Goal: Task Accomplishment & Management: Use online tool/utility

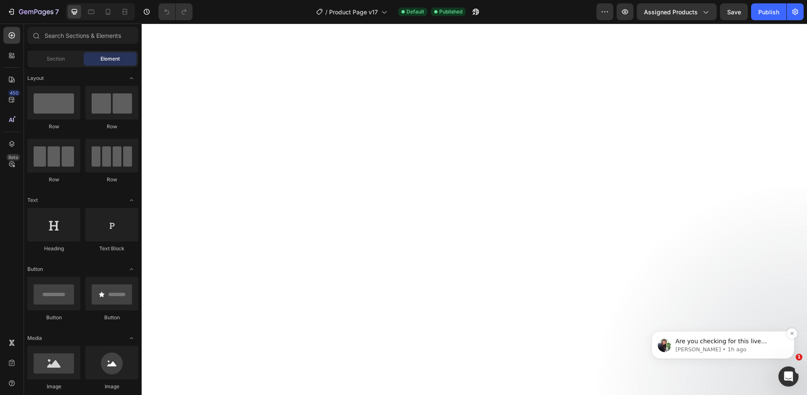
click at [703, 346] on p "Tina • 1h ago" at bounding box center [730, 350] width 108 height 8
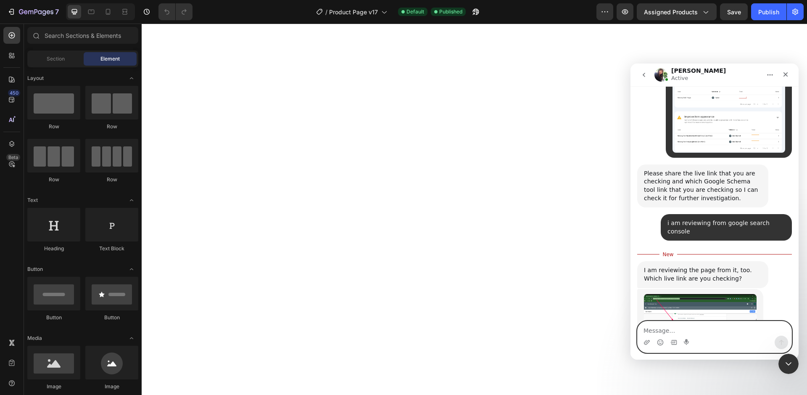
scroll to position [4319, 0]
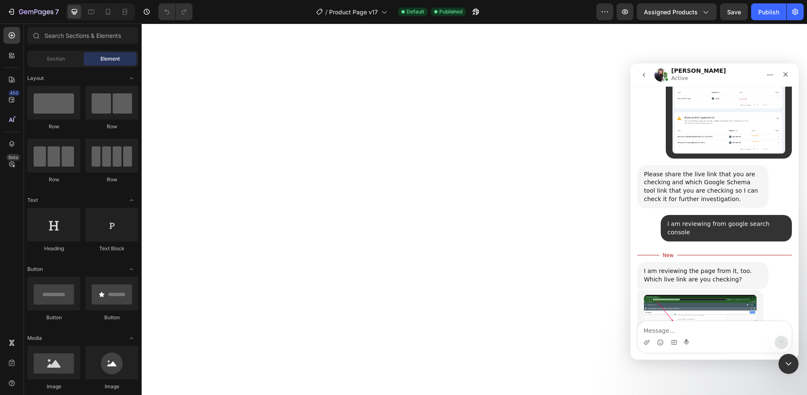
click at [690, 376] on link "https://feelthebeam.com/products/thebeam" at bounding box center [688, 379] width 66 height 7
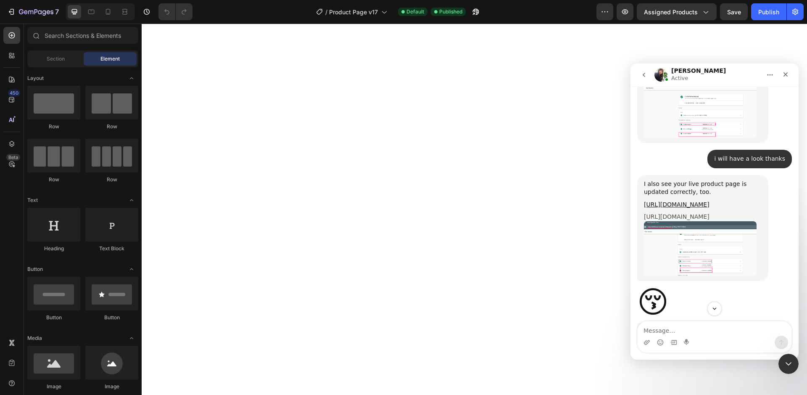
scroll to position [3936, 0]
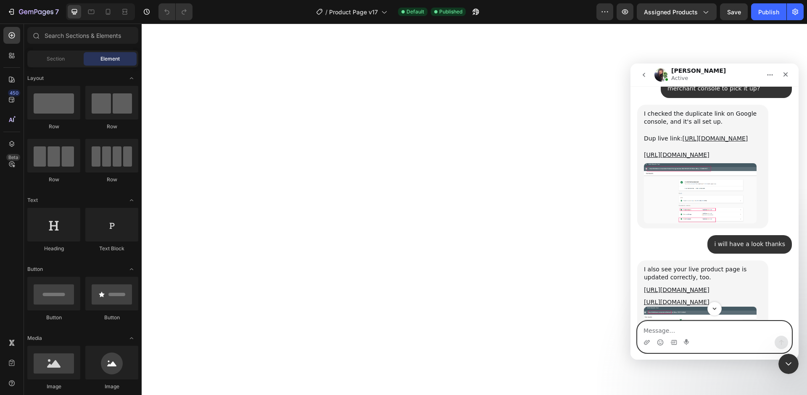
drag, startPoint x: 725, startPoint y: 332, endPoint x: 648, endPoint y: 335, distance: 77.9
click at [709, 334] on textarea "Message…" at bounding box center [715, 328] width 154 height 14
click at [649, 342] on icon "Upload attachment" at bounding box center [647, 342] width 6 height 5
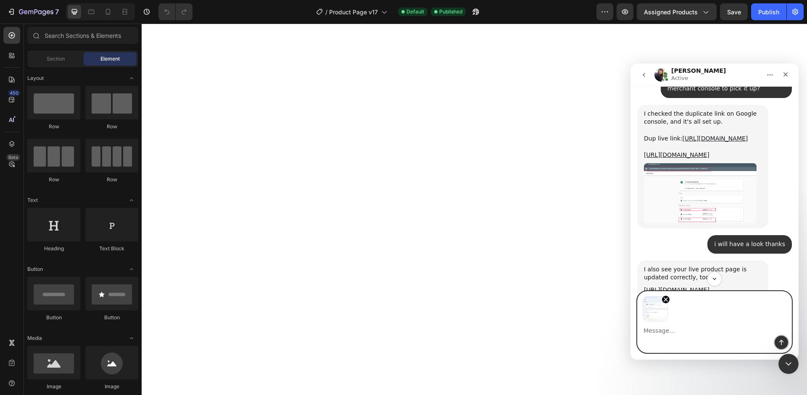
drag, startPoint x: 781, startPoint y: 341, endPoint x: 772, endPoint y: 339, distance: 9.8
click at [781, 341] on icon "Send a message…" at bounding box center [782, 342] width 5 height 5
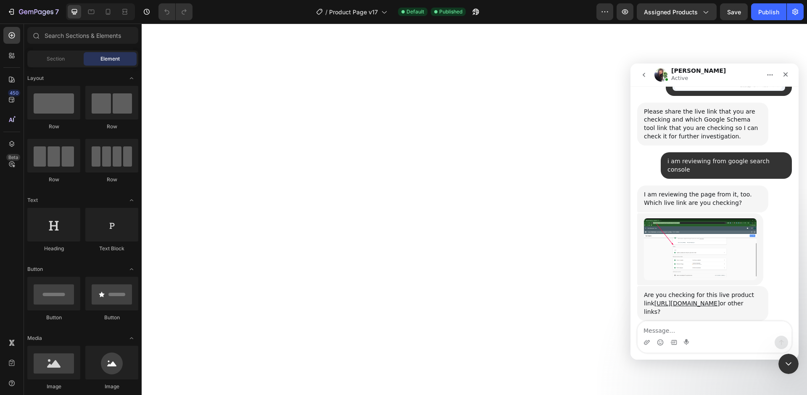
scroll to position [4393, 0]
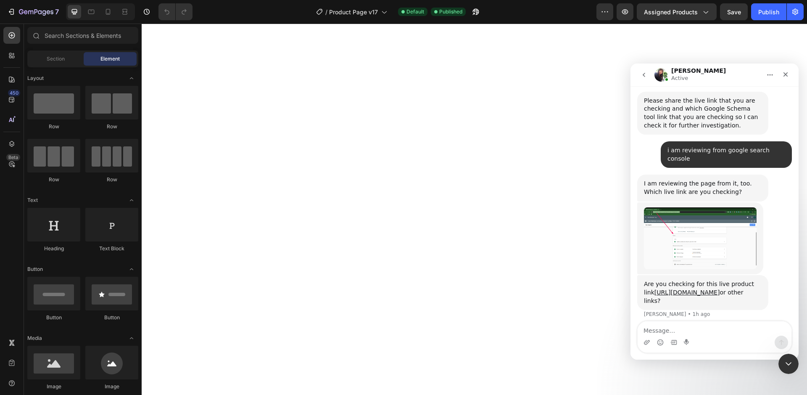
click at [707, 333] on textarea "Message…" at bounding box center [715, 328] width 154 height 14
type textarea "c"
type textarea "google console shows me different outcomes"
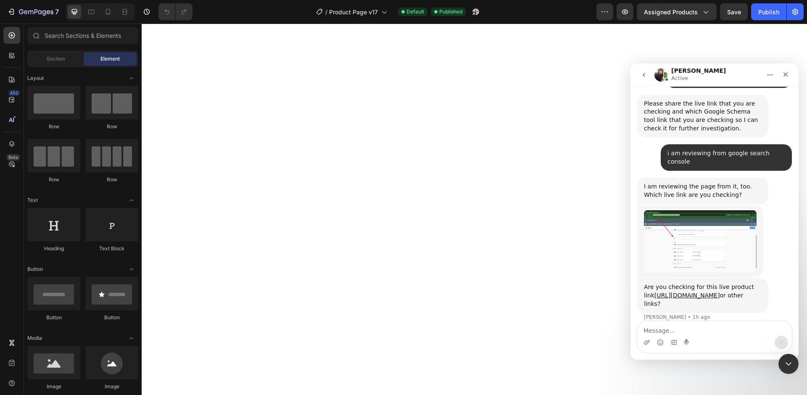
scroll to position [4420, 0]
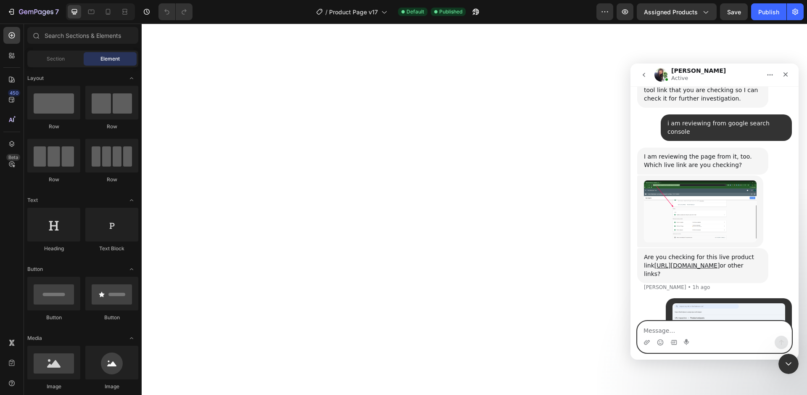
click at [688, 331] on textarea "Message…" at bounding box center [715, 328] width 154 height 14
type textarea "h"
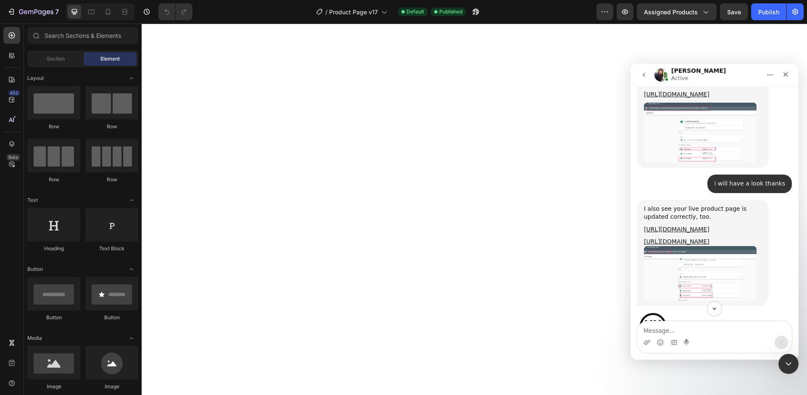
scroll to position [3906, 0]
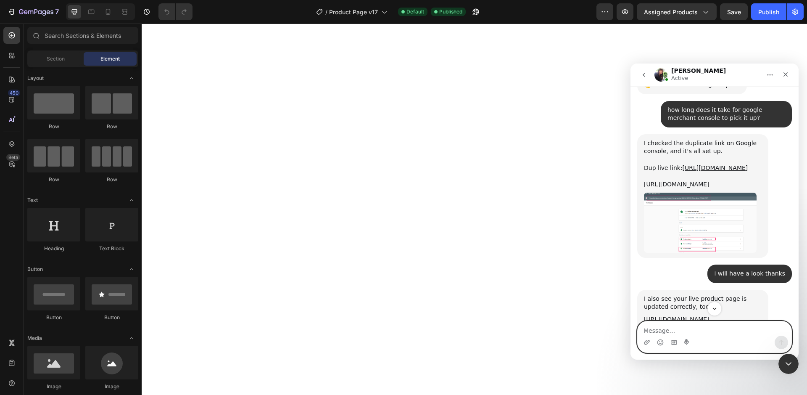
click at [705, 335] on textarea "Message…" at bounding box center [715, 328] width 154 height 14
type textarea "i can just stick to your rich results outcomes for now"
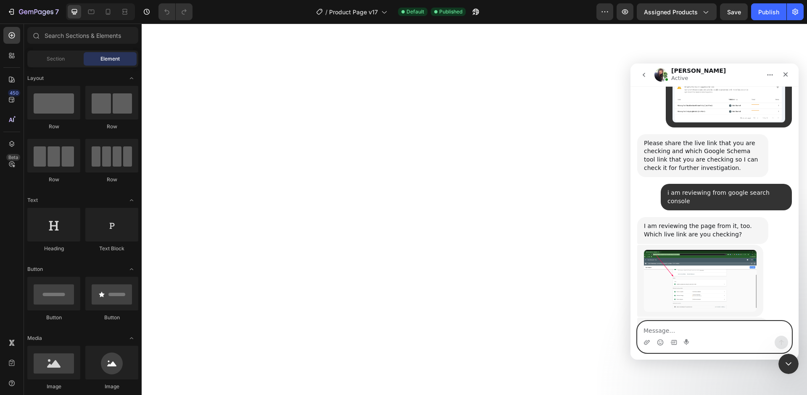
scroll to position [4447, 0]
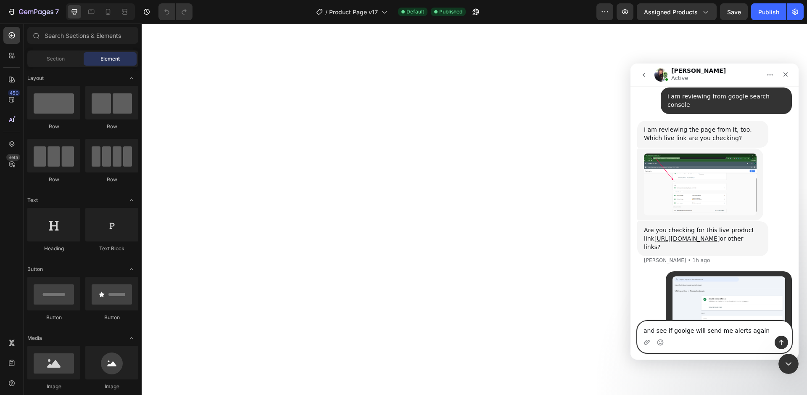
type textarea "and see if goolge will send me alerts again"
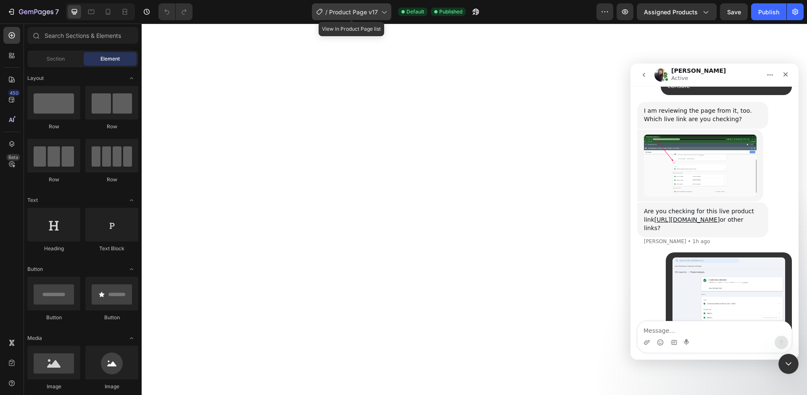
click at [349, 16] on span "Product Page v17" at bounding box center [353, 12] width 49 height 9
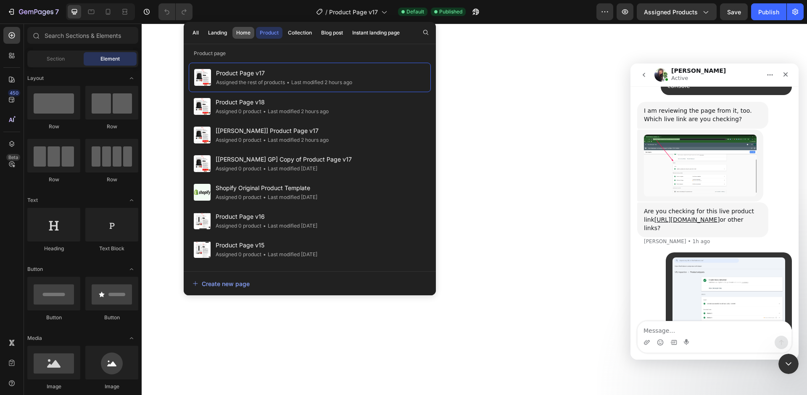
click at [239, 32] on div "Home" at bounding box center [243, 33] width 14 height 8
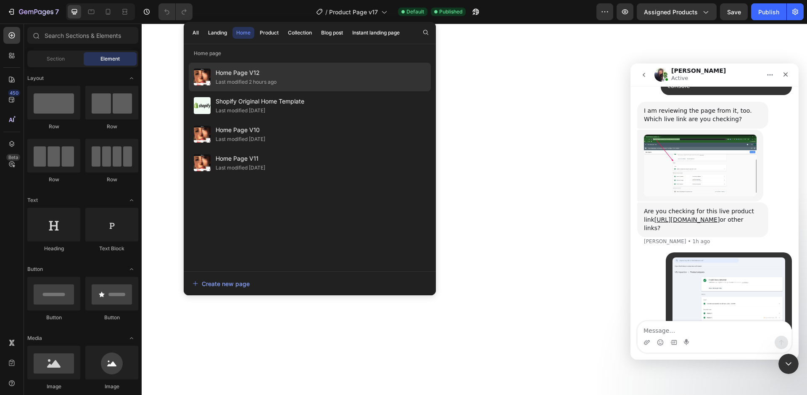
click at [270, 75] on span "Home Page V12" at bounding box center [246, 73] width 61 height 10
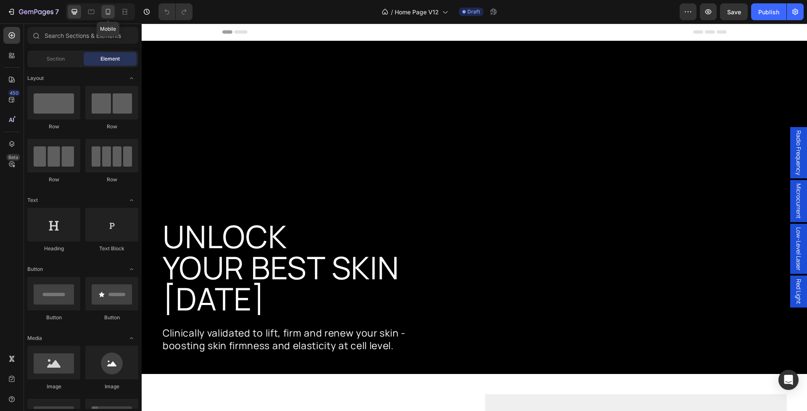
click at [107, 10] on icon at bounding box center [108, 12] width 8 height 8
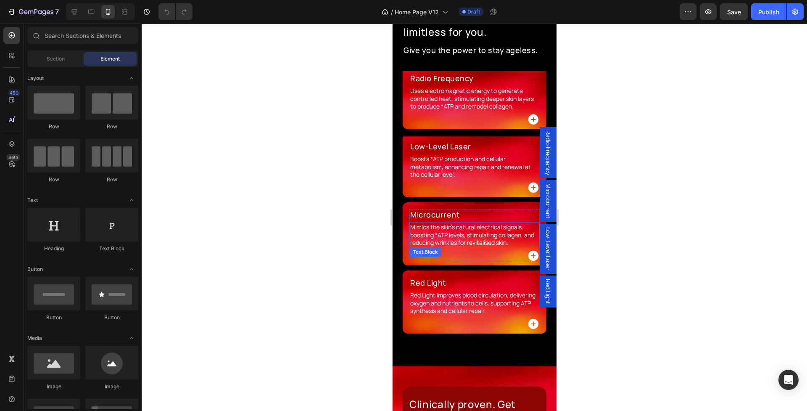
scroll to position [635, 0]
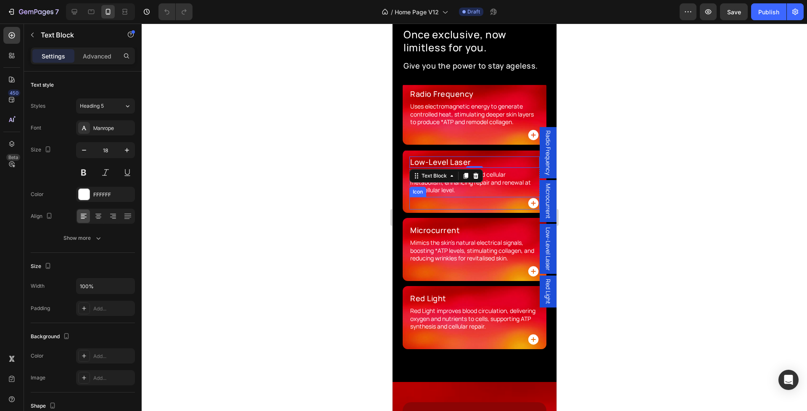
click at [531, 204] on icon at bounding box center [533, 203] width 10 height 10
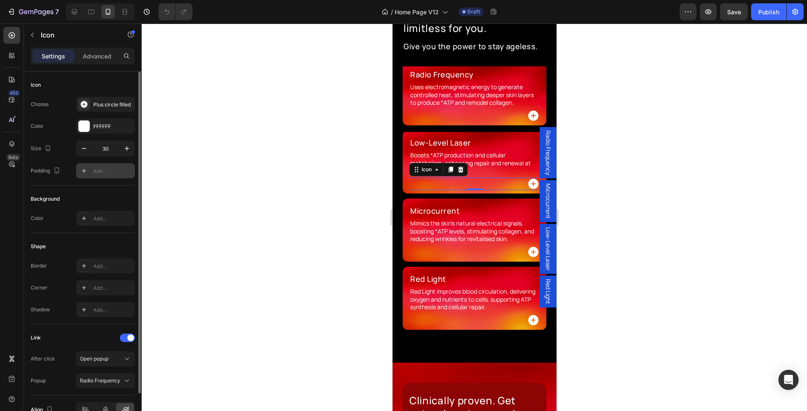
scroll to position [47, 0]
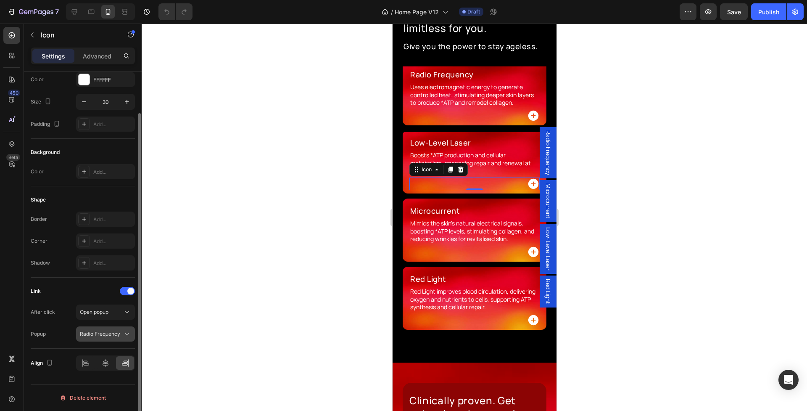
click at [98, 334] on span "Radio Frequency" at bounding box center [100, 334] width 40 height 6
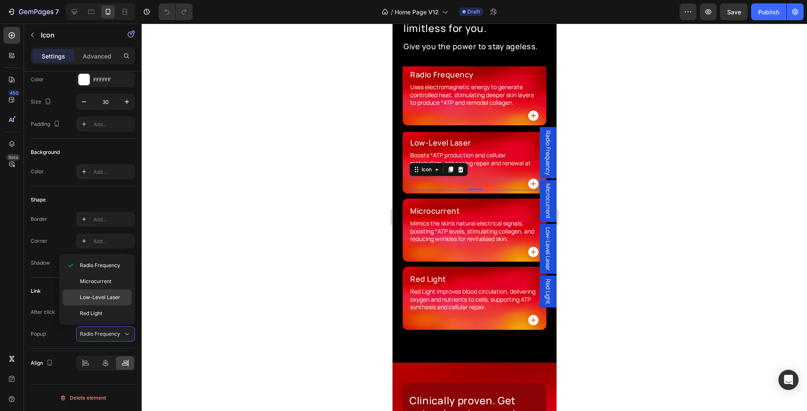
click at [103, 299] on span "Low-Level Laser" at bounding box center [100, 298] width 40 height 8
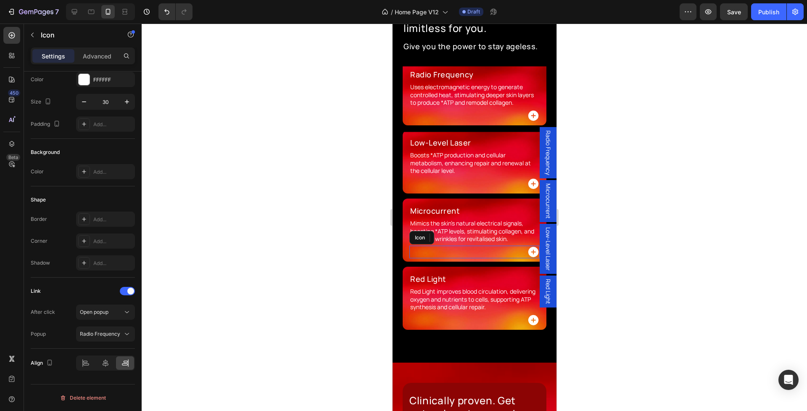
click at [532, 251] on icon at bounding box center [533, 252] width 10 height 10
click at [111, 337] on span "Radio Frequency" at bounding box center [100, 334] width 40 height 8
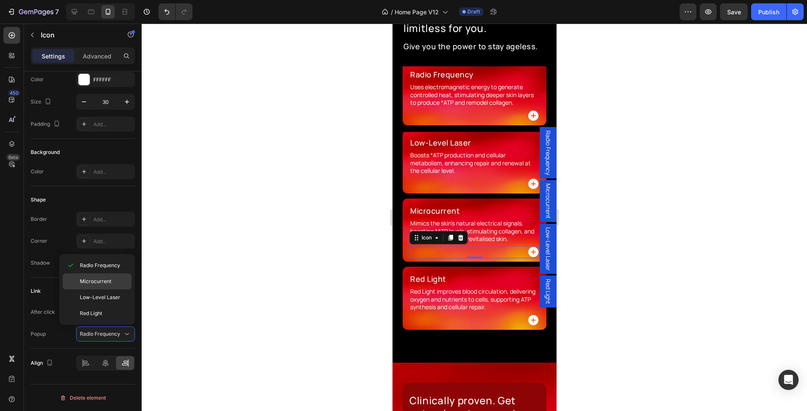
click at [100, 281] on span "Microcurrent" at bounding box center [96, 282] width 32 height 8
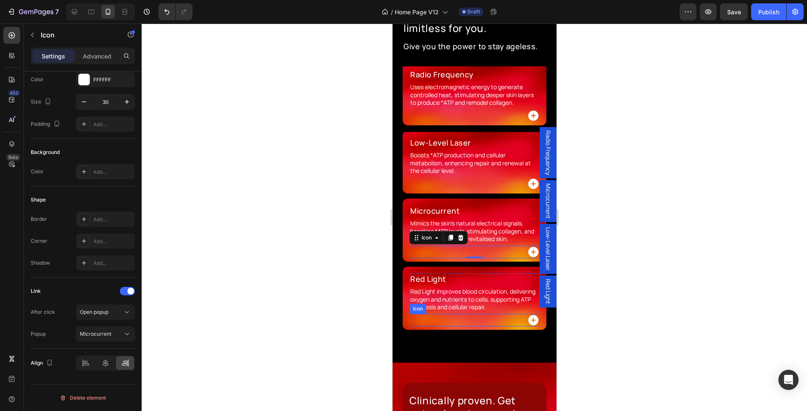
click at [534, 320] on icon at bounding box center [533, 320] width 10 height 10
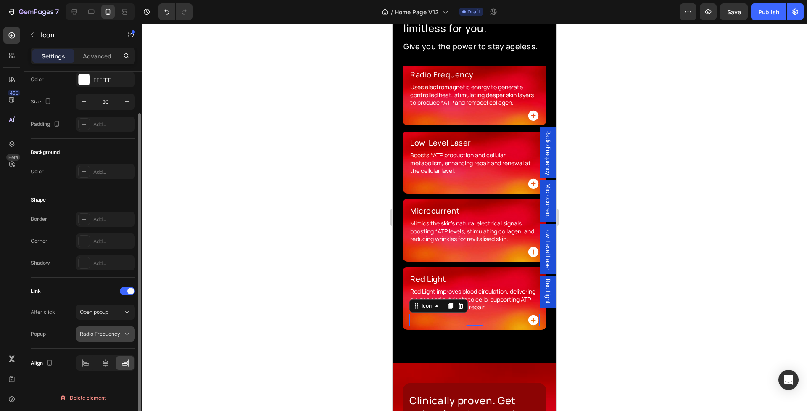
click at [108, 339] on button "Radio Frequency" at bounding box center [105, 333] width 59 height 15
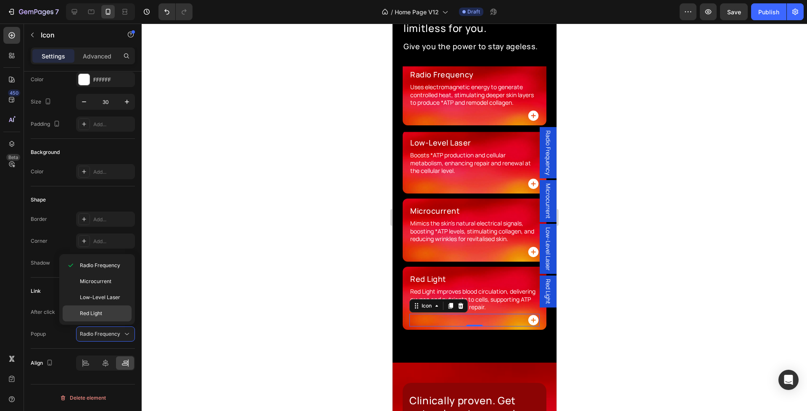
click at [100, 314] on span "Red Light" at bounding box center [91, 314] width 22 height 8
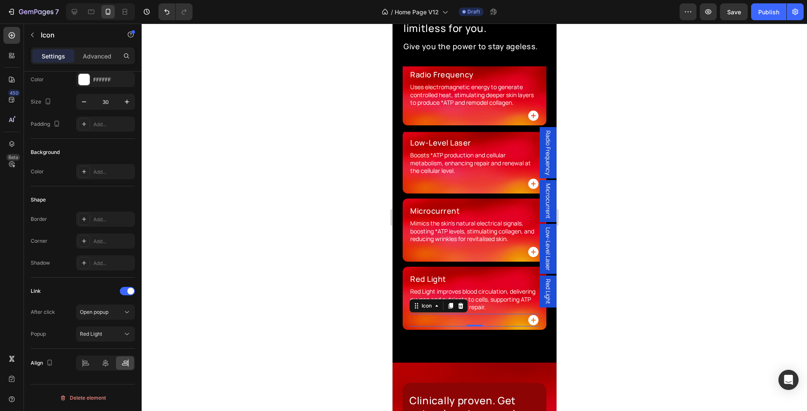
click at [284, 271] on div at bounding box center [475, 217] width 666 height 387
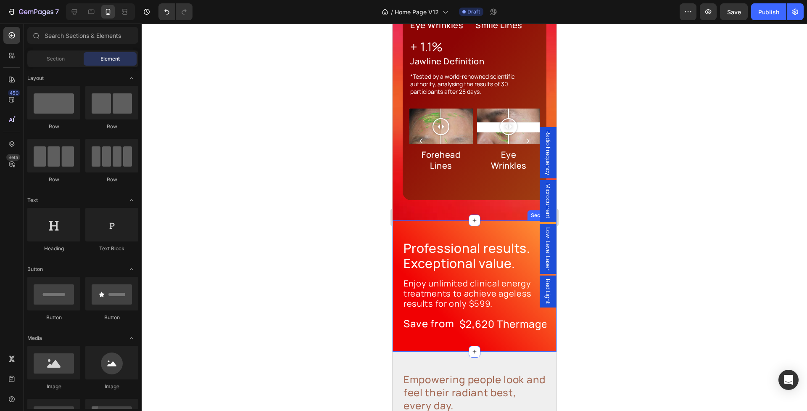
scroll to position [1089, 0]
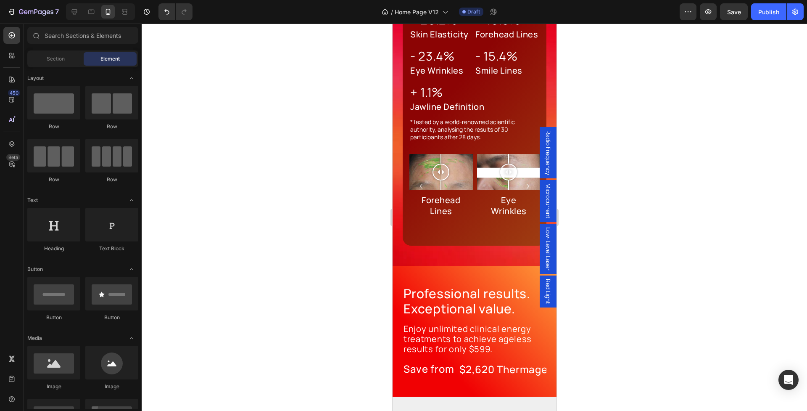
click at [358, 238] on div at bounding box center [475, 217] width 666 height 387
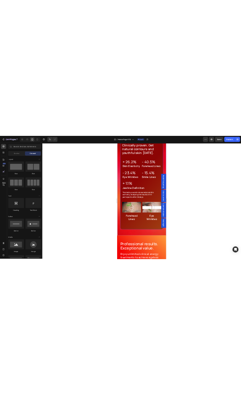
scroll to position [938, 0]
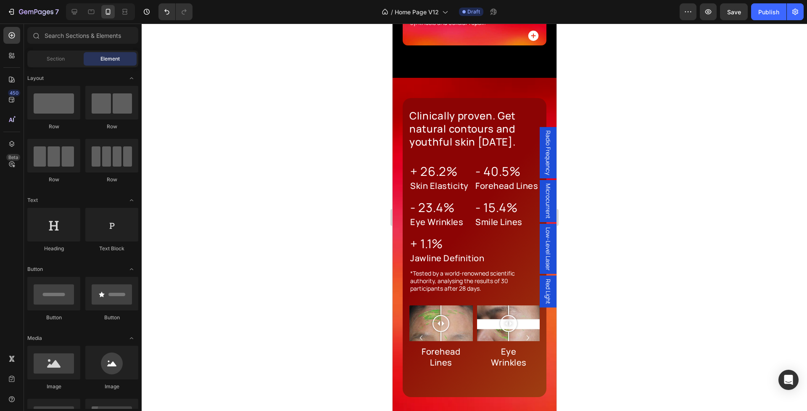
click at [610, 14] on div "/ Home Page V12 Draft" at bounding box center [439, 11] width 481 height 17
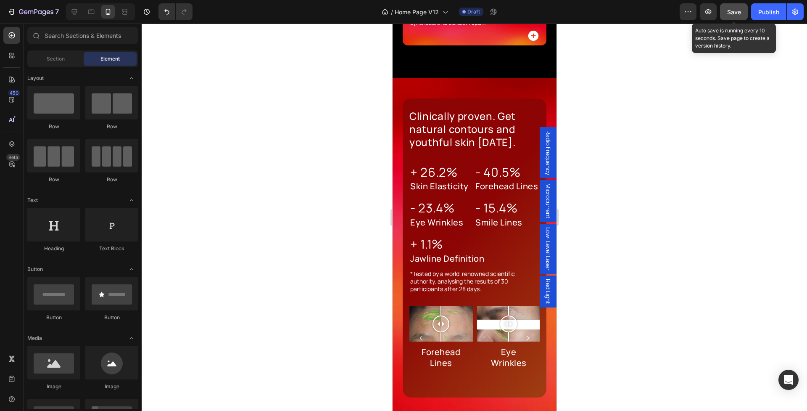
click at [731, 9] on span "Save" at bounding box center [735, 11] width 14 height 7
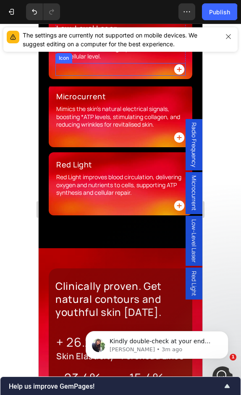
scroll to position [871, 0]
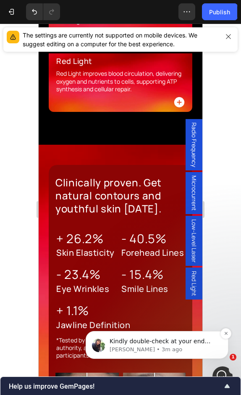
click at [188, 350] on p "Tina • 3m ago" at bounding box center [164, 350] width 108 height 8
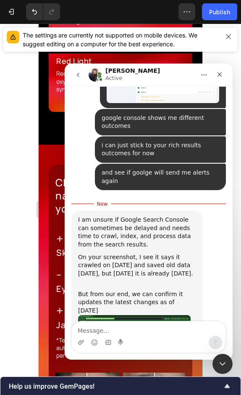
scroll to position [4682, 0]
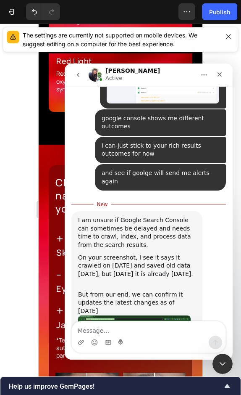
click at [117, 328] on textarea "Message…" at bounding box center [149, 328] width 154 height 14
type textarea "perfect"
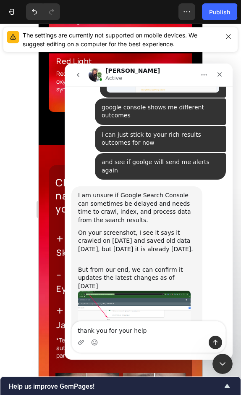
type textarea "thank you for your help!"
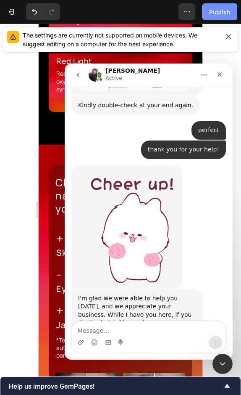
scroll to position [4746, 0]
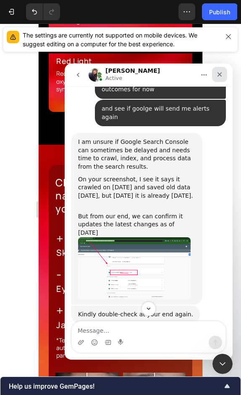
click at [220, 72] on icon "Close" at bounding box center [220, 74] width 7 height 7
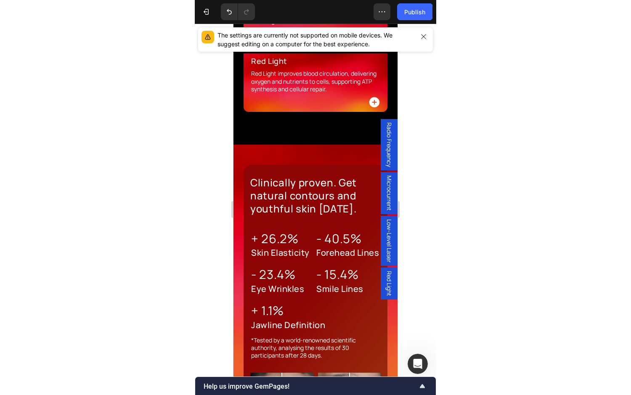
scroll to position [0, 0]
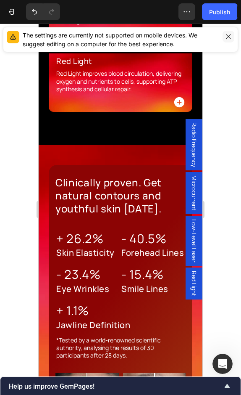
click at [229, 37] on icon "button" at bounding box center [228, 36] width 7 height 7
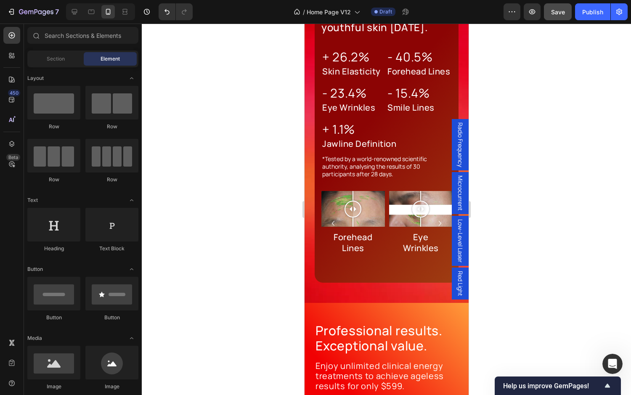
scroll to position [1059, 0]
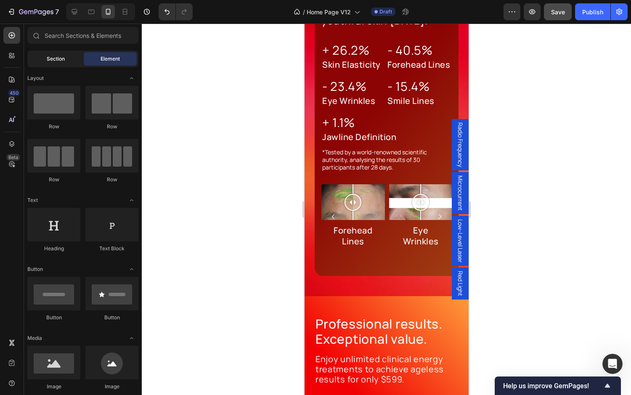
click at [50, 63] on div "Section" at bounding box center [55, 58] width 53 height 13
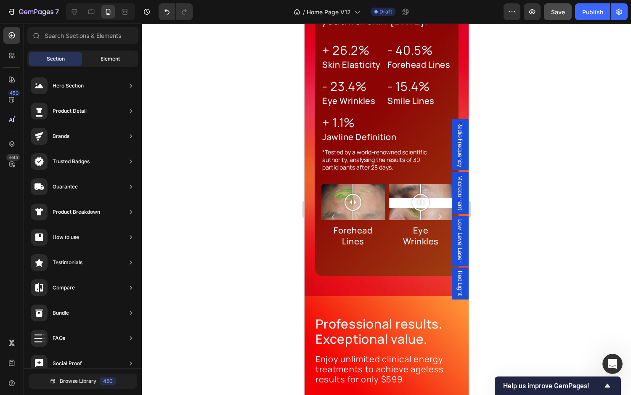
click at [97, 59] on div "Element" at bounding box center [110, 58] width 53 height 13
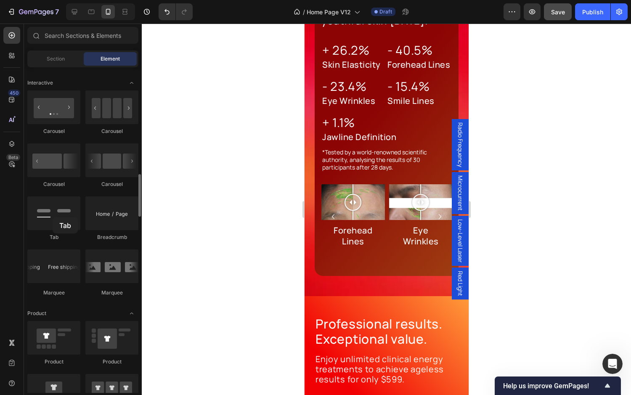
scroll to position [829, 0]
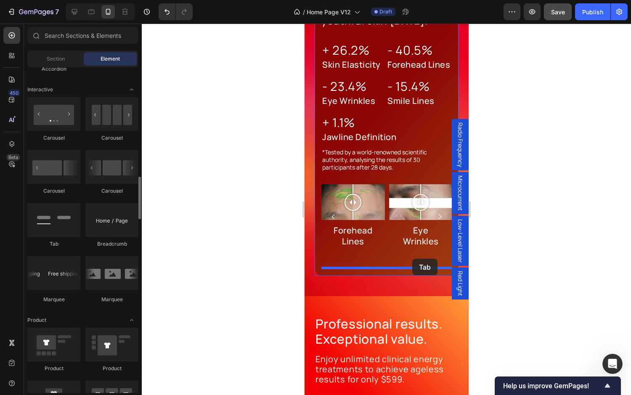
drag, startPoint x: 357, startPoint y: 241, endPoint x: 412, endPoint y: 259, distance: 58.0
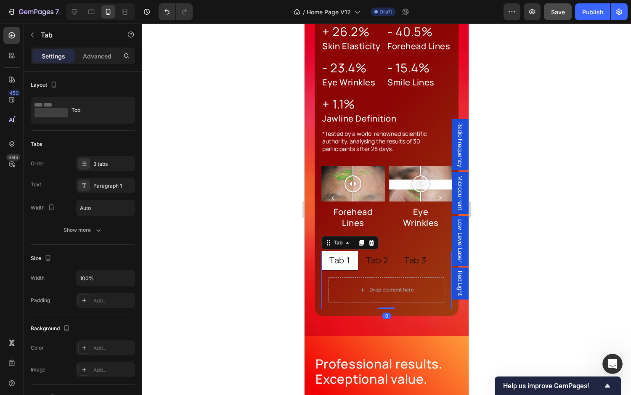
scroll to position [1079, 0]
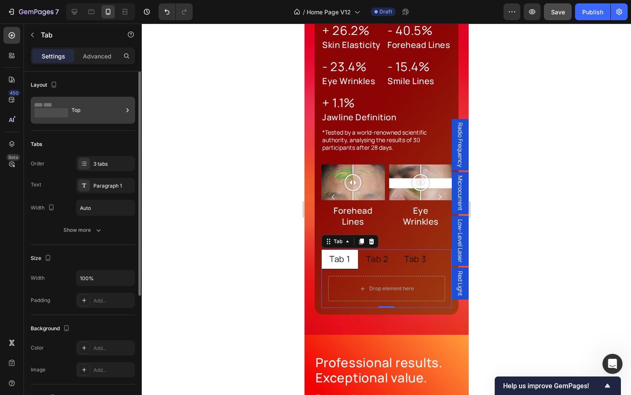
click at [77, 109] on div "Top" at bounding box center [96, 110] width 51 height 19
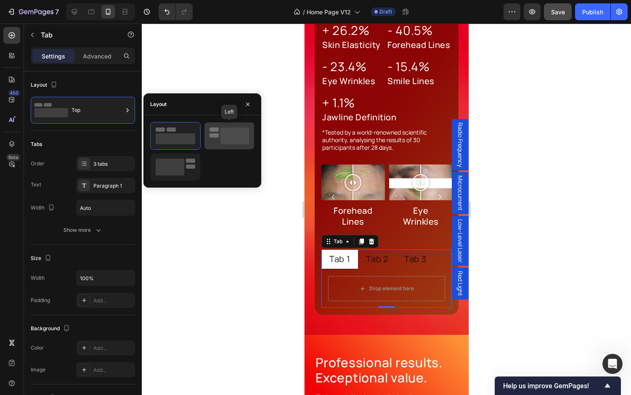
click at [211, 131] on rect at bounding box center [213, 129] width 9 height 4
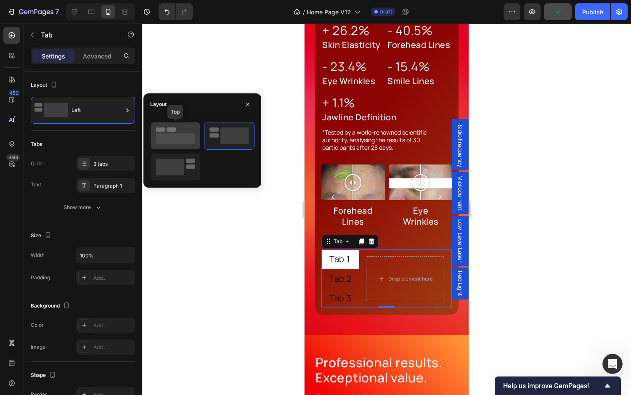
click at [173, 131] on rect at bounding box center [171, 129] width 9 height 4
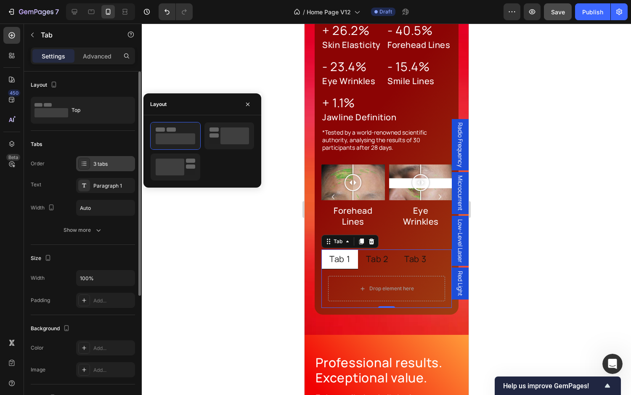
click at [95, 165] on div "3 tabs" at bounding box center [113, 164] width 40 height 8
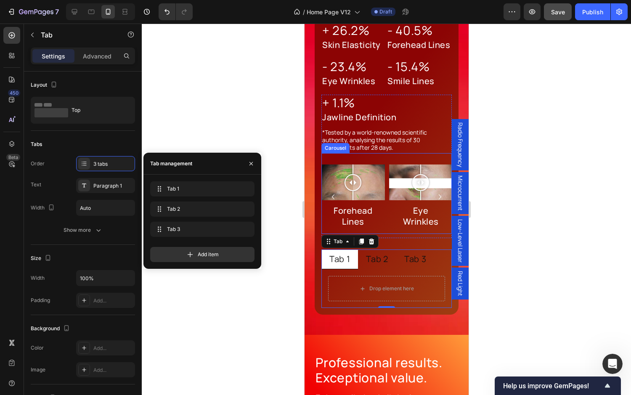
click at [440, 196] on icon "Carousel Next Arrow" at bounding box center [439, 196] width 10 height 11
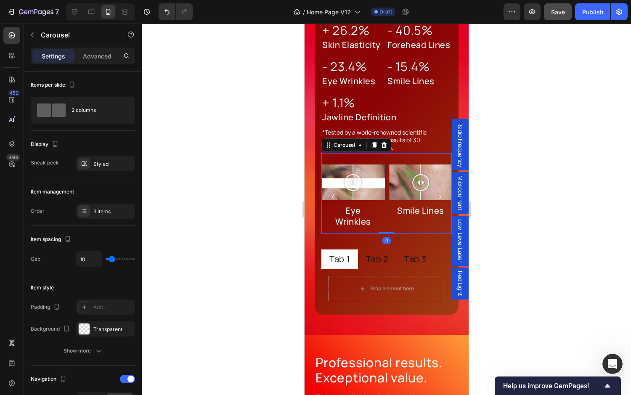
click at [440, 196] on icon "Carousel Next Arrow" at bounding box center [439, 196] width 10 height 11
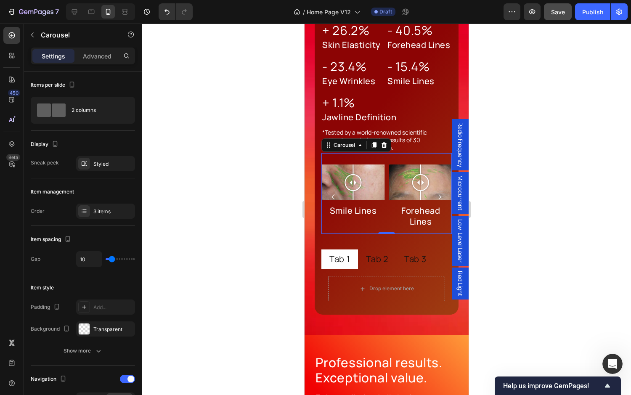
click at [440, 192] on icon "Carousel Next Arrow" at bounding box center [439, 196] width 10 height 11
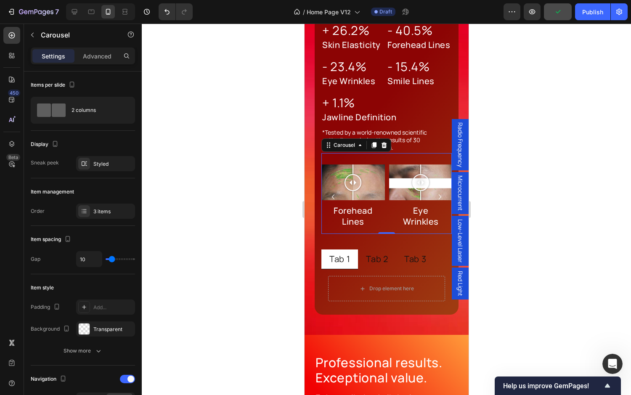
click at [440, 192] on icon "Carousel Next Arrow" at bounding box center [439, 196] width 10 height 11
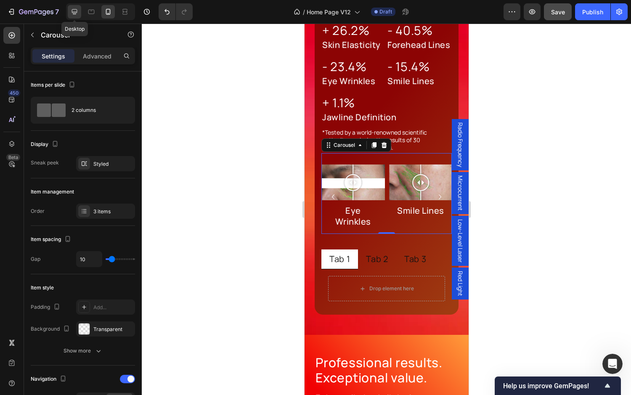
click at [71, 8] on icon at bounding box center [74, 12] width 8 height 8
type input "16"
type input "24"
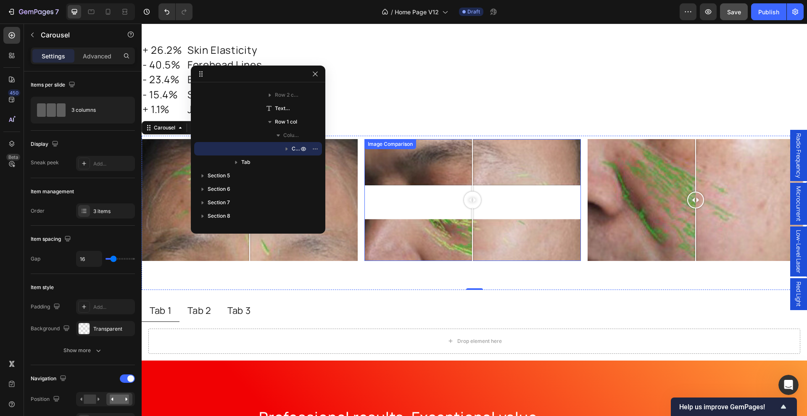
scroll to position [970, 0]
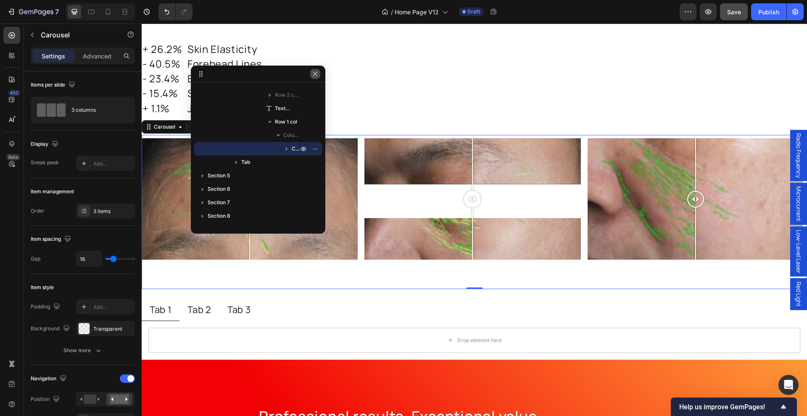
click at [317, 74] on icon "button" at bounding box center [315, 74] width 7 height 7
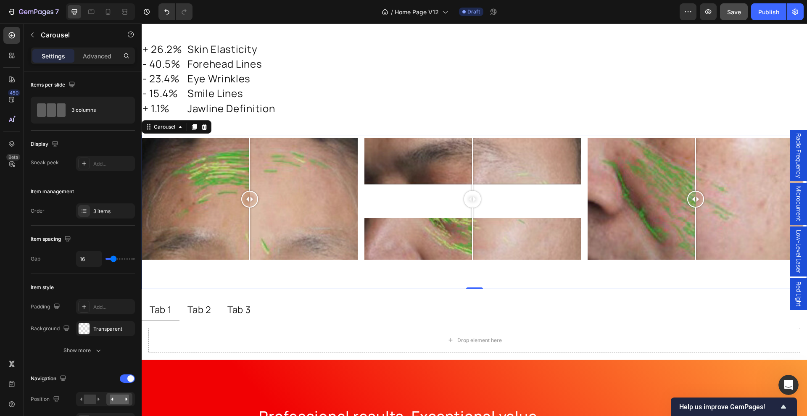
click at [361, 141] on div "Image Comparison Forehead Lines Button Image Comparison Eye Wrinkles Button Ima…" at bounding box center [473, 212] width 662 height 148
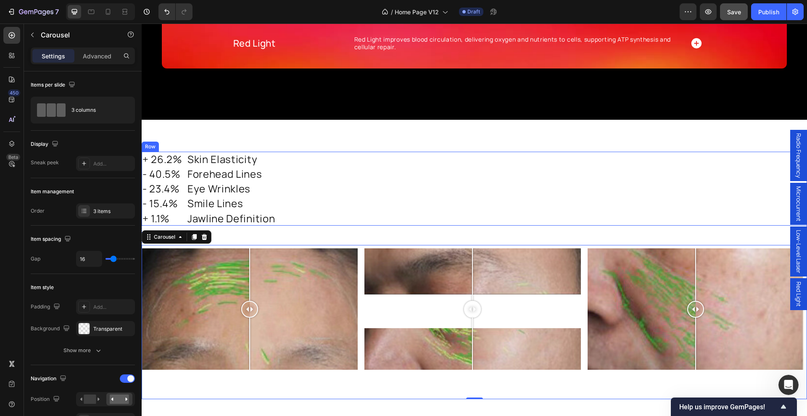
scroll to position [829, 0]
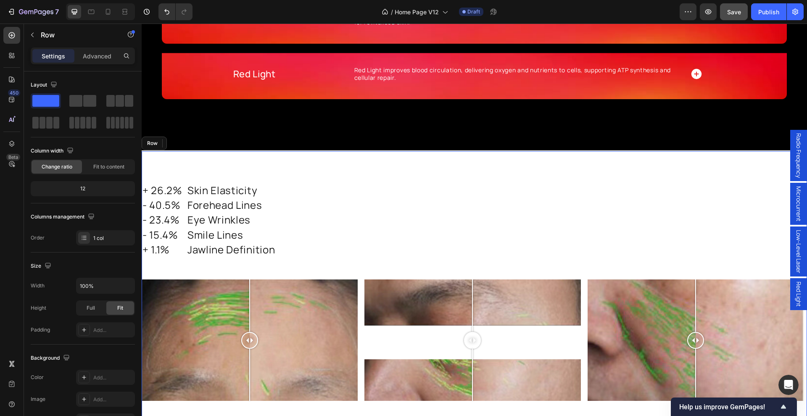
click at [291, 156] on div "Clinically proven. Get natural contours and youthful skin in 4 weeks. Heading +…" at bounding box center [475, 326] width 666 height 350
click at [159, 143] on div "Row" at bounding box center [159, 144] width 14 height 8
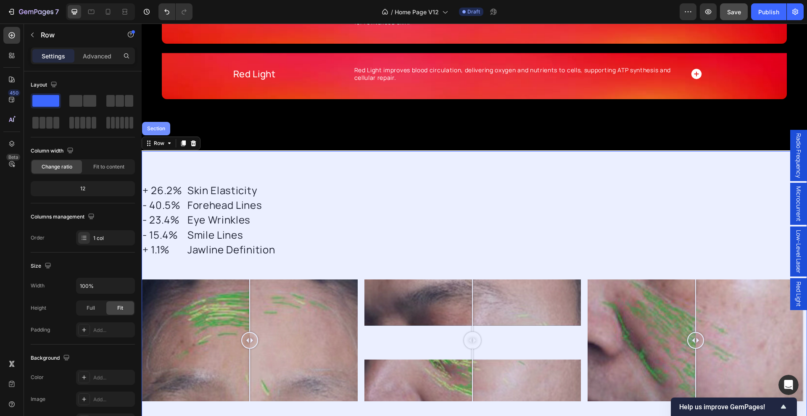
click at [156, 127] on div "Section" at bounding box center [156, 128] width 21 height 5
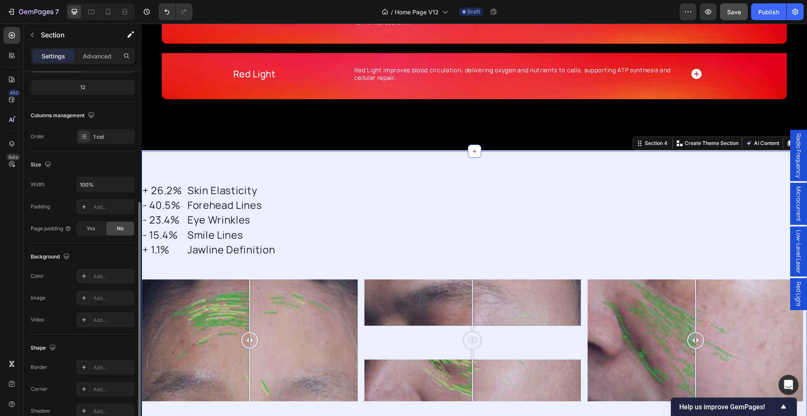
scroll to position [144, 0]
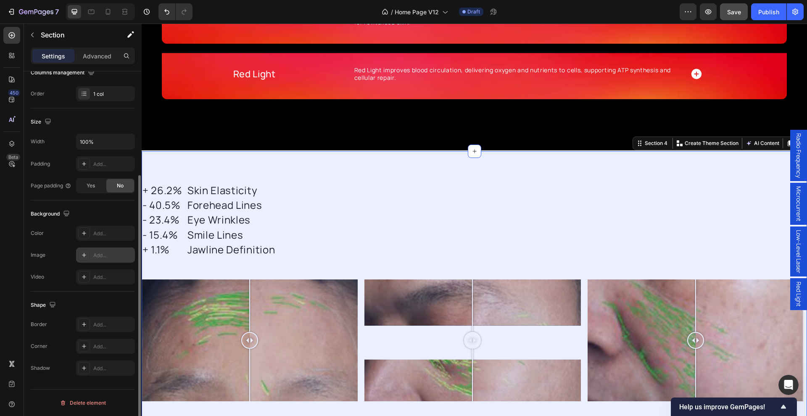
click at [100, 255] on div "Add..." at bounding box center [113, 256] width 40 height 8
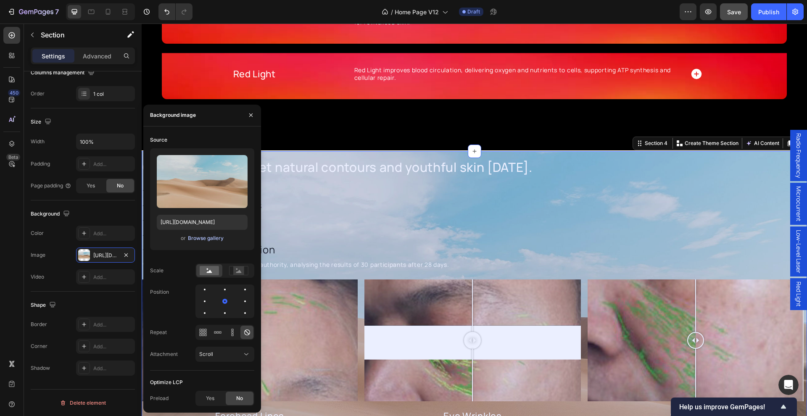
click at [215, 235] on div "Browse gallery" at bounding box center [206, 239] width 36 height 8
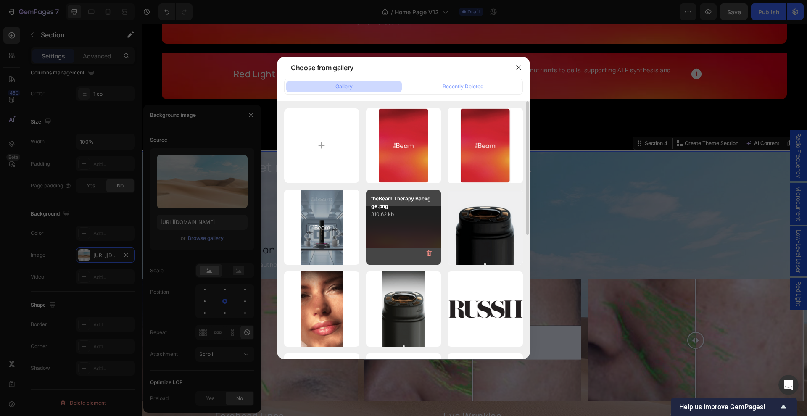
click at [417, 229] on div "theBeam Therapy Backg...ge.png 310.62 kb" at bounding box center [403, 227] width 75 height 75
type input "[URL][DOMAIN_NAME]"
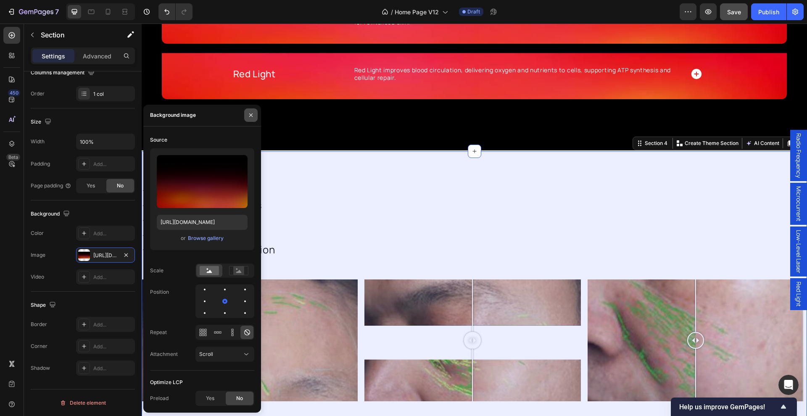
click at [249, 114] on icon "button" at bounding box center [251, 115] width 7 height 7
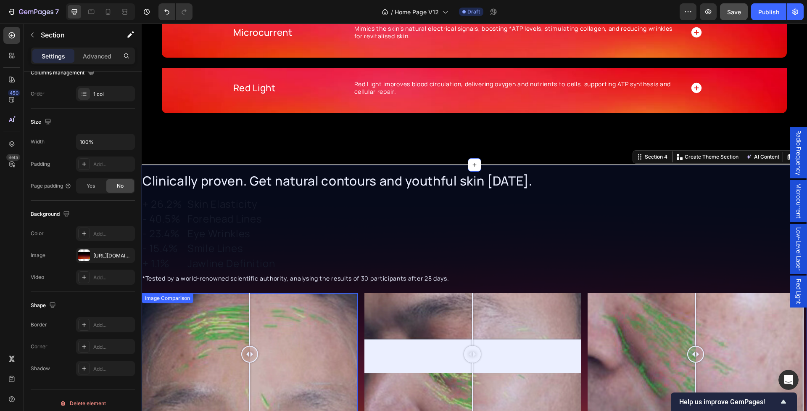
scroll to position [779, 0]
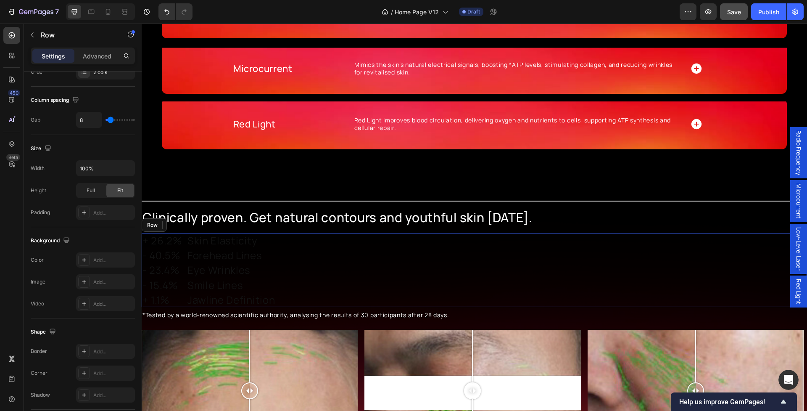
click at [323, 238] on div "+ 26.2% Heading - 40.5% Heading - 23.4% Heading - 15.4% Heading + 1.1% Heading …" at bounding box center [475, 270] width 666 height 74
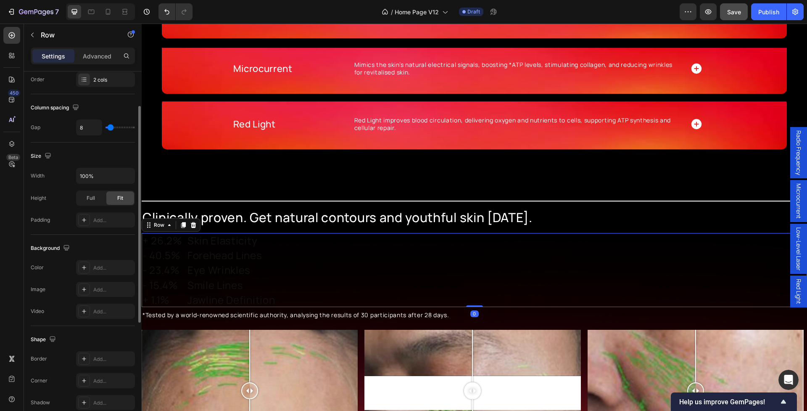
scroll to position [178, 0]
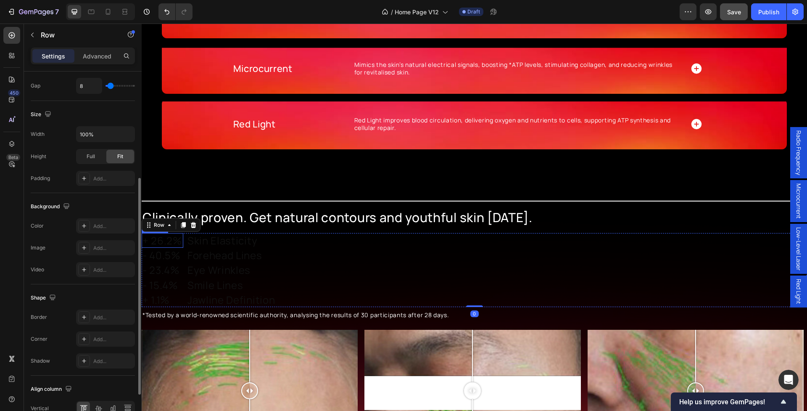
click at [173, 241] on h2 "+ 26.2%" at bounding box center [163, 240] width 42 height 15
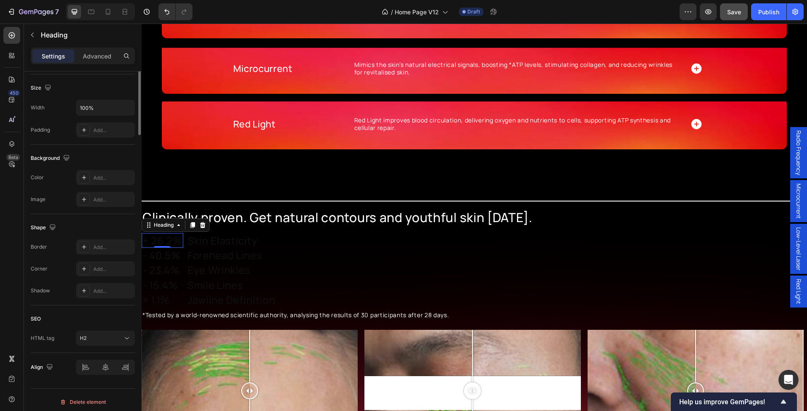
scroll to position [0, 0]
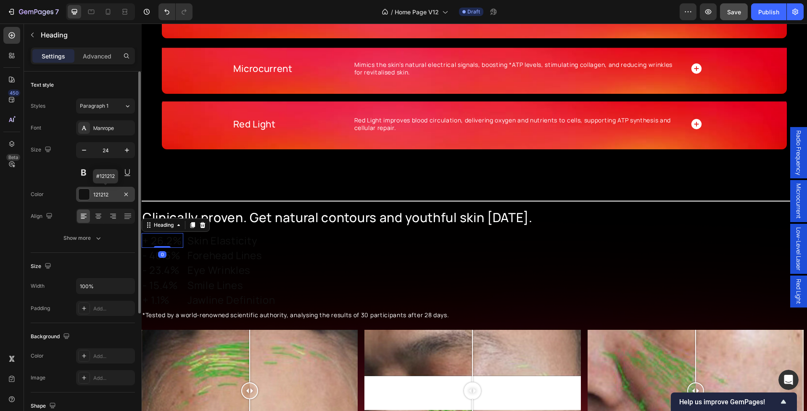
click at [107, 189] on div "121212" at bounding box center [105, 194] width 59 height 15
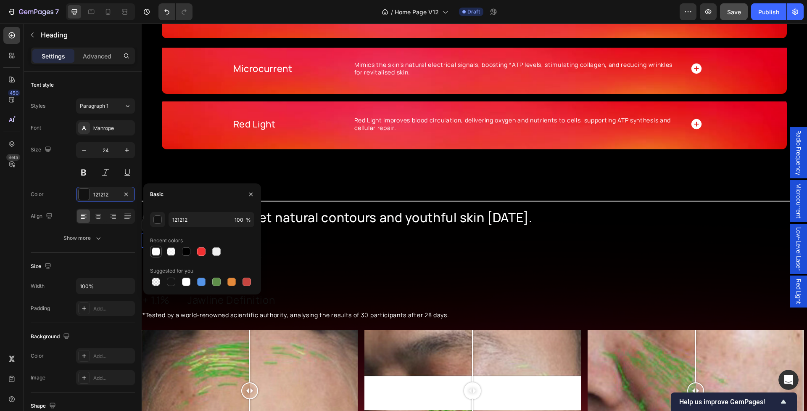
click at [154, 251] on div at bounding box center [156, 251] width 8 height 8
type input "FFFFFF"
click at [183, 282] on div at bounding box center [186, 282] width 8 height 8
type input "100"
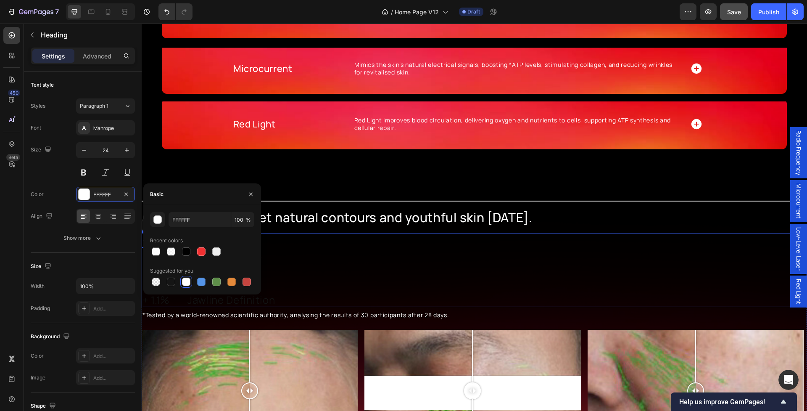
click at [324, 271] on div "+ 26.2% Heading 0 - 40.5% Heading - 23.4% Heading - 15.4% Heading + 1.1% Headin…" at bounding box center [475, 270] width 666 height 74
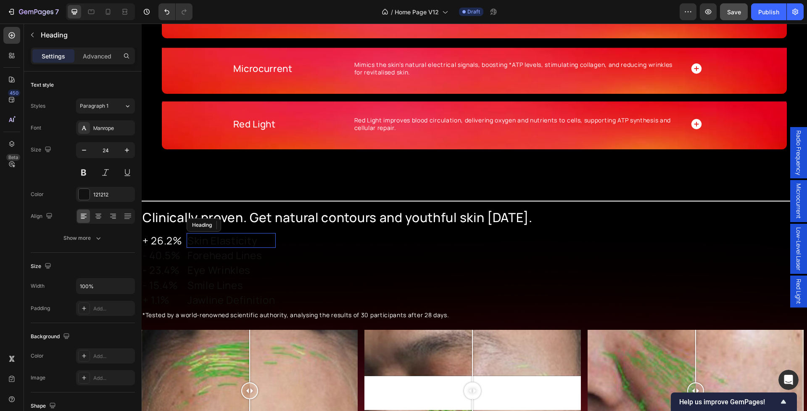
click at [226, 241] on h2 "Skin Elasticity" at bounding box center [231, 240] width 89 height 15
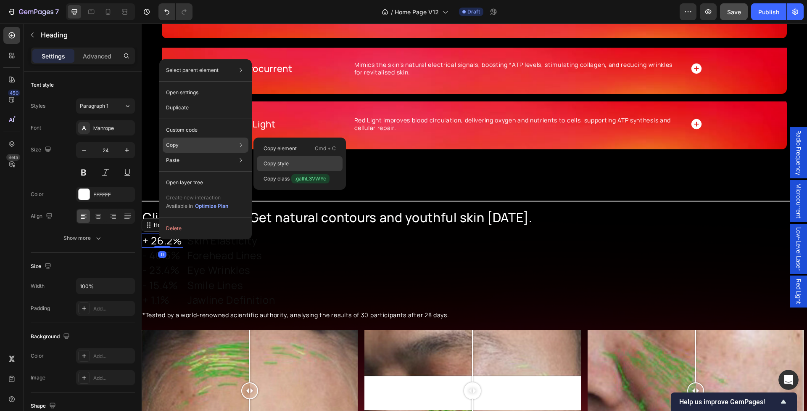
click at [290, 159] on div "Copy style" at bounding box center [300, 163] width 86 height 15
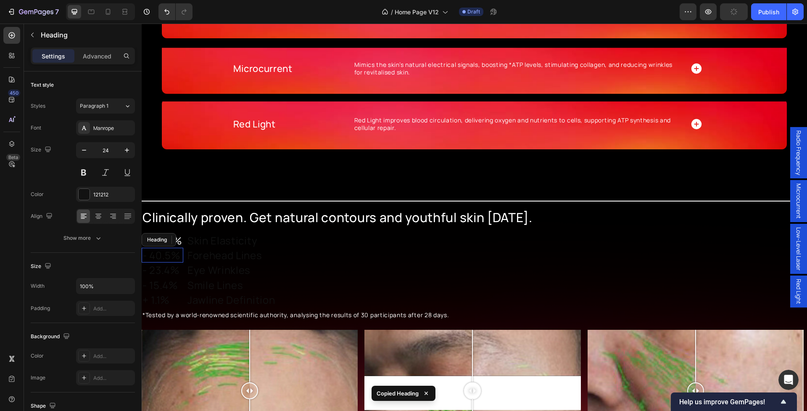
click at [170, 257] on h2 "- 40.5%" at bounding box center [163, 255] width 42 height 15
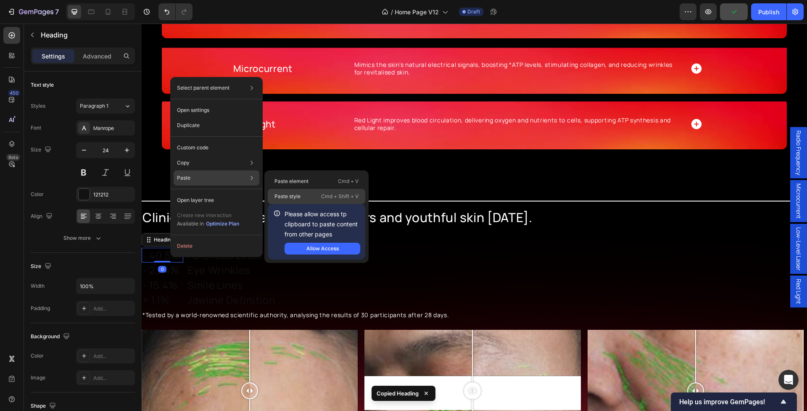
click at [282, 193] on p "Paste style" at bounding box center [288, 197] width 26 height 8
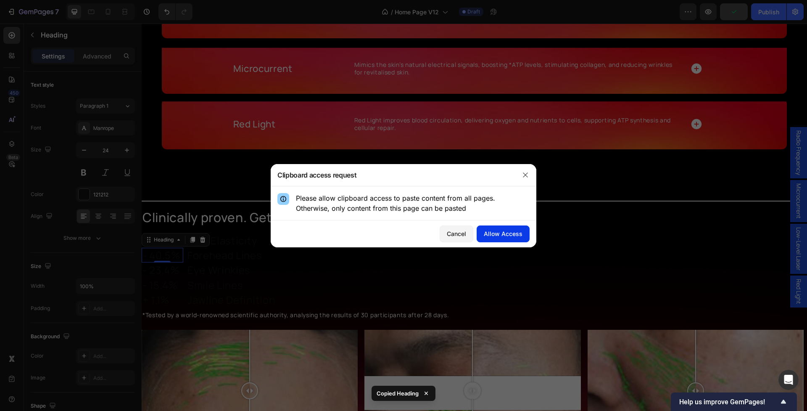
click at [521, 232] on div "Allow Access" at bounding box center [503, 233] width 39 height 9
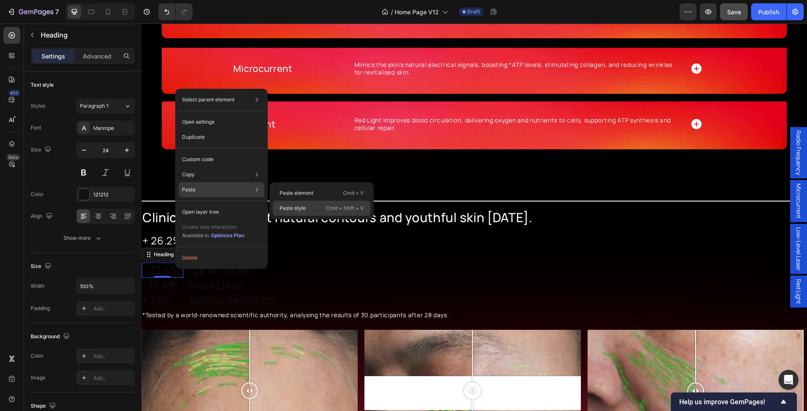
click at [325, 211] on div "Paste style Cmd + Shift + V" at bounding box center [322, 208] width 98 height 15
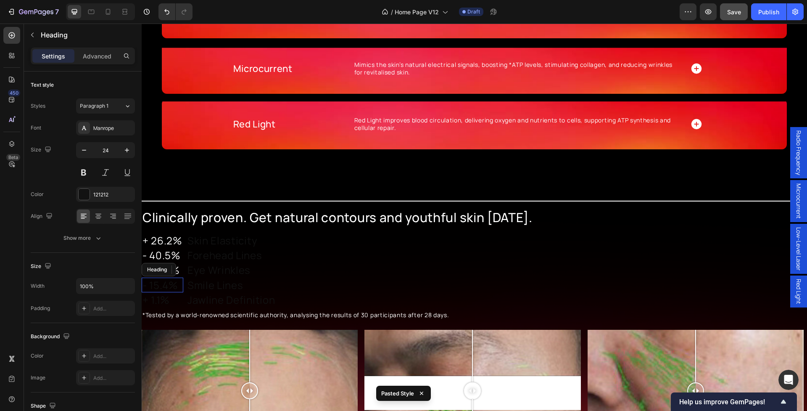
click at [168, 289] on h2 "- 15.4%" at bounding box center [163, 285] width 42 height 15
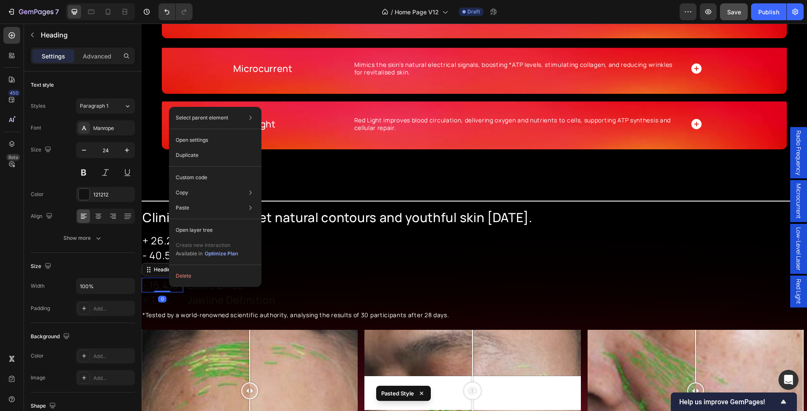
drag, startPoint x: 169, startPoint y: 287, endPoint x: 312, endPoint y: 309, distance: 144.6
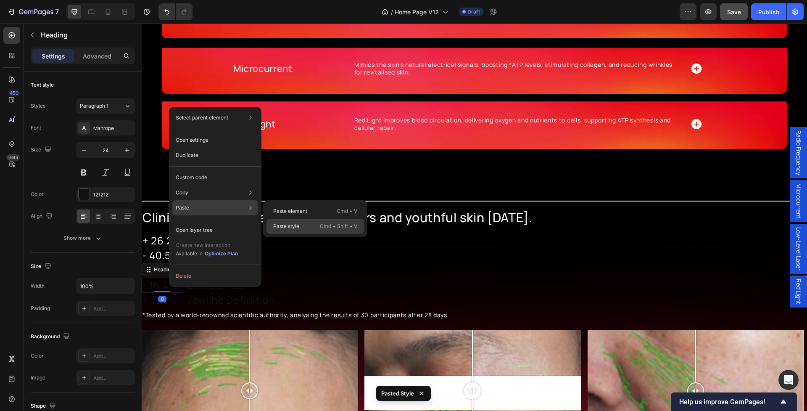
click at [280, 225] on p "Paste style" at bounding box center [286, 226] width 26 height 8
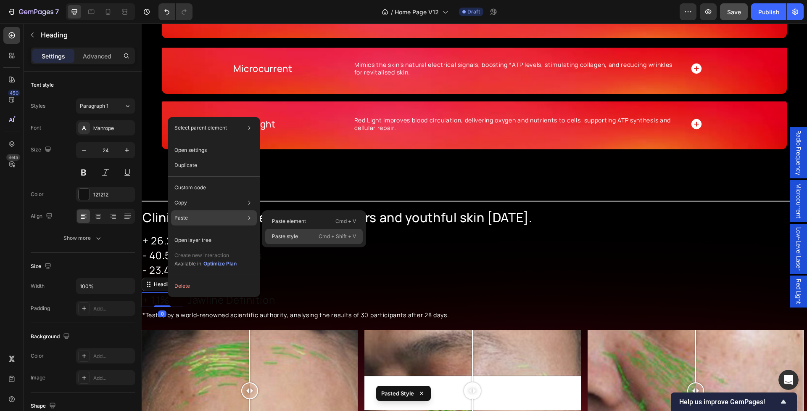
click at [304, 233] on div "Paste style Cmd + Shift + V" at bounding box center [314, 236] width 98 height 15
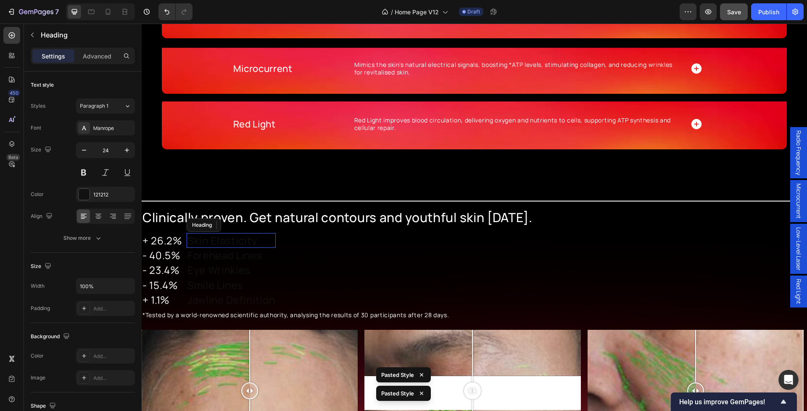
click at [212, 243] on h2 "Skin Elasticity" at bounding box center [231, 240] width 89 height 15
click at [119, 194] on div "121212" at bounding box center [105, 194] width 59 height 15
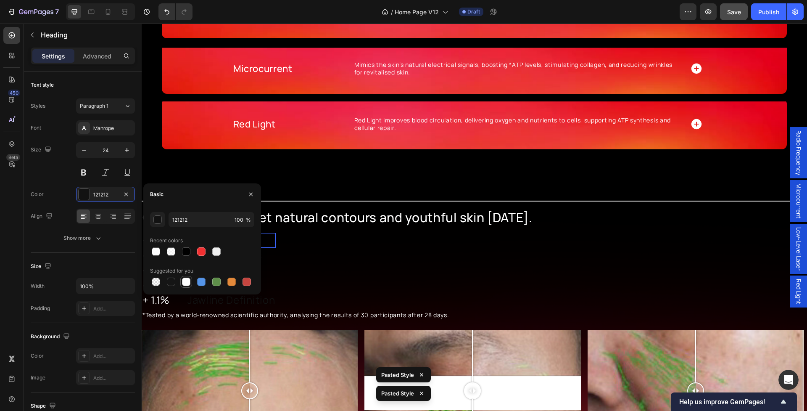
click at [182, 282] on div at bounding box center [186, 282] width 8 height 8
type input "FFFFFF"
click at [325, 270] on div "+ 26.2% Heading - 40.5% Heading - 23.4% Heading - 15.4% Heading + 1.1% Heading …" at bounding box center [475, 270] width 666 height 74
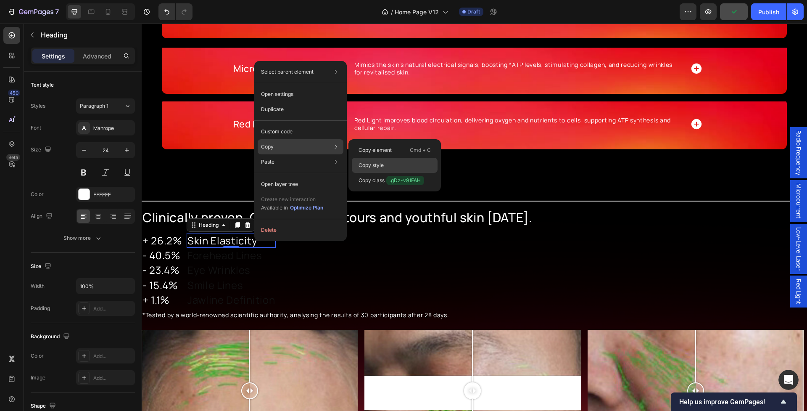
click at [382, 167] on p "Copy style" at bounding box center [371, 165] width 25 height 8
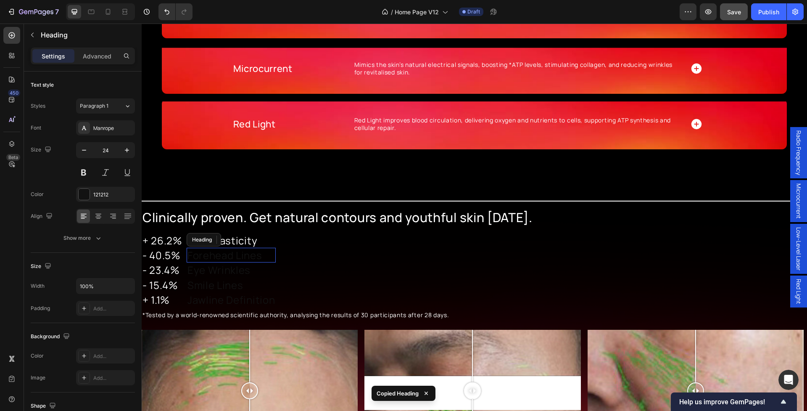
click at [223, 256] on h2 "Forehead Lines" at bounding box center [231, 255] width 89 height 15
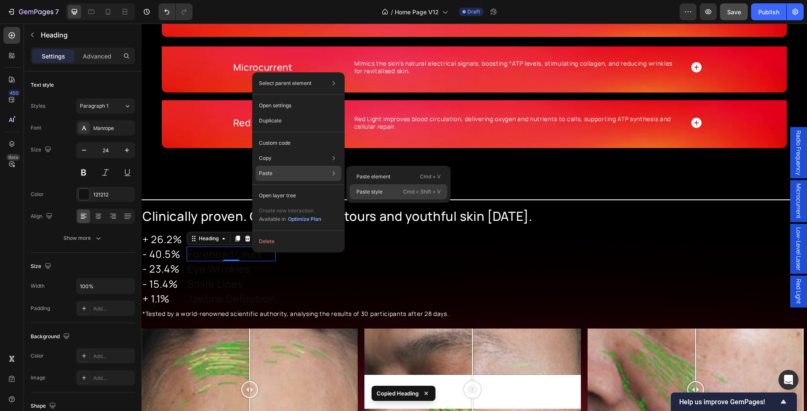
click at [366, 195] on p "Paste style" at bounding box center [370, 192] width 26 height 8
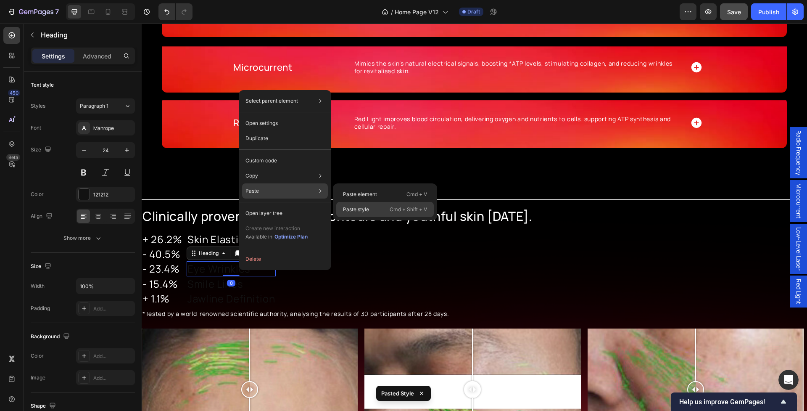
click at [363, 207] on p "Paste style" at bounding box center [356, 210] width 26 height 8
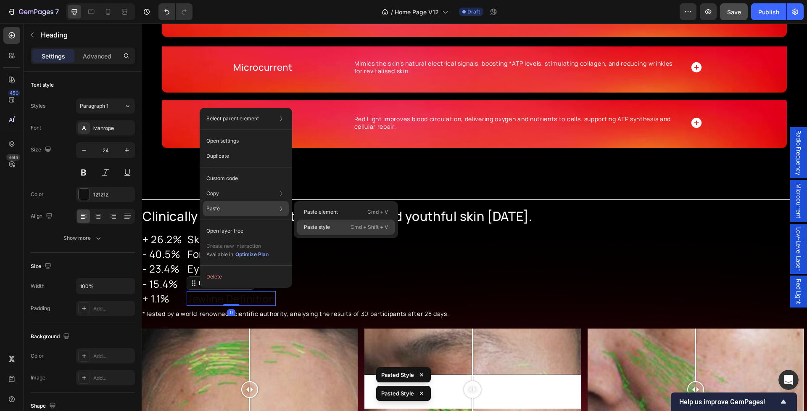
click at [319, 226] on p "Paste style" at bounding box center [317, 227] width 26 height 8
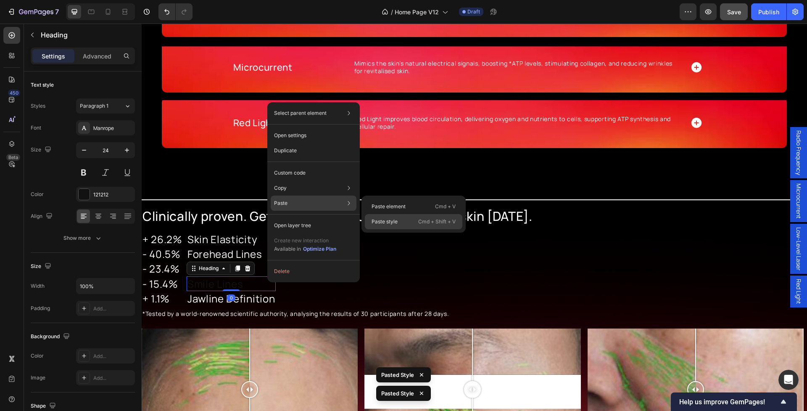
click at [385, 215] on div "Paste style Cmd + Shift + V" at bounding box center [414, 221] width 98 height 15
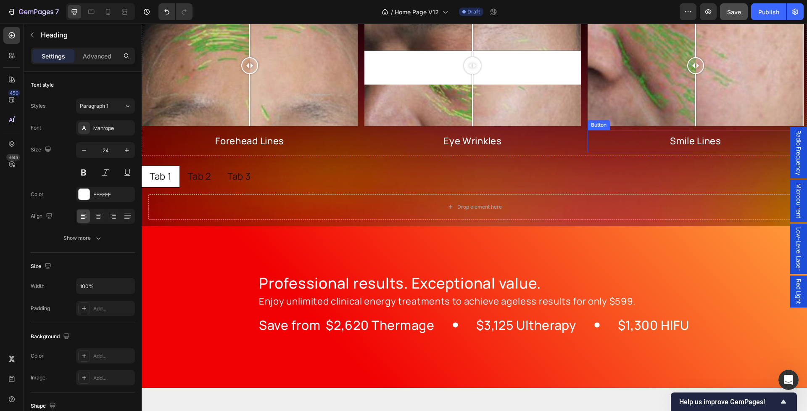
scroll to position [1031, 0]
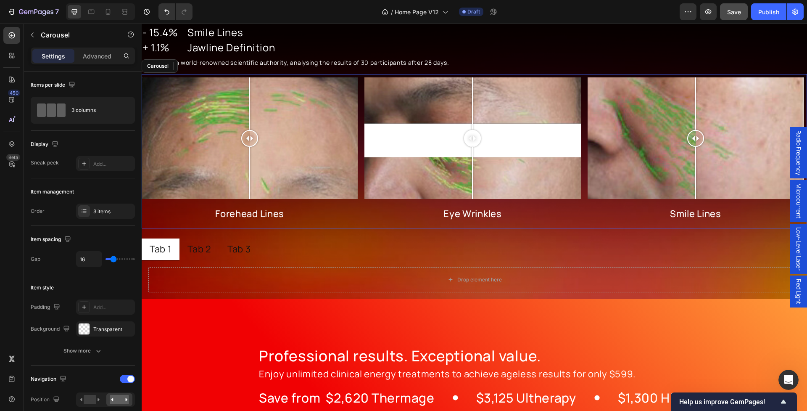
click at [584, 78] on div "Image Comparison Forehead Lines Button Image Comparison Eye Wrinkles Button Ima…" at bounding box center [473, 151] width 662 height 148
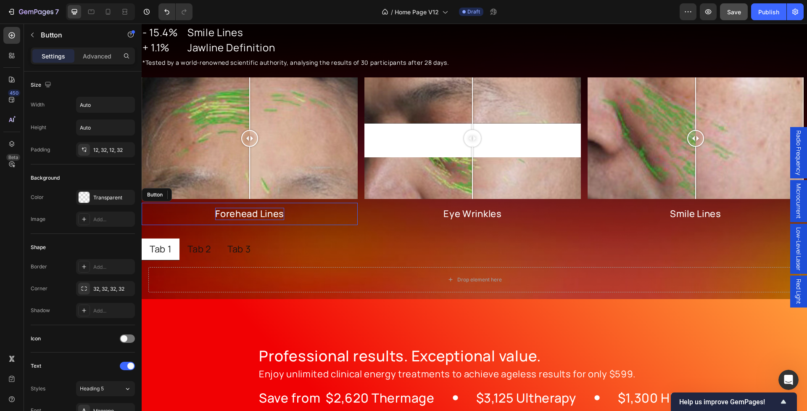
click at [248, 213] on p "Forehead Lines" at bounding box center [249, 214] width 69 height 12
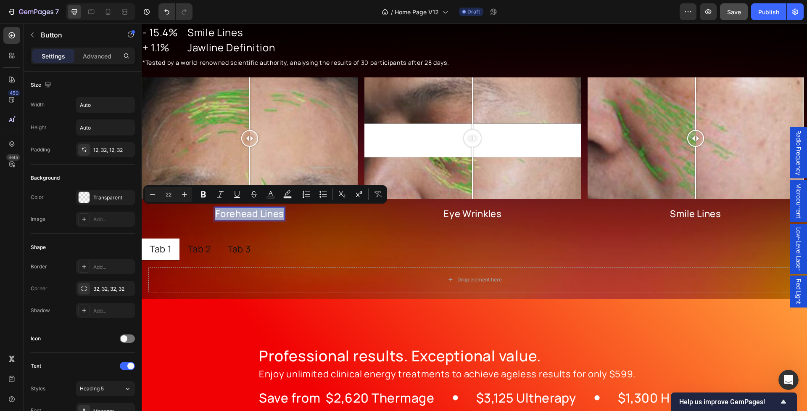
copy p "Forehead Lines"
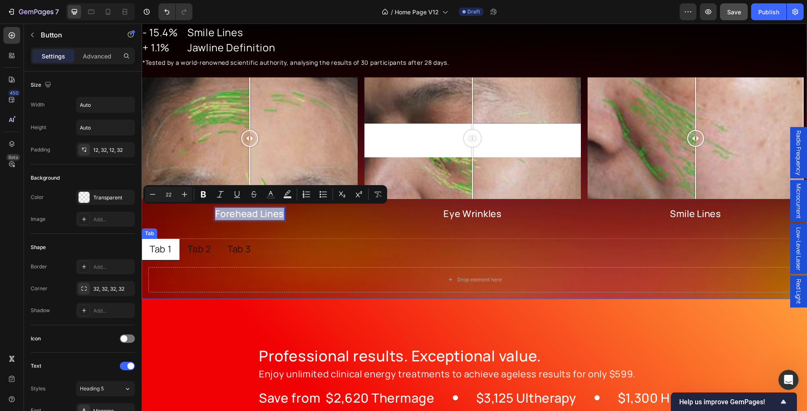
click at [156, 249] on div "Tab 1" at bounding box center [160, 249] width 24 height 15
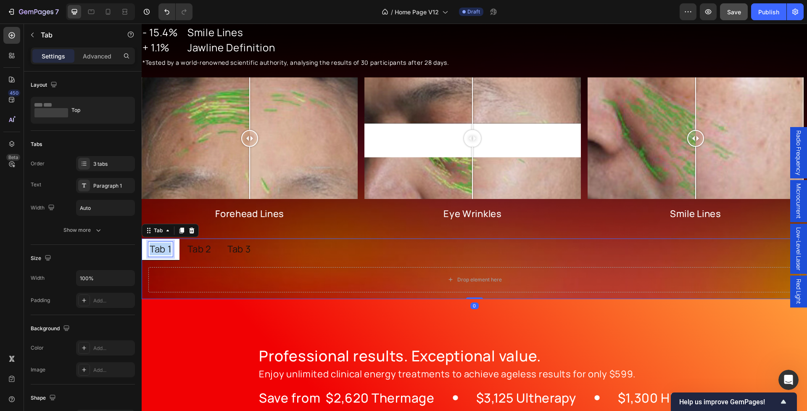
click at [156, 249] on p "Tab 1" at bounding box center [161, 249] width 22 height 12
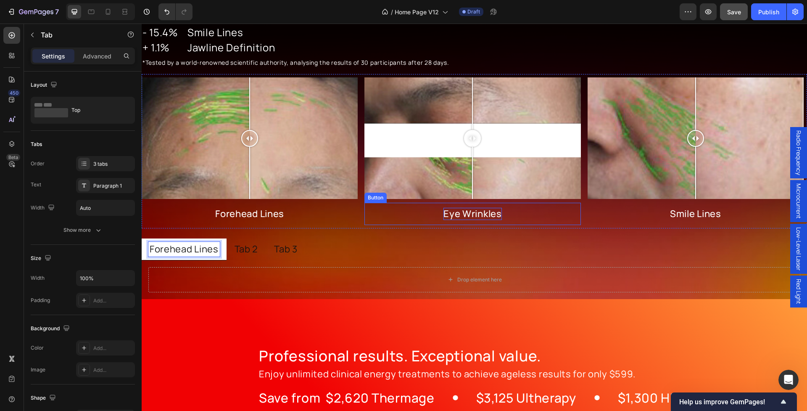
click at [479, 214] on p "Eye Wrinkles" at bounding box center [473, 214] width 58 height 12
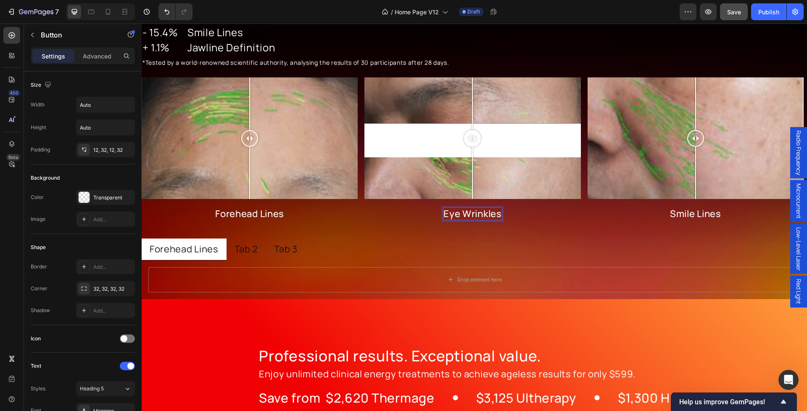
click at [479, 214] on p "Eye Wrinkles" at bounding box center [473, 214] width 58 height 12
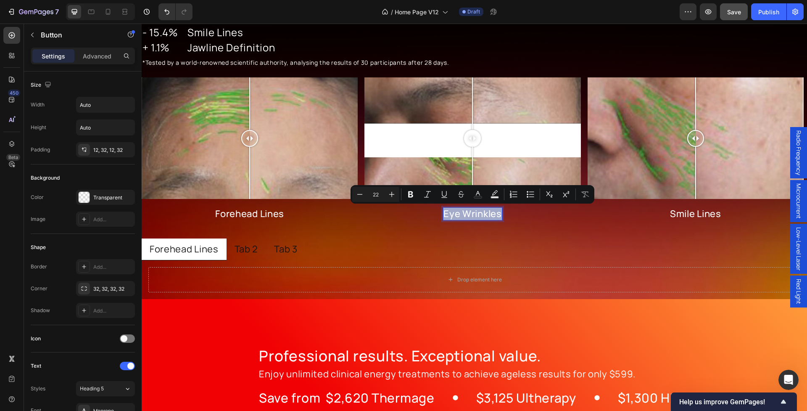
copy p "Eye Wrinkles"
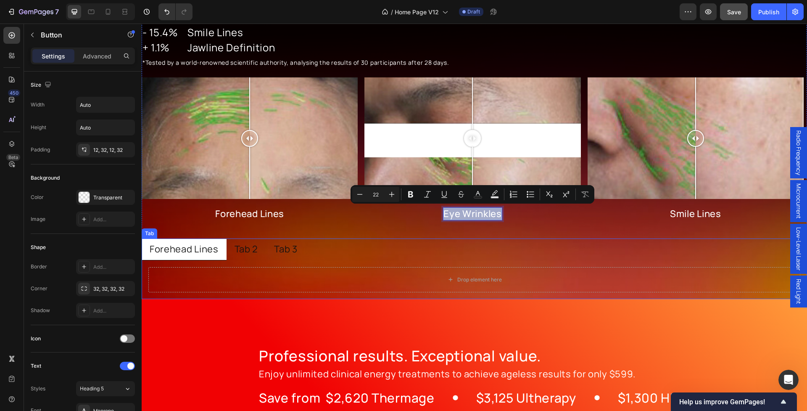
click at [258, 248] on p "Tab 2" at bounding box center [247, 249] width 24 height 12
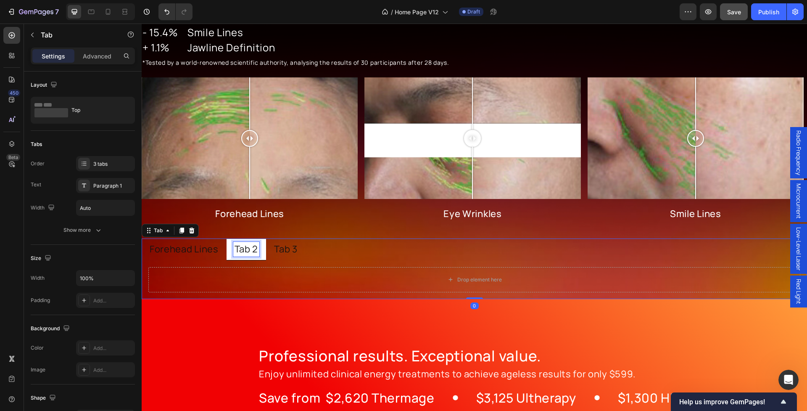
click at [254, 248] on p "Tab 2" at bounding box center [247, 249] width 24 height 12
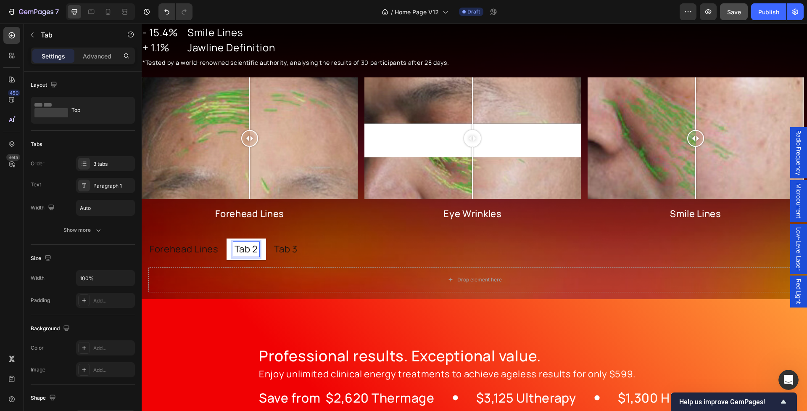
click at [251, 248] on p "Tab 2" at bounding box center [247, 249] width 24 height 12
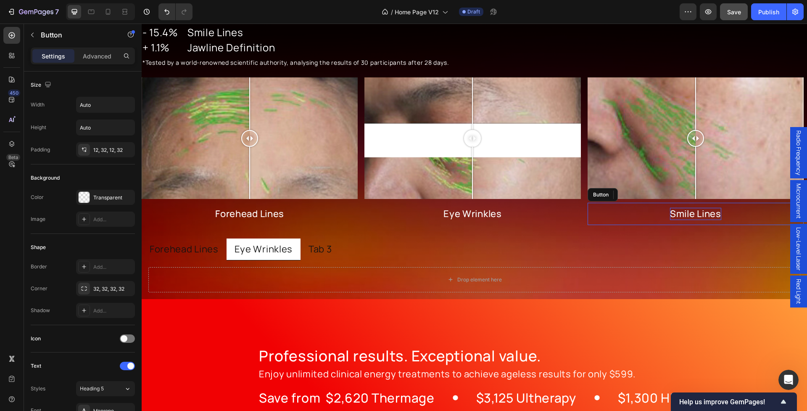
click at [687, 210] on p "Smile Lines" at bounding box center [695, 214] width 51 height 12
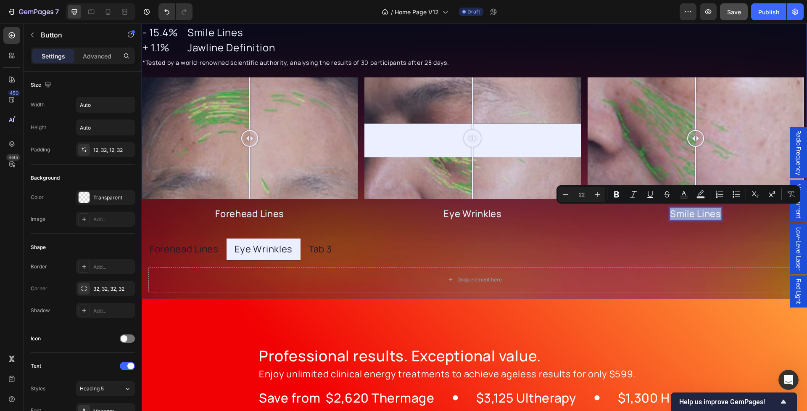
copy p "Smile Lines"
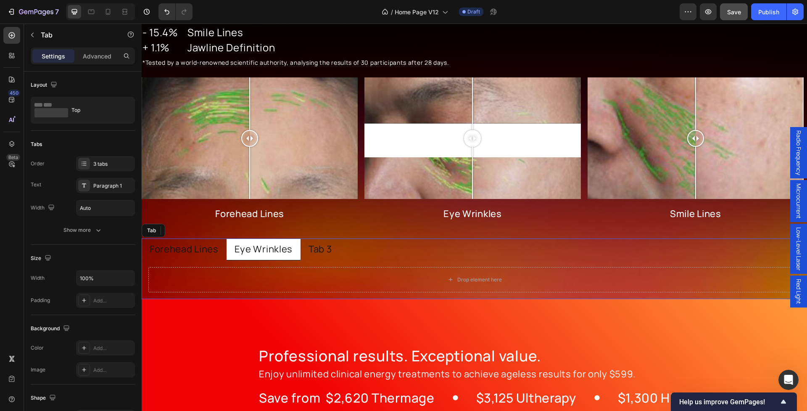
click at [330, 248] on p "Tab 3" at bounding box center [320, 249] width 23 height 12
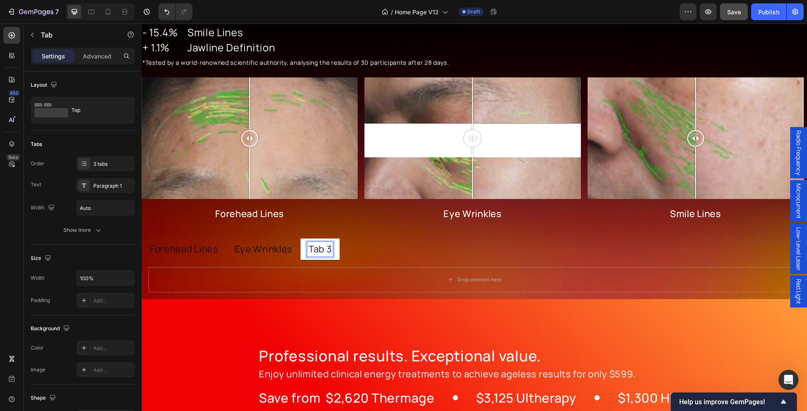
click at [325, 249] on p "Tab 3" at bounding box center [320, 249] width 23 height 12
click at [290, 329] on div "Professional results. Exceptional value. Heading Enjoy unlimited clinical energ…" at bounding box center [475, 380] width 666 height 162
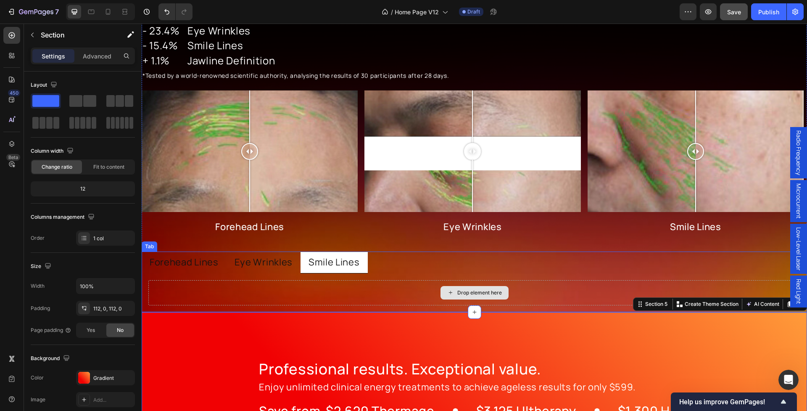
scroll to position [1016, 0]
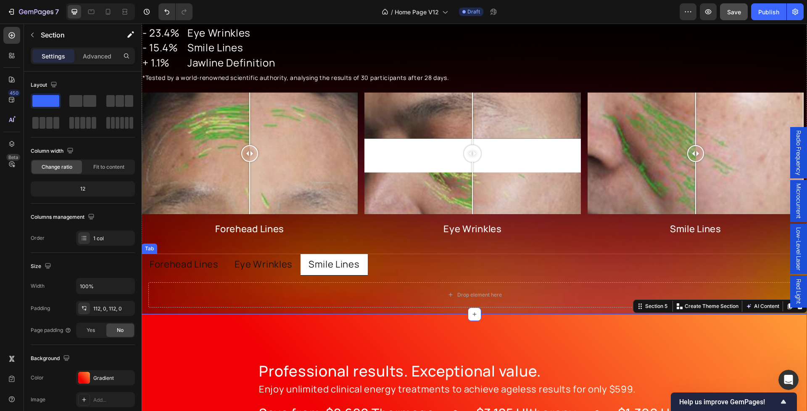
click at [184, 265] on p "Forehead Lines" at bounding box center [184, 264] width 69 height 12
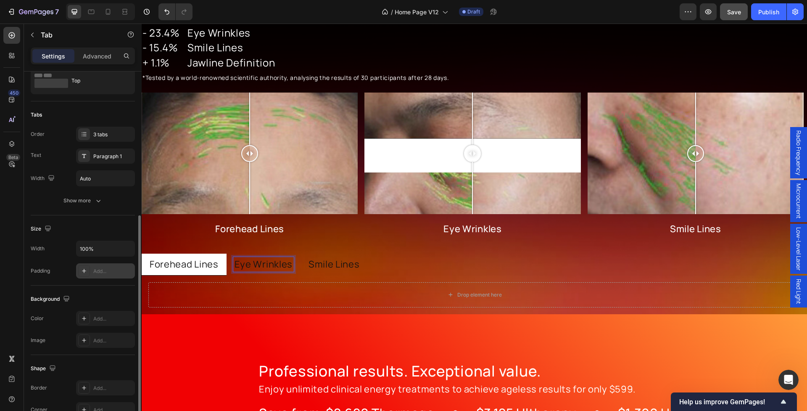
scroll to position [0, 0]
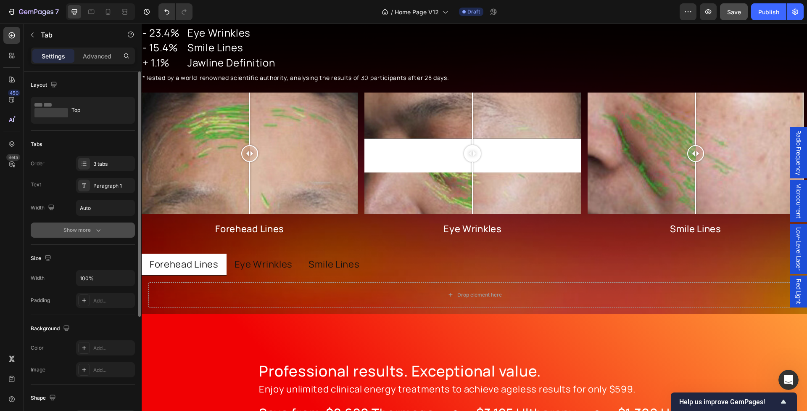
click at [97, 235] on button "Show more" at bounding box center [83, 229] width 104 height 15
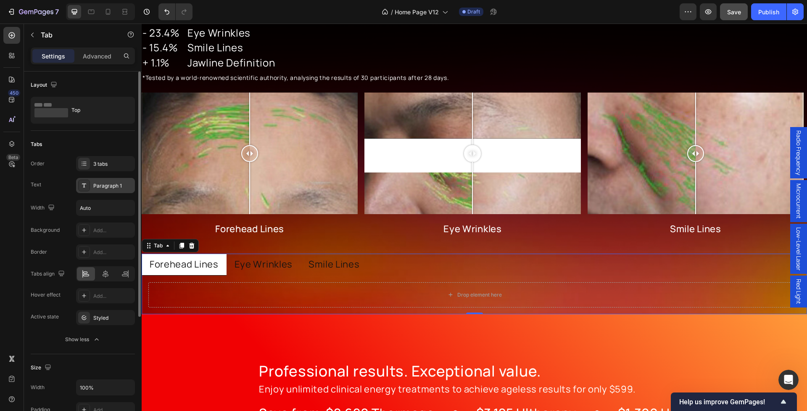
click at [111, 189] on div "Paragraph 1" at bounding box center [113, 186] width 40 height 8
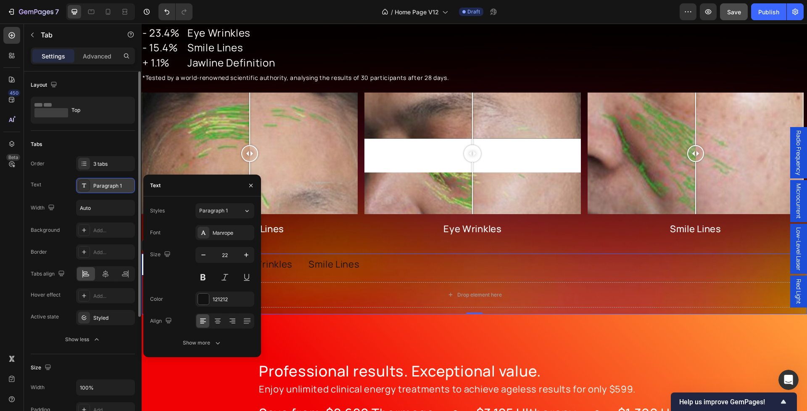
click at [102, 184] on div "Paragraph 1" at bounding box center [113, 186] width 40 height 8
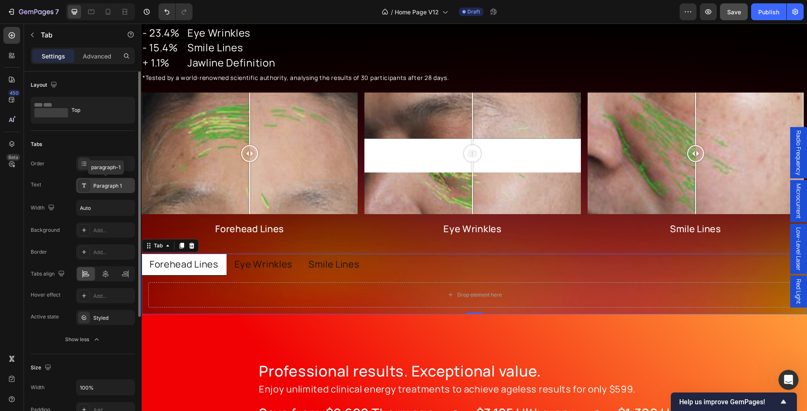
click at [102, 187] on div "Paragraph 1" at bounding box center [113, 186] width 40 height 8
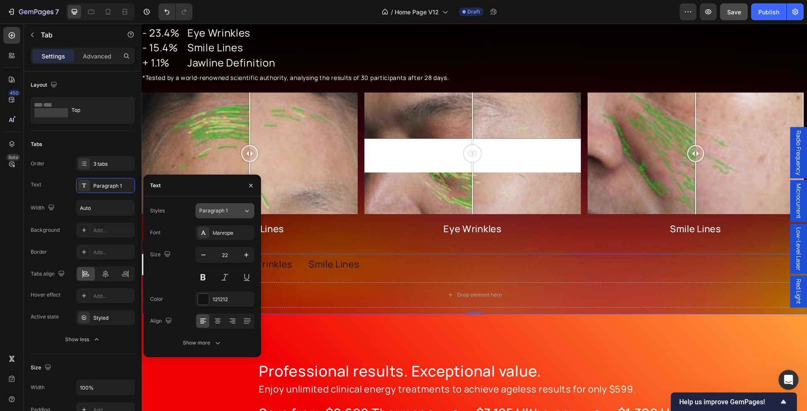
click at [219, 209] on span "Paragraph 1" at bounding box center [213, 211] width 29 height 8
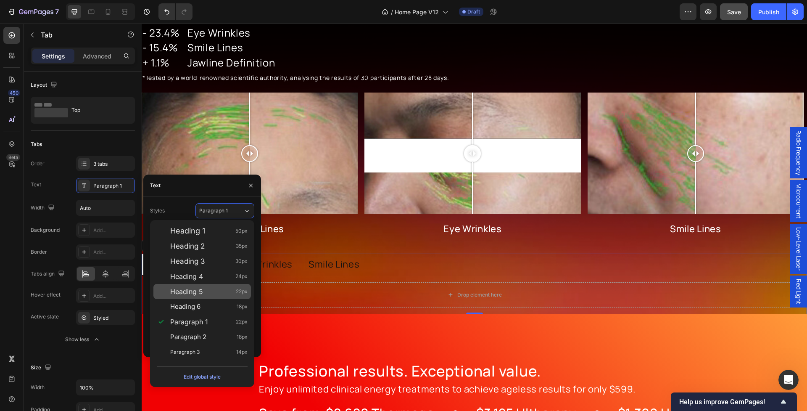
click at [215, 291] on div "Heading 5 22px" at bounding box center [208, 291] width 77 height 8
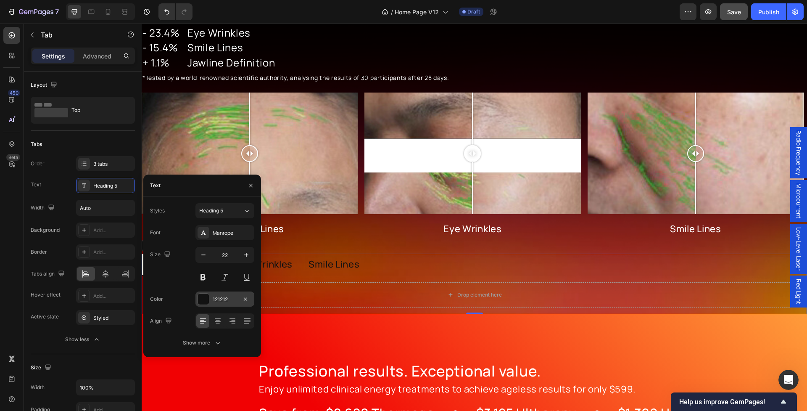
click at [203, 302] on div at bounding box center [203, 299] width 11 height 11
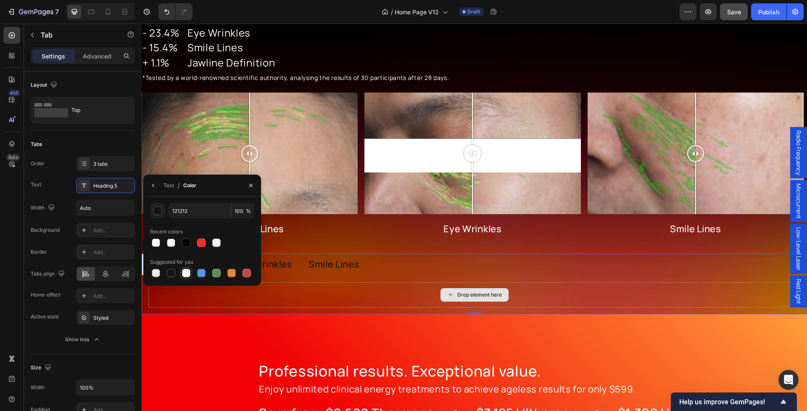
click at [184, 270] on div at bounding box center [186, 273] width 8 height 8
type input "FFFFFF"
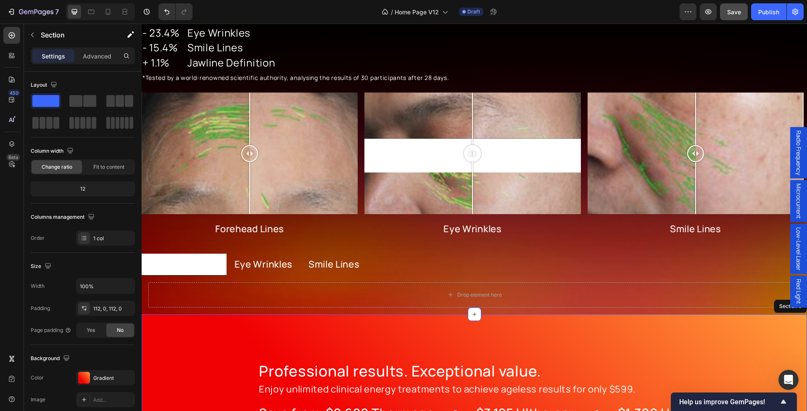
click at [196, 334] on div "Professional results. Exceptional value. Heading Enjoy unlimited clinical energ…" at bounding box center [475, 395] width 666 height 162
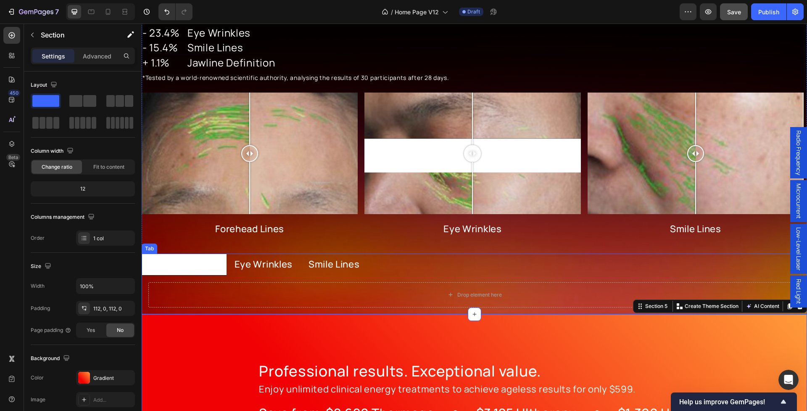
click at [185, 261] on p "Forehead Lines" at bounding box center [184, 264] width 69 height 12
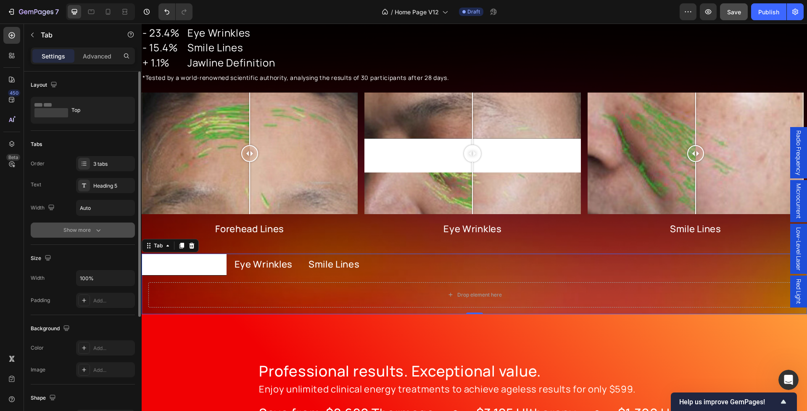
click at [82, 227] on div "Show more" at bounding box center [82, 230] width 39 height 8
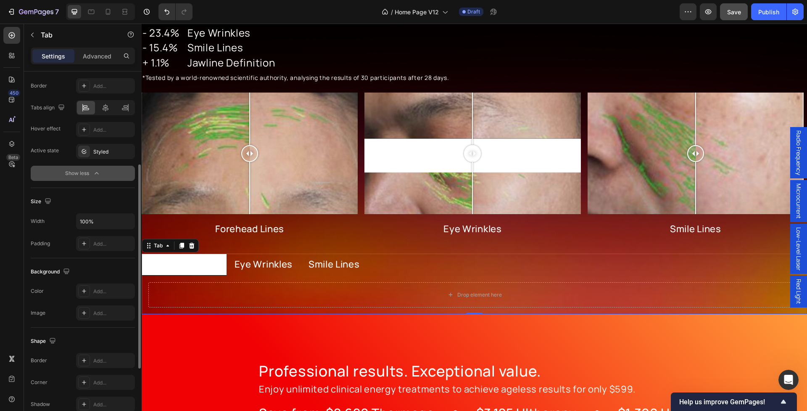
scroll to position [139, 0]
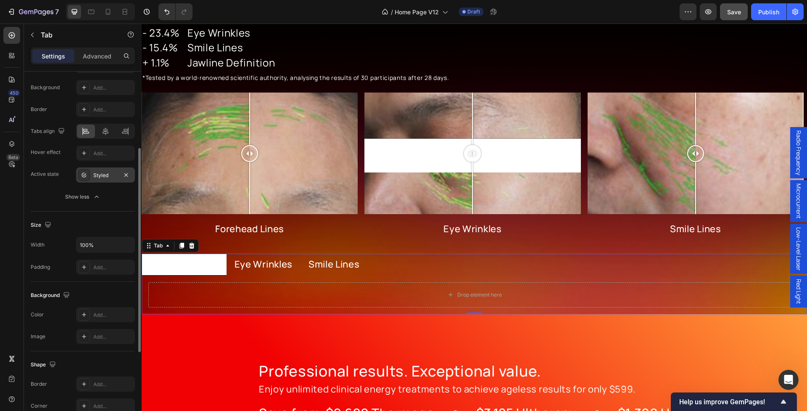
click at [103, 173] on div "Styled" at bounding box center [105, 176] width 24 height 8
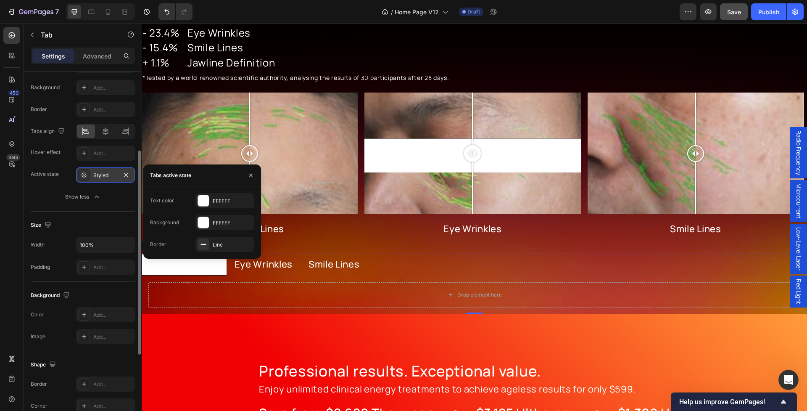
scroll to position [140, 0]
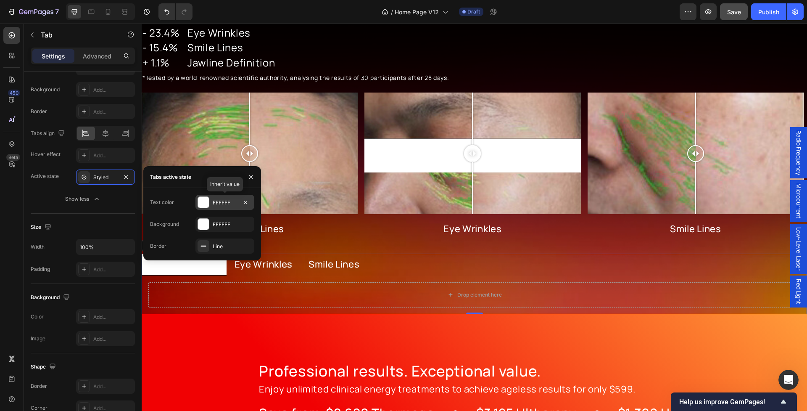
click at [213, 199] on div "FFFFFF" at bounding box center [225, 203] width 24 height 8
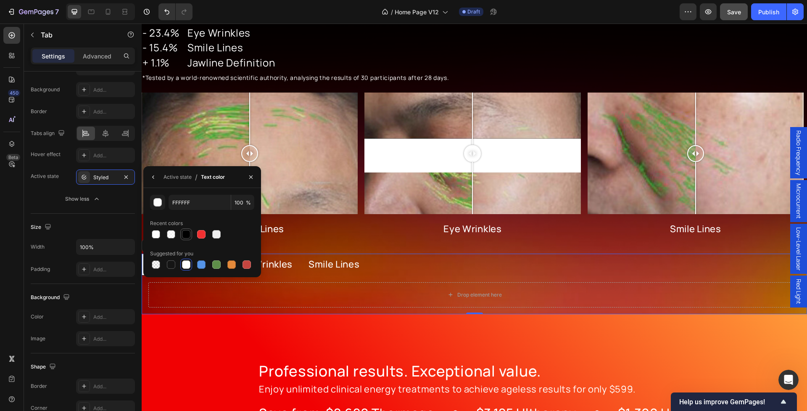
click at [184, 236] on div at bounding box center [186, 234] width 8 height 8
click at [180, 204] on input "000000" at bounding box center [200, 202] width 62 height 15
type input "121212"
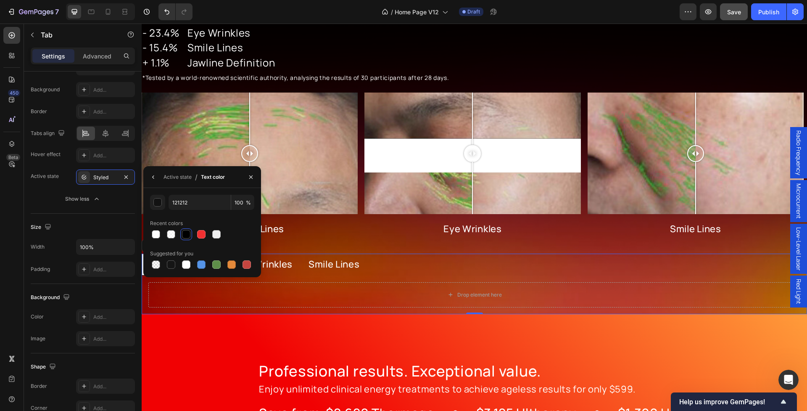
click at [243, 228] on div "Recent colors" at bounding box center [202, 223] width 104 height 13
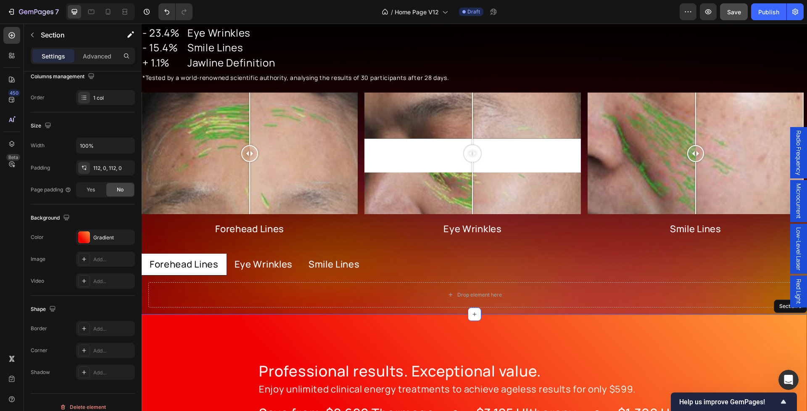
click at [224, 343] on div "Professional results. Exceptional value. Heading Enjoy unlimited clinical energ…" at bounding box center [475, 395] width 666 height 162
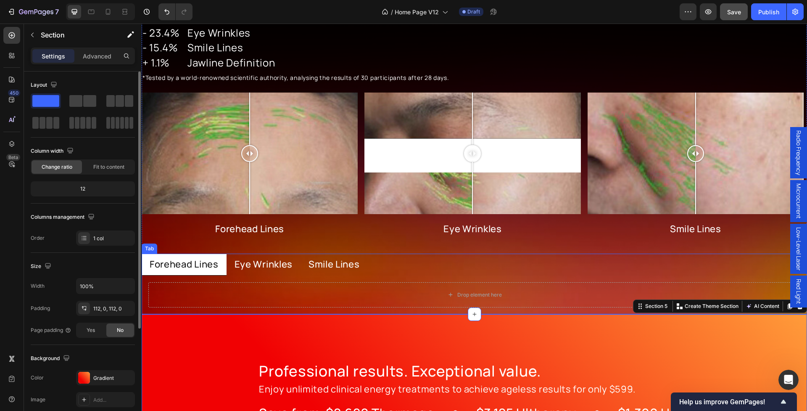
click at [258, 264] on p "Eye Wrinkles" at bounding box center [264, 264] width 58 height 12
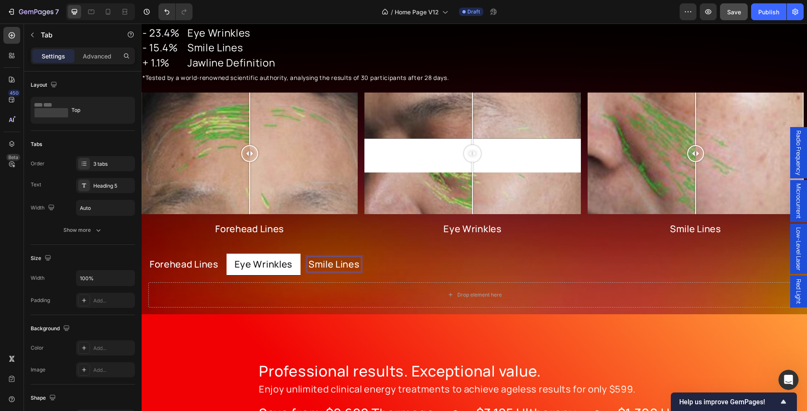
click at [196, 269] on p "Forehead Lines" at bounding box center [184, 264] width 69 height 12
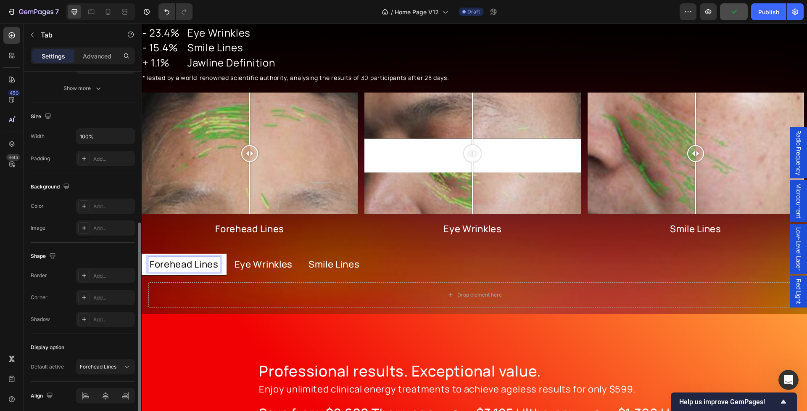
scroll to position [175, 0]
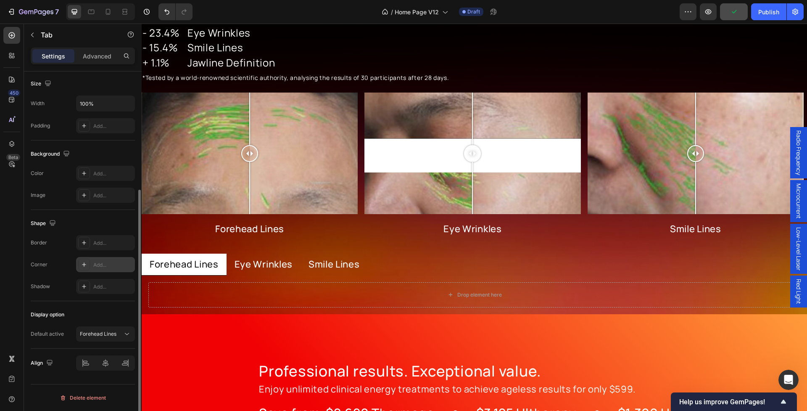
click at [85, 265] on icon at bounding box center [84, 264] width 4 height 4
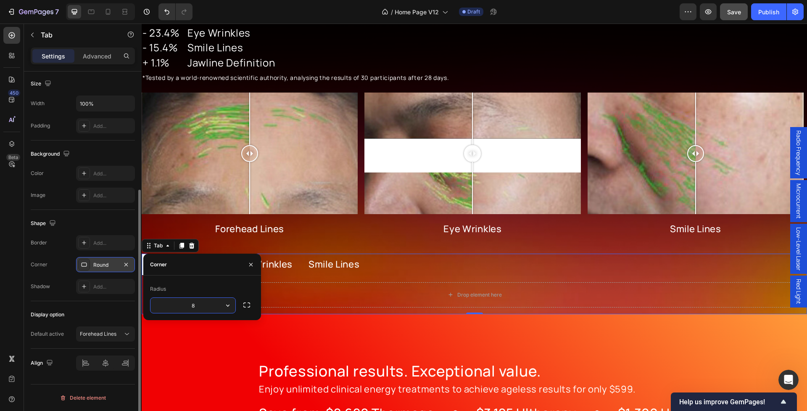
click at [207, 305] on input "8" at bounding box center [193, 305] width 85 height 15
type input "20"
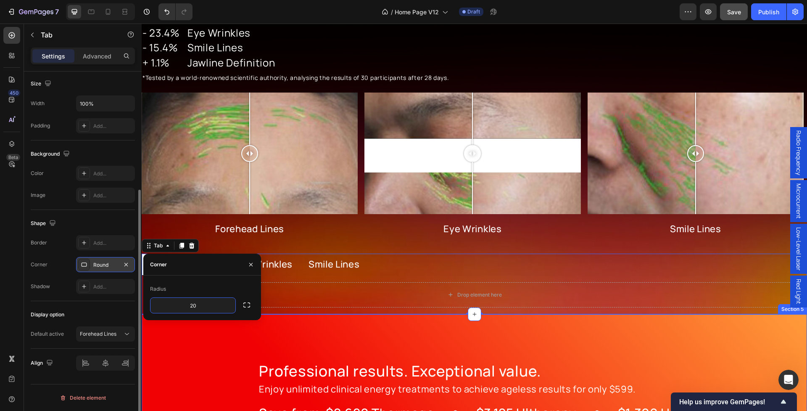
click at [222, 344] on div "Professional results. Exceptional value. Heading Enjoy unlimited clinical energ…" at bounding box center [475, 395] width 666 height 162
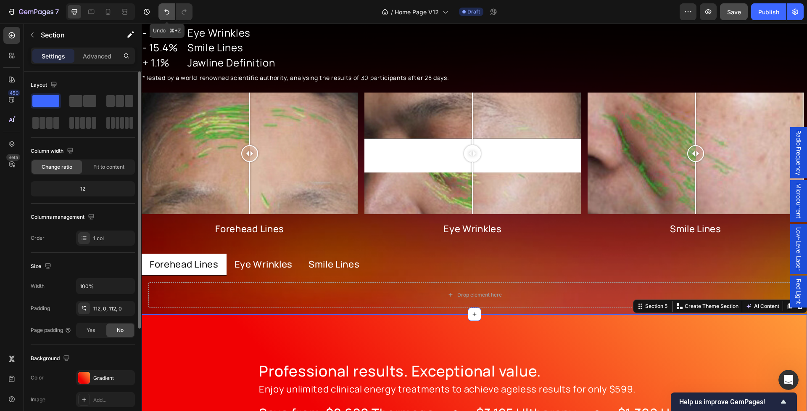
click at [169, 16] on button "Undo/Redo" at bounding box center [167, 11] width 17 height 17
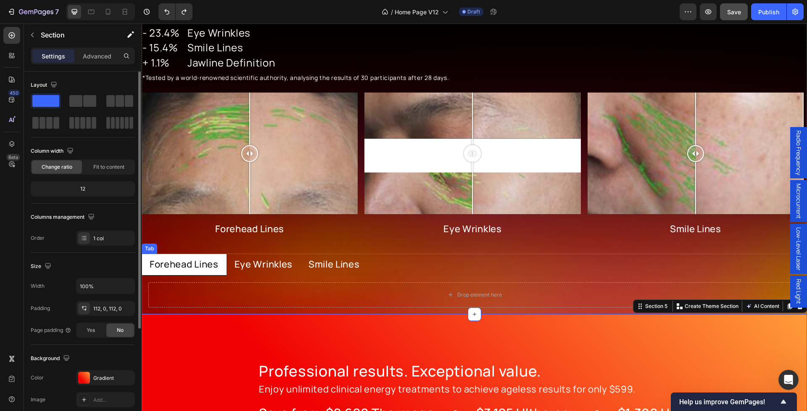
click at [224, 256] on li "Forehead Lines" at bounding box center [184, 265] width 85 height 22
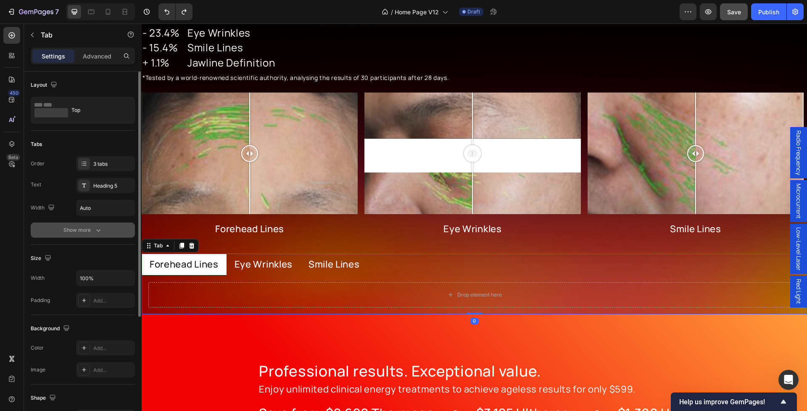
scroll to position [7, 0]
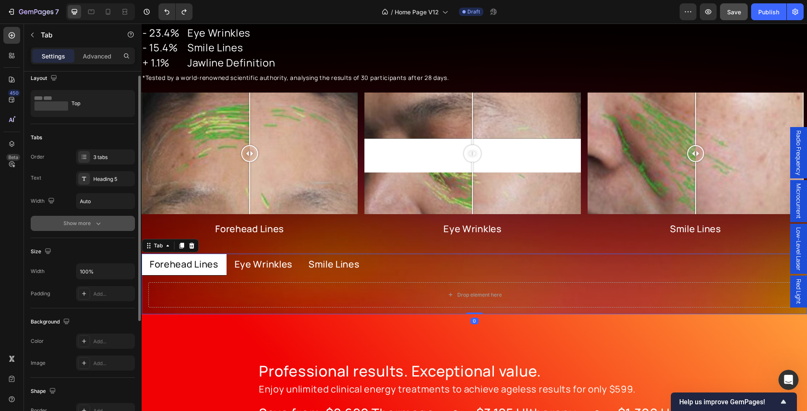
click at [84, 225] on div "Show more" at bounding box center [82, 223] width 39 height 8
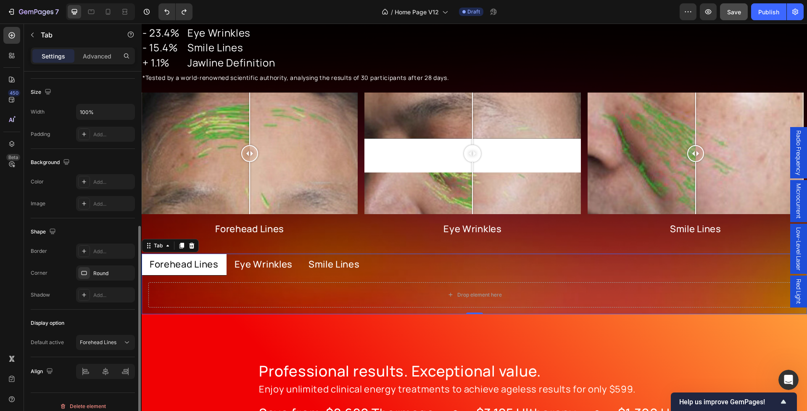
scroll to position [275, 0]
click at [127, 271] on icon "button" at bounding box center [125, 272] width 3 height 3
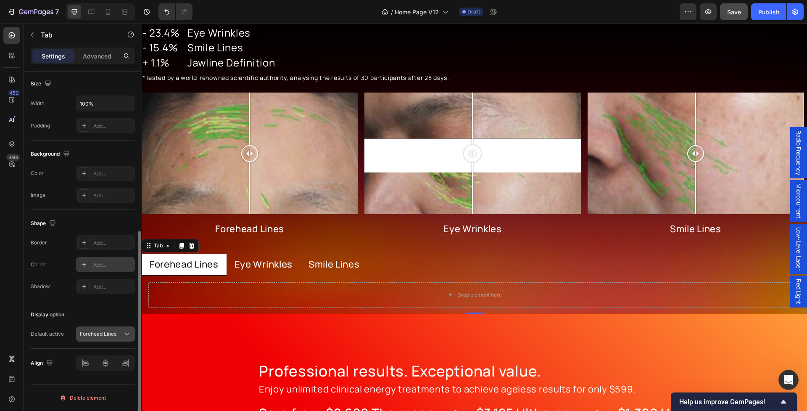
click at [104, 338] on div "Forehead Lines" at bounding box center [105, 334] width 51 height 8
click at [94, 311] on div "Display option" at bounding box center [83, 314] width 104 height 13
click at [110, 336] on p "Forehead Lines" at bounding box center [98, 334] width 37 height 8
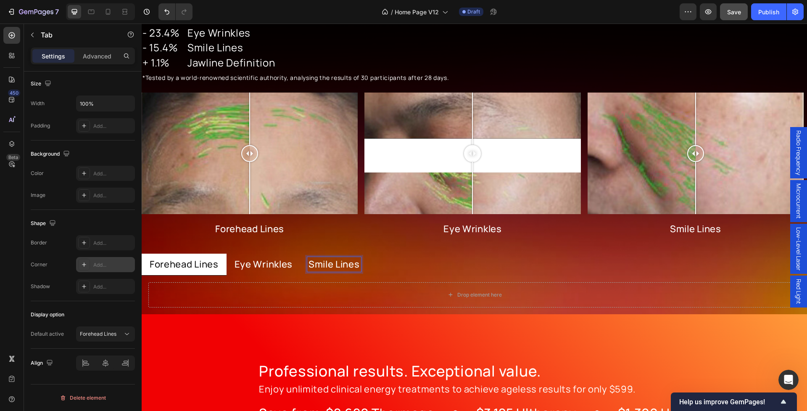
click at [319, 277] on div "Drop element here" at bounding box center [475, 294] width 666 height 39
click at [330, 269] on p "Smile Lines" at bounding box center [334, 264] width 51 height 12
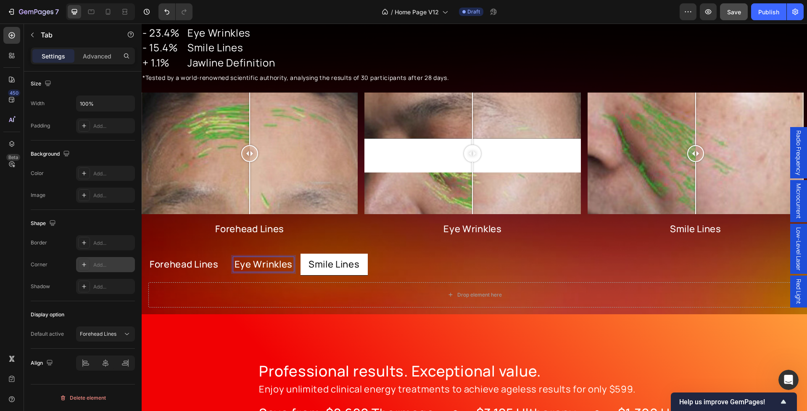
click at [275, 266] on p "Eye Wrinkles" at bounding box center [264, 264] width 58 height 12
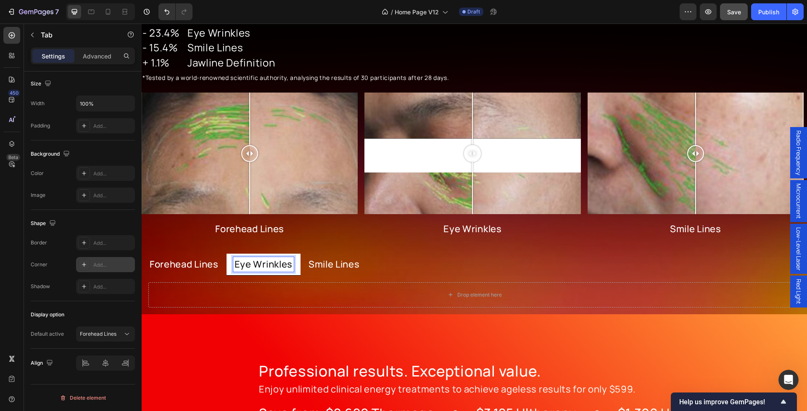
click at [200, 270] on div "Forehead Lines" at bounding box center [183, 264] width 71 height 15
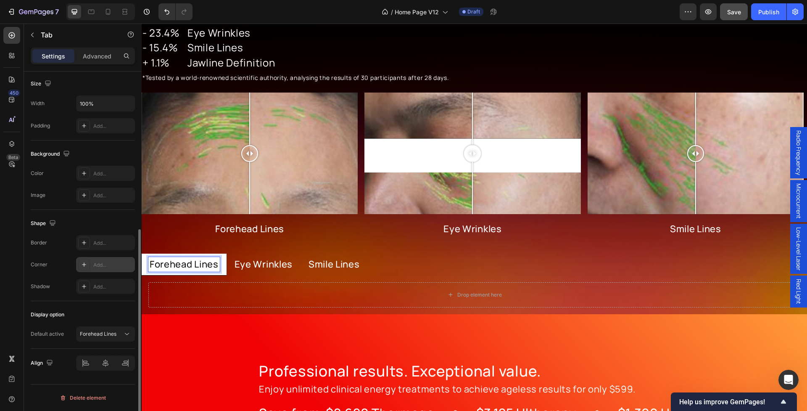
scroll to position [283, 0]
click at [101, 318] on div "Display option" at bounding box center [83, 315] width 104 height 13
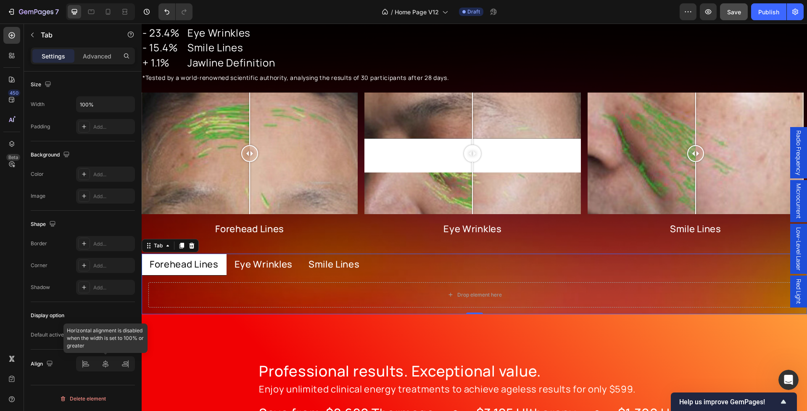
click at [107, 362] on div at bounding box center [105, 363] width 59 height 15
click at [394, 258] on ul "Forehead Lines Eye Wrinkles Smile Lines" at bounding box center [475, 265] width 666 height 22
click at [105, 366] on div at bounding box center [105, 363] width 59 height 15
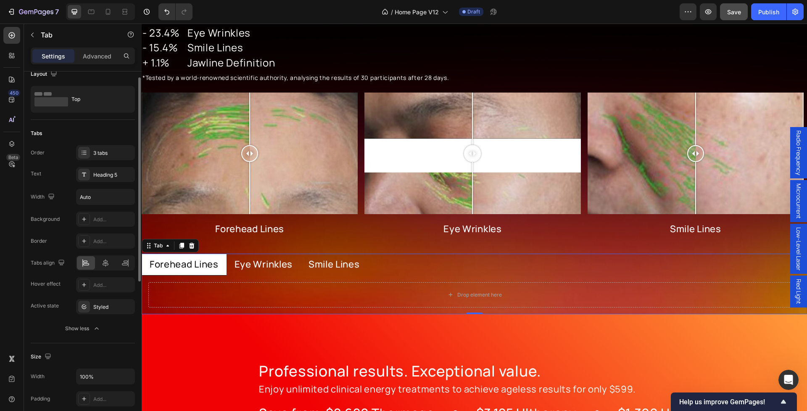
scroll to position [0, 0]
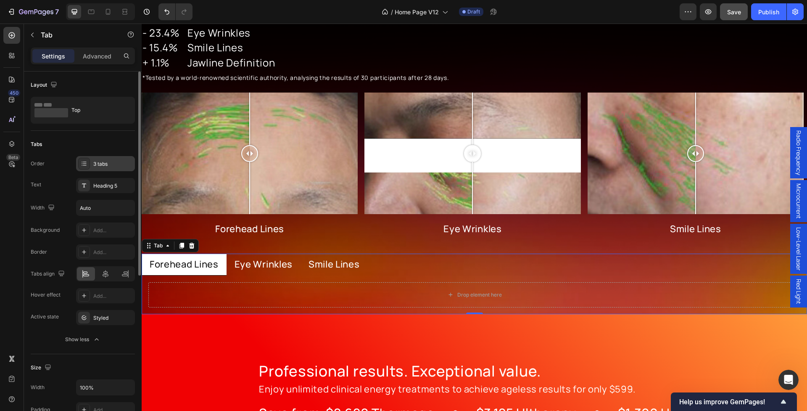
click at [101, 162] on div "3 tabs" at bounding box center [113, 164] width 40 height 8
click at [48, 191] on div "Text Heading 5" at bounding box center [83, 185] width 104 height 15
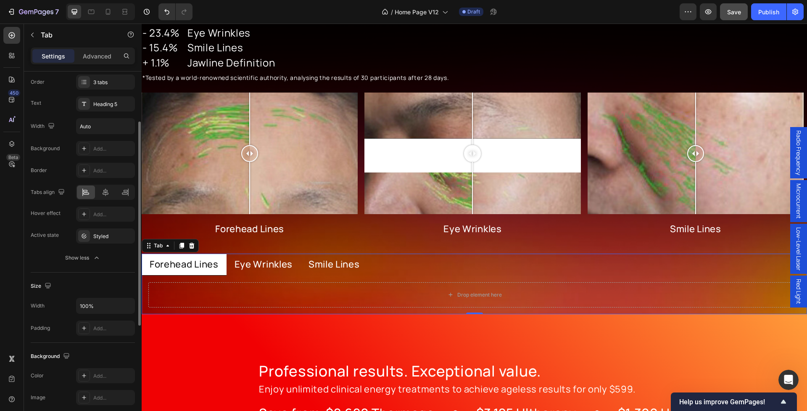
scroll to position [85, 0]
click at [90, 238] on div "Styled" at bounding box center [105, 232] width 59 height 15
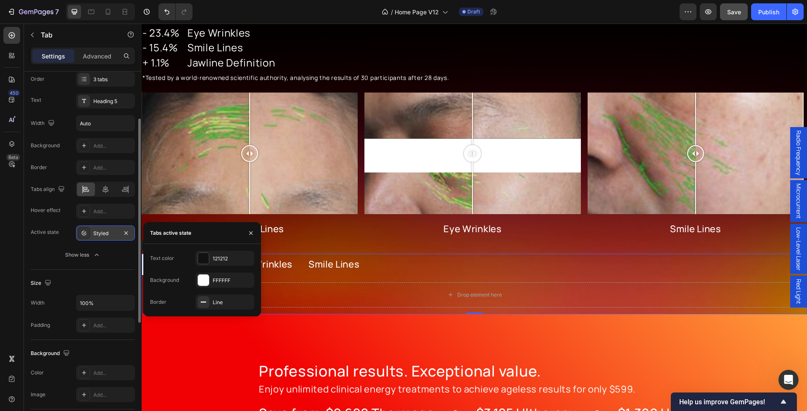
scroll to position [84, 0]
click at [49, 243] on div "Background Add... Border Add... Tabs align Hover effect Add... Active state Sty…" at bounding box center [83, 200] width 104 height 124
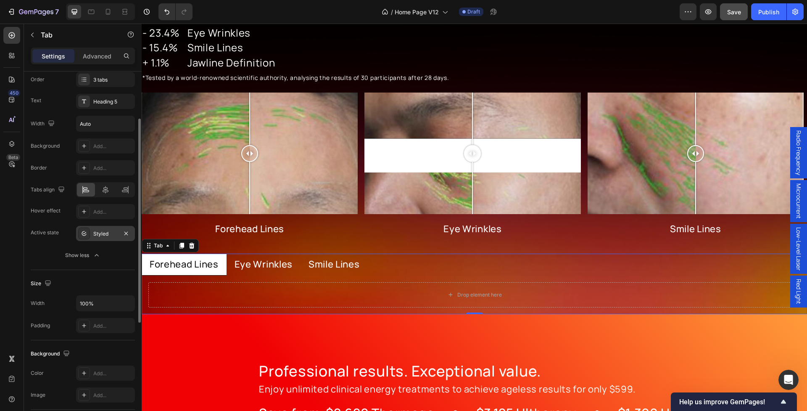
click at [101, 235] on div "Styled" at bounding box center [105, 234] width 24 height 8
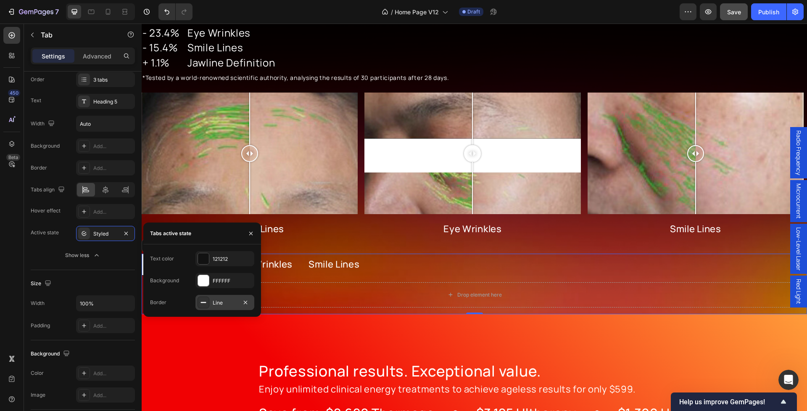
click at [220, 301] on div "Line" at bounding box center [225, 303] width 24 height 8
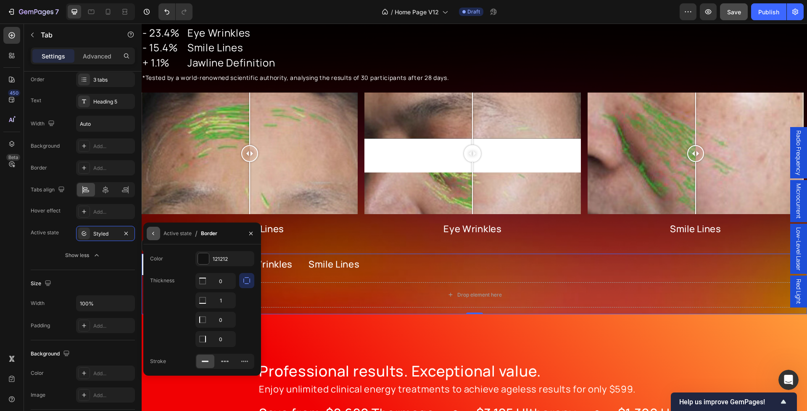
click at [153, 236] on icon "button" at bounding box center [153, 233] width 7 height 7
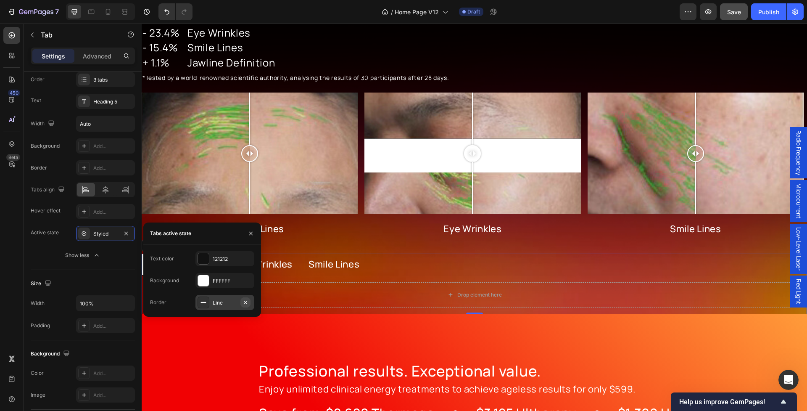
click at [246, 302] on icon "button" at bounding box center [245, 301] width 3 height 3
click at [88, 272] on div "Size Width 100% Padding Add..." at bounding box center [83, 305] width 104 height 70
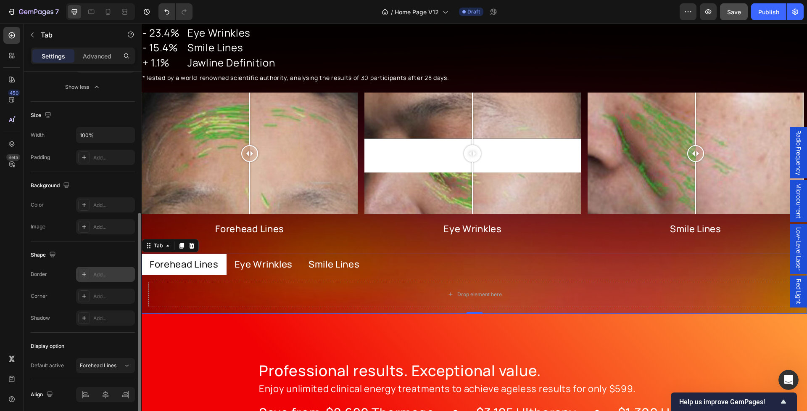
scroll to position [284, 0]
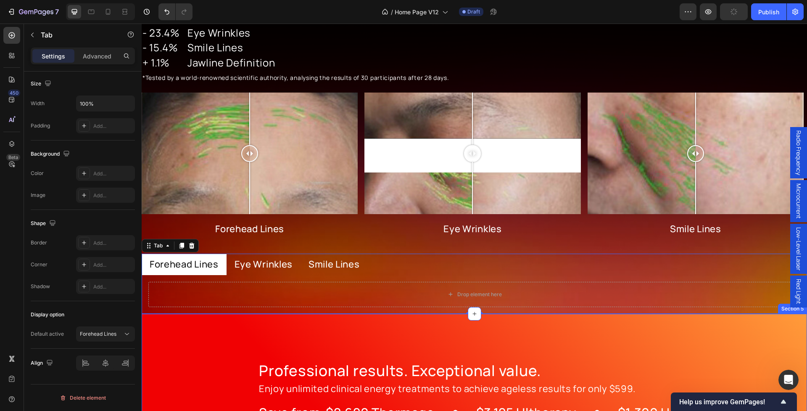
click at [191, 343] on div "Professional results. Exceptional value. Heading Enjoy unlimited clinical energ…" at bounding box center [475, 395] width 666 height 162
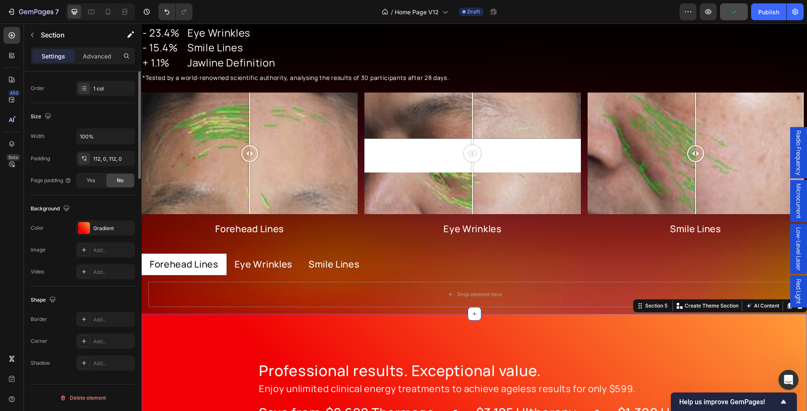
scroll to position [0, 0]
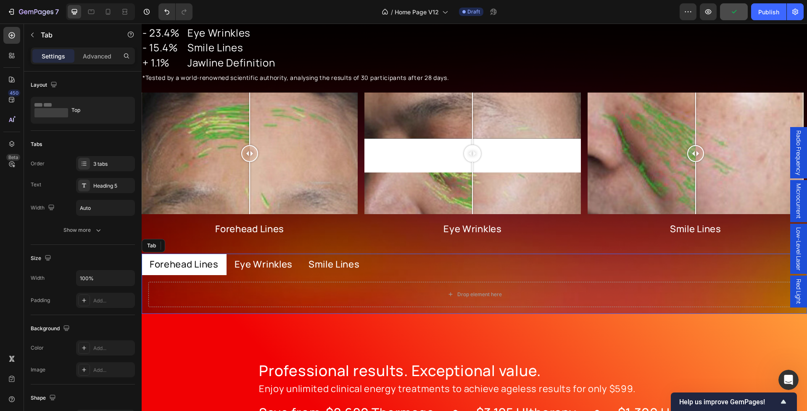
click at [217, 254] on li "Forehead Lines" at bounding box center [184, 264] width 85 height 21
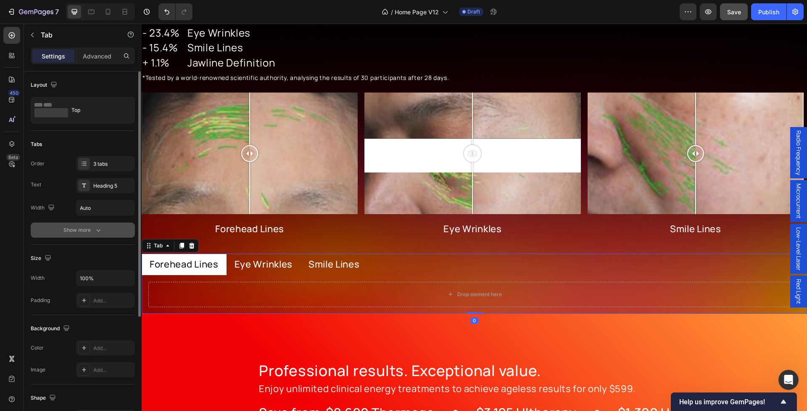
click at [83, 233] on div "Show more" at bounding box center [82, 230] width 39 height 8
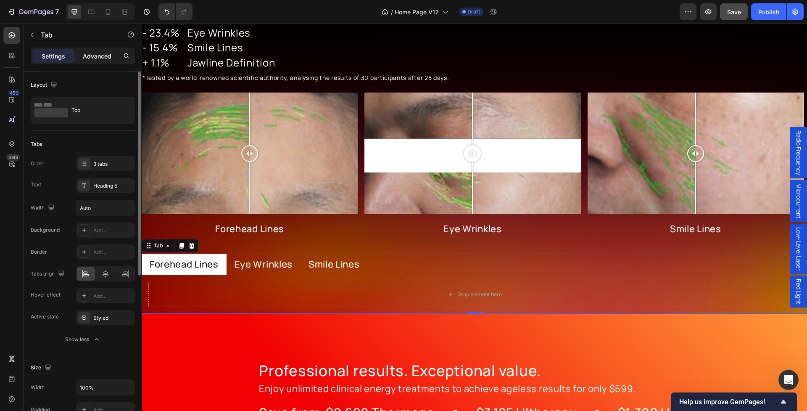
click at [90, 56] on p "Advanced" at bounding box center [97, 56] width 29 height 9
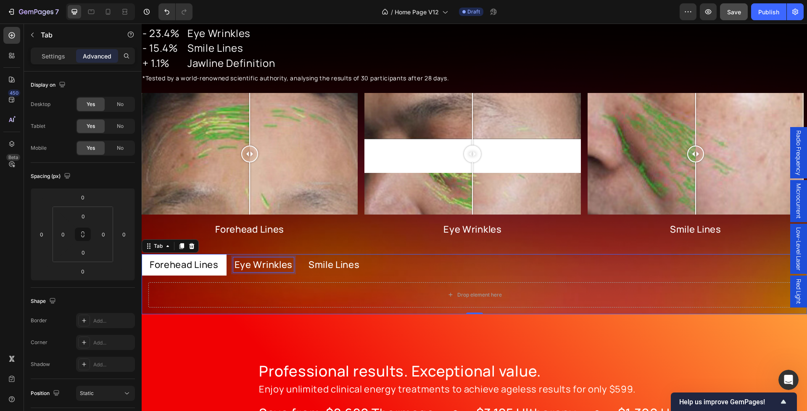
scroll to position [1017, 0]
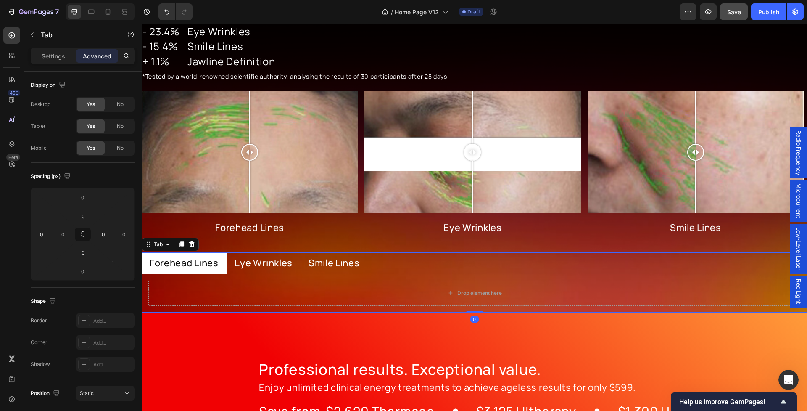
click at [297, 255] on li "Eye Wrinkles" at bounding box center [264, 262] width 74 height 21
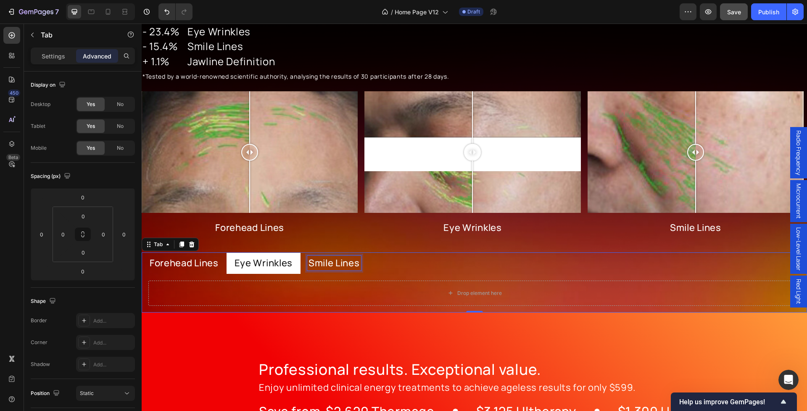
click at [361, 259] on div "Smile Lines" at bounding box center [334, 263] width 54 height 15
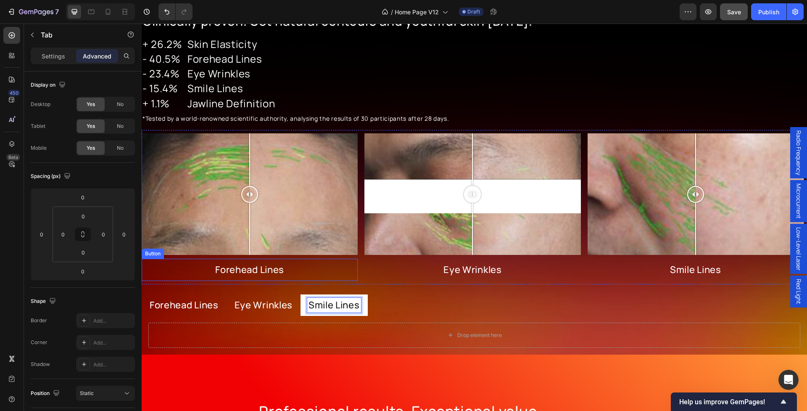
scroll to position [974, 0]
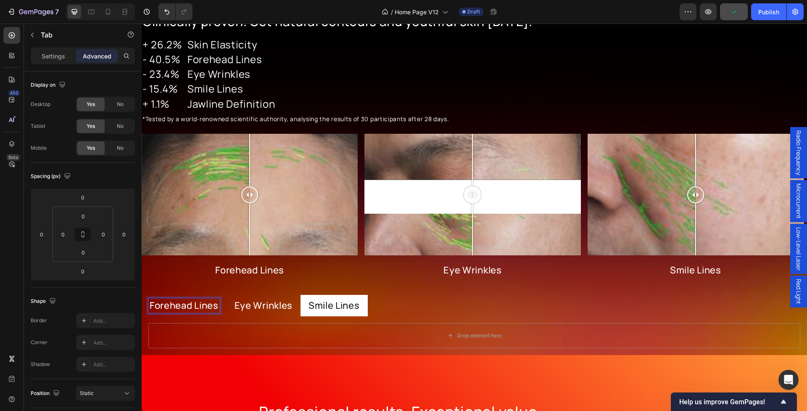
click at [217, 305] on p "Forehead Lines" at bounding box center [184, 305] width 69 height 12
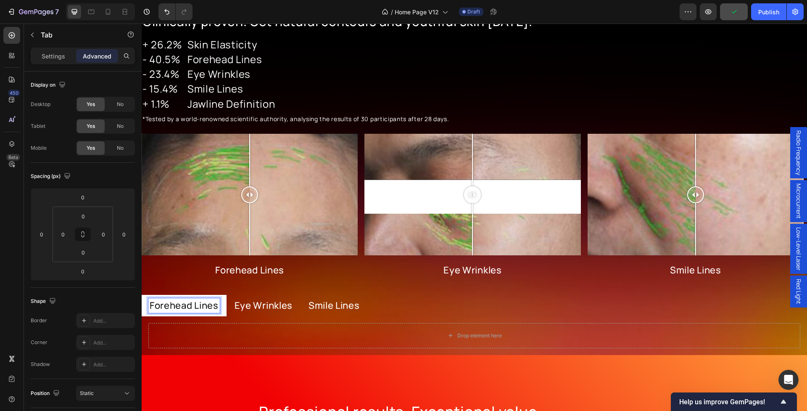
click at [247, 300] on p "Eye Wrinkles" at bounding box center [264, 305] width 58 height 12
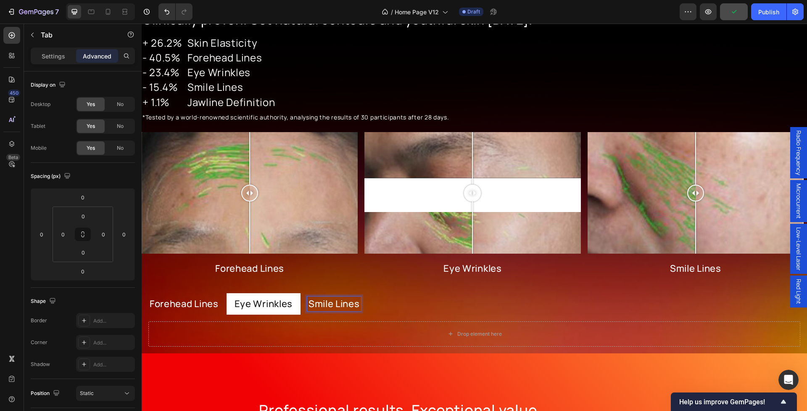
click at [358, 301] on p "Smile Lines" at bounding box center [334, 304] width 51 height 12
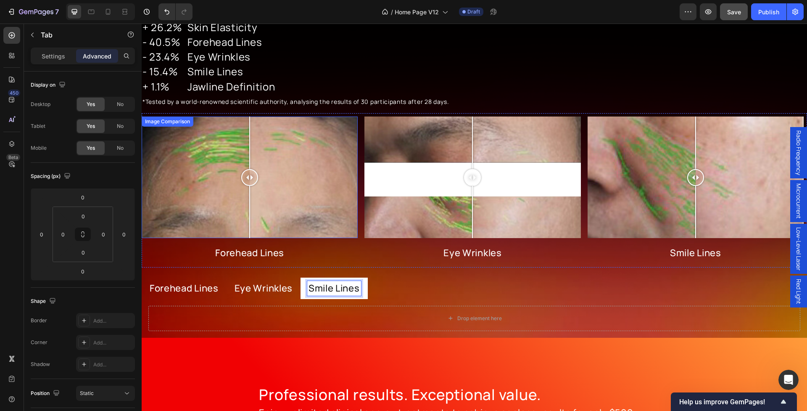
scroll to position [1000, 0]
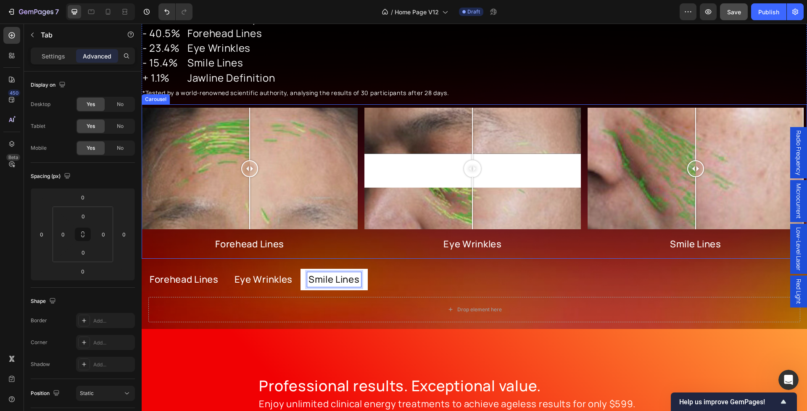
click at [655, 106] on div "Image Comparison Forehead Lines Button Image Comparison Eye Wrinkles Button Ima…" at bounding box center [475, 181] width 666 height 154
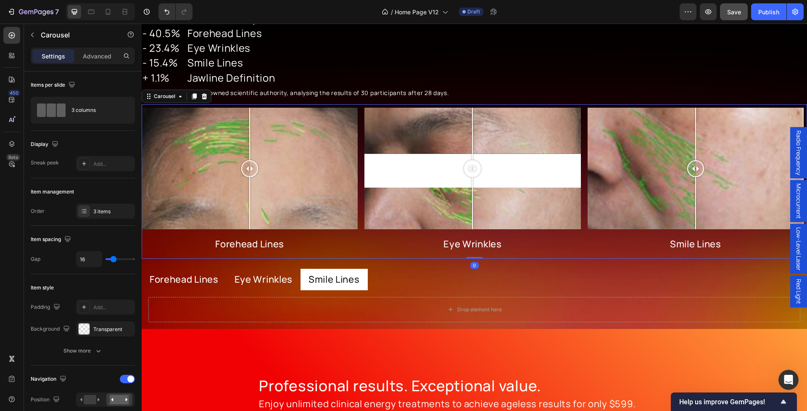
click at [194, 96] on icon at bounding box center [194, 96] width 5 height 6
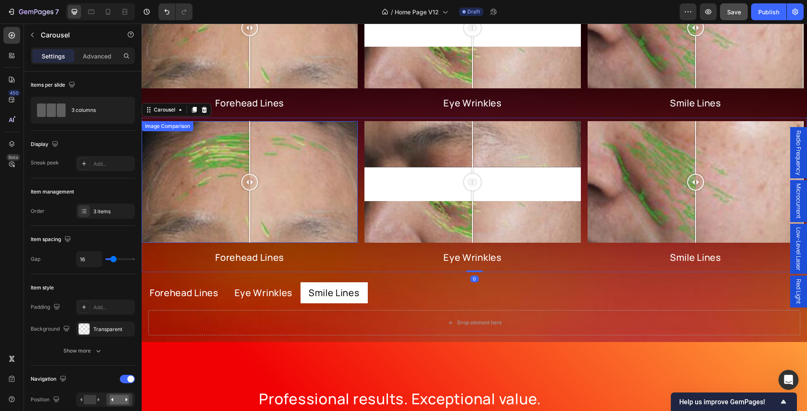
scroll to position [1125, 0]
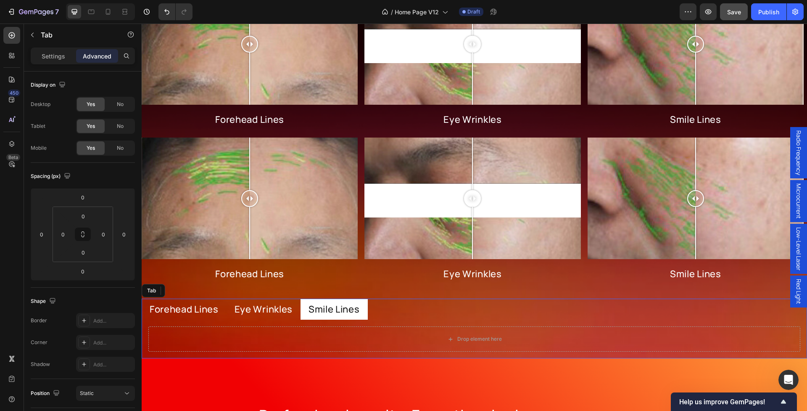
click at [208, 307] on p "Forehead Lines" at bounding box center [184, 309] width 69 height 12
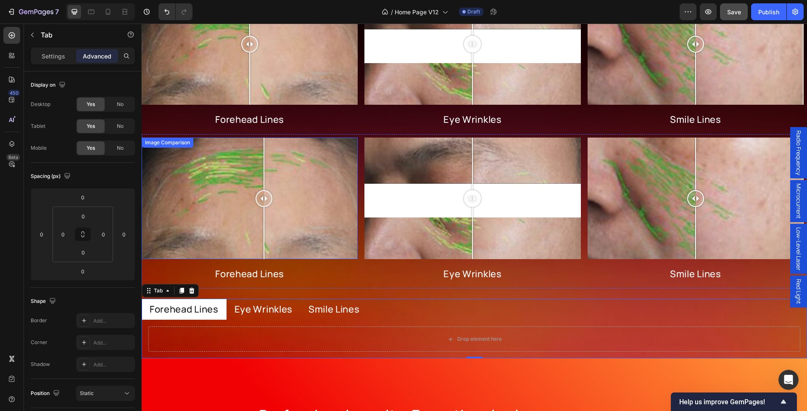
click at [264, 229] on div at bounding box center [250, 199] width 216 height 122
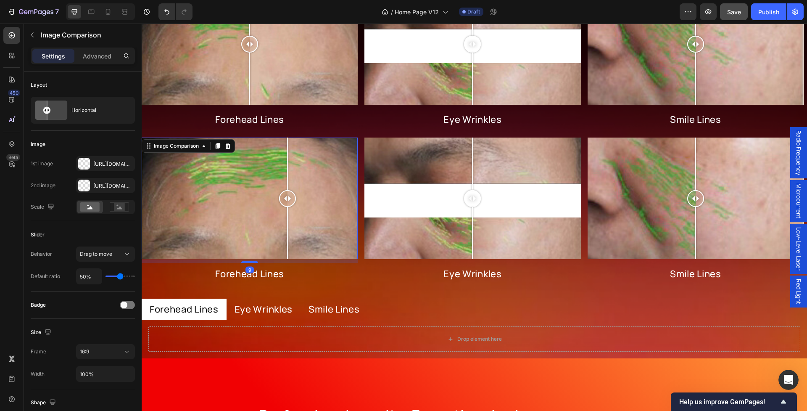
drag, startPoint x: 292, startPoint y: 212, endPoint x: 276, endPoint y: 264, distance: 54.5
click at [276, 264] on div "Image Comparison 9 Forehead Lines Button" at bounding box center [250, 212] width 216 height 148
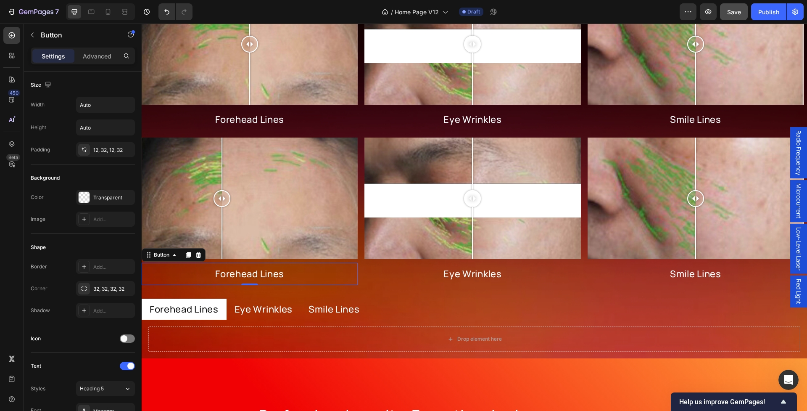
drag, startPoint x: 225, startPoint y: 212, endPoint x: 222, endPoint y: 280, distance: 67.4
click at [222, 280] on div "Image Comparison Forehead Lines Button 0" at bounding box center [250, 212] width 216 height 148
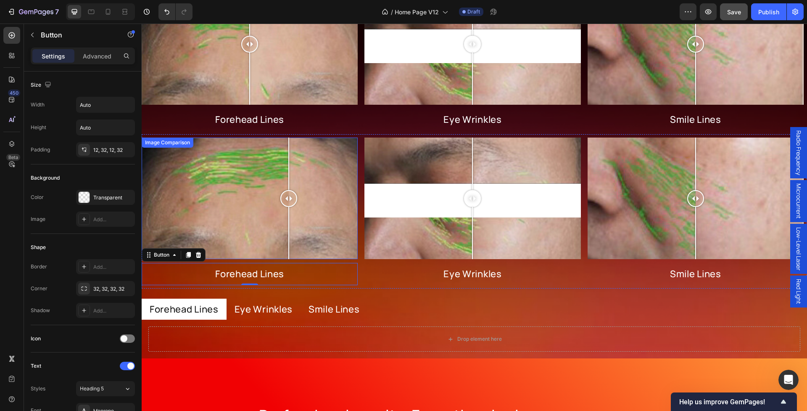
drag, startPoint x: 289, startPoint y: 143, endPoint x: 220, endPoint y: 148, distance: 70.0
click at [289, 161] on div at bounding box center [250, 199] width 216 height 122
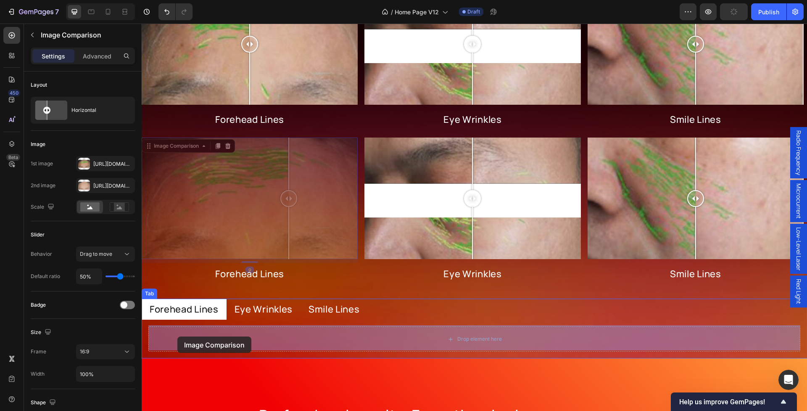
drag, startPoint x: 174, startPoint y: 146, endPoint x: 177, endPoint y: 336, distance: 190.5
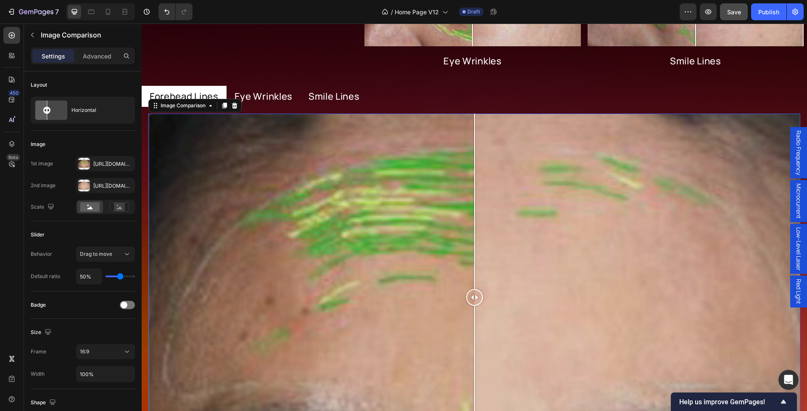
scroll to position [1311, 0]
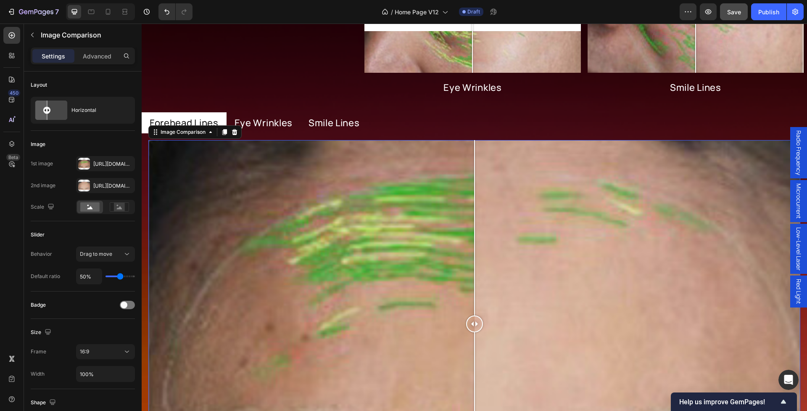
click at [264, 253] on div at bounding box center [474, 323] width 652 height 367
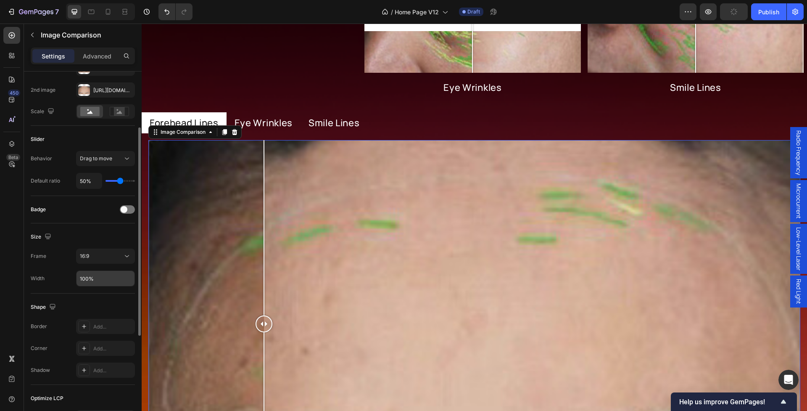
scroll to position [96, 0]
click at [102, 255] on div "16:9" at bounding box center [101, 255] width 43 height 8
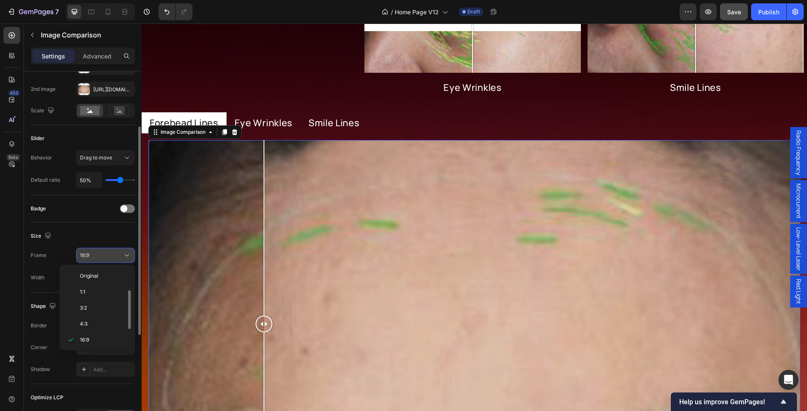
scroll to position [15, 0]
click at [82, 222] on div "Badge" at bounding box center [83, 208] width 104 height 27
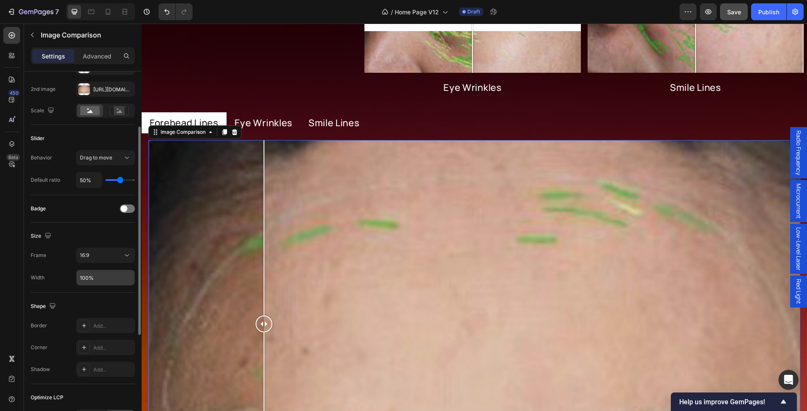
click at [102, 284] on input "100%" at bounding box center [106, 277] width 58 height 15
drag, startPoint x: 90, startPoint y: 279, endPoint x: 53, endPoint y: 277, distance: 36.6
click at [53, 277] on div "Width 100%" at bounding box center [83, 278] width 104 height 16
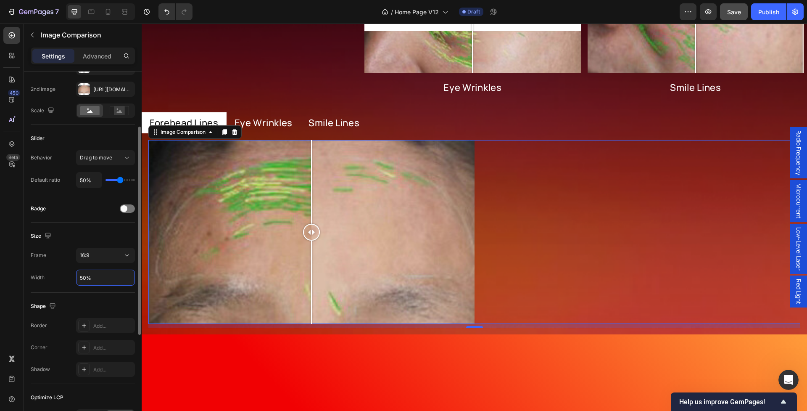
drag, startPoint x: 85, startPoint y: 278, endPoint x: 73, endPoint y: 278, distance: 12.2
click at [73, 278] on div "Width 50%" at bounding box center [83, 278] width 104 height 16
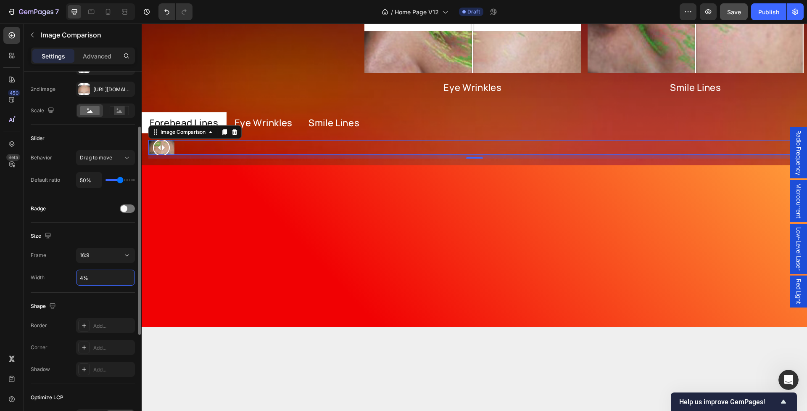
type input "40%"
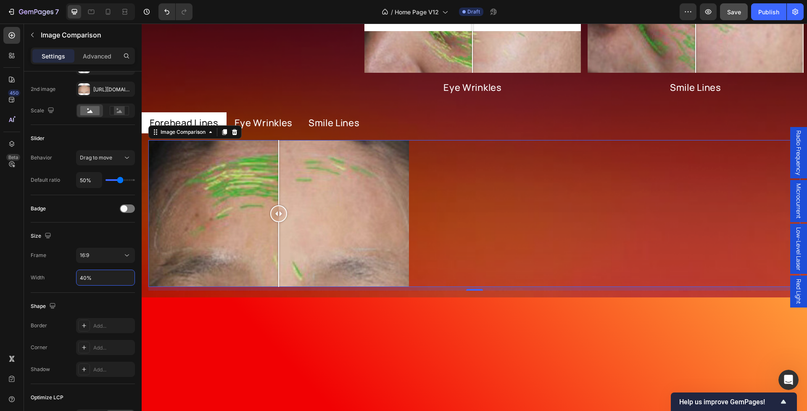
click at [293, 322] on div at bounding box center [475, 377] width 666 height 161
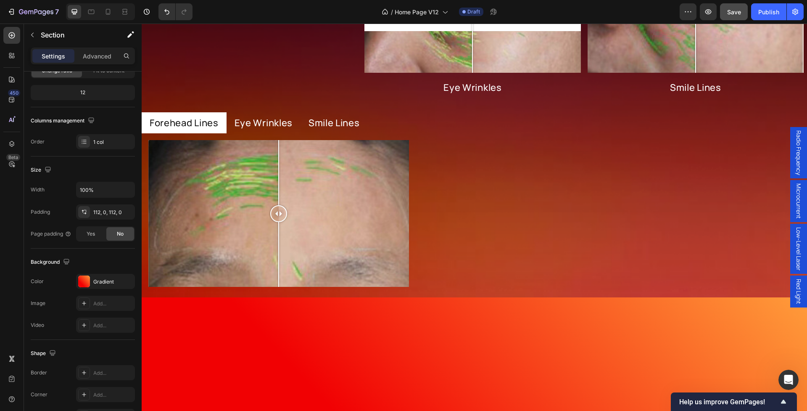
scroll to position [0, 0]
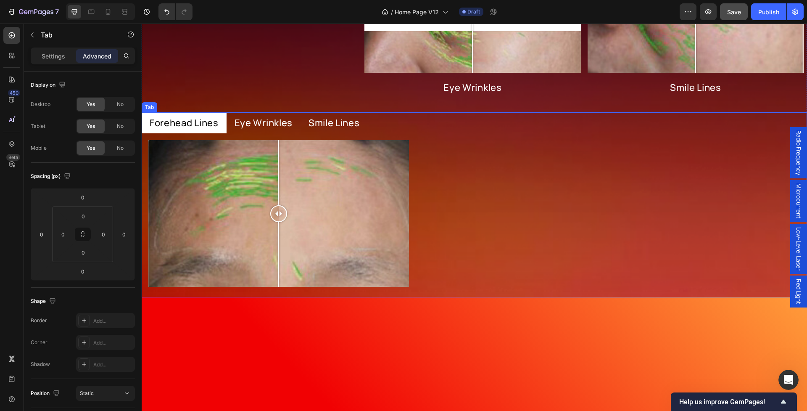
click at [281, 121] on p "Eye Wrinkles" at bounding box center [264, 123] width 58 height 12
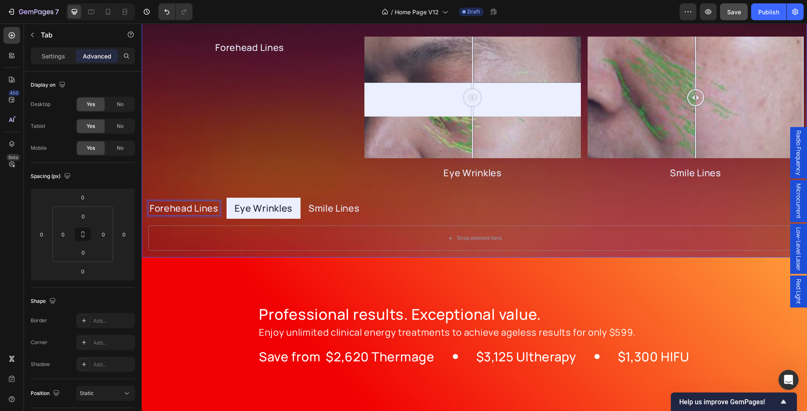
scroll to position [1181, 0]
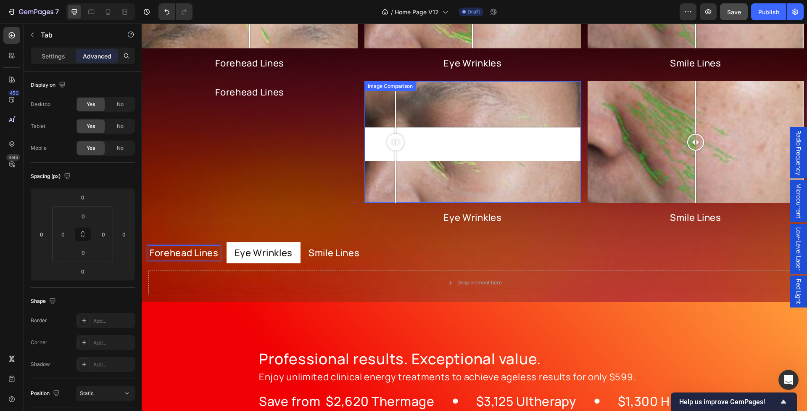
click at [396, 185] on div at bounding box center [473, 142] width 216 height 122
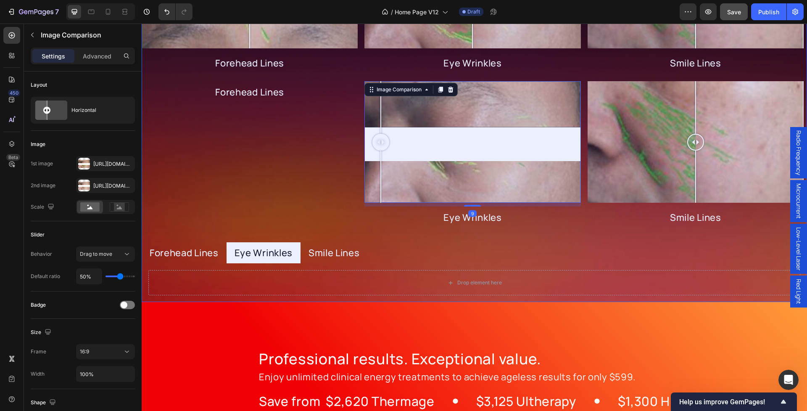
drag, startPoint x: 456, startPoint y: 185, endPoint x: 392, endPoint y: 213, distance: 70.2
click at [392, 213] on div "Image Comparison 9 Eye Wrinkles Button" at bounding box center [473, 155] width 216 height 148
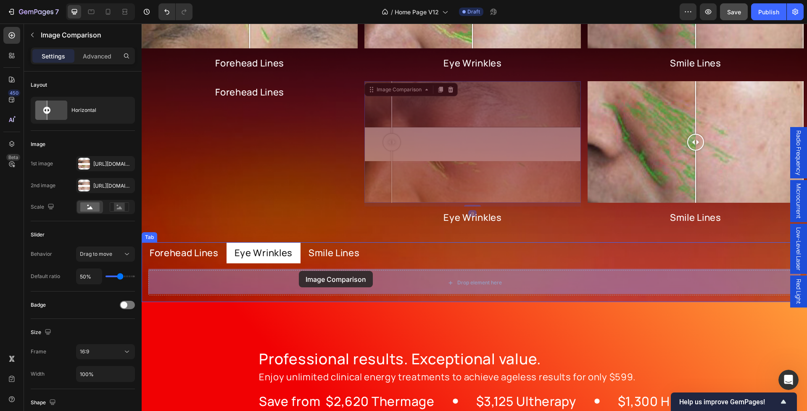
drag, startPoint x: 392, startPoint y: 86, endPoint x: 299, endPoint y: 275, distance: 211.0
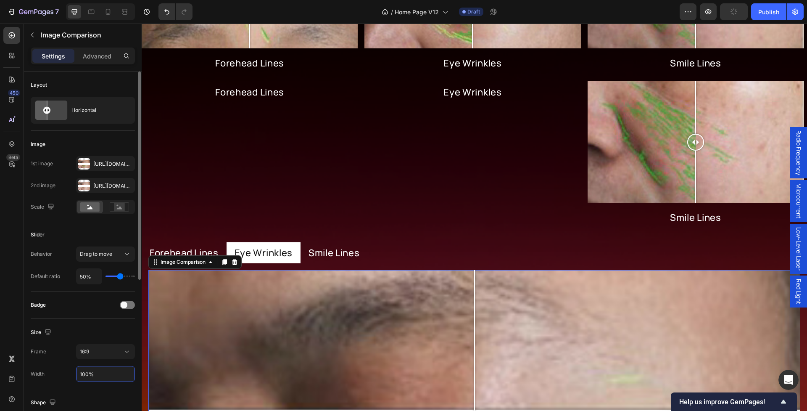
click at [84, 373] on input "100%" at bounding box center [106, 373] width 58 height 15
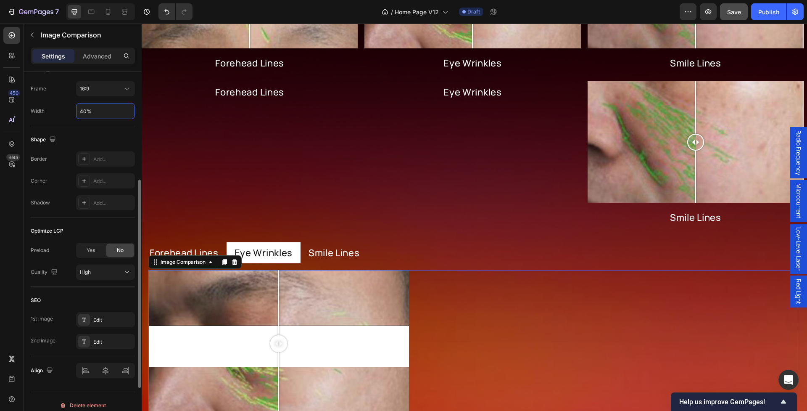
scroll to position [270, 0]
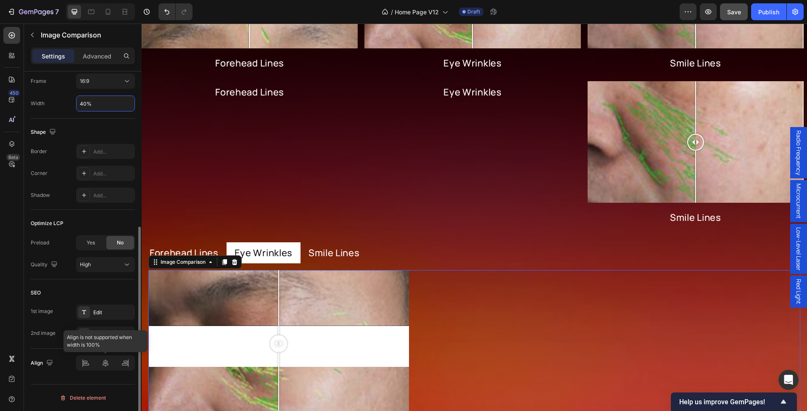
type input "40%"
click at [107, 365] on icon at bounding box center [105, 363] width 8 height 8
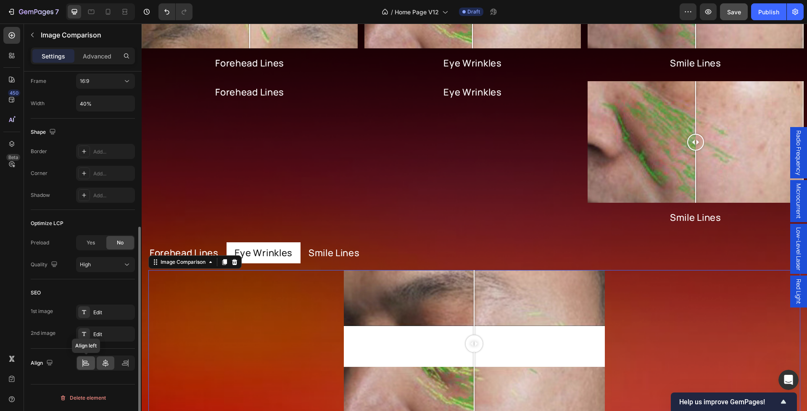
click at [85, 365] on icon at bounding box center [86, 363] width 8 height 8
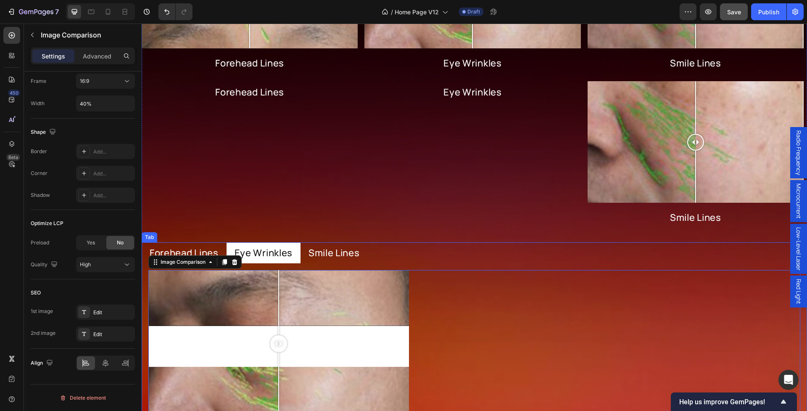
click at [356, 251] on p "Smile Lines" at bounding box center [334, 253] width 51 height 12
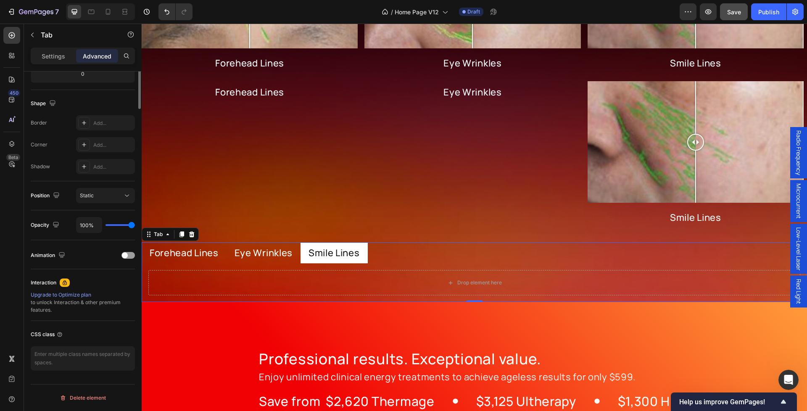
scroll to position [0, 0]
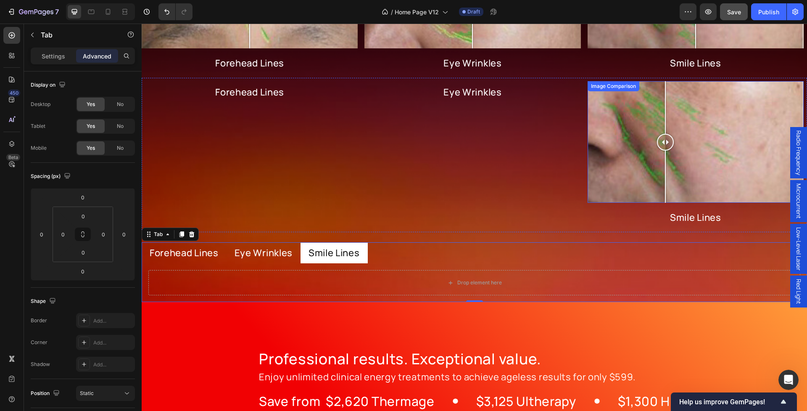
click at [666, 127] on div at bounding box center [696, 142] width 216 height 122
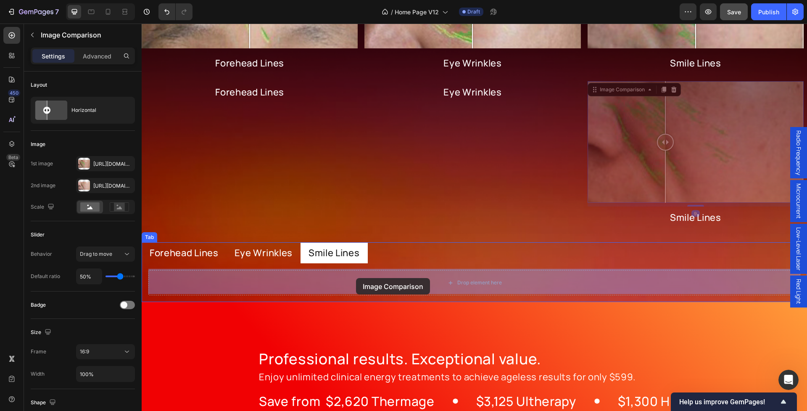
drag, startPoint x: 618, startPoint y: 89, endPoint x: 356, endPoint y: 278, distance: 322.8
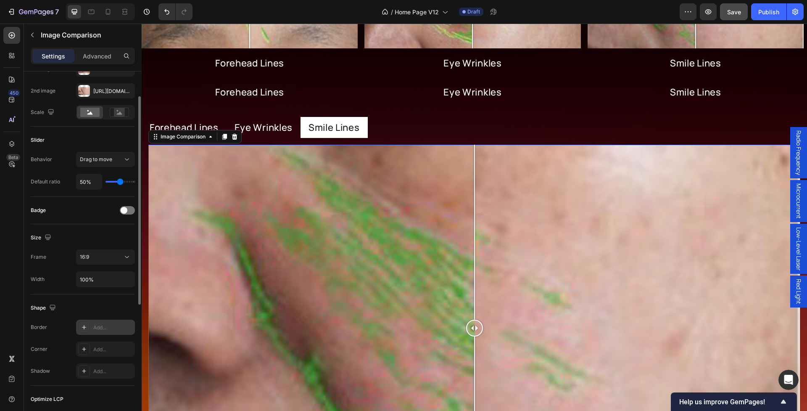
scroll to position [129, 0]
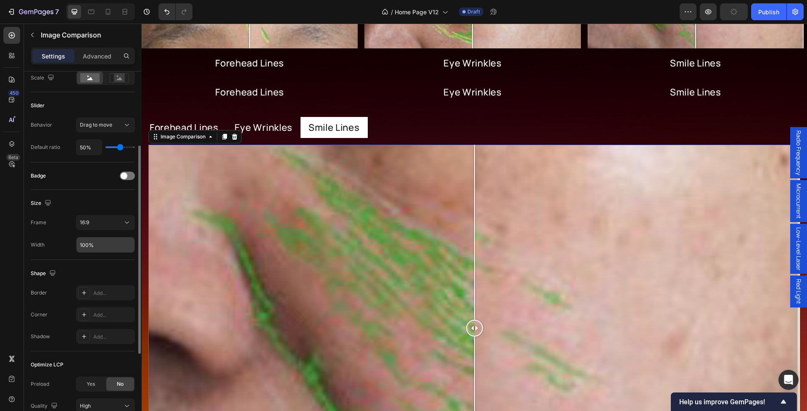
click at [82, 244] on input "100%" at bounding box center [106, 244] width 58 height 15
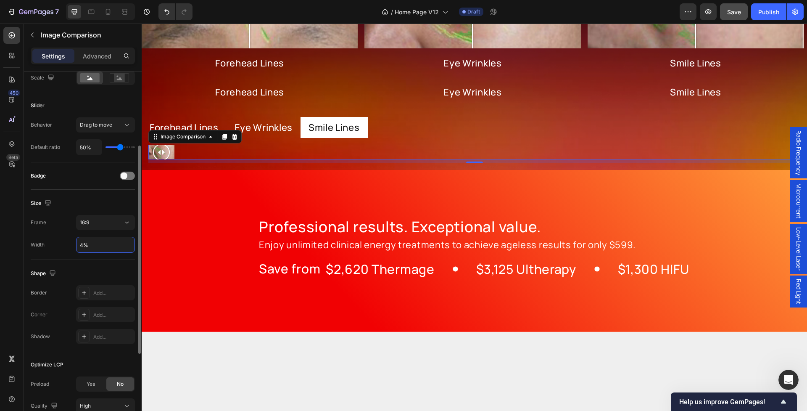
type input "40%"
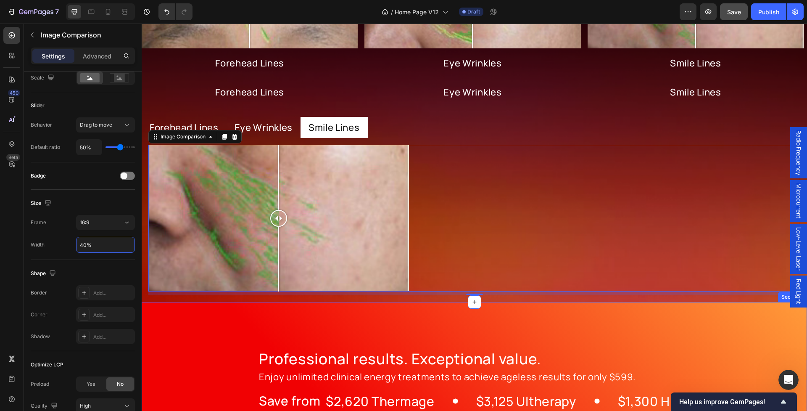
drag, startPoint x: 192, startPoint y: 316, endPoint x: 195, endPoint y: 313, distance: 4.5
click at [192, 316] on div "Professional results. Exceptional value. Heading Enjoy unlimited clinical energ…" at bounding box center [475, 383] width 666 height 162
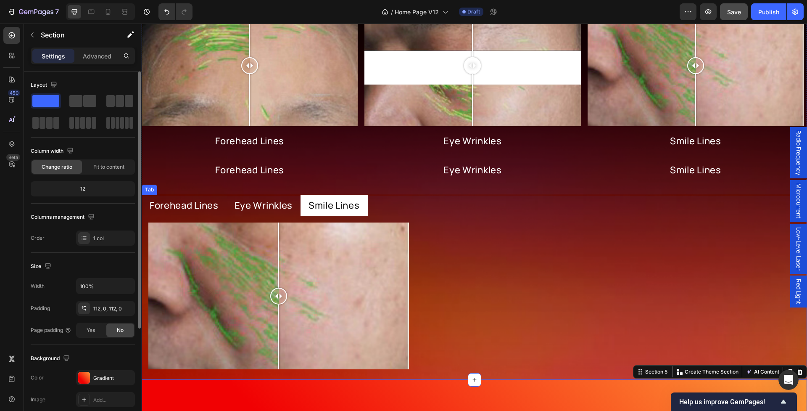
scroll to position [1106, 0]
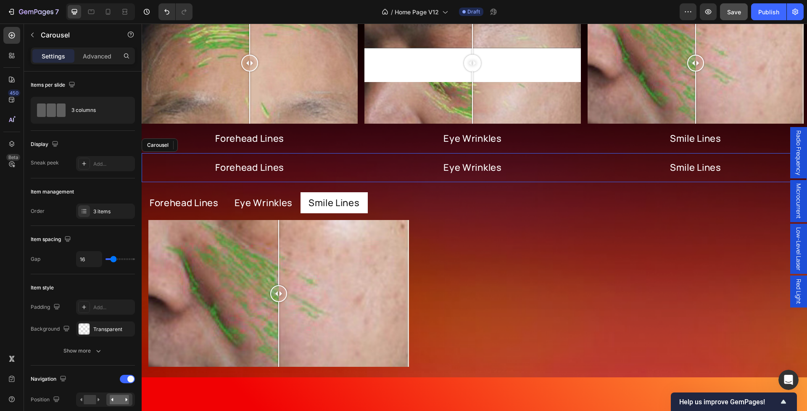
click at [366, 155] on div "Forehead Lines Button Eye Wrinkles Button Smile Lines Button Carousel" at bounding box center [475, 167] width 666 height 29
click at [200, 143] on div at bounding box center [204, 145] width 10 height 10
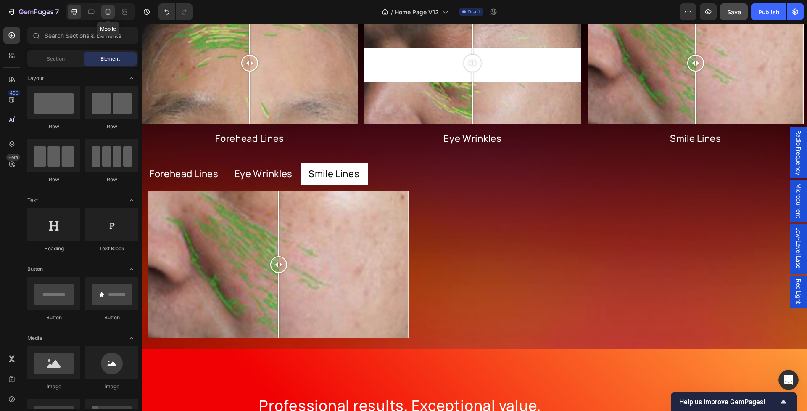
click at [109, 13] on icon at bounding box center [108, 12] width 8 height 8
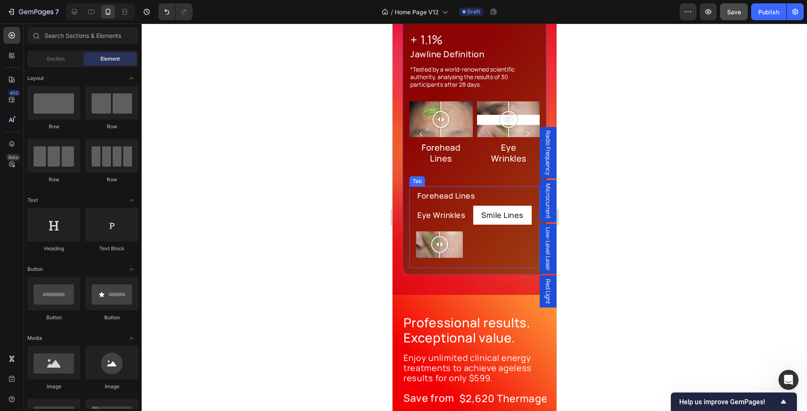
click at [464, 193] on p "Forehead Lines" at bounding box center [446, 196] width 58 height 10
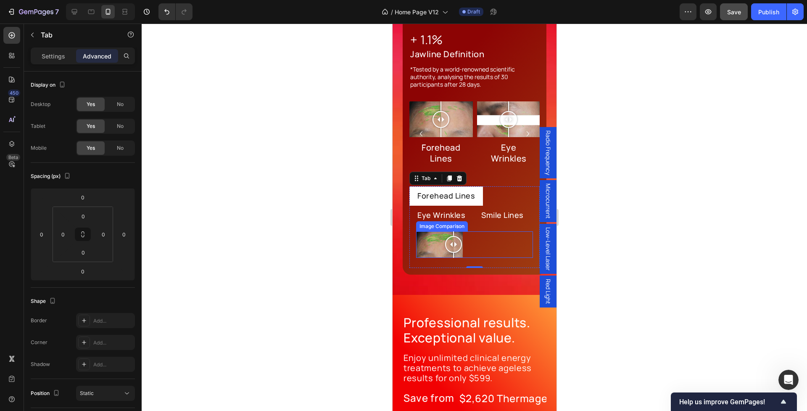
click at [457, 240] on div at bounding box center [439, 244] width 47 height 26
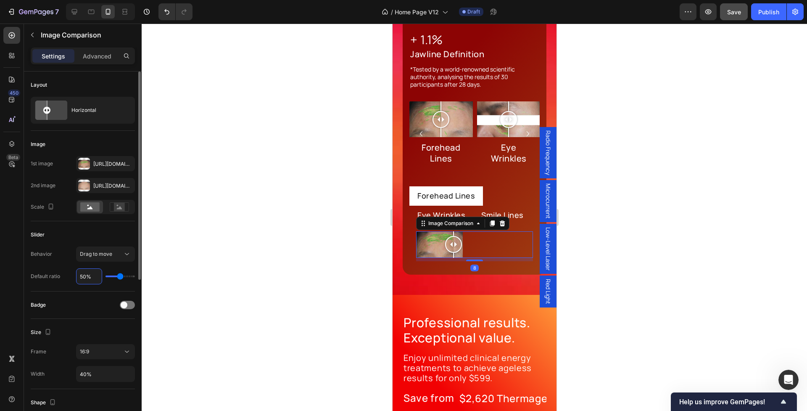
click at [85, 274] on input "50%" at bounding box center [89, 276] width 25 height 15
click at [86, 276] on input "50%" at bounding box center [89, 276] width 25 height 15
click at [81, 277] on input "50%" at bounding box center [89, 276] width 25 height 15
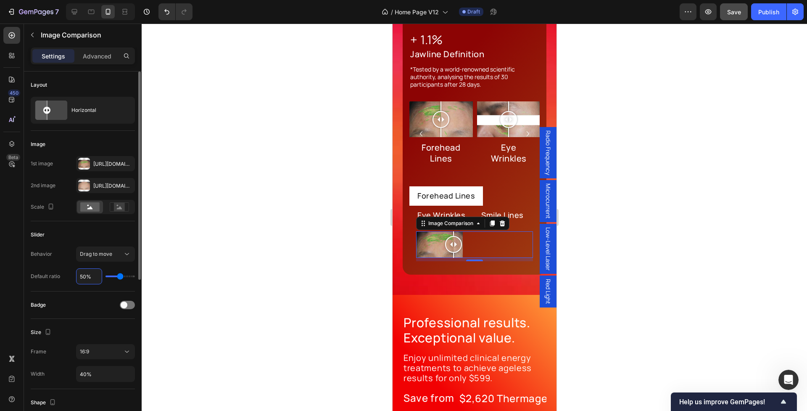
click at [81, 277] on input "50%" at bounding box center [89, 276] width 25 height 15
type input "1%"
type input "1"
type input "10%"
type input "10"
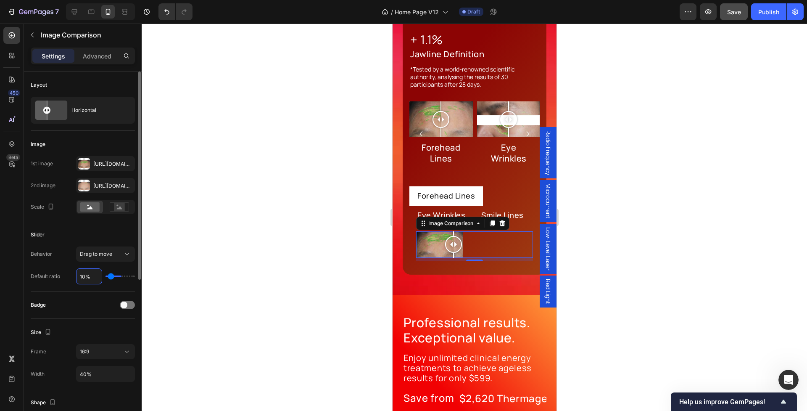
type input "100%"
type input "100"
click at [101, 294] on div "Badge" at bounding box center [83, 304] width 104 height 27
type input "50%"
type input "50"
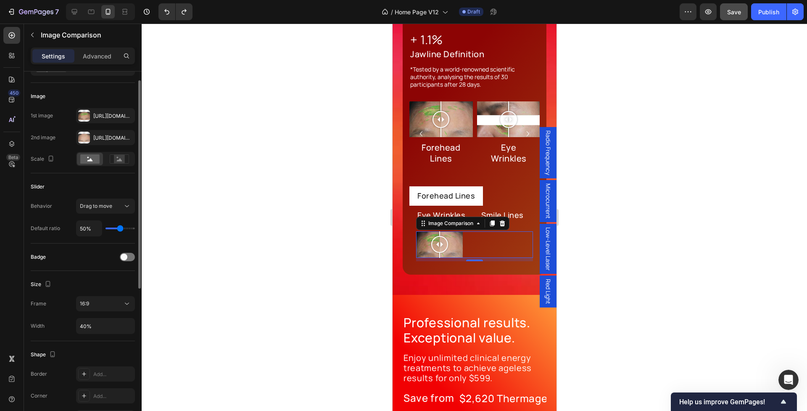
scroll to position [55, 0]
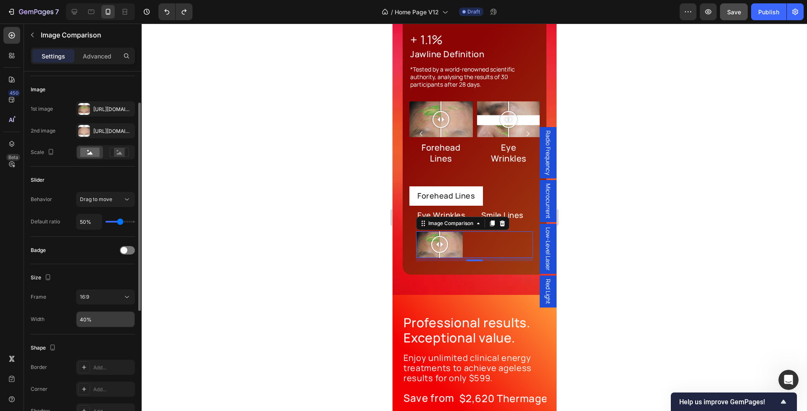
click at [89, 315] on input "40%" at bounding box center [106, 319] width 58 height 15
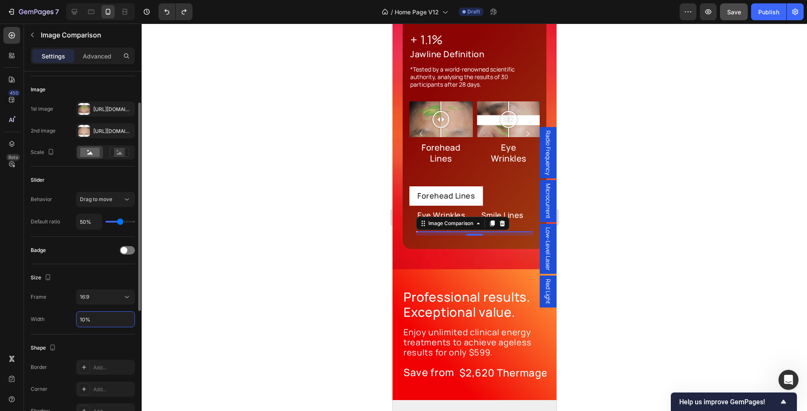
type input "100%"
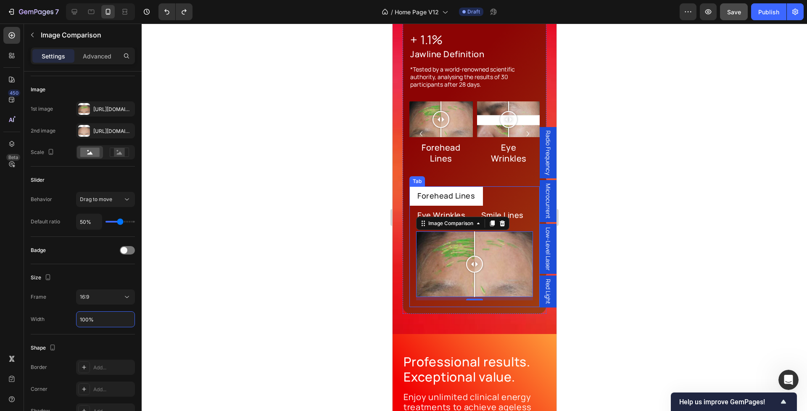
click at [510, 210] on p "Smile Lines" at bounding box center [502, 215] width 42 height 10
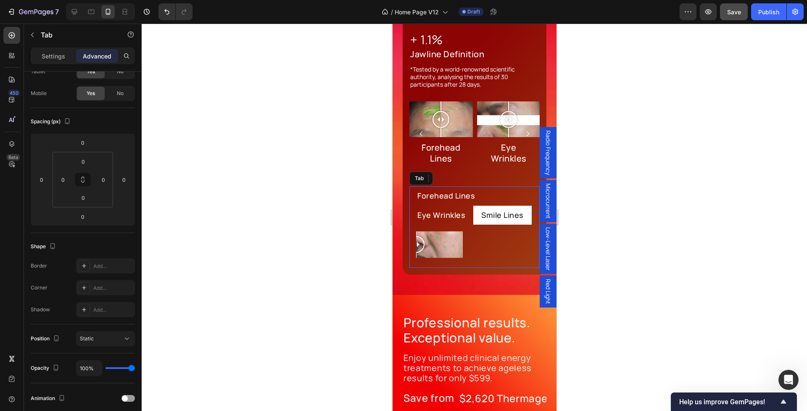
scroll to position [0, 0]
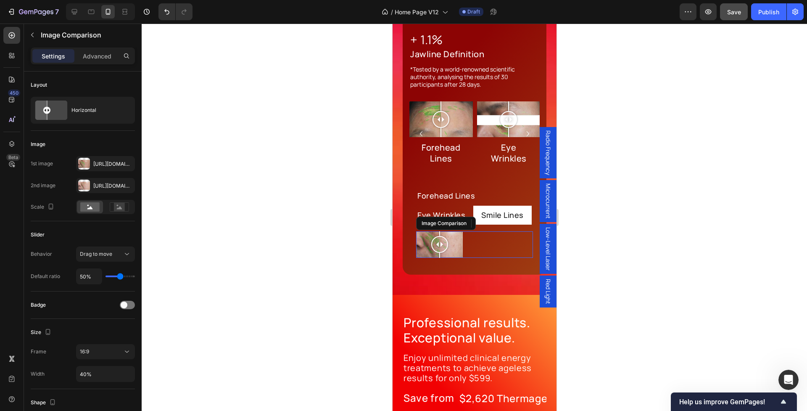
click at [471, 243] on div at bounding box center [474, 244] width 117 height 26
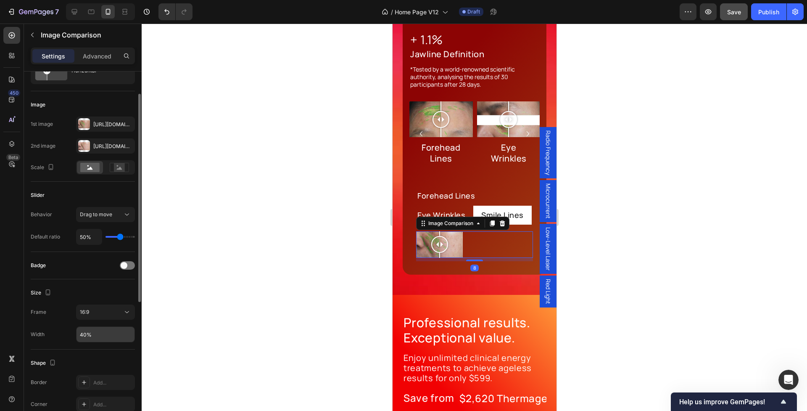
scroll to position [40, 0]
click at [83, 334] on input "40%" at bounding box center [106, 333] width 58 height 15
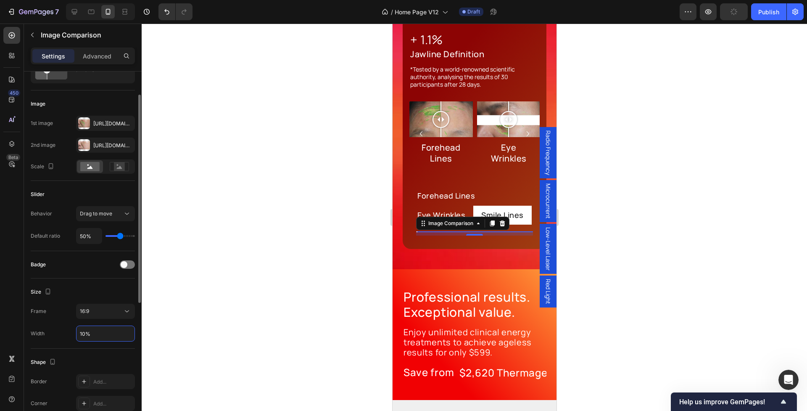
type input "100%"
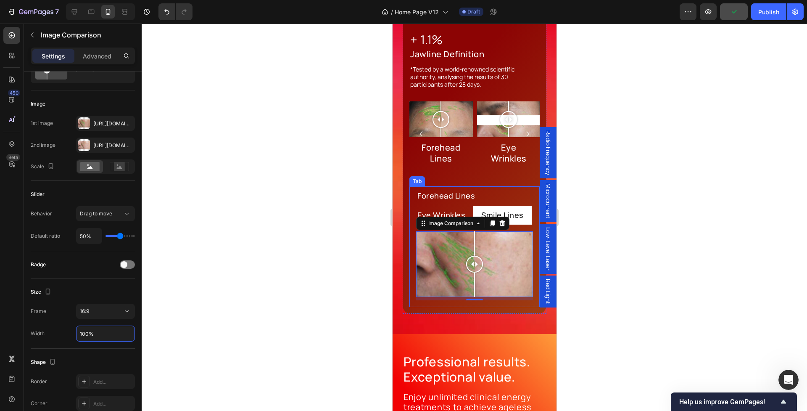
click at [444, 191] on p "Forehead Lines" at bounding box center [446, 196] width 58 height 10
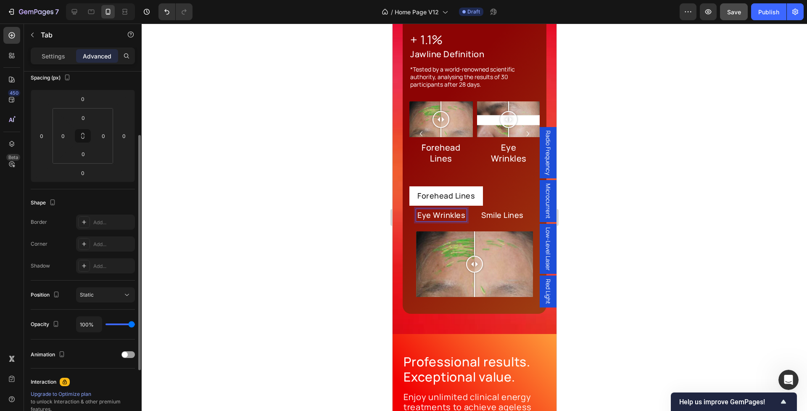
scroll to position [102, 0]
click at [469, 212] on li "Eye Wrinkles" at bounding box center [441, 215] width 64 height 19
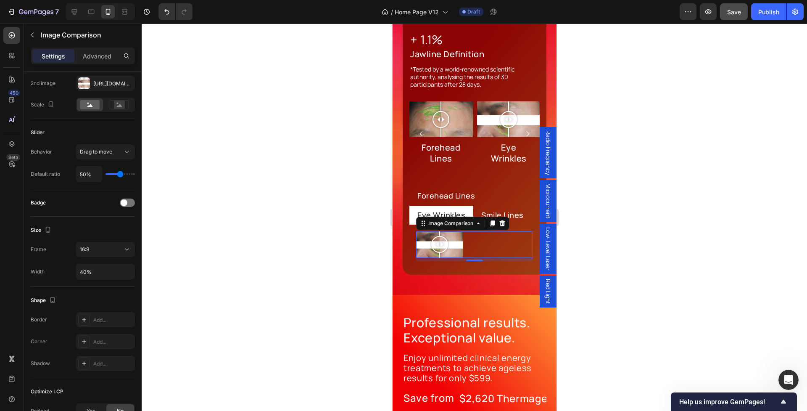
drag, startPoint x: 467, startPoint y: 238, endPoint x: 458, endPoint y: 238, distance: 9.3
click at [467, 238] on div at bounding box center [474, 244] width 117 height 26
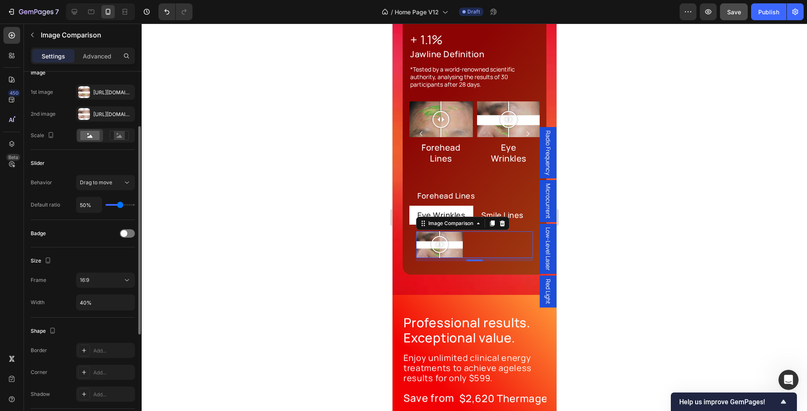
scroll to position [80, 0]
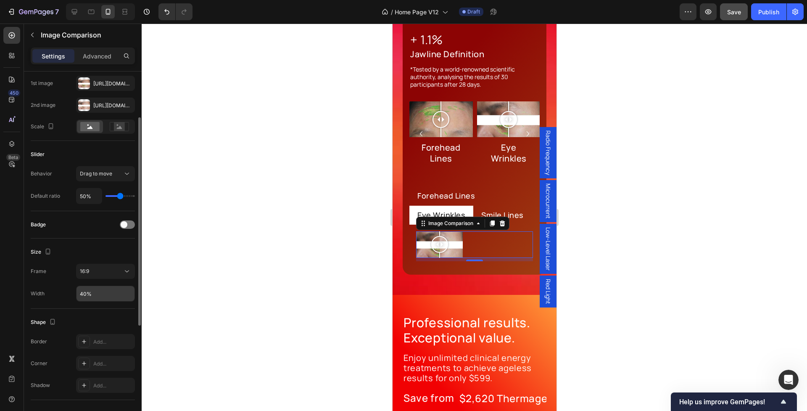
click at [81, 292] on input "40%" at bounding box center [106, 293] width 58 height 15
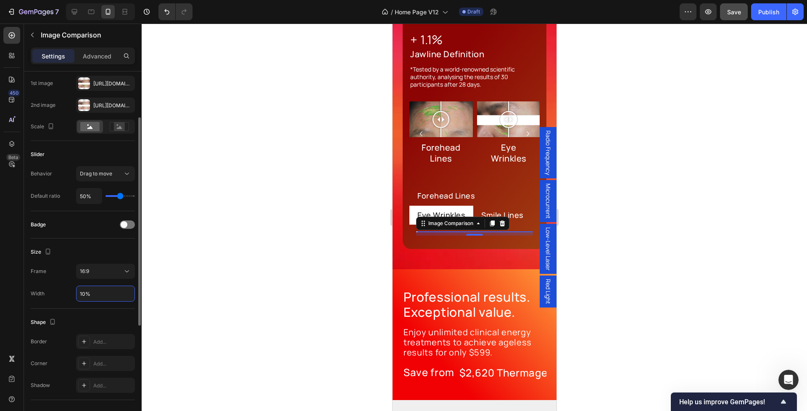
type input "100%"
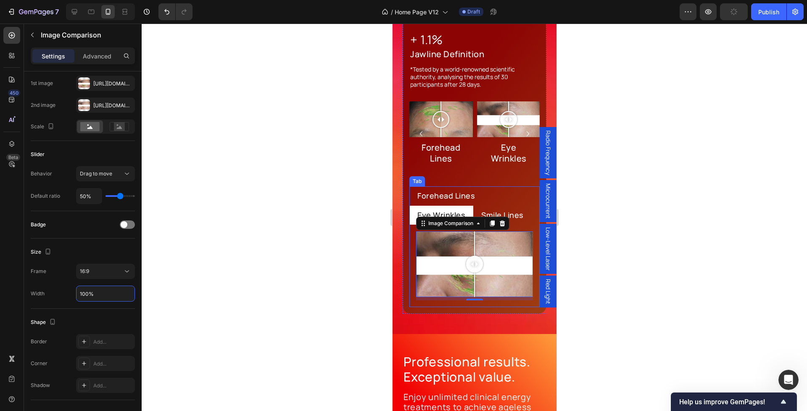
click at [500, 210] on p "Smile Lines" at bounding box center [502, 215] width 42 height 10
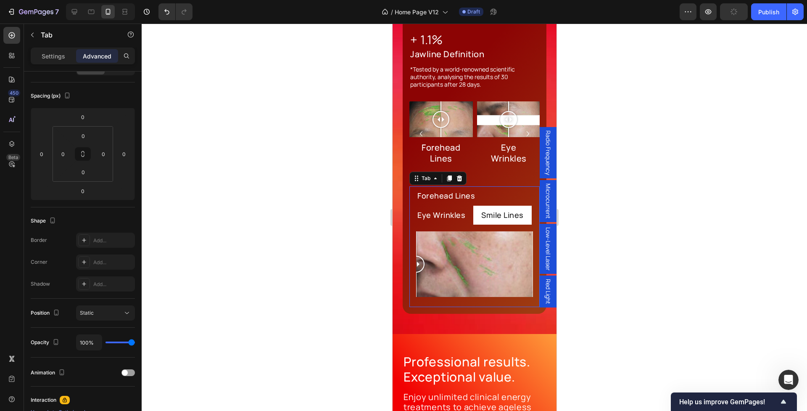
scroll to position [0, 0]
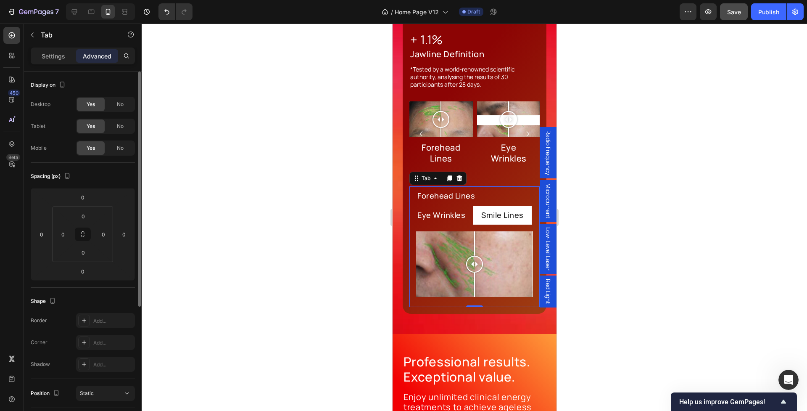
click at [488, 196] on ul "Forehead Lines Eye Wrinkles Smile Lines" at bounding box center [474, 205] width 130 height 38
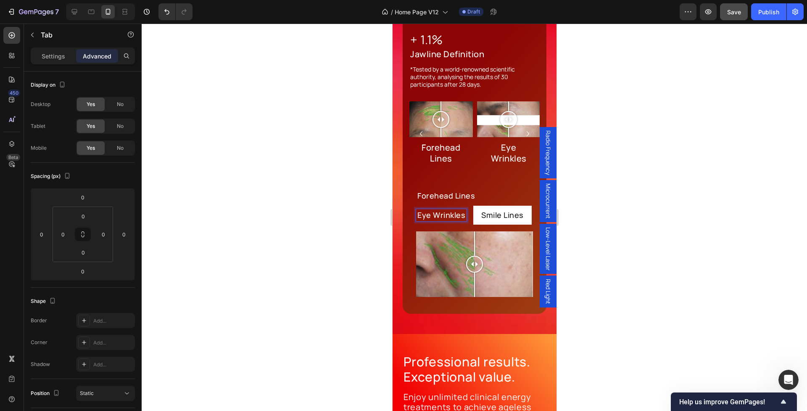
click at [452, 211] on p "Eye Wrinkles" at bounding box center [441, 215] width 48 height 10
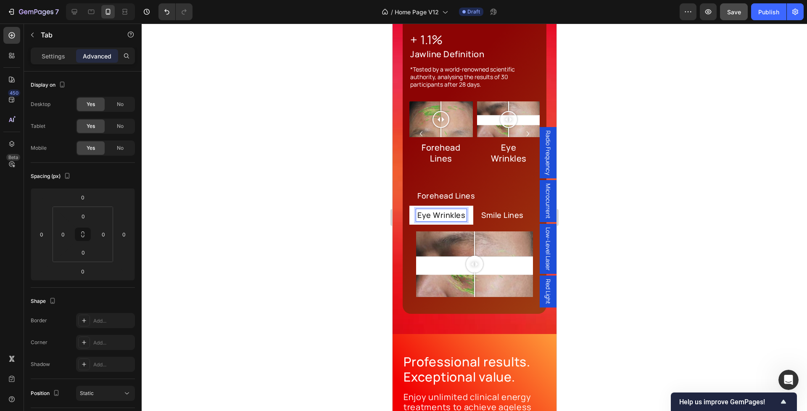
click at [481, 195] on li "Forehead Lines" at bounding box center [446, 195] width 74 height 19
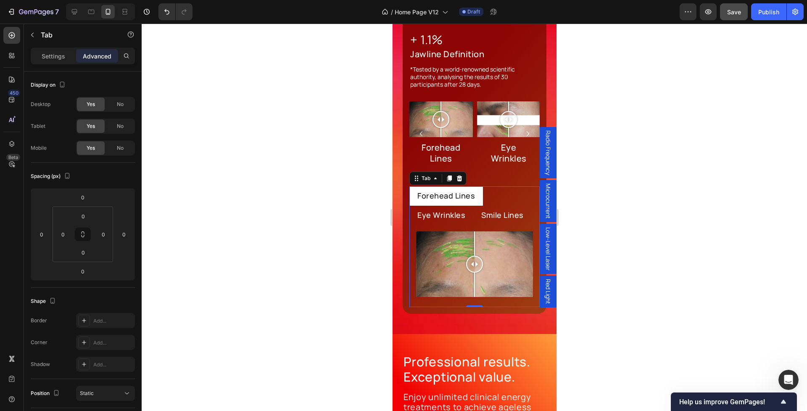
click at [506, 195] on ul "Forehead Lines Eye Wrinkles Smile Lines" at bounding box center [474, 205] width 130 height 38
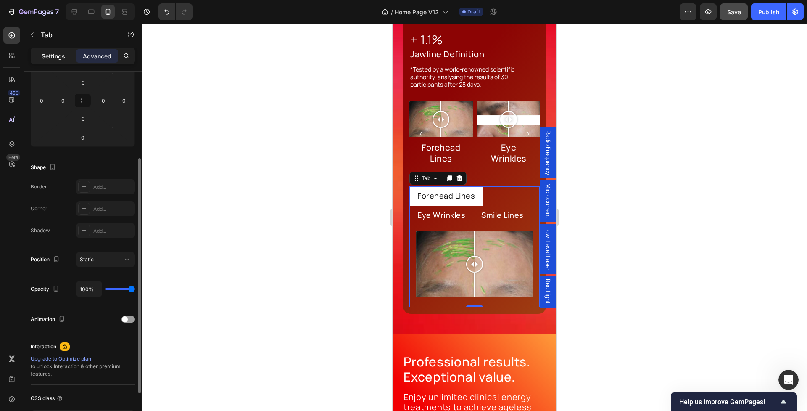
click at [46, 53] on p "Settings" at bounding box center [54, 56] width 24 height 9
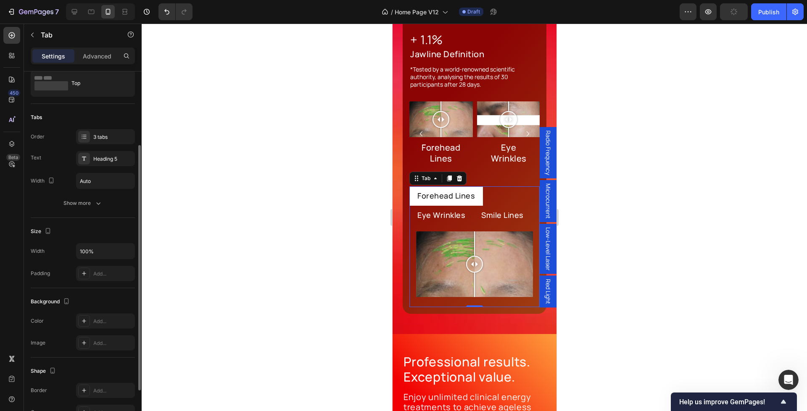
scroll to position [0, 0]
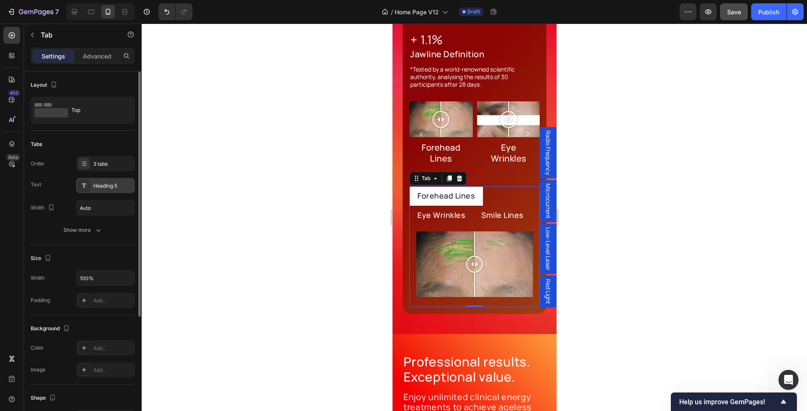
click at [103, 185] on div "Heading 5" at bounding box center [113, 186] width 40 height 8
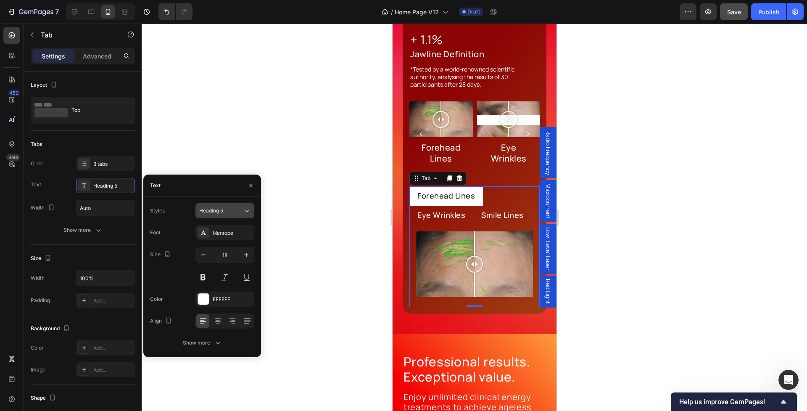
click at [230, 212] on div "Heading 5" at bounding box center [216, 211] width 34 height 8
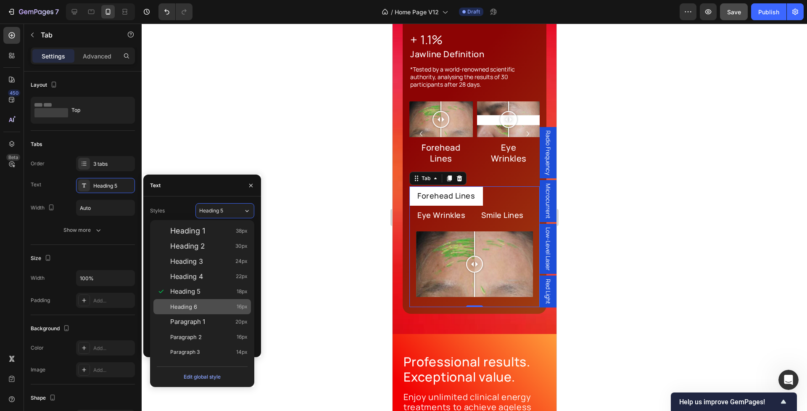
click at [243, 306] on span "16px" at bounding box center [242, 306] width 11 height 8
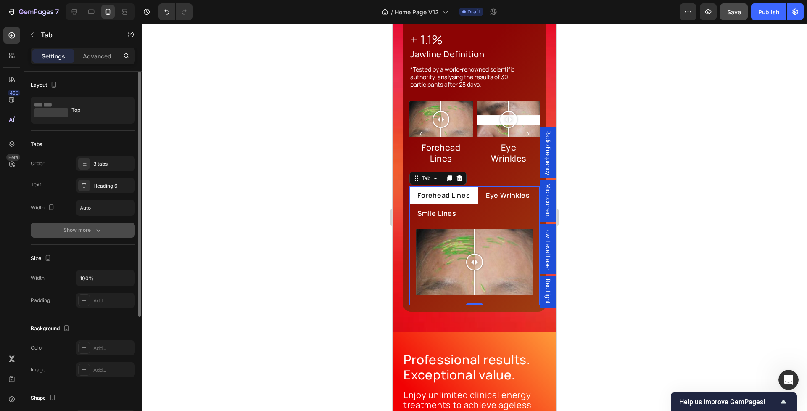
click at [96, 230] on icon "button" at bounding box center [98, 230] width 8 height 8
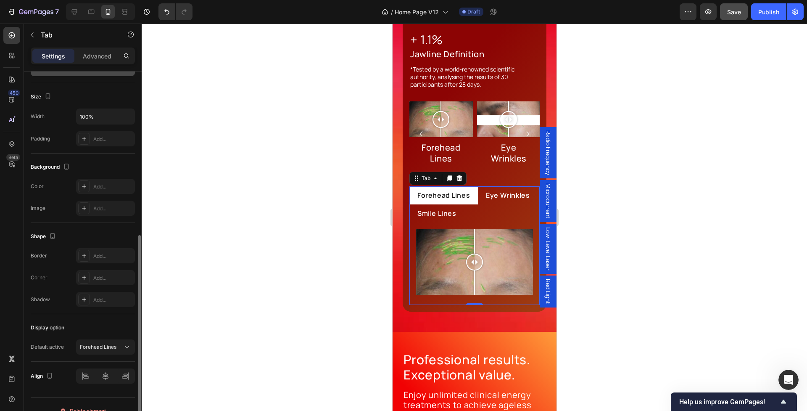
scroll to position [278, 0]
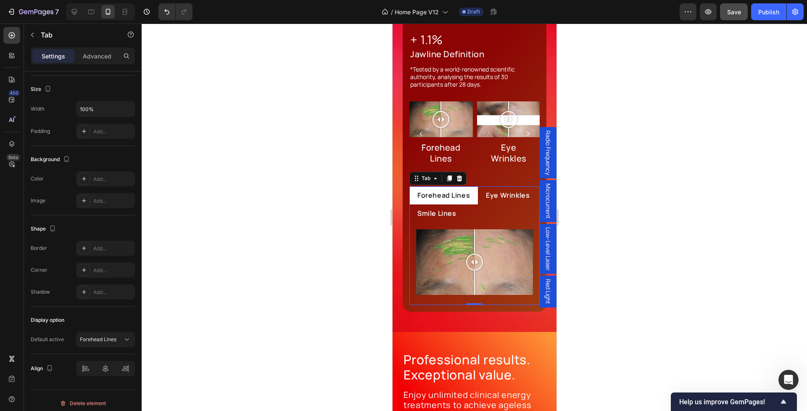
click at [495, 210] on ul "Forehead Lines Eye Wrinkles Smile Lines" at bounding box center [474, 204] width 130 height 36
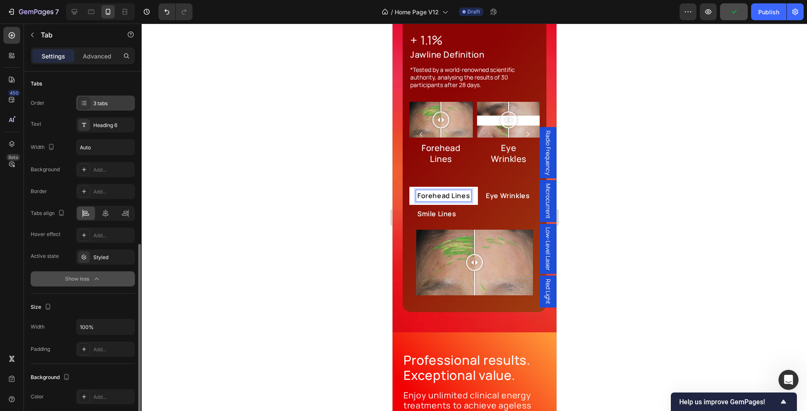
scroll to position [0, 0]
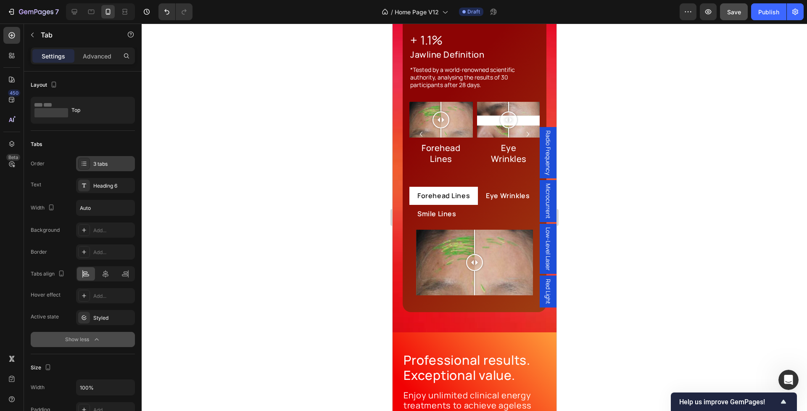
click at [103, 164] on div "3 tabs" at bounding box center [113, 164] width 40 height 8
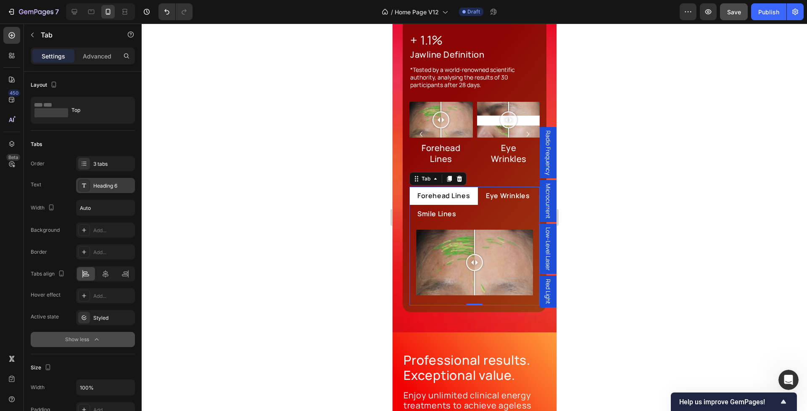
click at [108, 188] on div "Heading 6" at bounding box center [113, 186] width 40 height 8
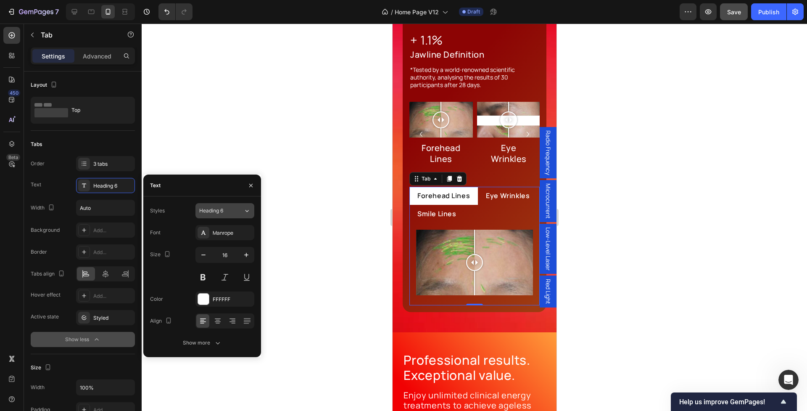
click at [223, 208] on span "Heading 6" at bounding box center [211, 211] width 24 height 8
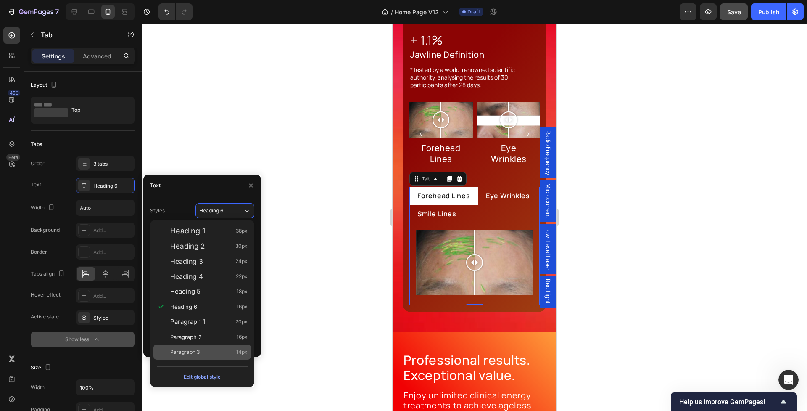
click at [230, 347] on div "Paragraph 3 14px" at bounding box center [202, 351] width 98 height 15
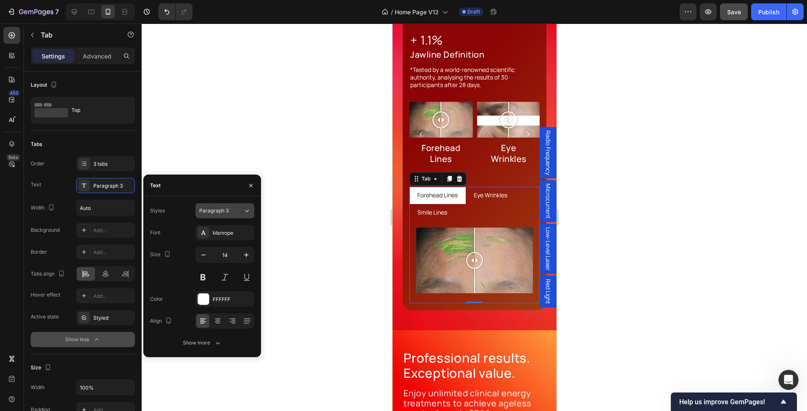
click at [226, 209] on span "Paragraph 3" at bounding box center [213, 211] width 29 height 8
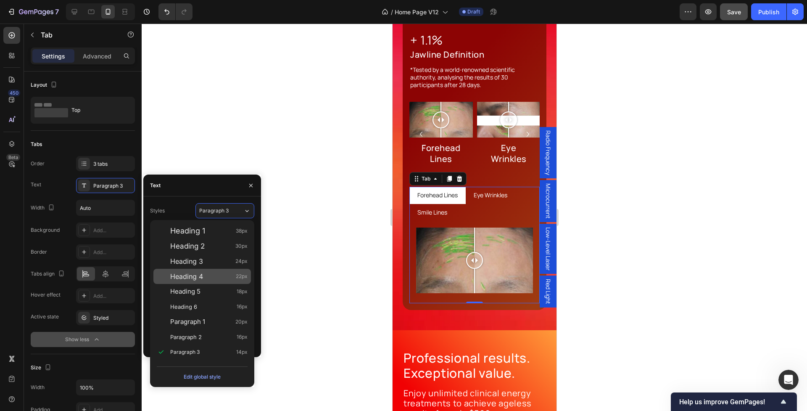
click at [204, 275] on div "Heading 4 22px" at bounding box center [208, 276] width 77 height 8
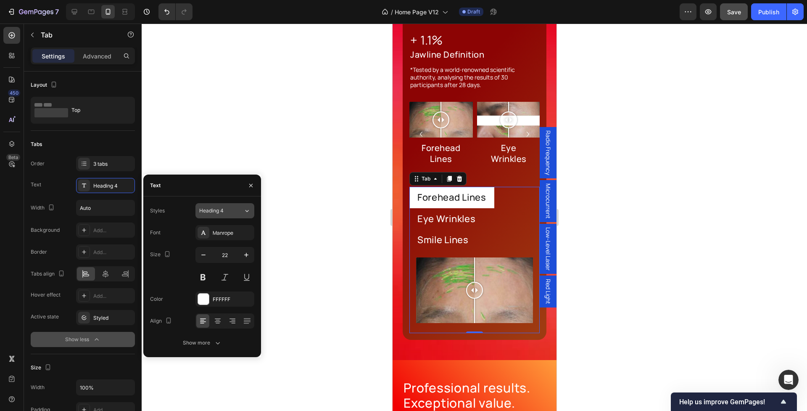
click at [222, 208] on span "Heading 4" at bounding box center [211, 211] width 24 height 8
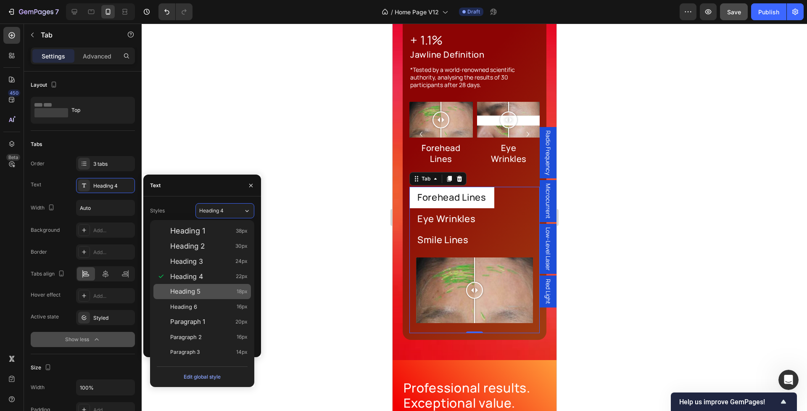
click at [199, 292] on span "Heading 5" at bounding box center [185, 291] width 30 height 8
type input "18"
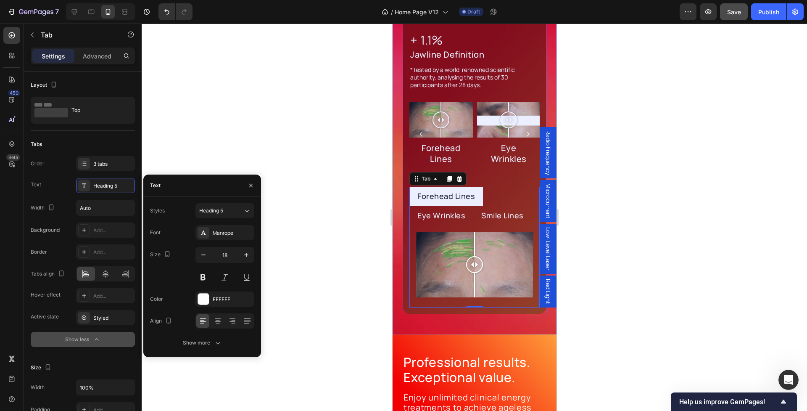
click at [322, 190] on div at bounding box center [475, 217] width 666 height 387
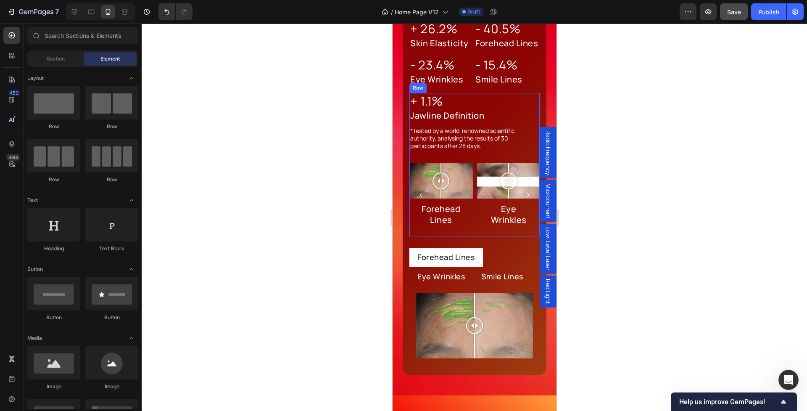
scroll to position [1049, 0]
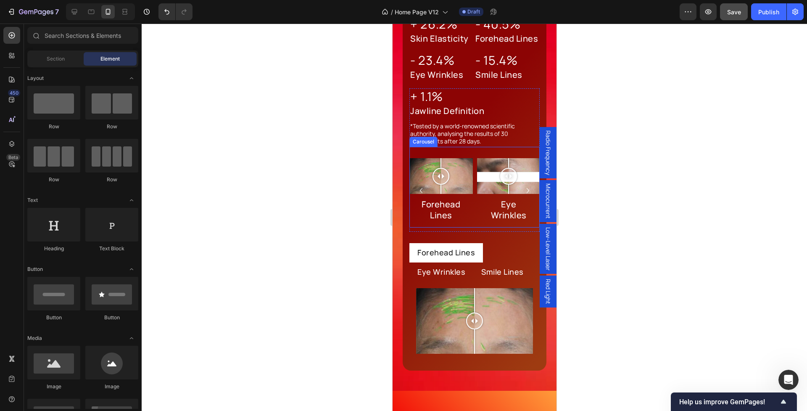
click at [475, 216] on div "Image Comparison Forehead Lines Button Image Comparison Eye Wrinkles Button Ima…" at bounding box center [474, 190] width 130 height 64
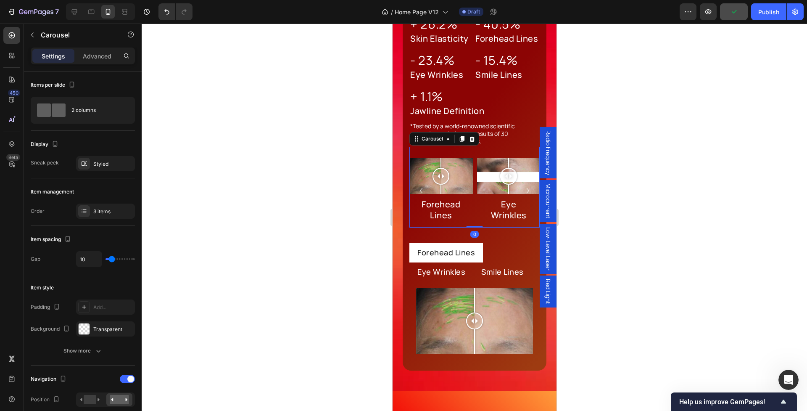
click at [484, 152] on div "Image Comparison Forehead Lines Button Image Comparison Eye Wrinkles Button Ima…" at bounding box center [474, 187] width 130 height 81
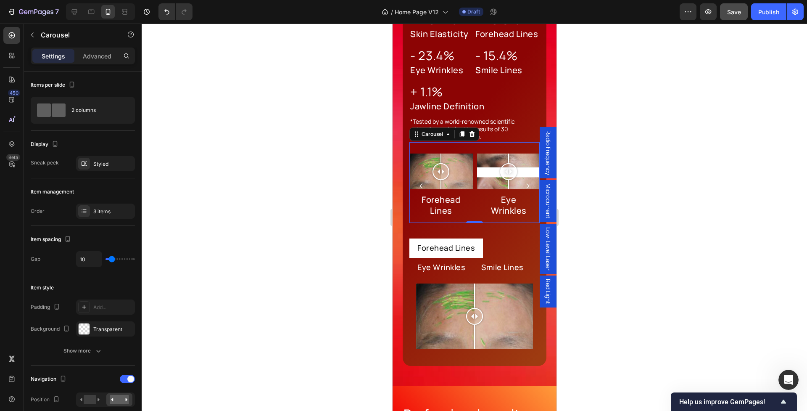
scroll to position [1056, 0]
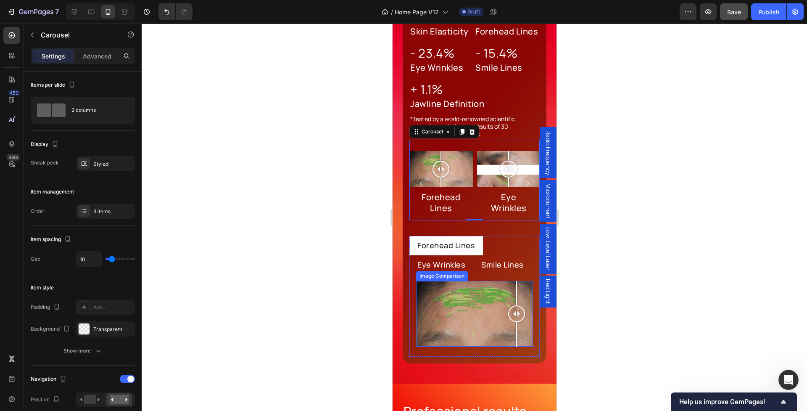
drag, startPoint x: 477, startPoint y: 314, endPoint x: 516, endPoint y: 315, distance: 39.5
click at [516, 315] on div at bounding box center [516, 313] width 17 height 17
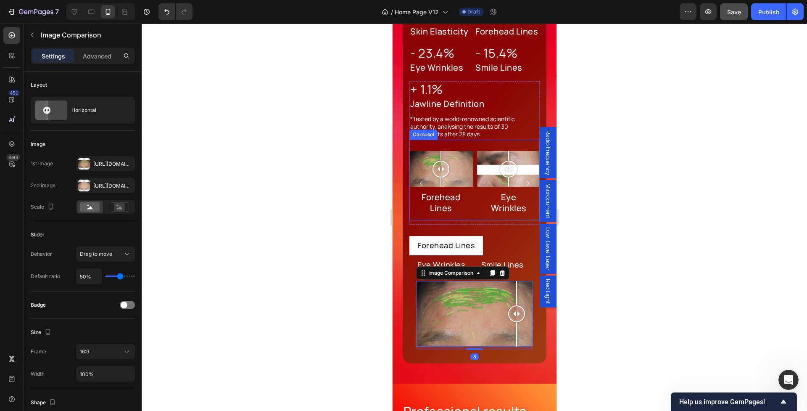
click at [471, 145] on div "Image Comparison Forehead Lines Button Image Comparison Eye Wrinkles Button Ima…" at bounding box center [474, 180] width 130 height 81
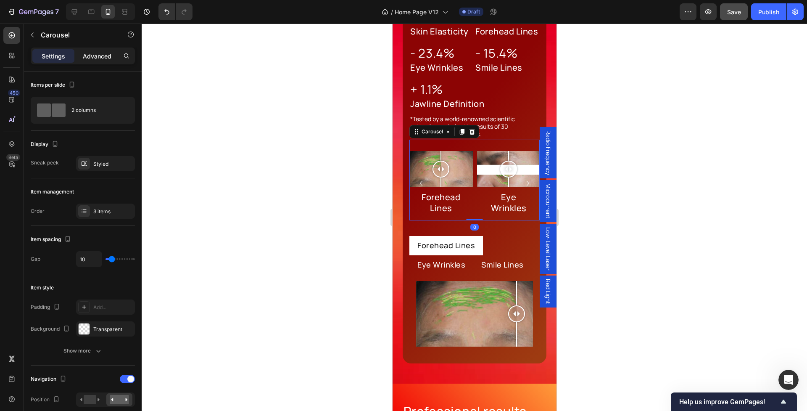
click at [99, 56] on p "Advanced" at bounding box center [97, 56] width 29 height 9
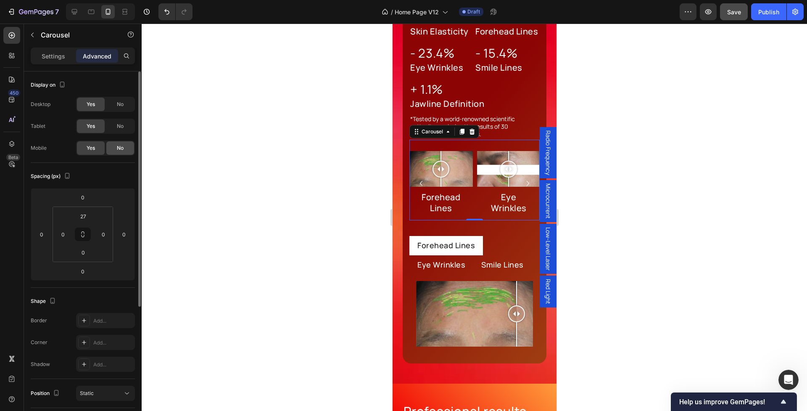
click at [125, 149] on div "No" at bounding box center [120, 147] width 28 height 13
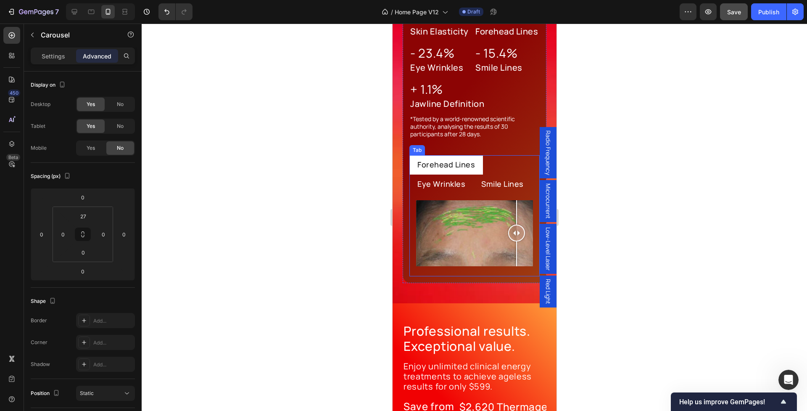
click at [524, 159] on ul "Forehead Lines Eye Wrinkles Smile Lines" at bounding box center [474, 174] width 130 height 38
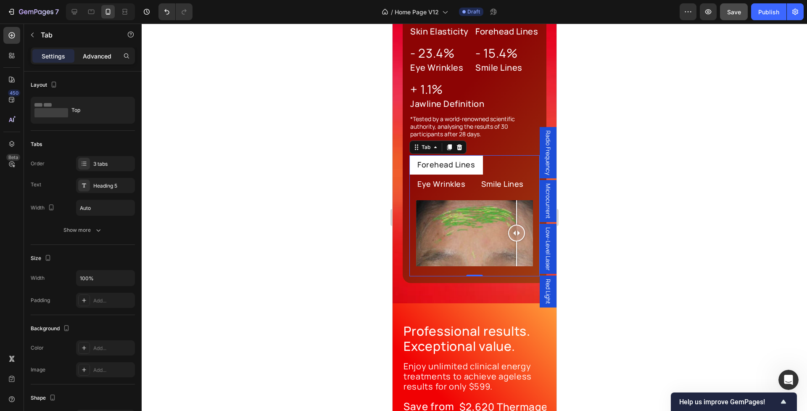
click at [107, 58] on p "Advanced" at bounding box center [97, 56] width 29 height 9
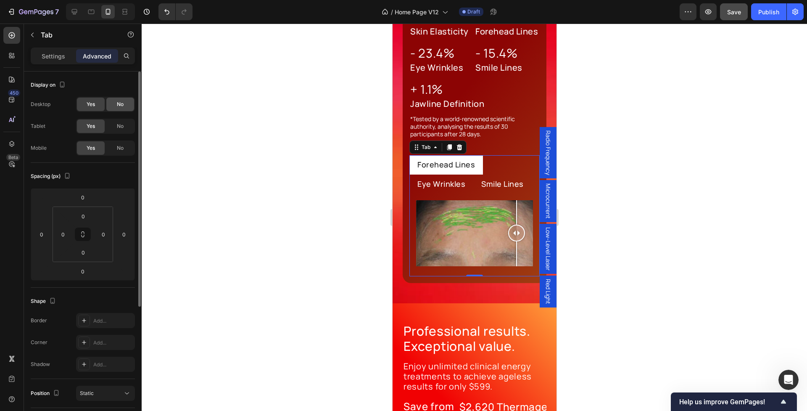
click at [115, 108] on div "No" at bounding box center [120, 104] width 28 height 13
click at [118, 124] on span "No" at bounding box center [120, 126] width 7 height 8
click at [55, 55] on p "Settings" at bounding box center [54, 56] width 24 height 9
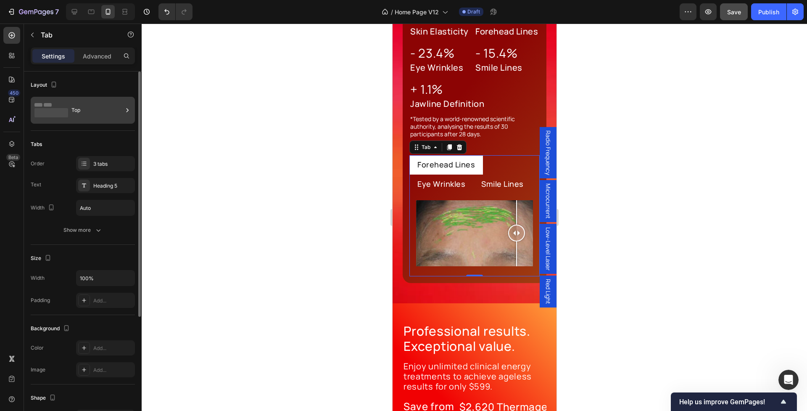
click at [84, 105] on div "Top" at bounding box center [96, 110] width 51 height 19
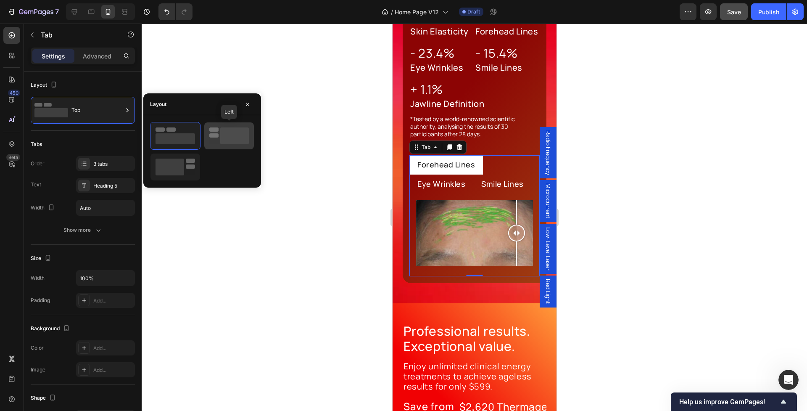
click at [219, 138] on icon at bounding box center [229, 135] width 40 height 17
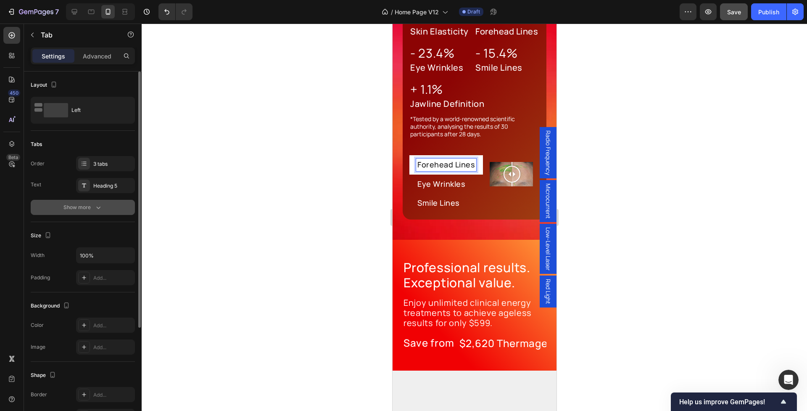
click at [92, 212] on button "Show more" at bounding box center [83, 207] width 104 height 15
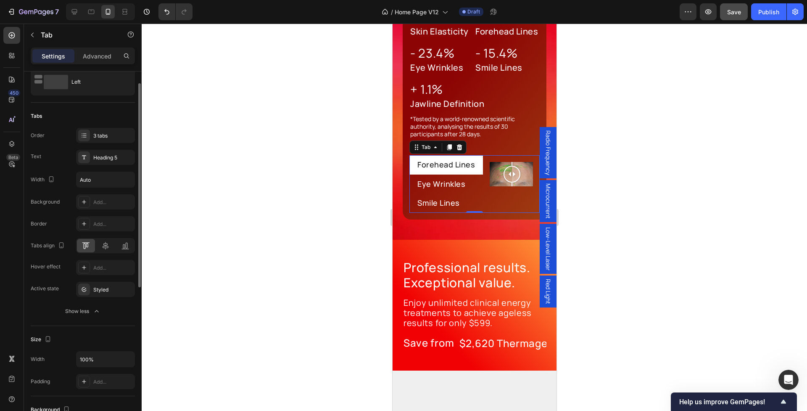
scroll to position [26, 0]
click at [101, 138] on div "3 tabs" at bounding box center [113, 139] width 40 height 8
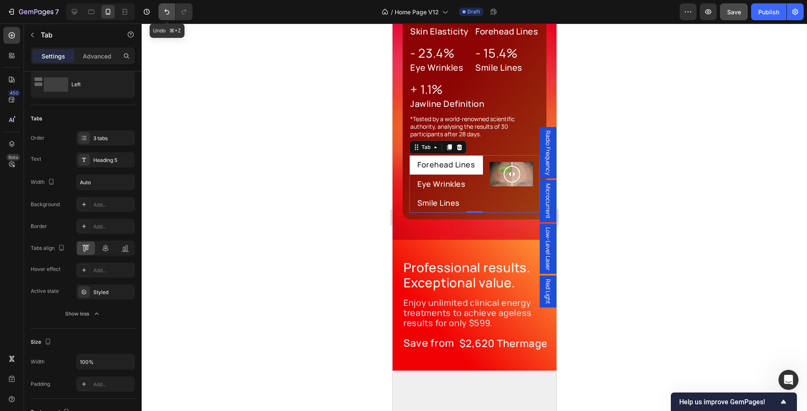
click at [170, 8] on icon "Undo/Redo" at bounding box center [167, 12] width 8 height 8
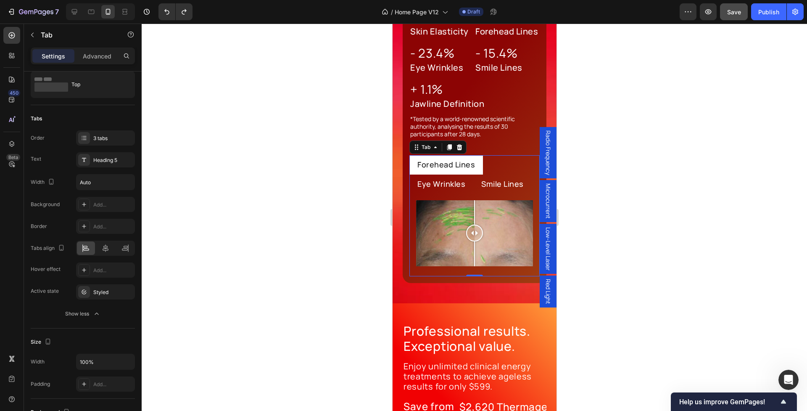
click at [289, 217] on div at bounding box center [475, 217] width 666 height 387
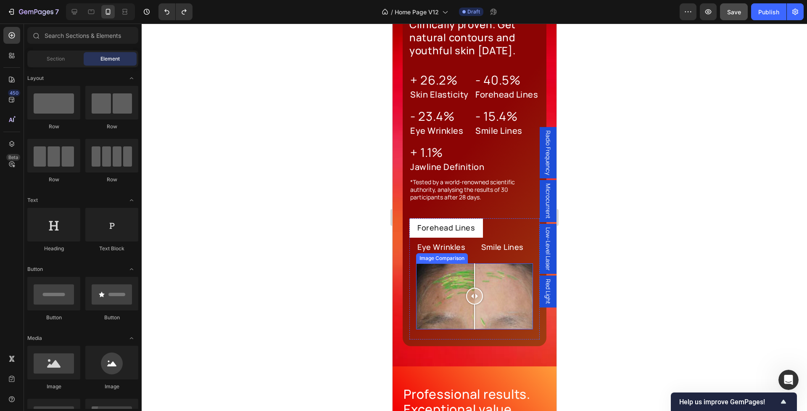
scroll to position [972, 0]
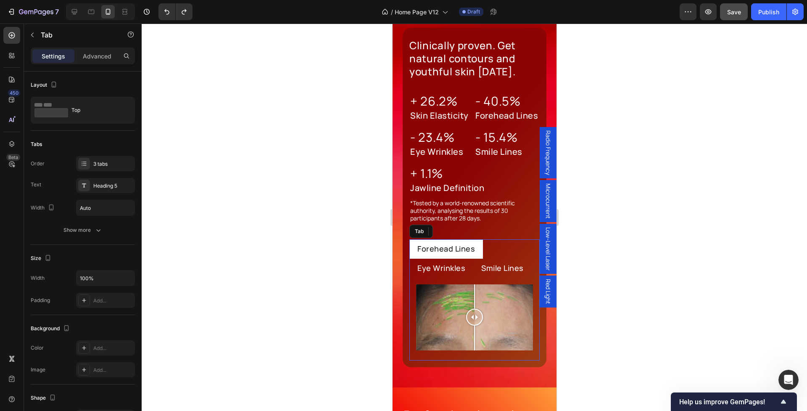
click at [449, 264] on p "Eye Wrinkles" at bounding box center [441, 268] width 48 height 10
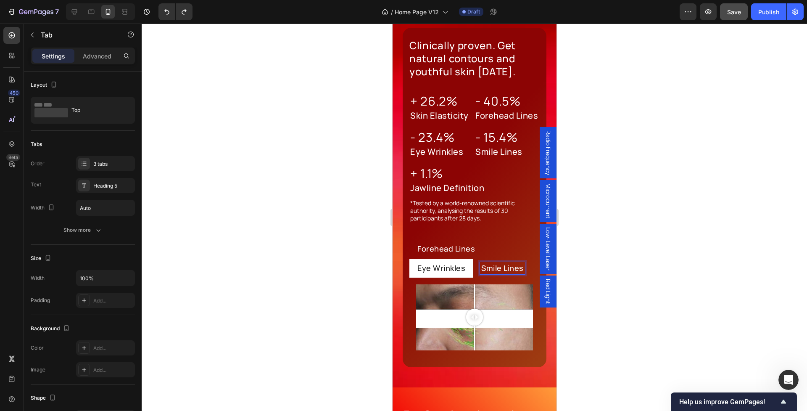
click at [300, 281] on div at bounding box center [475, 217] width 666 height 387
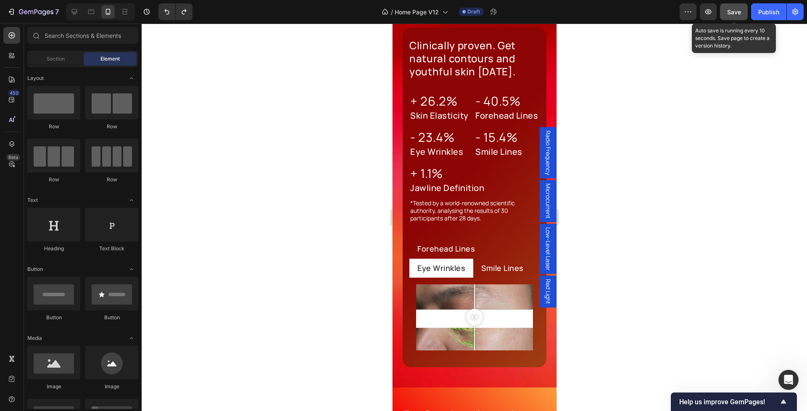
drag, startPoint x: 744, startPoint y: 11, endPoint x: 148, endPoint y: 94, distance: 601.3
click at [744, 11] on button "Save" at bounding box center [734, 11] width 28 height 17
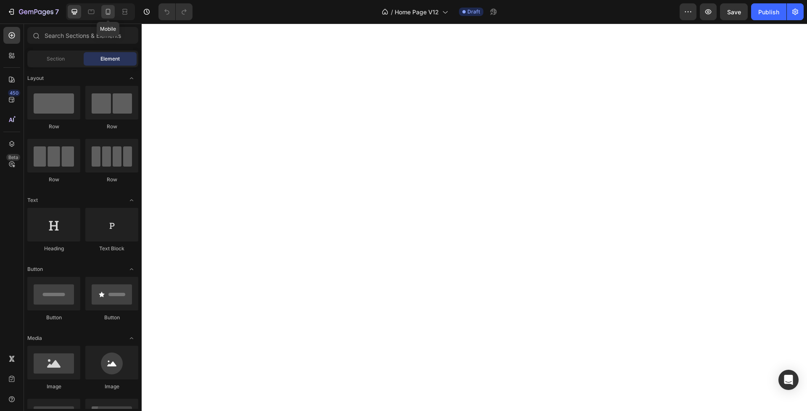
click at [112, 11] on icon at bounding box center [108, 12] width 8 height 8
click at [79, 11] on icon at bounding box center [74, 12] width 8 height 8
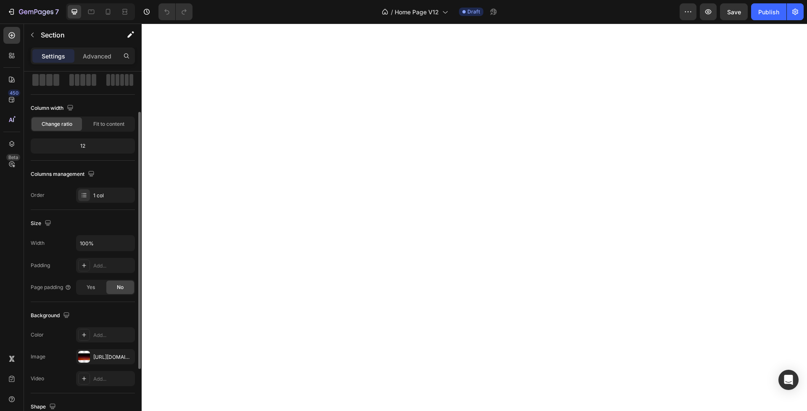
scroll to position [49, 0]
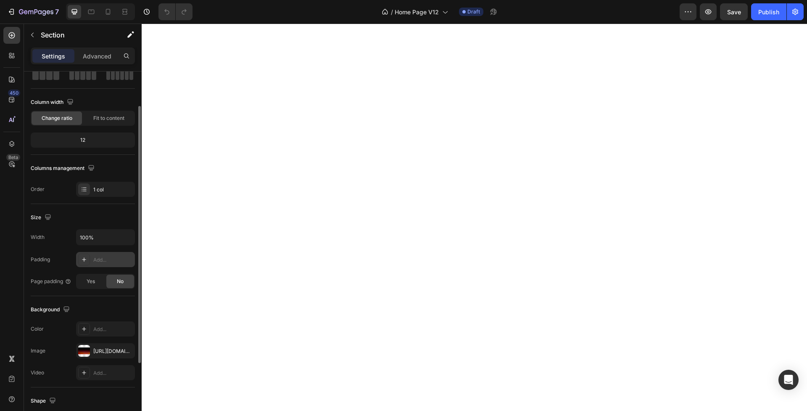
click at [102, 257] on div "Add..." at bounding box center [113, 260] width 40 height 8
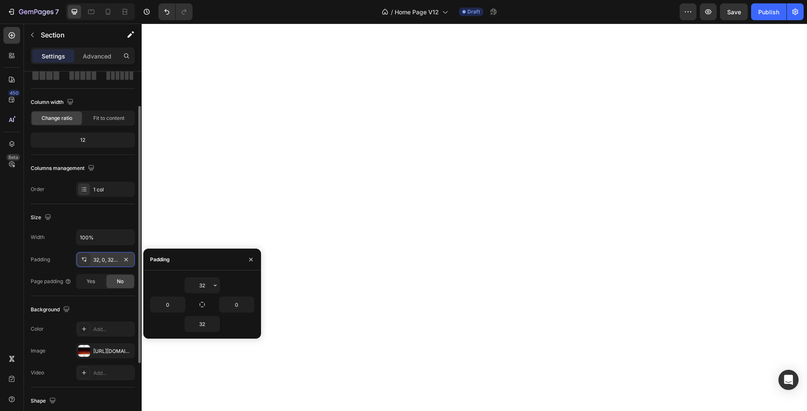
click at [100, 261] on div "32, 0, 32, 0" at bounding box center [105, 260] width 24 height 8
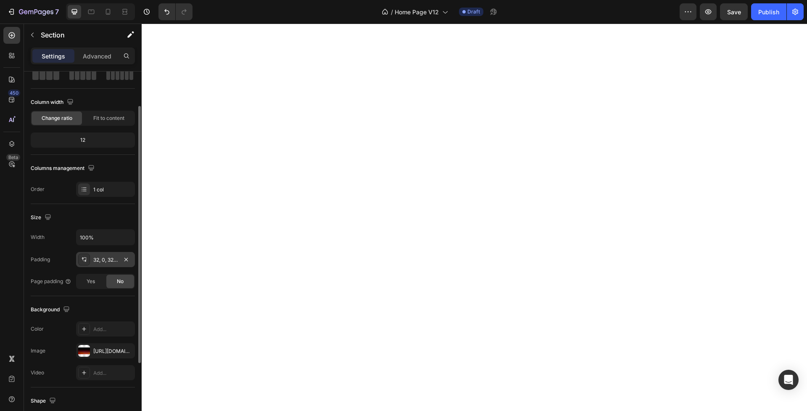
click at [104, 260] on div "32, 0, 32, 0" at bounding box center [105, 260] width 24 height 8
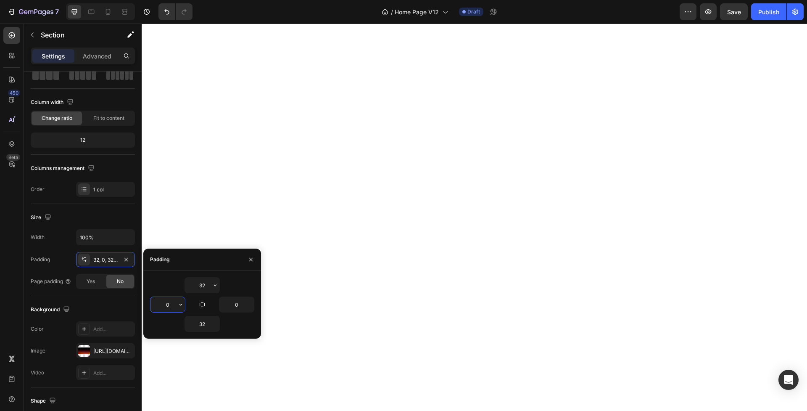
click at [163, 302] on input "0" at bounding box center [168, 304] width 34 height 15
type input "48"
click at [201, 286] on input "32" at bounding box center [202, 285] width 34 height 15
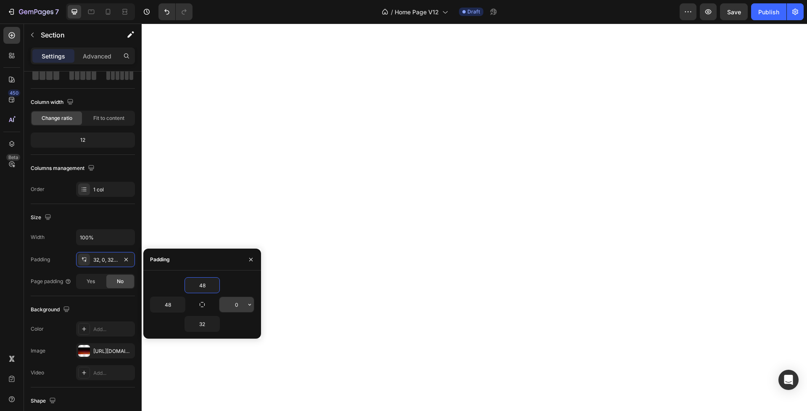
type input "48"
click at [231, 305] on input "0" at bounding box center [237, 304] width 34 height 15
type input "48"
click at [203, 325] on input "32" at bounding box center [202, 323] width 34 height 15
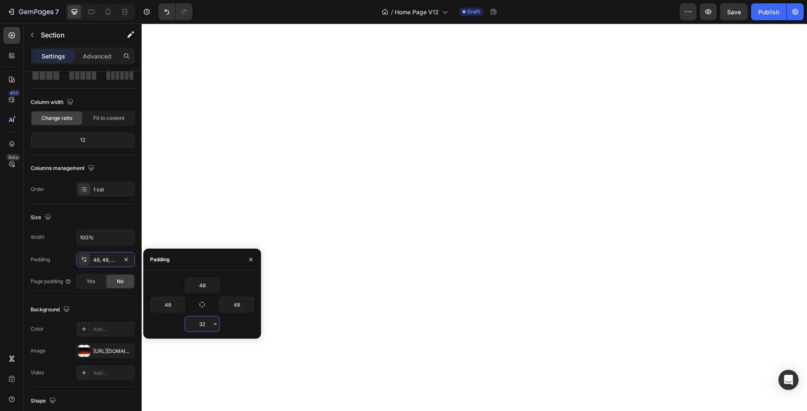
click at [203, 325] on input "32" at bounding box center [202, 323] width 34 height 15
type input "80"
click at [252, 259] on icon "button" at bounding box center [251, 259] width 7 height 7
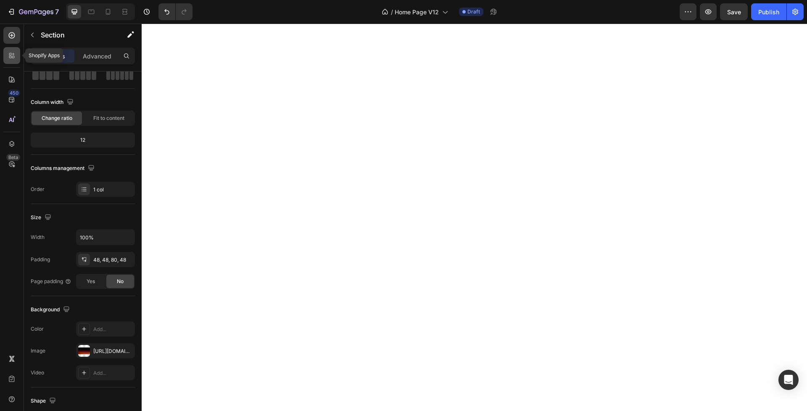
click at [11, 55] on icon at bounding box center [10, 54] width 3 height 3
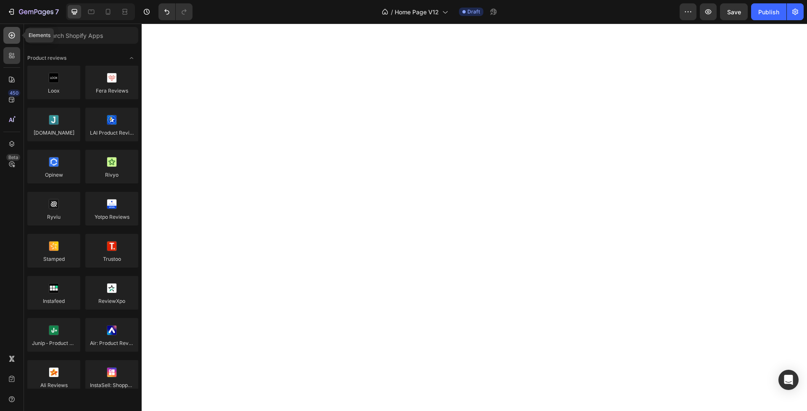
click at [10, 34] on icon at bounding box center [12, 35] width 8 height 8
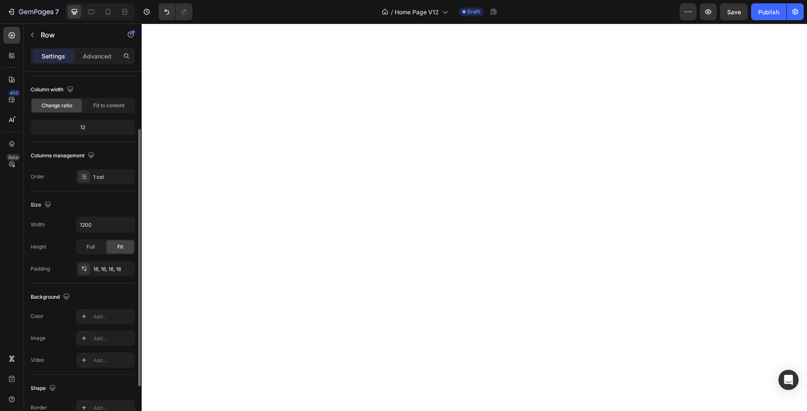
scroll to position [71, 0]
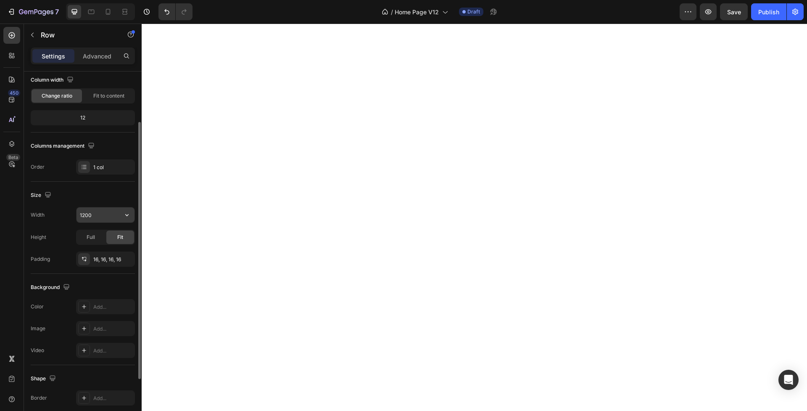
click at [88, 216] on input "1200" at bounding box center [106, 214] width 58 height 15
click at [124, 216] on icon "button" at bounding box center [127, 215] width 8 height 8
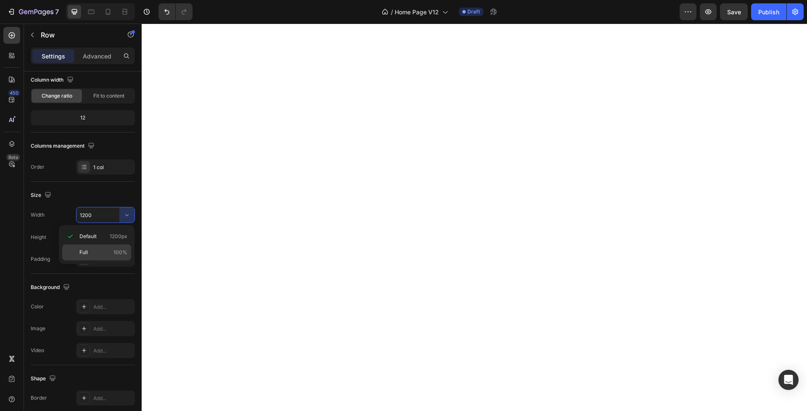
click at [106, 249] on p "Full 100%" at bounding box center [103, 253] width 48 height 8
type input "100%"
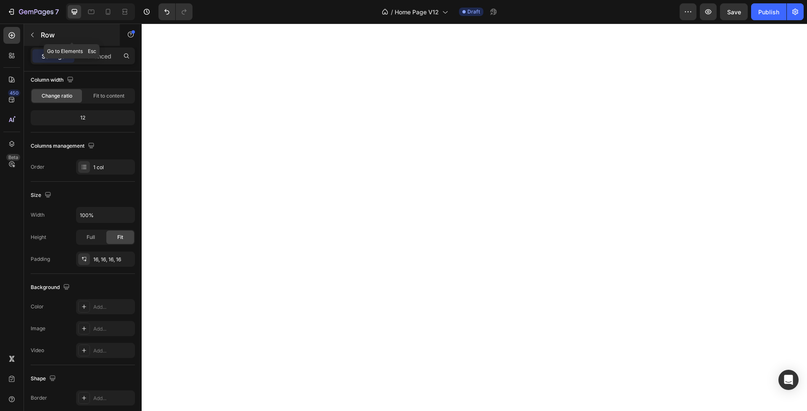
click at [33, 35] on icon "button" at bounding box center [32, 35] width 7 height 7
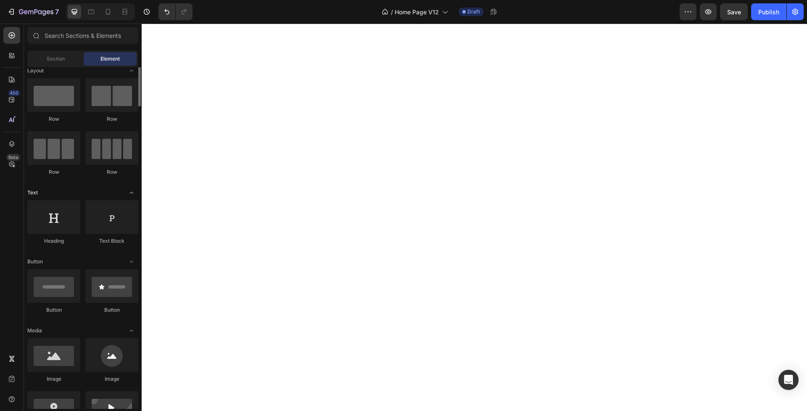
scroll to position [0, 0]
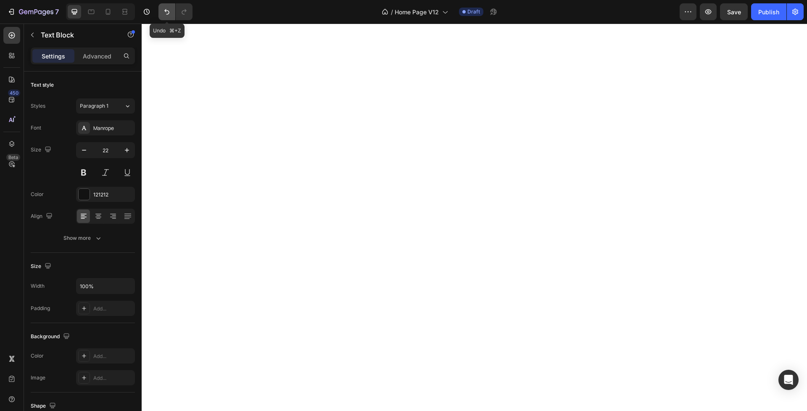
click at [163, 11] on icon "Undo/Redo" at bounding box center [167, 12] width 8 height 8
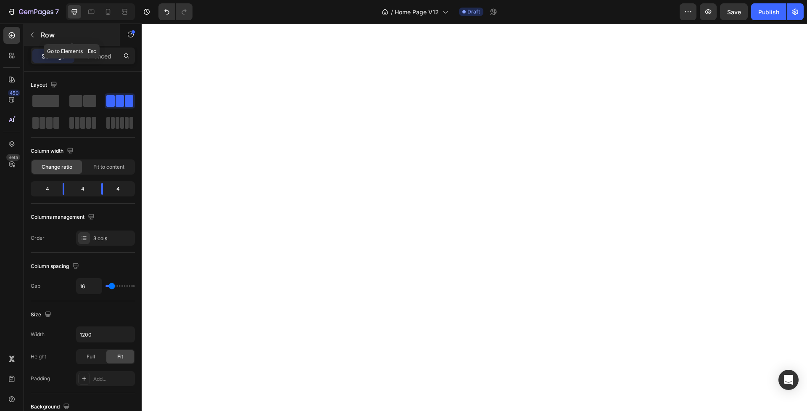
click at [34, 37] on icon "button" at bounding box center [32, 35] width 7 height 7
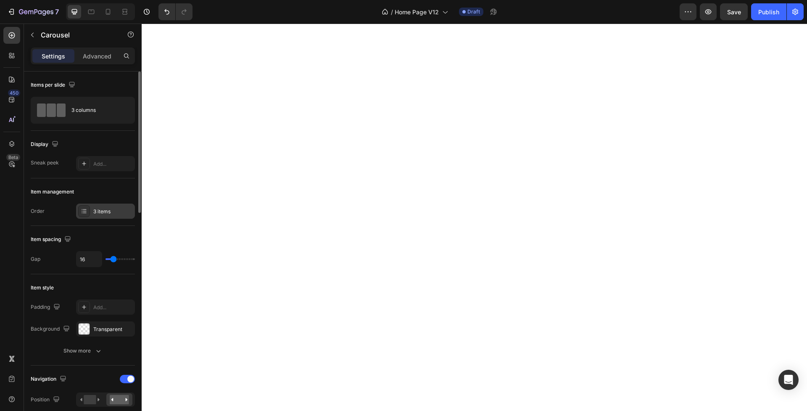
click at [81, 210] on icon at bounding box center [84, 211] width 7 height 7
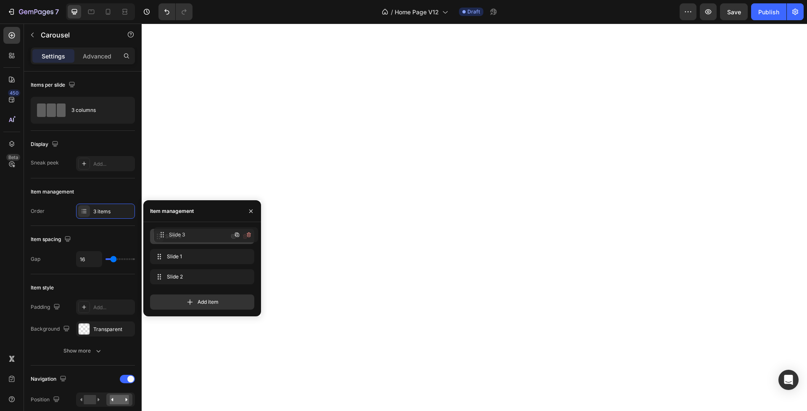
drag, startPoint x: 158, startPoint y: 274, endPoint x: 162, endPoint y: 232, distance: 42.2
drag, startPoint x: 172, startPoint y: 273, endPoint x: 172, endPoint y: 251, distance: 22.7
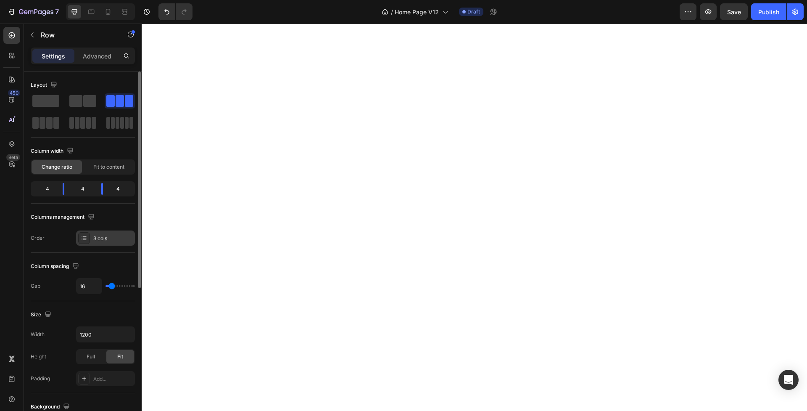
click at [101, 237] on div "3 cols" at bounding box center [113, 239] width 40 height 8
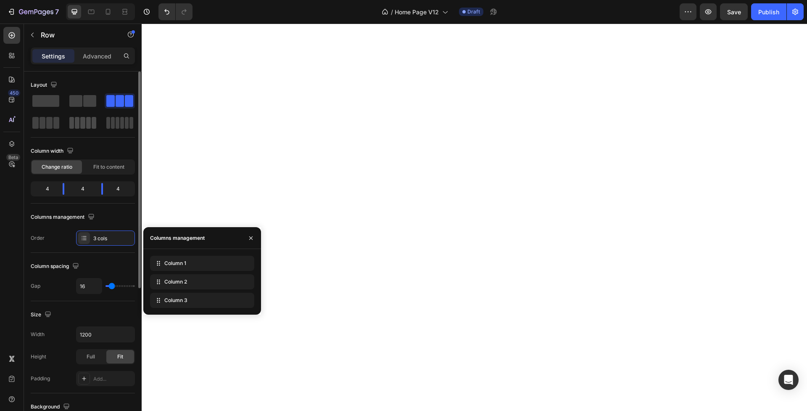
click at [74, 123] on div at bounding box center [82, 123] width 27 height 12
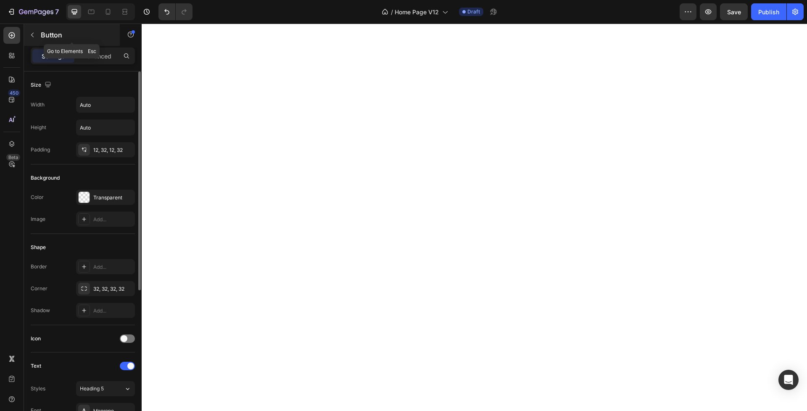
click at [33, 34] on icon "button" at bounding box center [32, 35] width 3 height 5
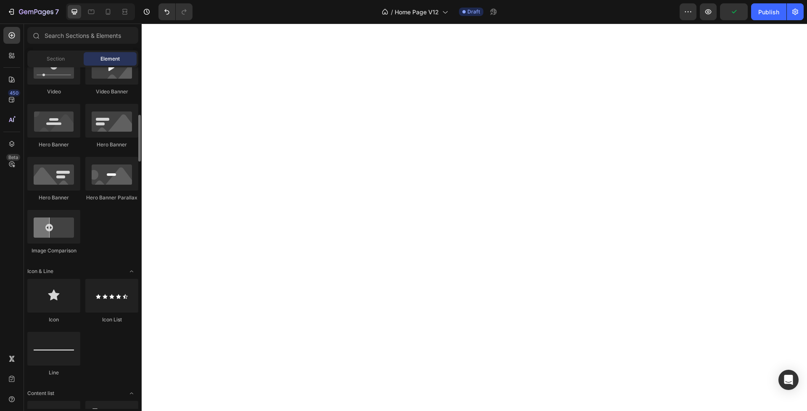
scroll to position [348, 0]
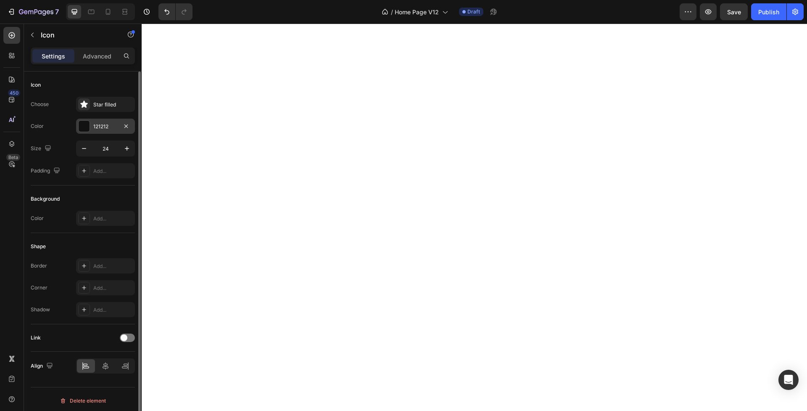
click at [92, 124] on div "121212" at bounding box center [105, 126] width 59 height 15
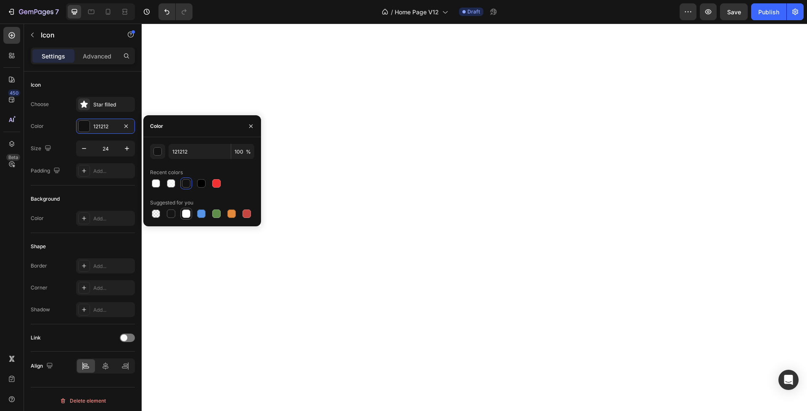
click at [190, 214] on div at bounding box center [186, 213] width 8 height 8
type input "FFFFFF"
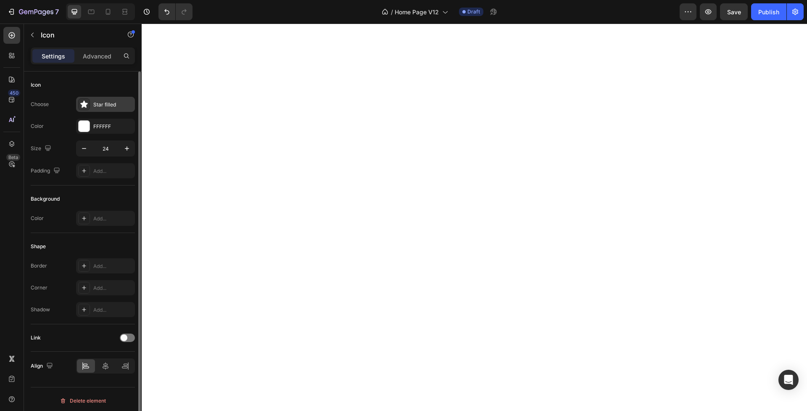
click at [102, 103] on div "Star filled" at bounding box center [113, 105] width 40 height 8
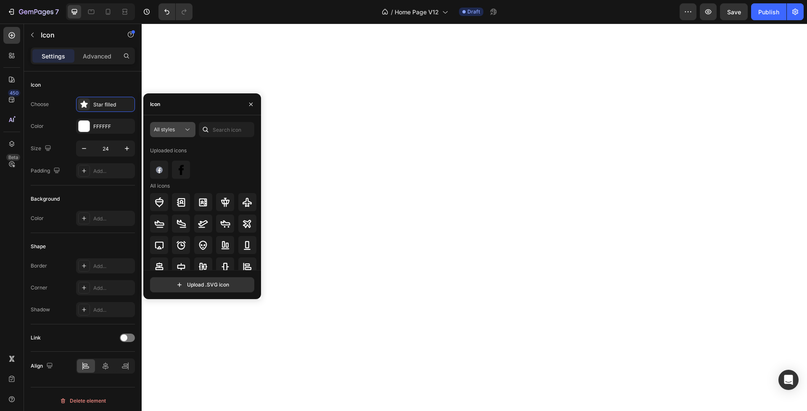
click at [172, 132] on span "All styles" at bounding box center [164, 130] width 21 height 8
click at [166, 215] on p "Filled" at bounding box center [164, 214] width 48 height 8
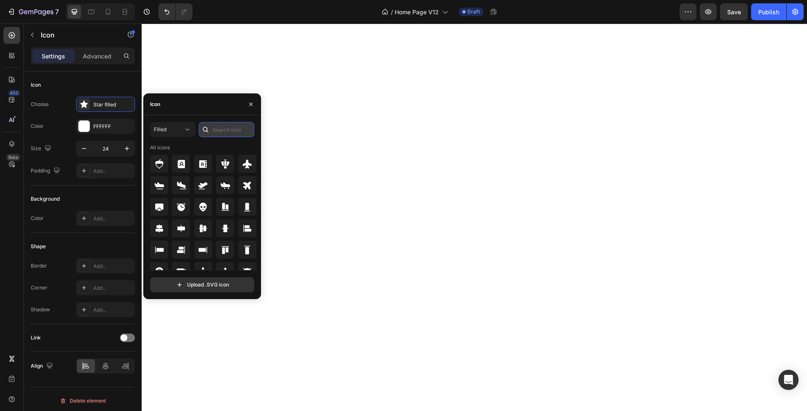
click at [223, 130] on input "text" at bounding box center [227, 129] width 56 height 15
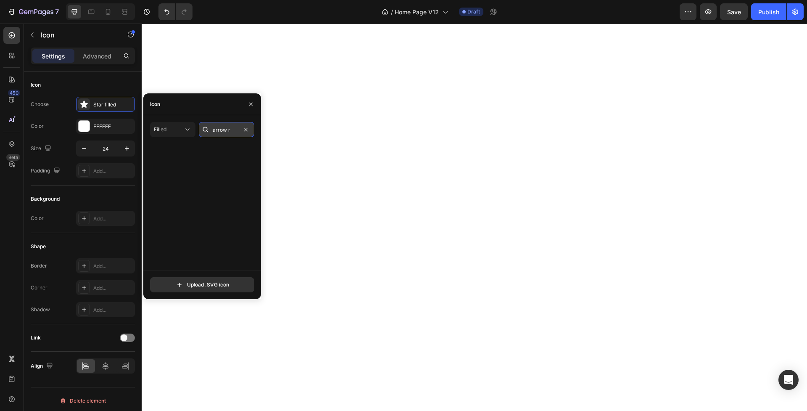
scroll to position [0, 0]
click at [234, 130] on input "arrow right" at bounding box center [227, 129] width 56 height 15
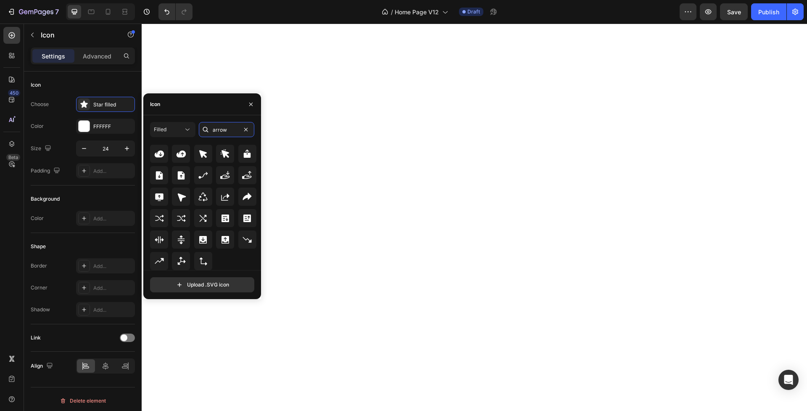
scroll to position [454, 0]
click at [214, 130] on input "arrow" at bounding box center [227, 129] width 56 height 15
type input "left arrow"
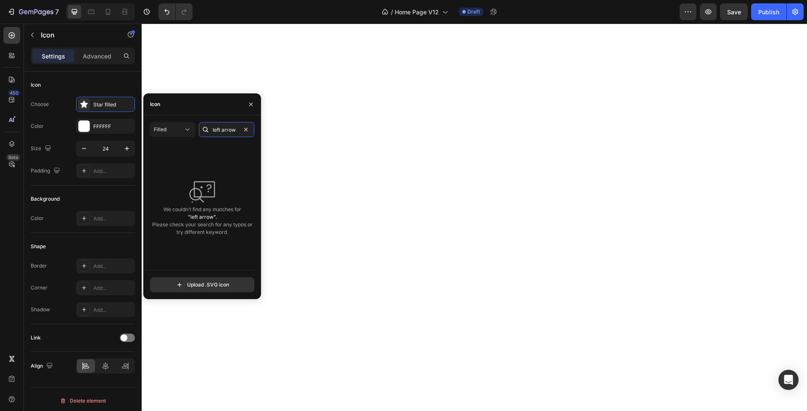
click at [220, 132] on input "left arrow" at bounding box center [227, 129] width 56 height 15
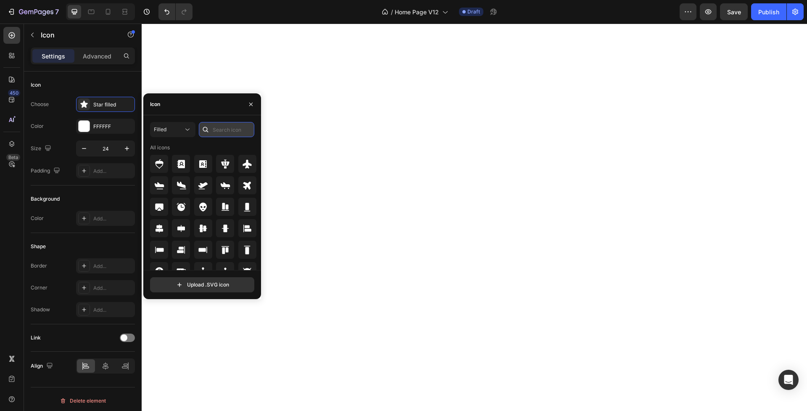
paste input "<"
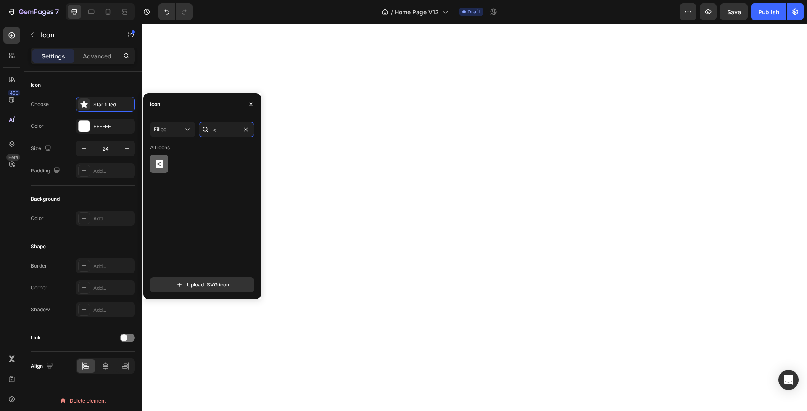
type input "<"
click at [158, 163] on icon at bounding box center [160, 164] width 8 height 8
click at [187, 130] on icon at bounding box center [187, 130] width 4 height 2
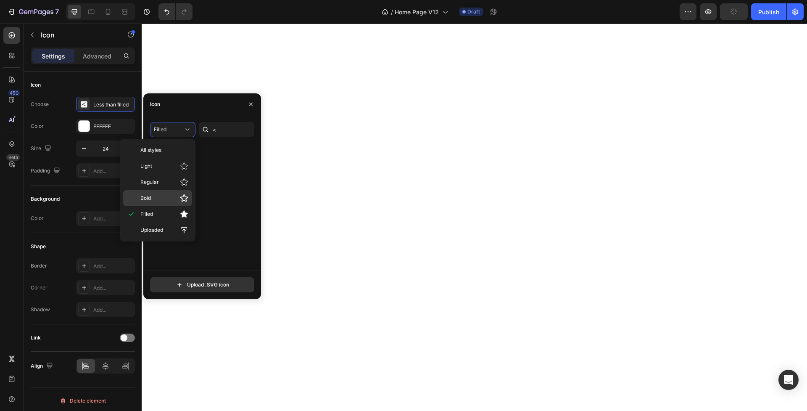
click at [165, 200] on p "Bold" at bounding box center [164, 198] width 48 height 8
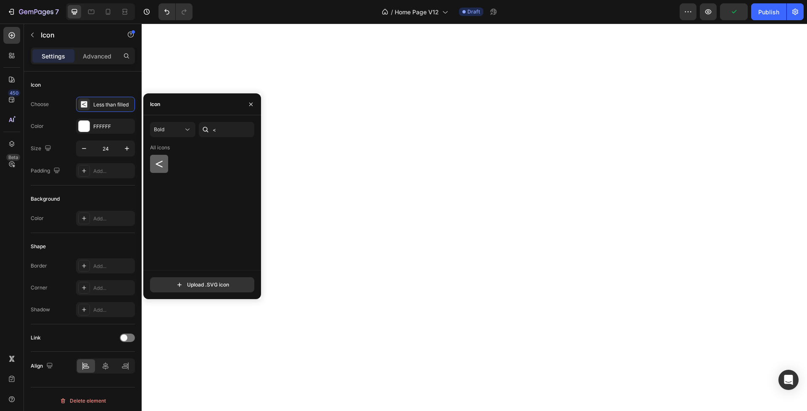
click at [157, 166] on icon at bounding box center [159, 164] width 10 height 10
click at [111, 198] on div "Background" at bounding box center [83, 198] width 104 height 13
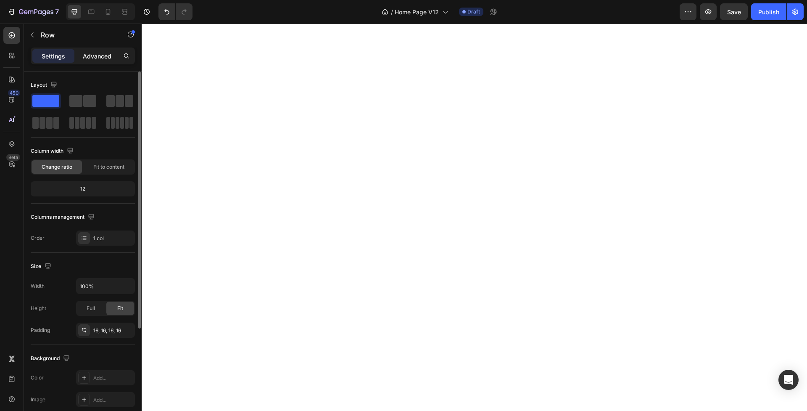
click at [103, 57] on p "Advanced" at bounding box center [97, 56] width 29 height 9
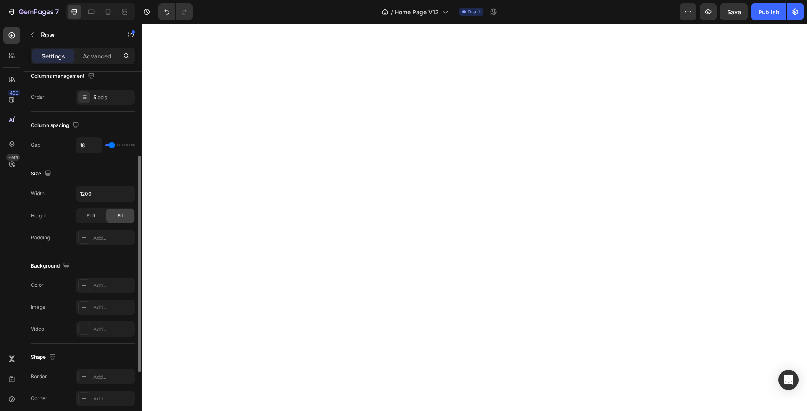
scroll to position [246, 0]
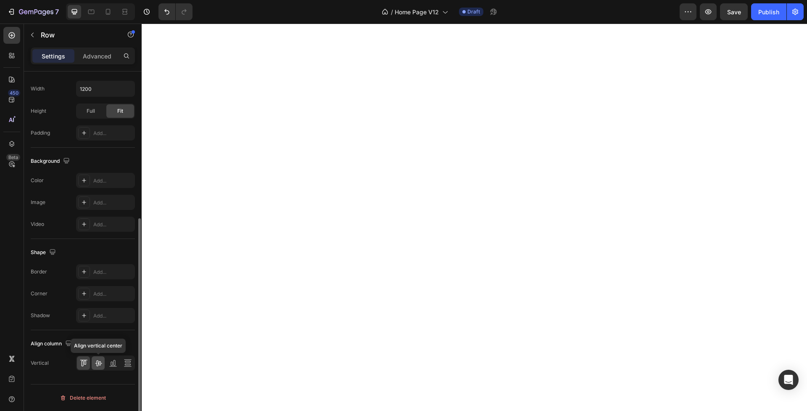
click at [98, 362] on icon at bounding box center [98, 363] width 8 height 8
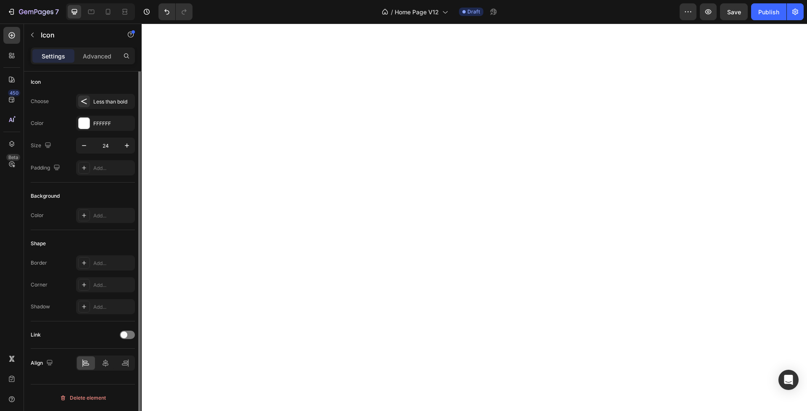
scroll to position [0, 0]
click at [112, 101] on div "Less than bold" at bounding box center [113, 105] width 40 height 8
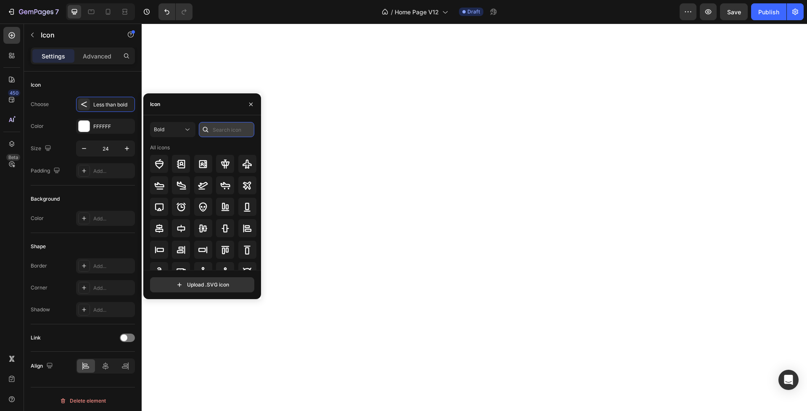
click at [236, 128] on input "text" at bounding box center [227, 129] width 56 height 15
type input "r"
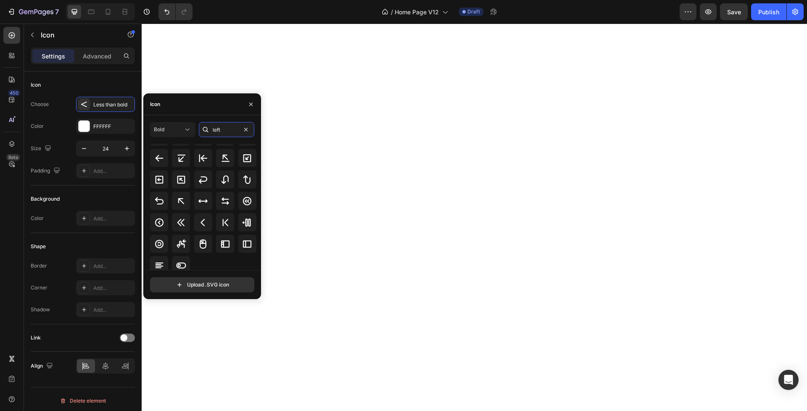
scroll to position [95, 0]
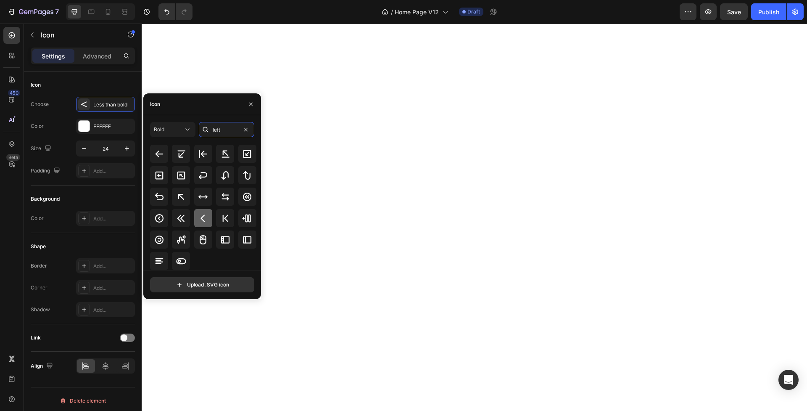
type input "left"
click at [204, 218] on icon at bounding box center [203, 218] width 10 height 10
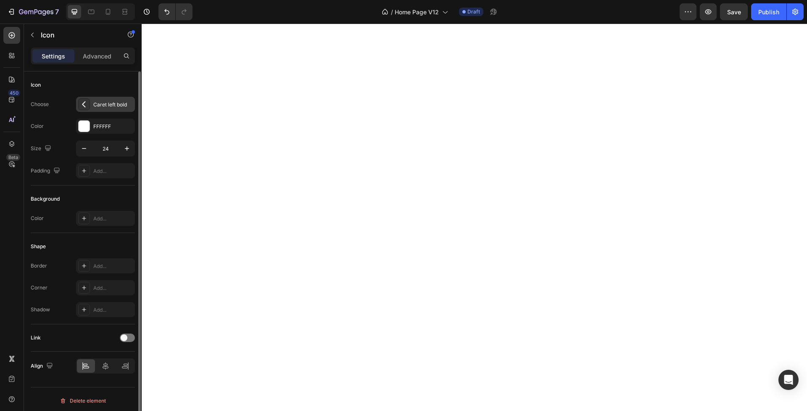
click at [105, 107] on div "Caret left bold" at bounding box center [113, 105] width 40 height 8
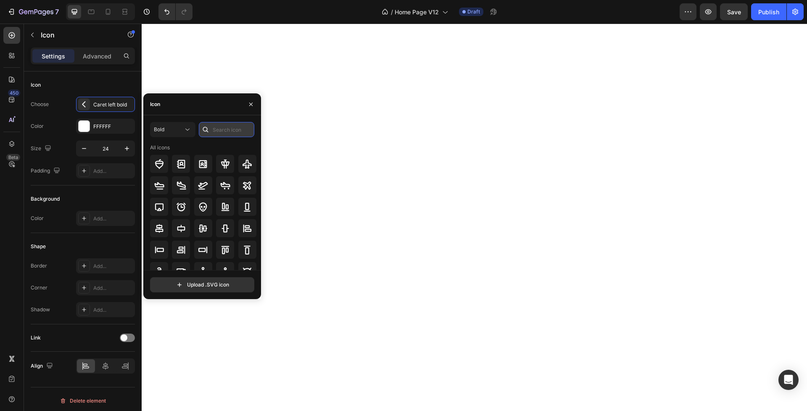
click at [228, 132] on input "text" at bounding box center [227, 129] width 56 height 15
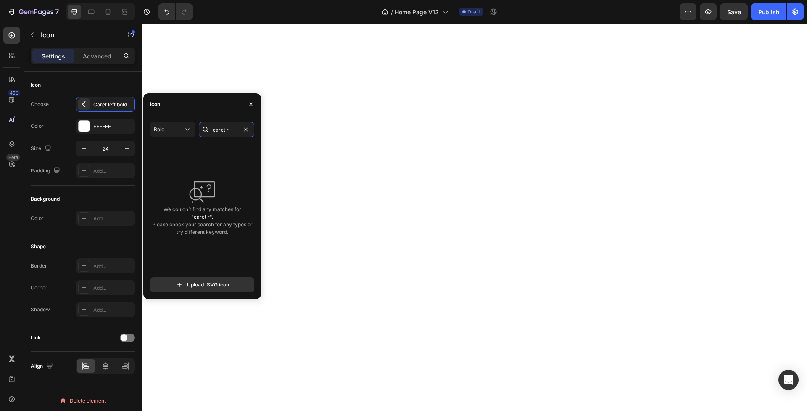
type input "caret"
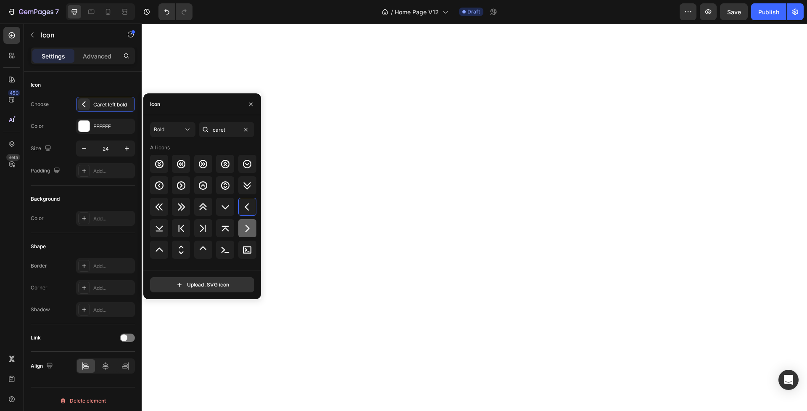
click at [246, 228] on icon at bounding box center [247, 228] width 10 height 10
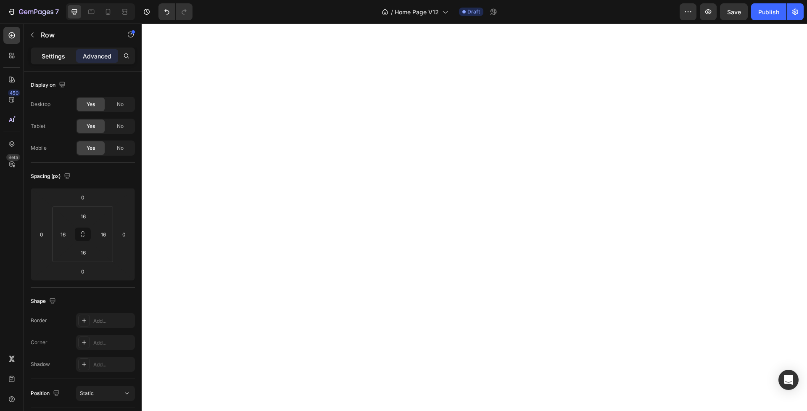
click at [37, 58] on div "Settings" at bounding box center [53, 55] width 42 height 13
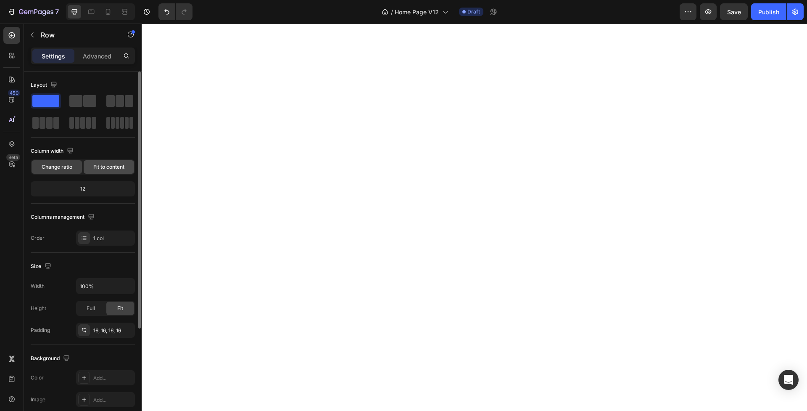
click at [103, 167] on span "Fit to content" at bounding box center [108, 167] width 31 height 8
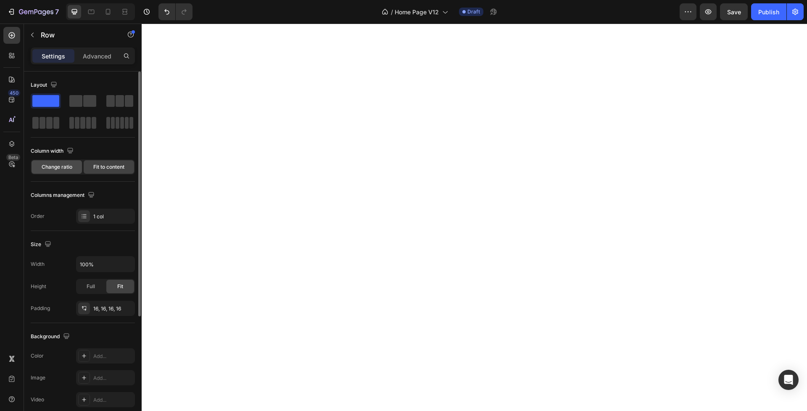
click at [62, 167] on span "Change ratio" at bounding box center [57, 167] width 31 height 8
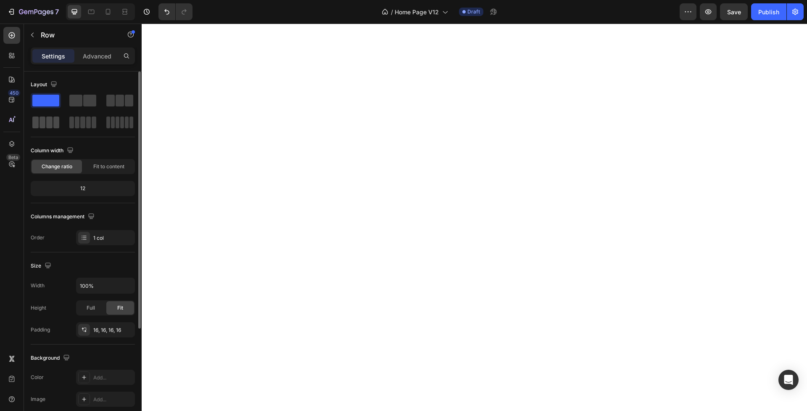
scroll to position [1, 0]
click at [78, 122] on span at bounding box center [77, 121] width 5 height 12
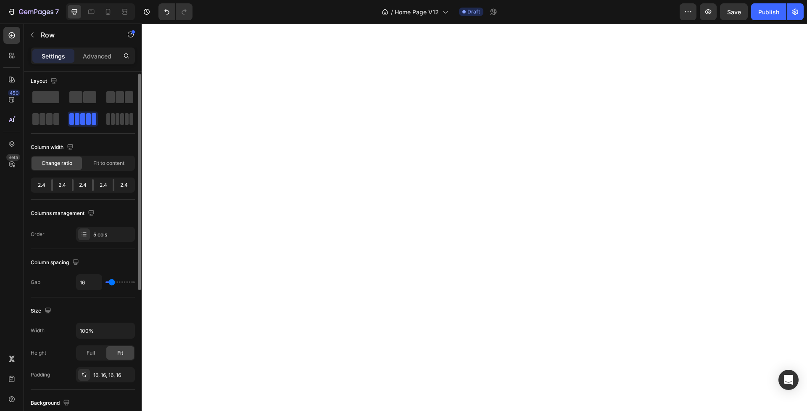
scroll to position [3, 0]
click at [167, 10] on icon "Undo/Redo" at bounding box center [167, 12] width 8 height 8
click at [98, 169] on div "Fit to content" at bounding box center [109, 163] width 50 height 13
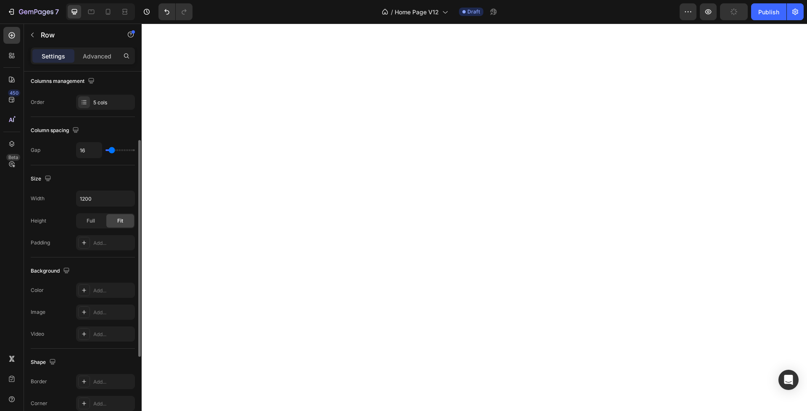
scroll to position [246, 0]
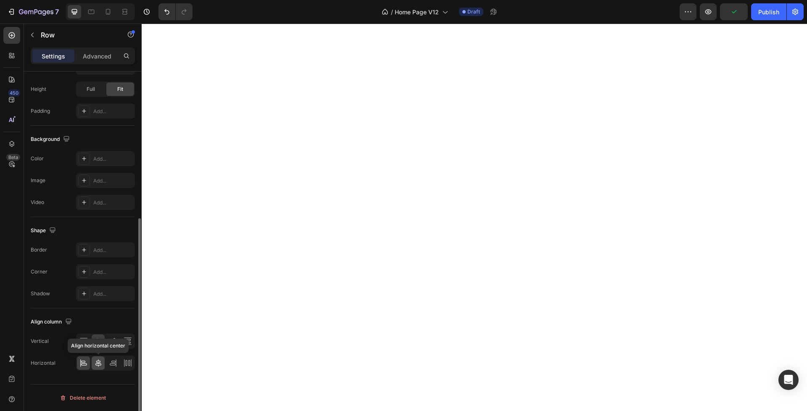
click at [96, 362] on icon at bounding box center [98, 363] width 6 height 8
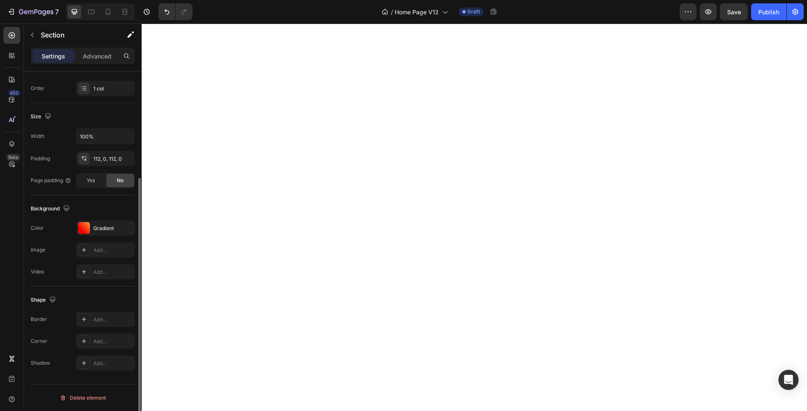
scroll to position [0, 0]
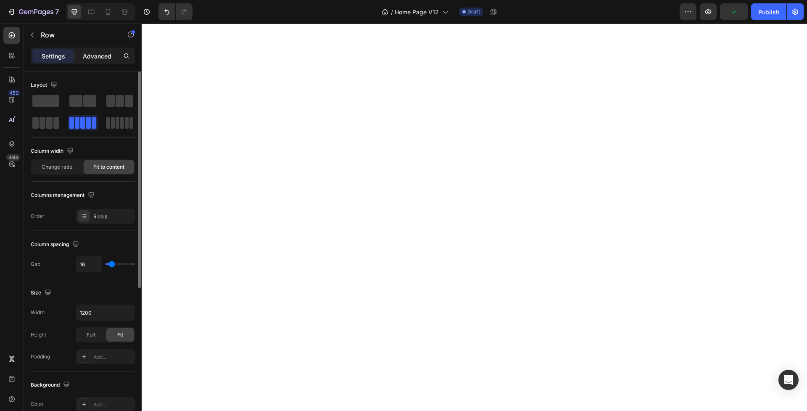
click at [82, 55] on div "Advanced" at bounding box center [97, 55] width 42 height 13
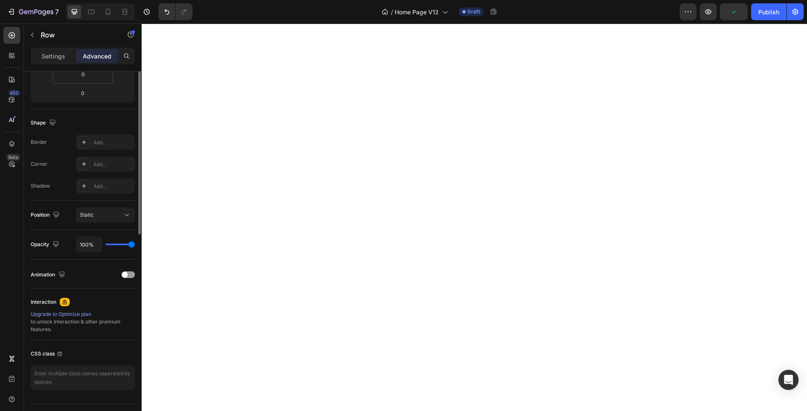
scroll to position [198, 0]
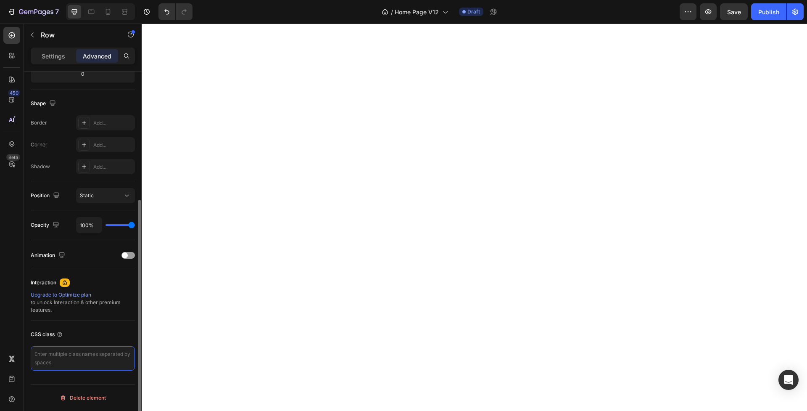
click at [64, 361] on textarea at bounding box center [83, 358] width 104 height 24
paste textarea ".carousel-nav { display: flex; align-items: center; justify-content: center; ba…"
type textarea ".carousel-nav { display: flex; align-items: center; justify-content: center; ba…"
click at [94, 328] on div "CSS class" at bounding box center [83, 334] width 104 height 13
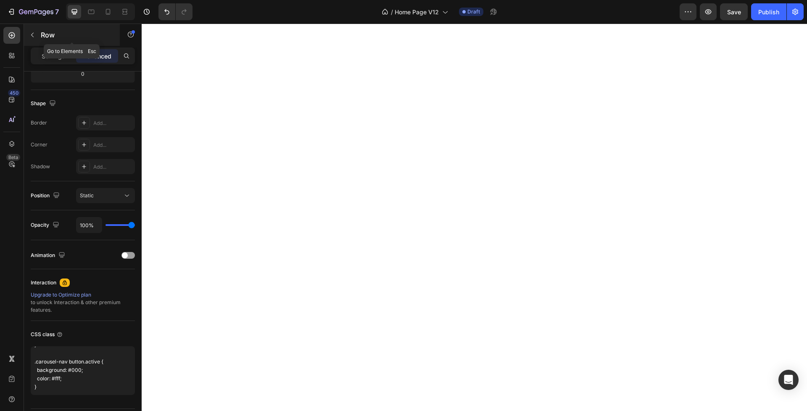
click at [34, 35] on icon "button" at bounding box center [32, 35] width 7 height 7
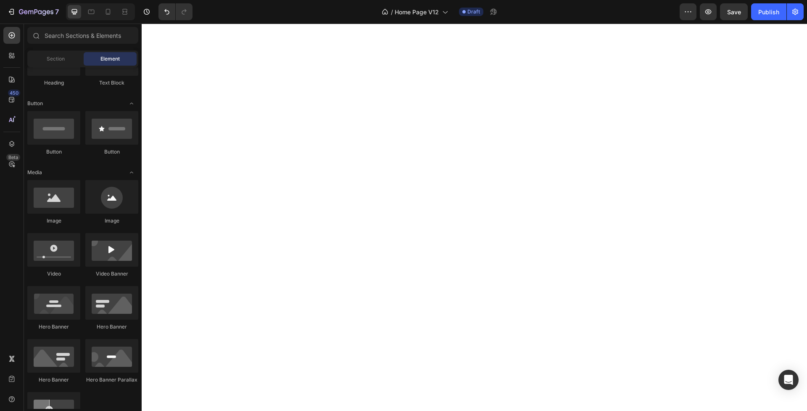
scroll to position [0, 0]
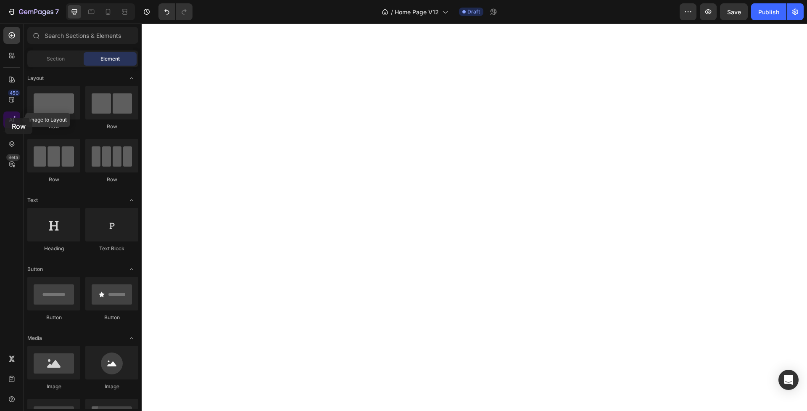
drag, startPoint x: 54, startPoint y: 110, endPoint x: 5, endPoint y: 118, distance: 49.4
click at [5, 118] on div "450 Image to Layout Beta Sections(18) Elements(83) Section Element Hero Section…" at bounding box center [71, 217] width 142 height 387
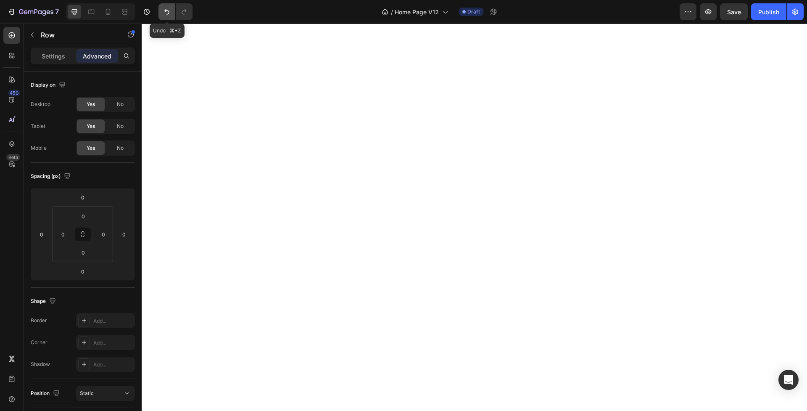
click at [159, 11] on button "Undo/Redo" at bounding box center [167, 11] width 17 height 17
click at [164, 11] on icon "Undo/Redo" at bounding box center [167, 12] width 8 height 8
click at [166, 13] on icon "Undo/Redo" at bounding box center [167, 12] width 8 height 8
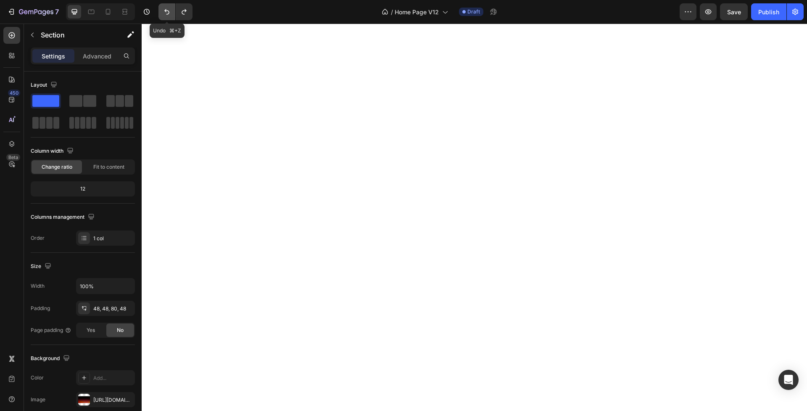
click at [169, 7] on button "Undo/Redo" at bounding box center [167, 11] width 17 height 17
click at [169, 10] on icon "Undo/Redo" at bounding box center [167, 12] width 8 height 8
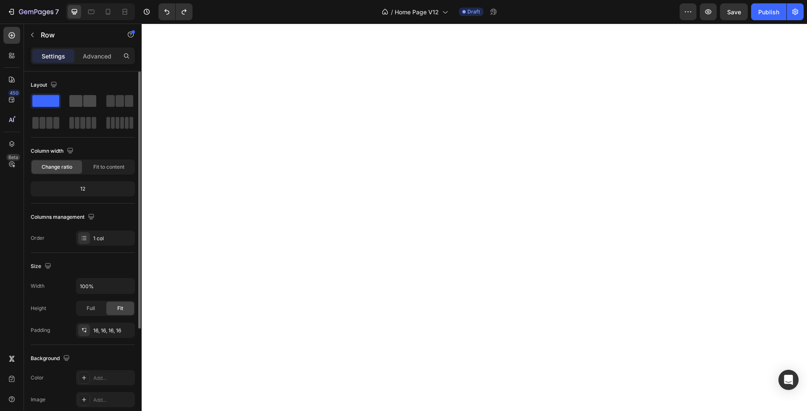
click at [87, 103] on span at bounding box center [89, 101] width 13 height 12
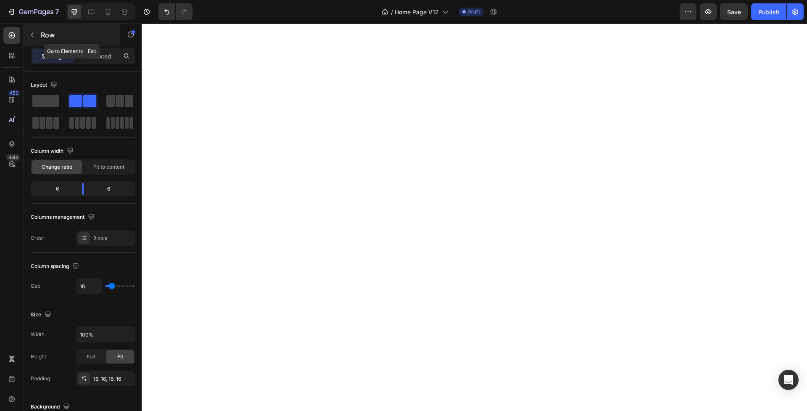
click at [33, 32] on icon "button" at bounding box center [32, 35] width 7 height 7
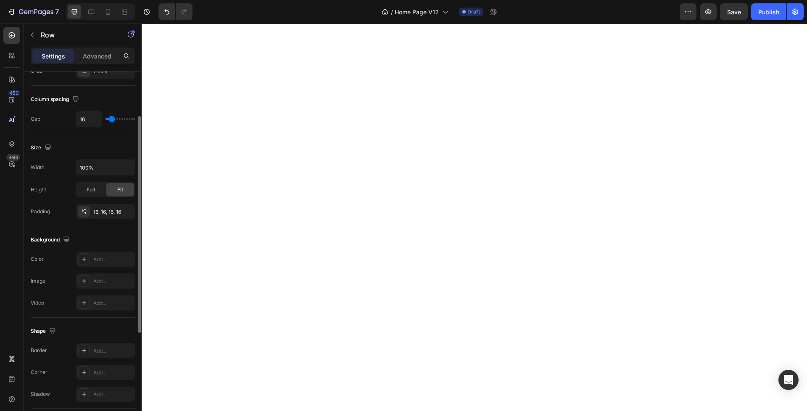
scroll to position [246, 0]
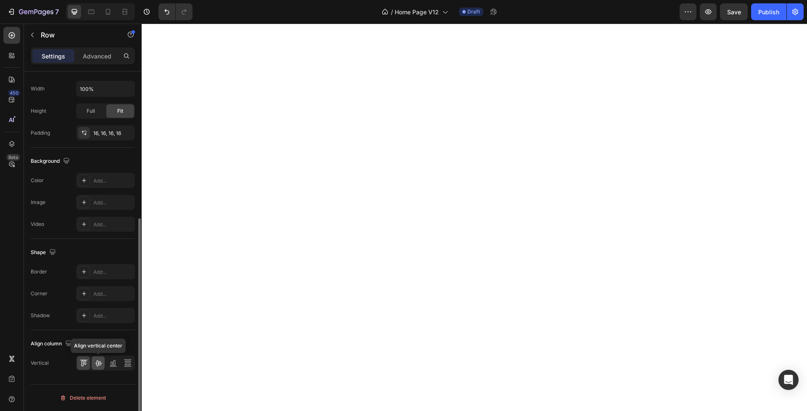
click at [100, 362] on icon at bounding box center [98, 363] width 8 height 8
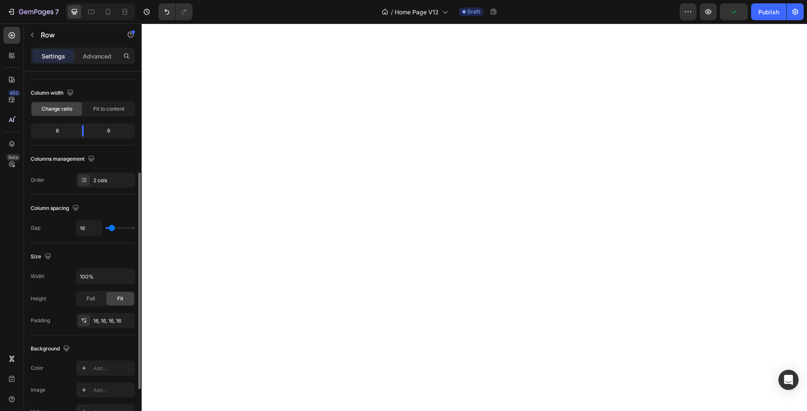
scroll to position [0, 0]
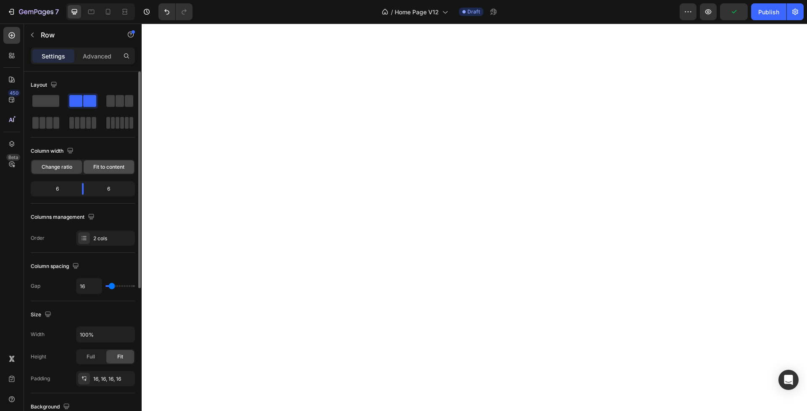
click at [104, 167] on span "Fit to content" at bounding box center [108, 167] width 31 height 8
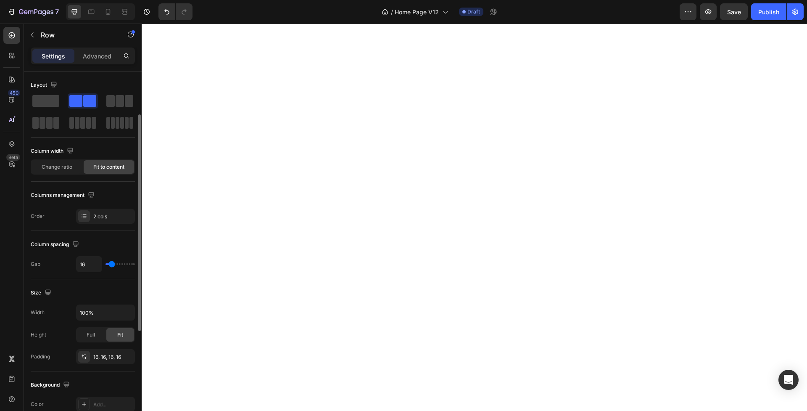
scroll to position [246, 0]
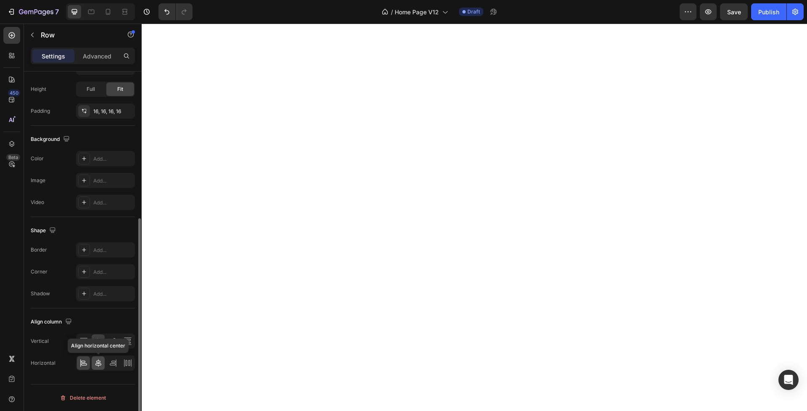
click at [98, 360] on icon at bounding box center [98, 363] width 6 height 8
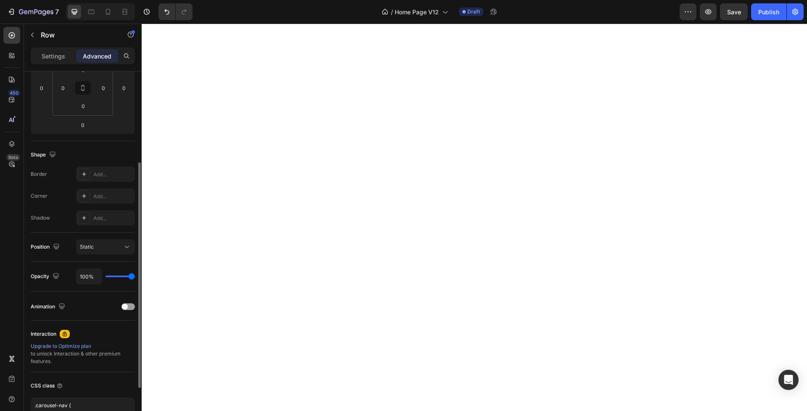
scroll to position [222, 0]
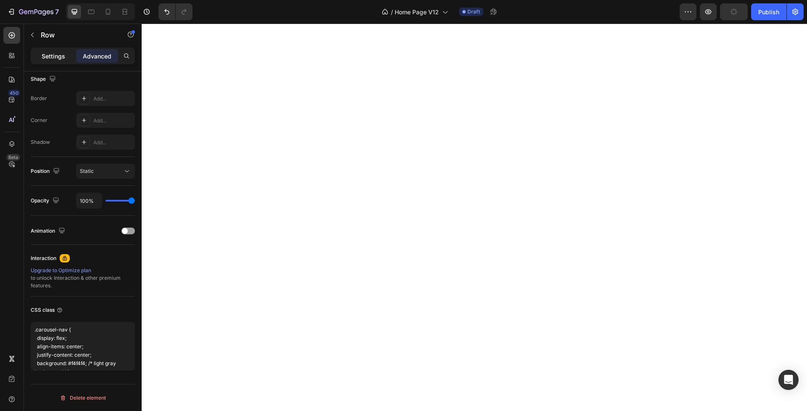
click at [58, 60] on p "Settings" at bounding box center [54, 56] width 24 height 9
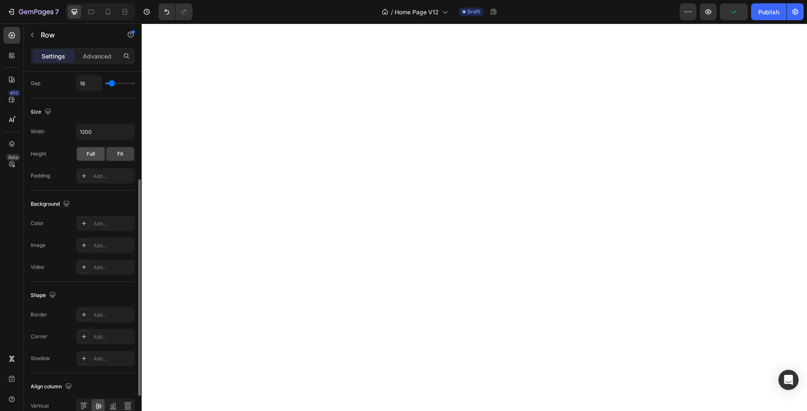
scroll to position [182, 0]
click at [92, 130] on input "1200" at bounding box center [106, 130] width 58 height 15
click at [90, 151] on span "Full" at bounding box center [91, 153] width 8 height 8
click at [133, 134] on button "button" at bounding box center [126, 130] width 15 height 15
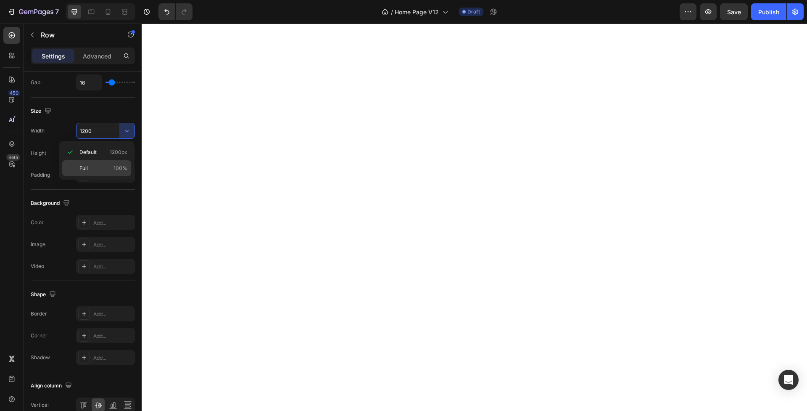
click at [94, 168] on p "Full 100%" at bounding box center [103, 168] width 48 height 8
type input "100%"
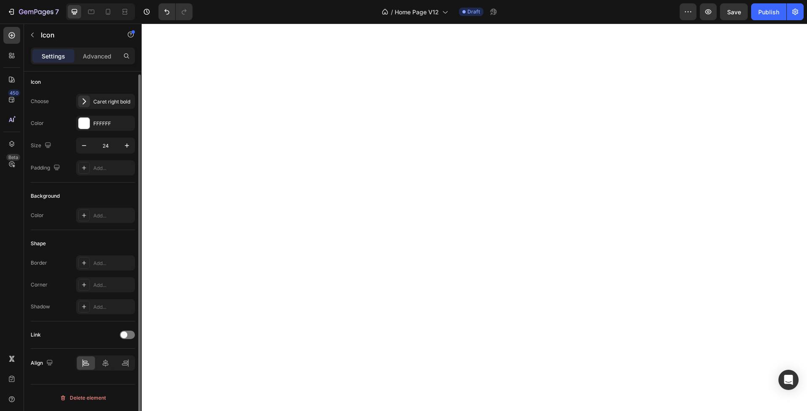
scroll to position [0, 0]
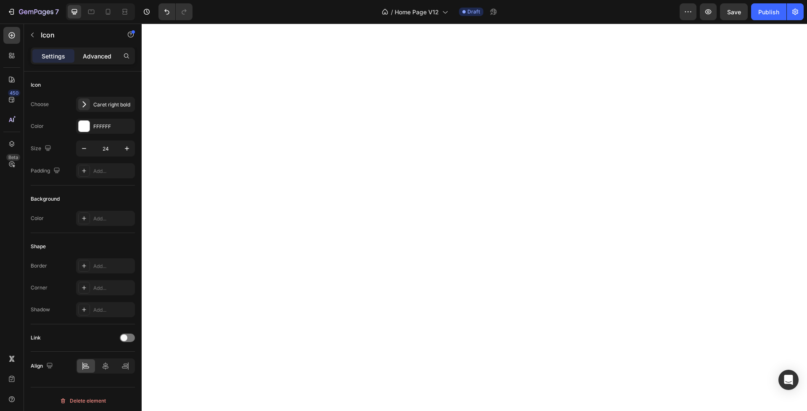
click at [92, 56] on p "Advanced" at bounding box center [97, 56] width 29 height 9
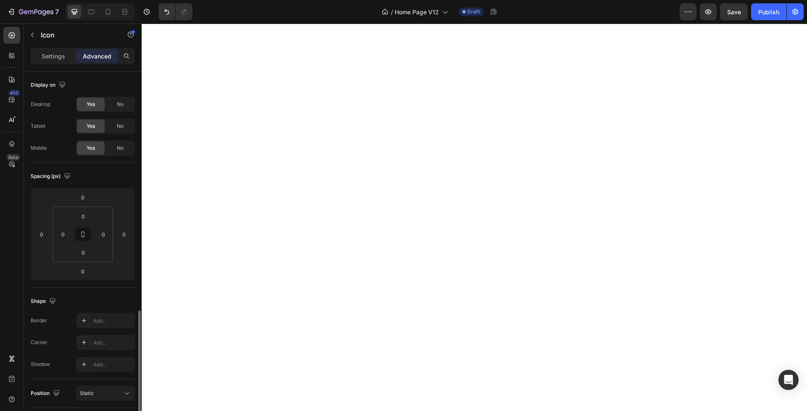
scroll to position [198, 0]
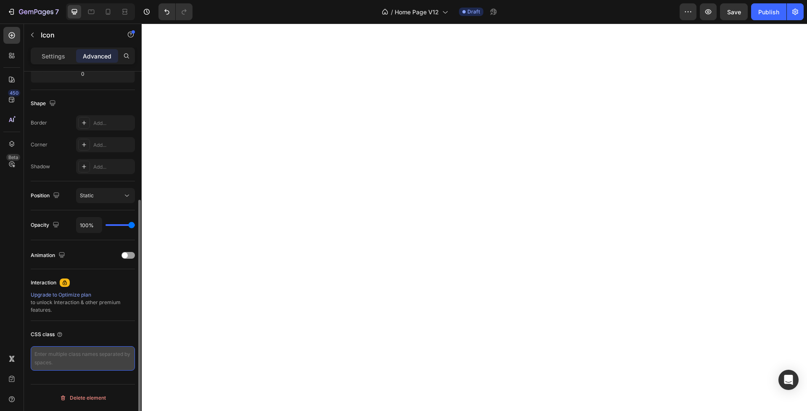
click at [79, 357] on textarea at bounding box center [83, 358] width 104 height 24
paste textarea ".pause-btn { width: 28px; height: 28px; border: 2px solid #ccc; border-radius: …"
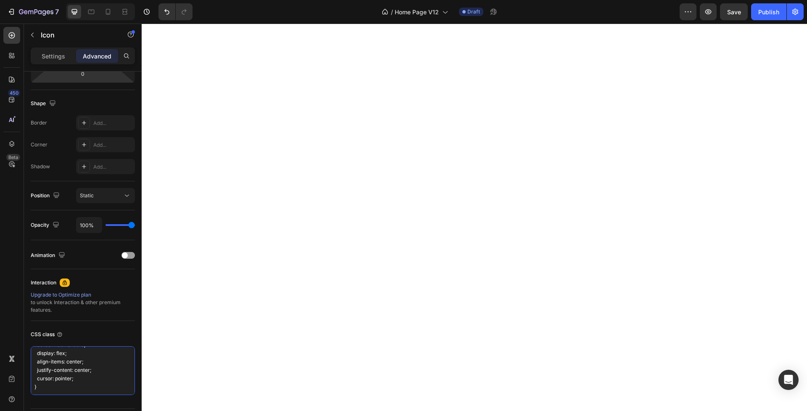
scroll to position [195, 0]
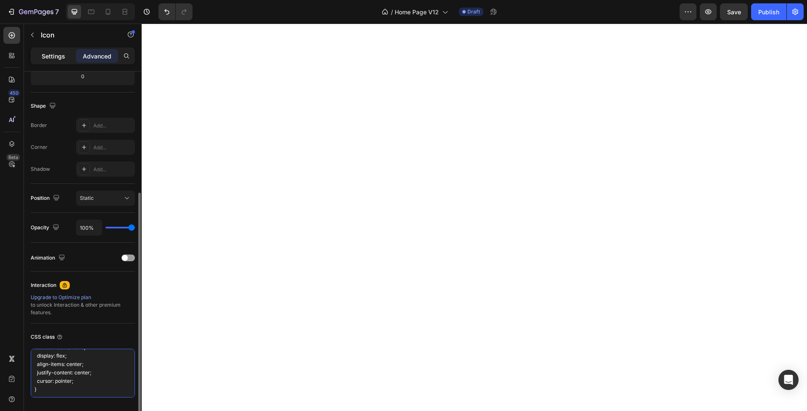
type textarea ".pause-btn { width: 28px; height: 28px; border: 2px solid #ccc; border-radius: …"
click at [50, 58] on p "Settings" at bounding box center [54, 56] width 24 height 9
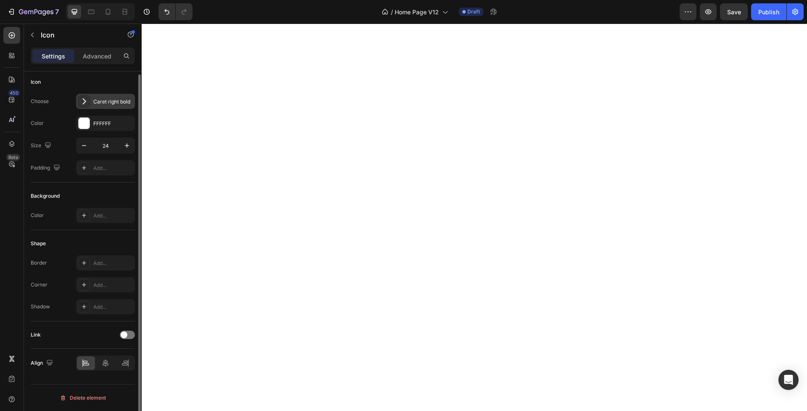
click at [99, 100] on div "Caret right bold" at bounding box center [113, 102] width 40 height 8
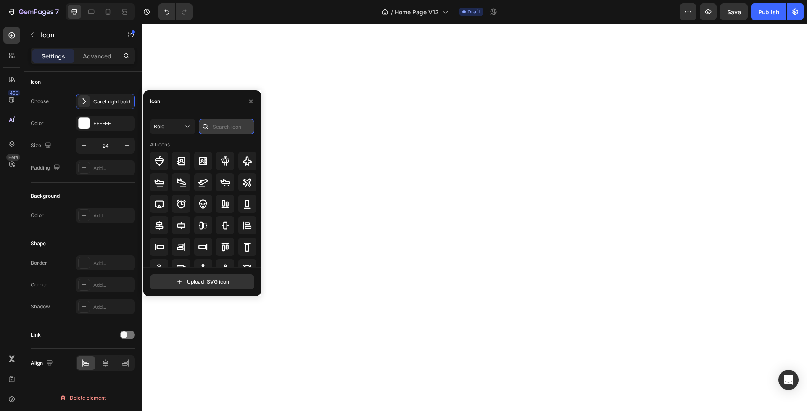
click at [219, 127] on input "text" at bounding box center [227, 126] width 56 height 15
click at [176, 132] on button "Bold" at bounding box center [172, 126] width 45 height 15
click at [157, 147] on span "All styles" at bounding box center [150, 147] width 21 height 8
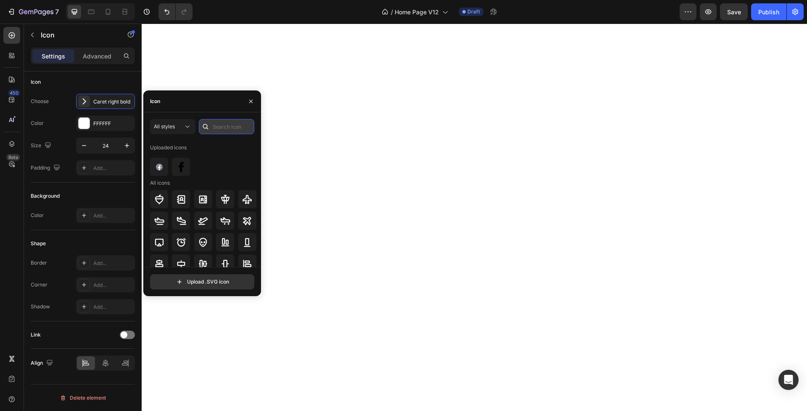
click at [234, 125] on input "text" at bounding box center [227, 126] width 56 height 15
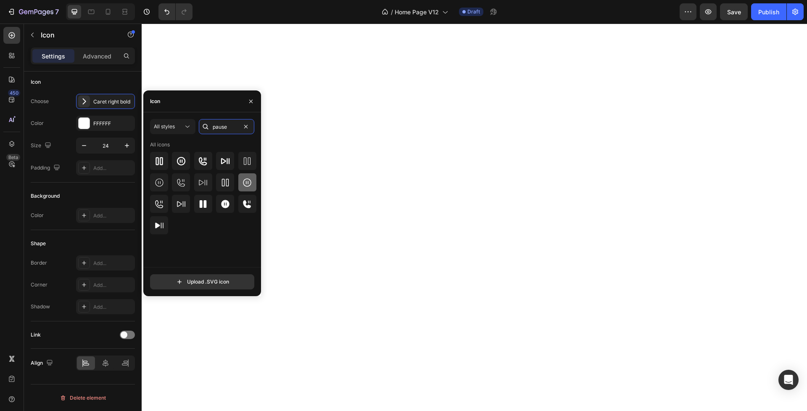
type input "pause"
click at [246, 180] on icon at bounding box center [247, 182] width 8 height 8
click at [124, 146] on icon "button" at bounding box center [127, 145] width 8 height 8
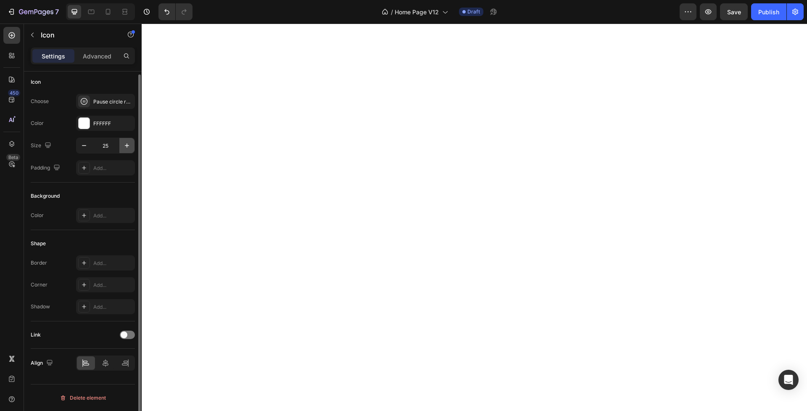
click at [124, 146] on icon "button" at bounding box center [127, 145] width 8 height 8
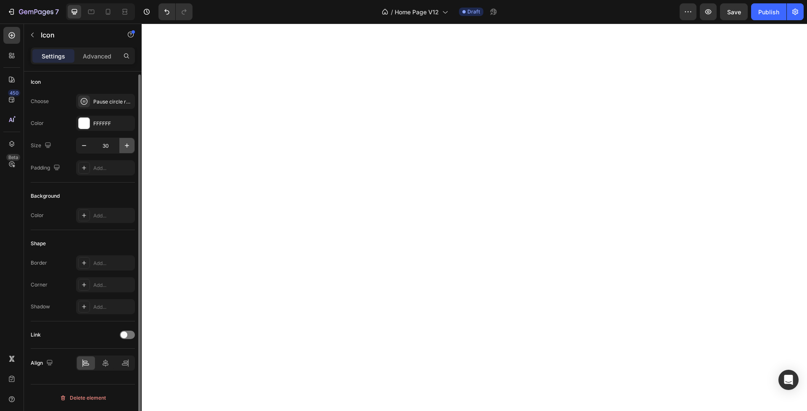
click at [124, 146] on icon "button" at bounding box center [127, 145] width 8 height 8
type input "33"
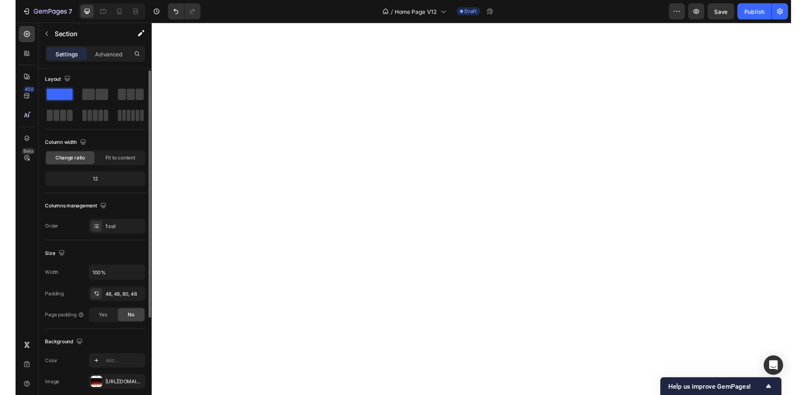
scroll to position [0, 0]
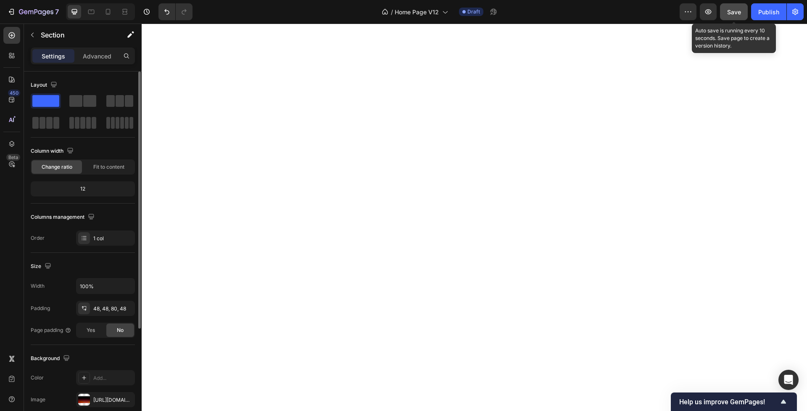
click at [741, 12] on span "Save" at bounding box center [735, 11] width 14 height 7
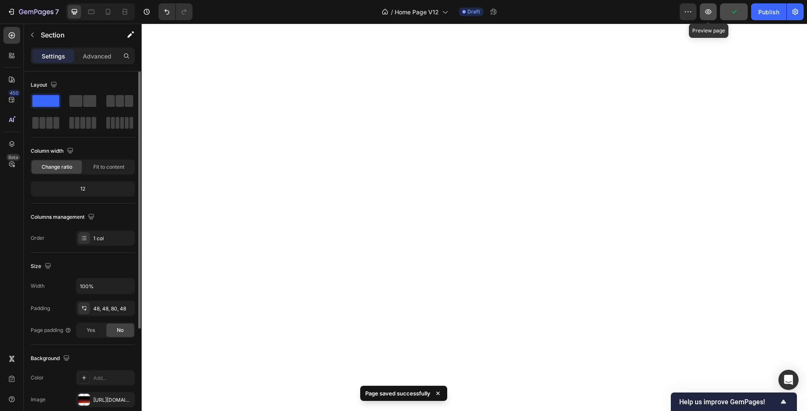
click at [709, 14] on icon "button" at bounding box center [708, 12] width 8 height 8
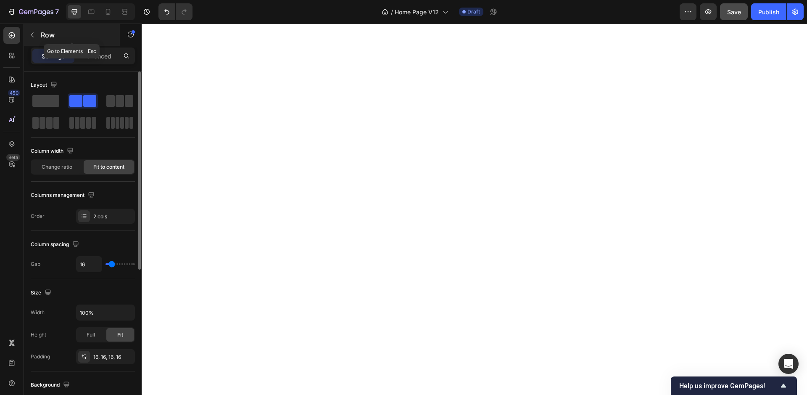
click at [29, 34] on icon "button" at bounding box center [32, 35] width 7 height 7
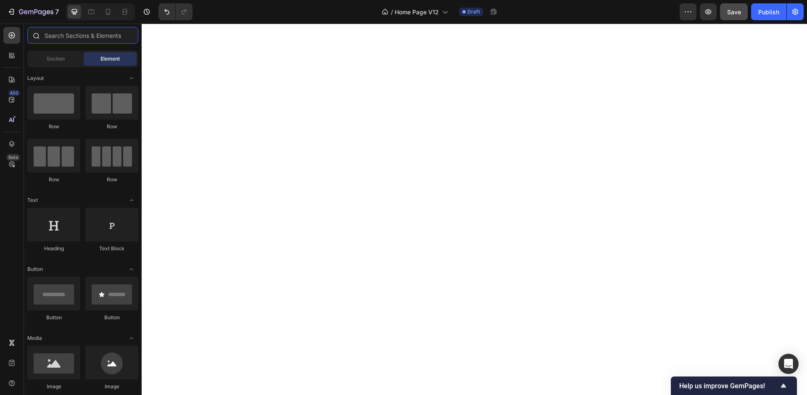
click at [58, 39] on input "text" at bounding box center [82, 35] width 111 height 17
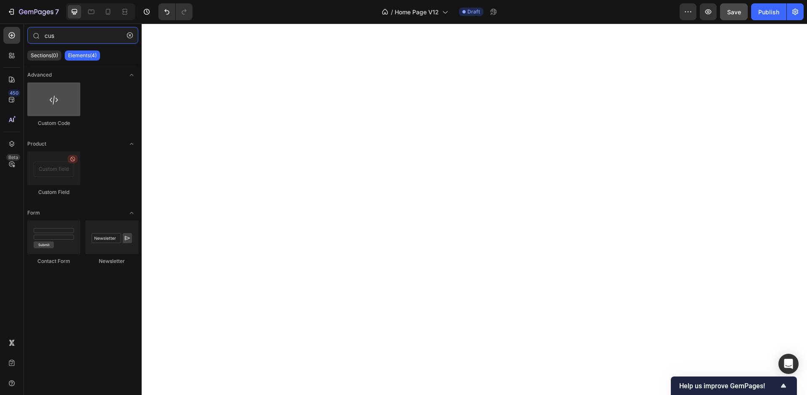
type input "cus"
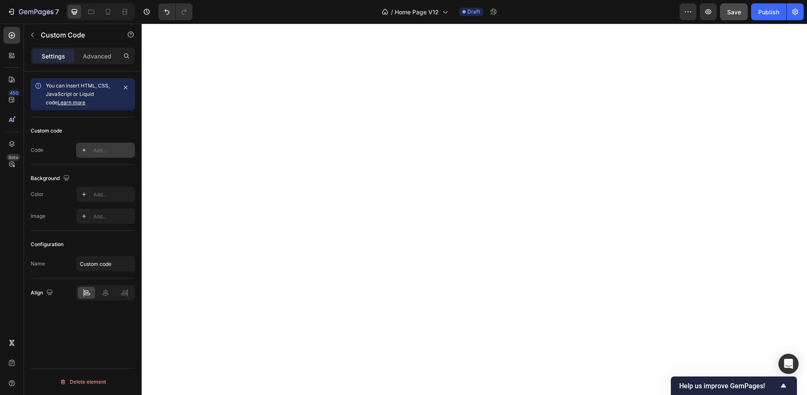
click at [100, 151] on div "Add..." at bounding box center [113, 151] width 40 height 8
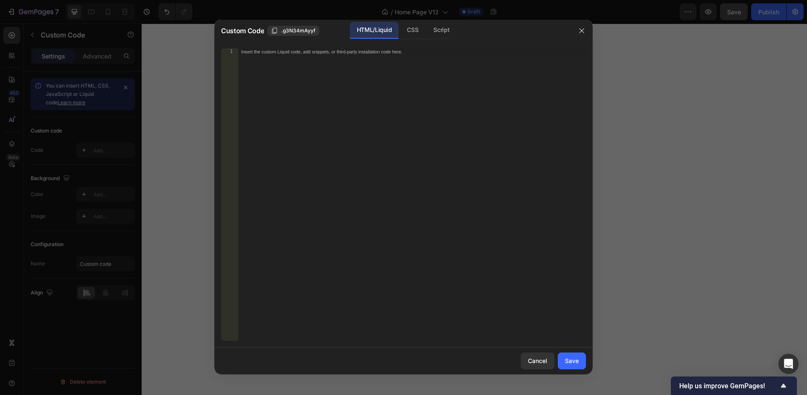
click at [340, 68] on div "Insert the custom Liquid code, add snippets, or third-party installation code h…" at bounding box center [412, 201] width 348 height 306
drag, startPoint x: 329, startPoint y: 90, endPoint x: 323, endPoint y: 79, distance: 13.0
click at [327, 84] on div "Insert the custom Liquid code, add snippets, or third-party installation code h…" at bounding box center [412, 201] width 348 height 306
paste textarea "</div>"
type textarea "</div>"
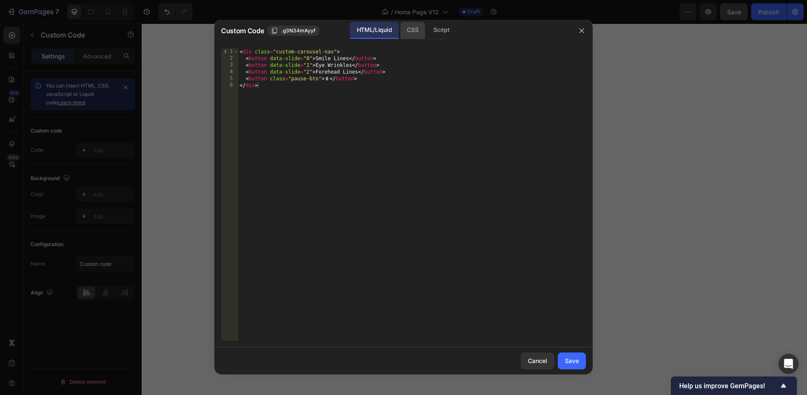
click at [405, 32] on div "CSS" at bounding box center [412, 30] width 25 height 17
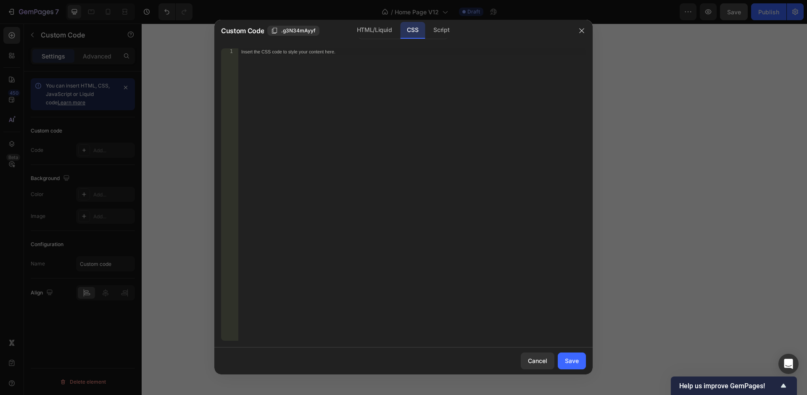
click at [357, 102] on div "Insert the CSS code to style your content here." at bounding box center [412, 201] width 348 height 306
paste textarea "}"
type textarea "}"
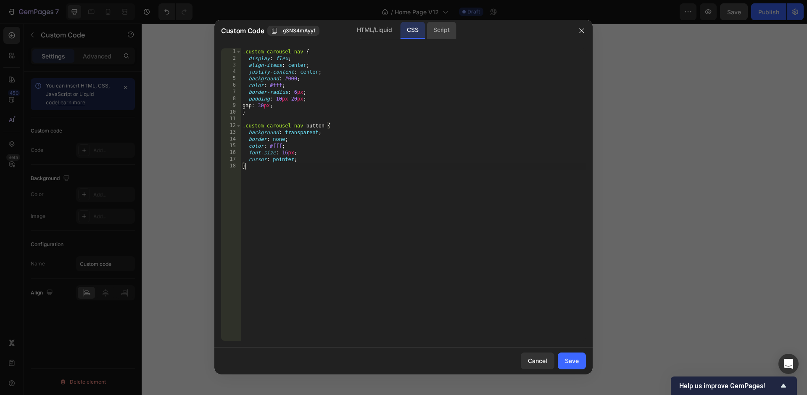
click at [441, 31] on div "Script" at bounding box center [441, 30] width 29 height 17
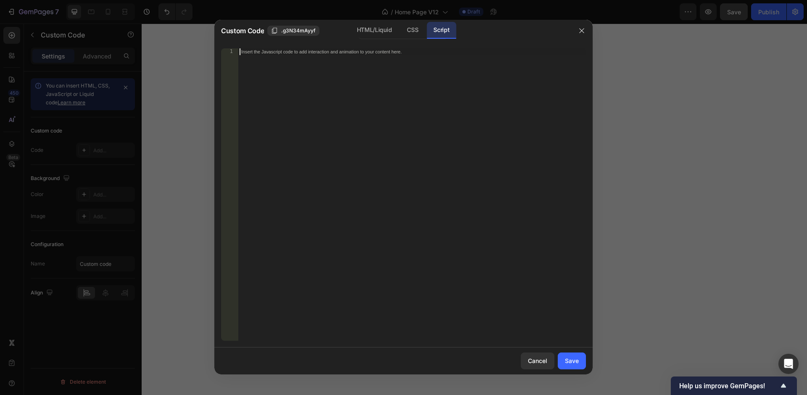
click at [391, 57] on div "Insert the Javascript code to add interaction and animation to your content her…" at bounding box center [412, 201] width 348 height 306
paste textarea "});"
type textarea "});"
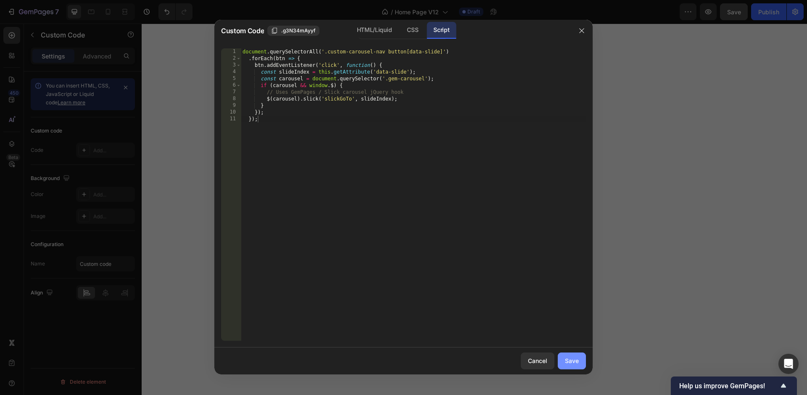
click at [582, 361] on button "Save" at bounding box center [572, 360] width 28 height 17
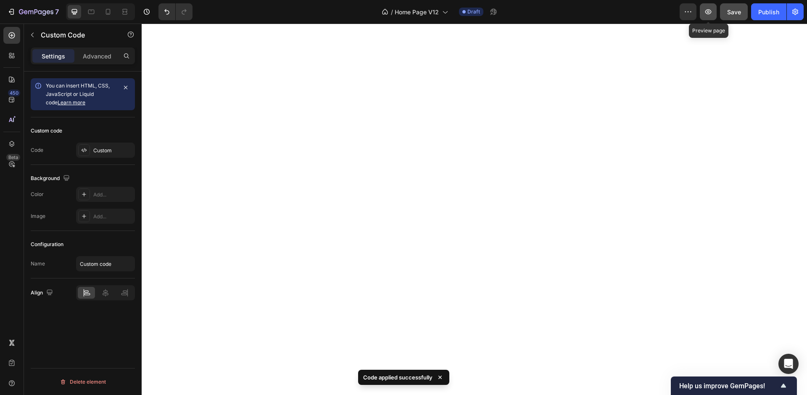
click at [714, 15] on button "button" at bounding box center [708, 11] width 17 height 17
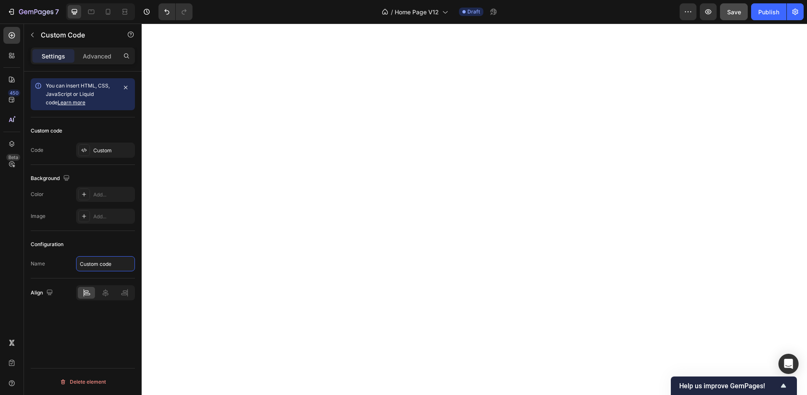
click at [89, 263] on input "Custom code" at bounding box center [105, 263] width 59 height 15
paste input "arousel Controls"
type input "Carousel Controls"
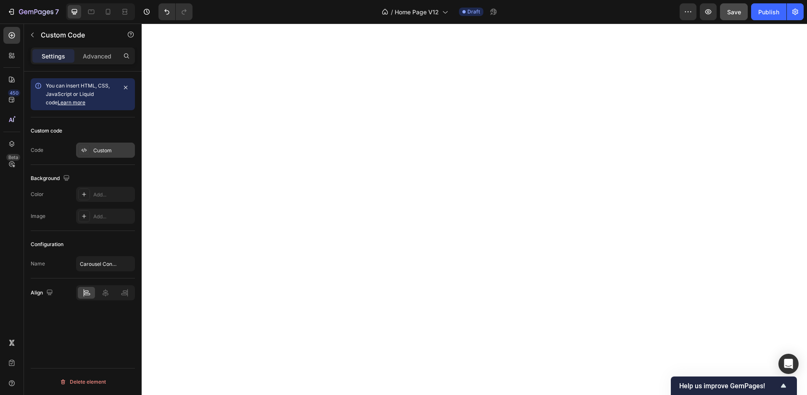
click at [98, 151] on div "Custom" at bounding box center [113, 151] width 40 height 8
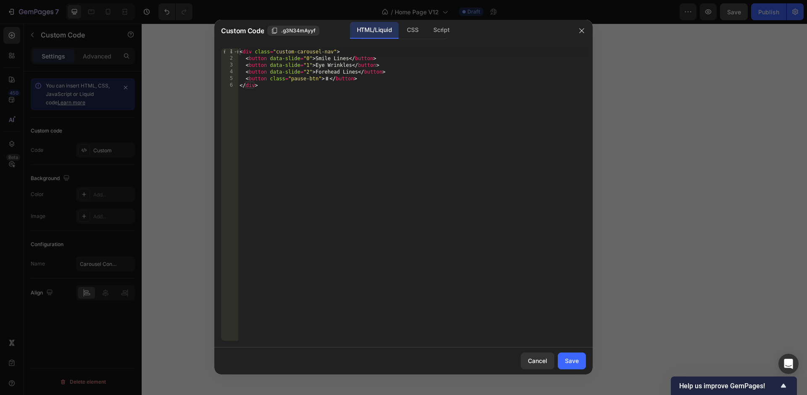
click at [333, 106] on div "< div class = "custom-carousel-nav" > < button data-slide = "0" > Smile Lines <…" at bounding box center [412, 201] width 348 height 306
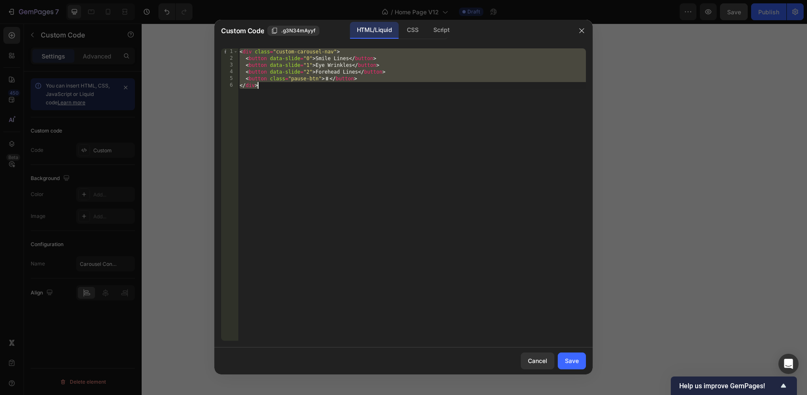
paste textarea "</script"
type textarea "</script>"
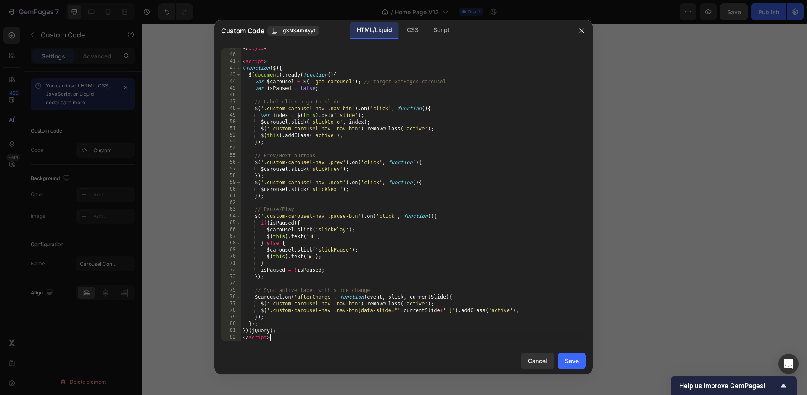
scroll to position [259, 0]
click at [574, 362] on div "Save" at bounding box center [572, 360] width 14 height 9
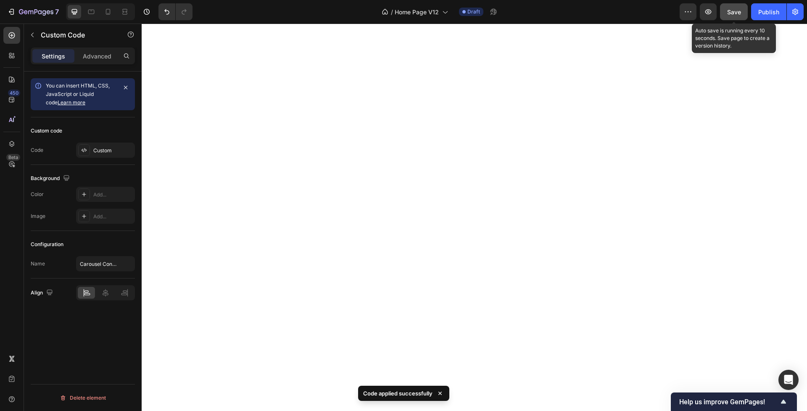
click at [730, 14] on span "Save" at bounding box center [735, 11] width 14 height 7
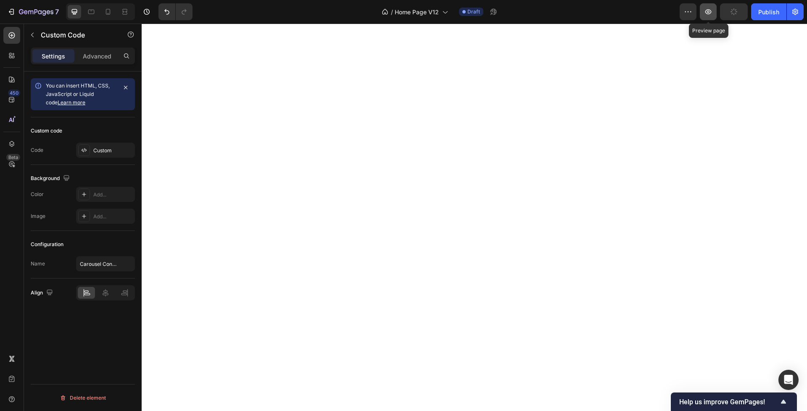
click at [708, 13] on icon "button" at bounding box center [708, 12] width 8 height 8
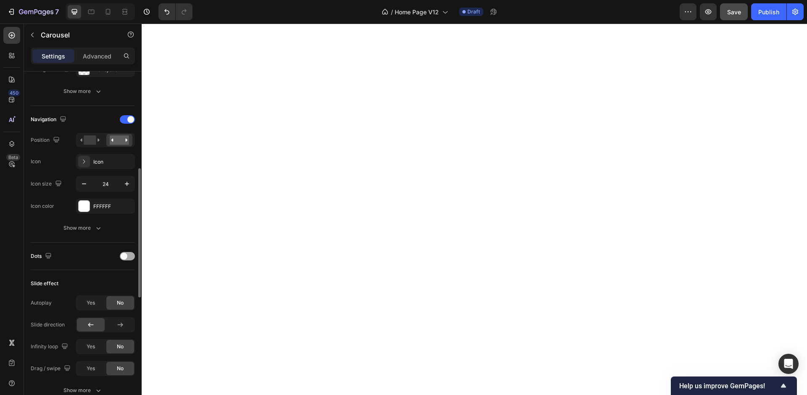
click at [125, 254] on span at bounding box center [124, 256] width 7 height 7
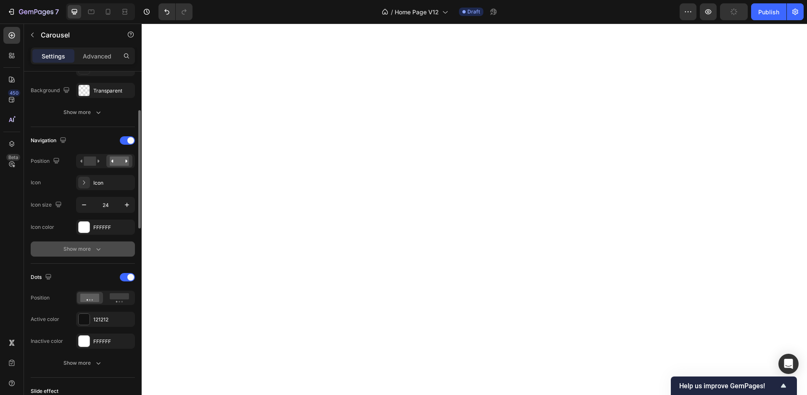
scroll to position [205, 0]
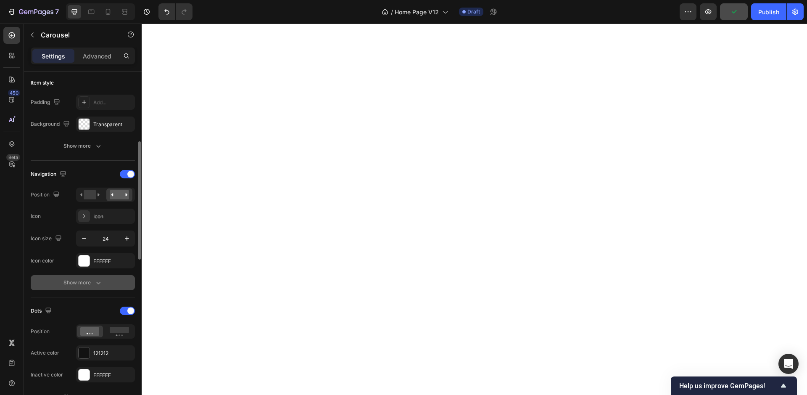
click at [92, 280] on div "Show more" at bounding box center [82, 282] width 39 height 8
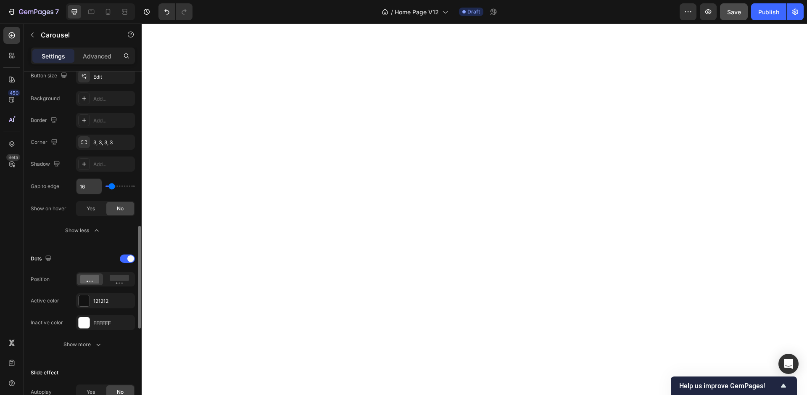
scroll to position [436, 0]
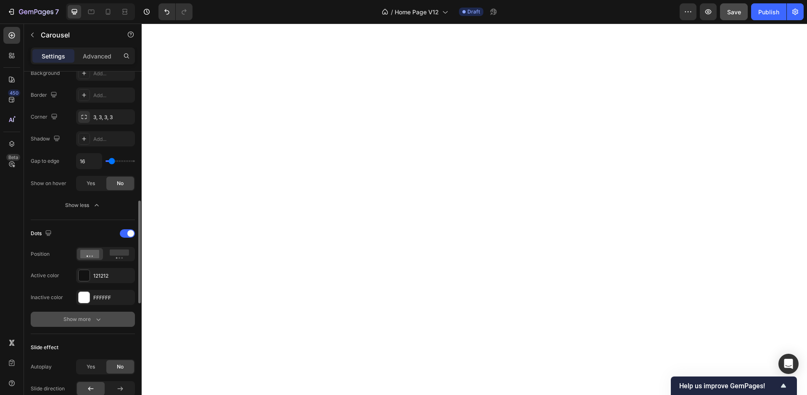
click at [93, 319] on div "Show more" at bounding box center [82, 319] width 39 height 8
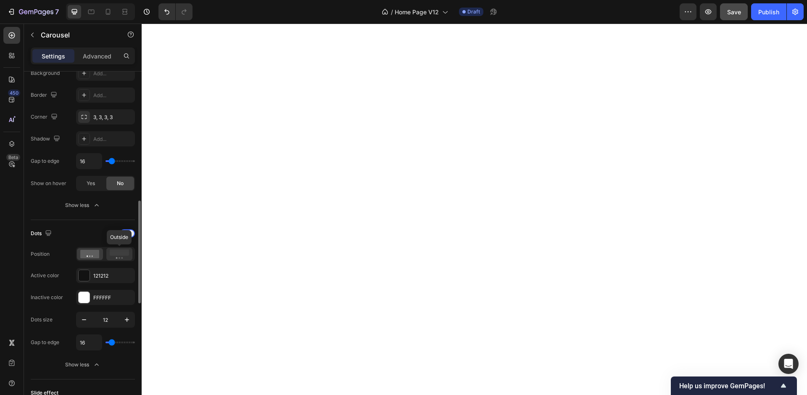
click at [119, 254] on rect at bounding box center [119, 252] width 19 height 6
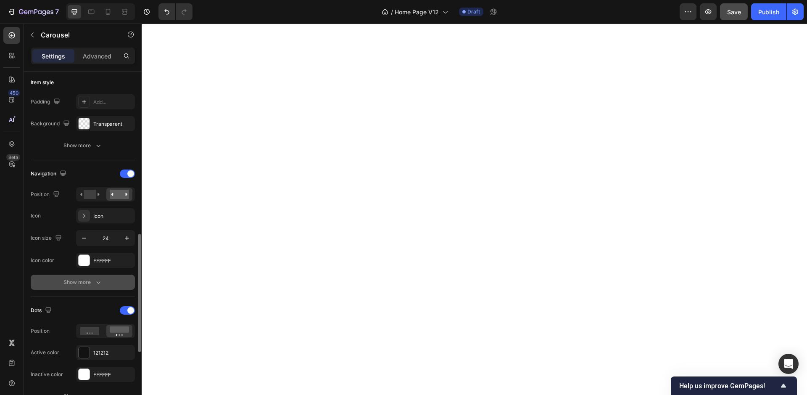
scroll to position [281, 0]
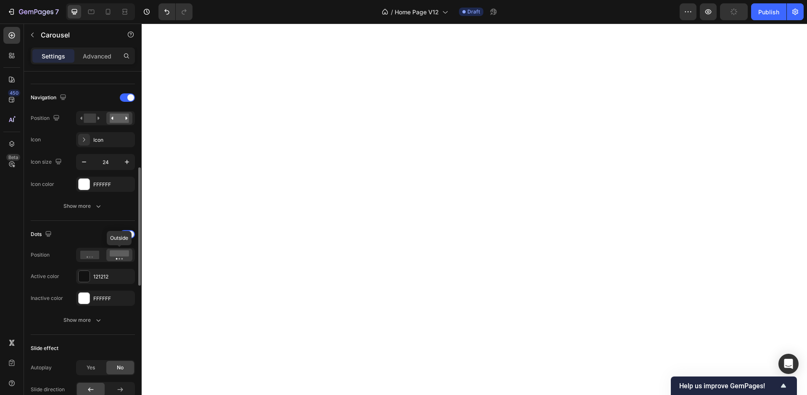
click at [120, 257] on icon at bounding box center [119, 254] width 19 height 9
click at [89, 321] on div "Show more" at bounding box center [82, 320] width 39 height 8
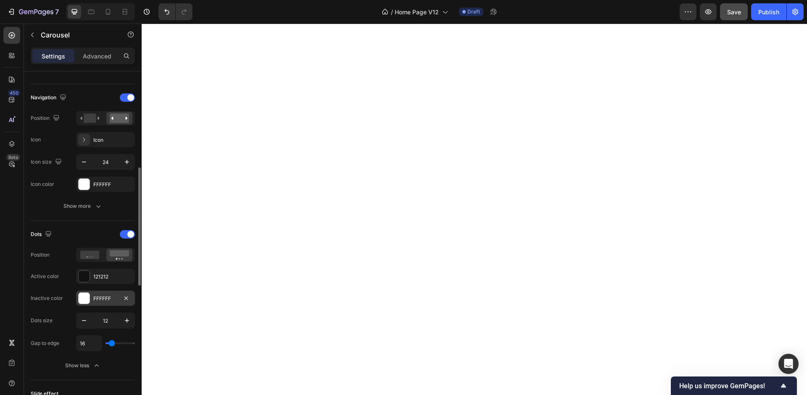
click at [101, 301] on div "FFFFFF" at bounding box center [105, 299] width 24 height 8
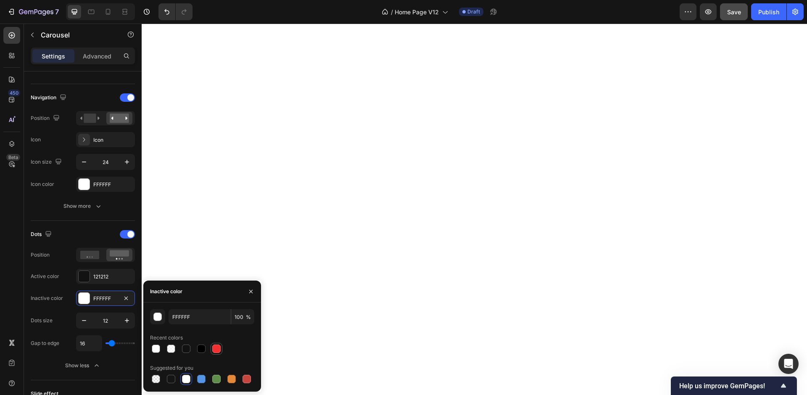
click at [219, 347] on div at bounding box center [216, 348] width 8 height 8
click at [188, 381] on div at bounding box center [186, 379] width 8 height 8
type input "FFFFFF"
click at [63, 278] on div "Active color 121212" at bounding box center [83, 276] width 104 height 15
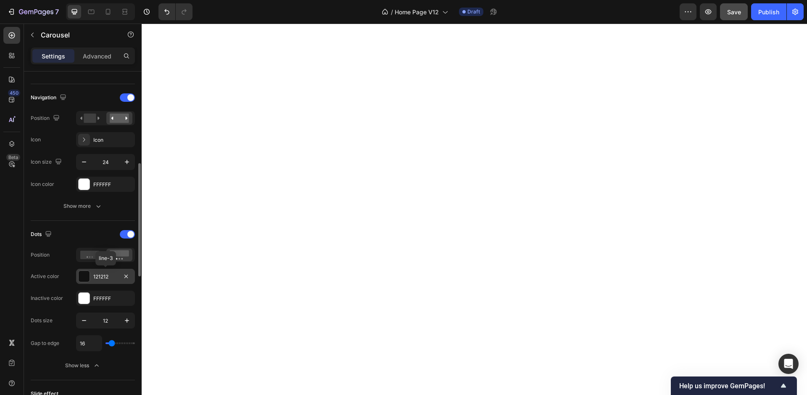
click at [96, 275] on div "121212" at bounding box center [105, 277] width 24 height 8
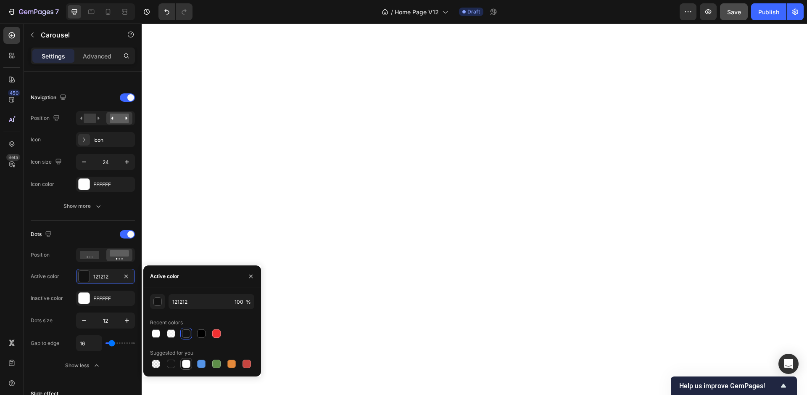
click at [187, 366] on div at bounding box center [186, 364] width 8 height 8
type input "FFFFFF"
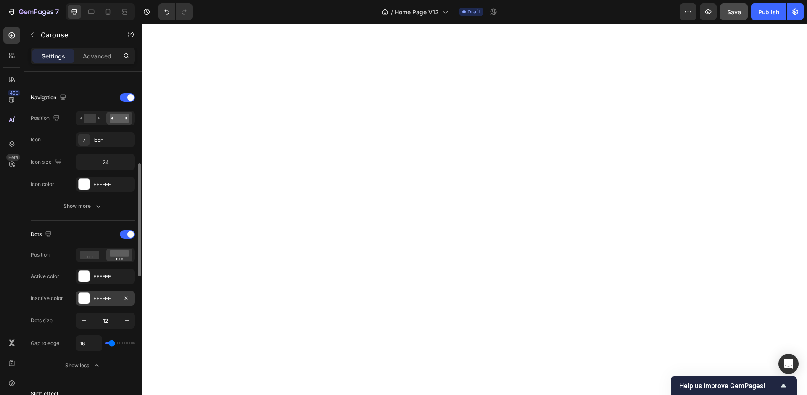
click at [101, 300] on div "FFFFFF" at bounding box center [105, 299] width 24 height 8
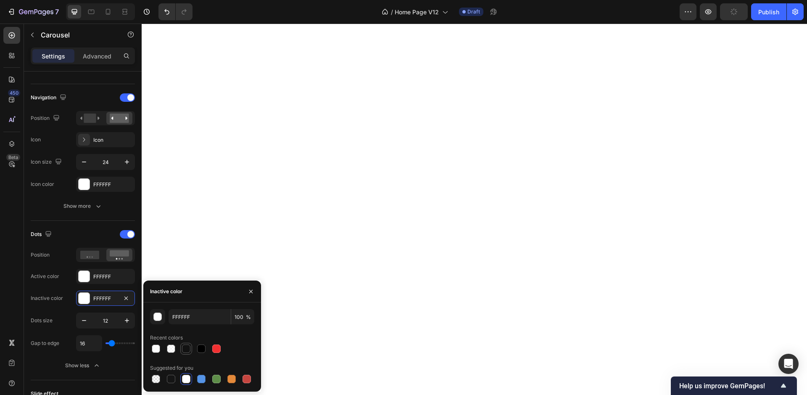
click at [188, 351] on div at bounding box center [186, 348] width 8 height 8
type input "121212"
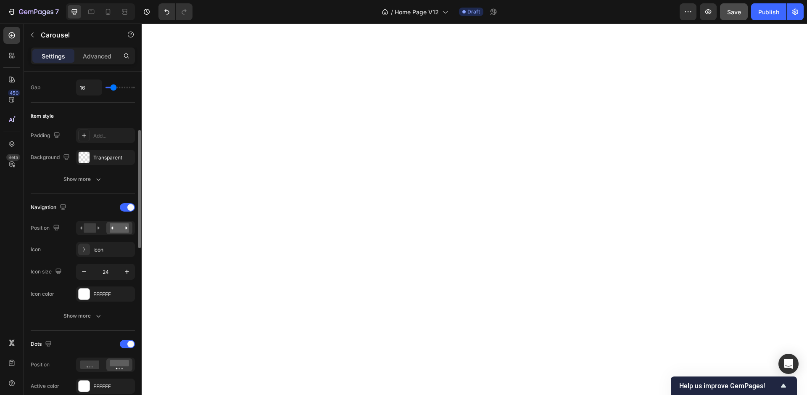
scroll to position [172, 0]
click at [95, 315] on icon "button" at bounding box center [98, 315] width 8 height 8
click at [101, 317] on div "Edit" at bounding box center [113, 316] width 40 height 8
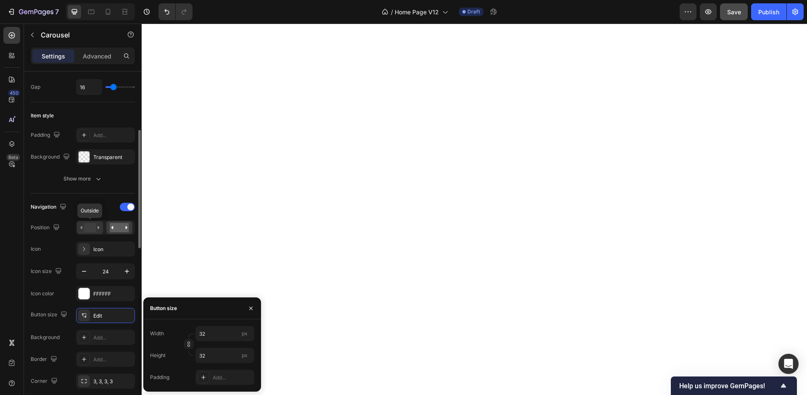
click at [95, 229] on rect at bounding box center [90, 227] width 12 height 9
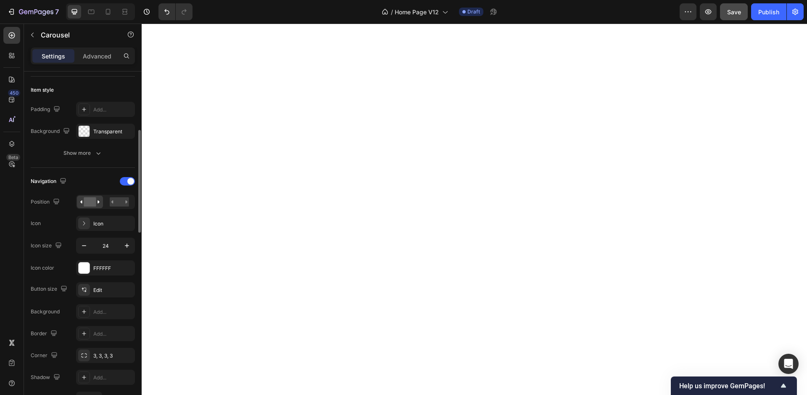
scroll to position [198, 0]
click at [104, 267] on div "FFFFFF" at bounding box center [105, 269] width 24 height 8
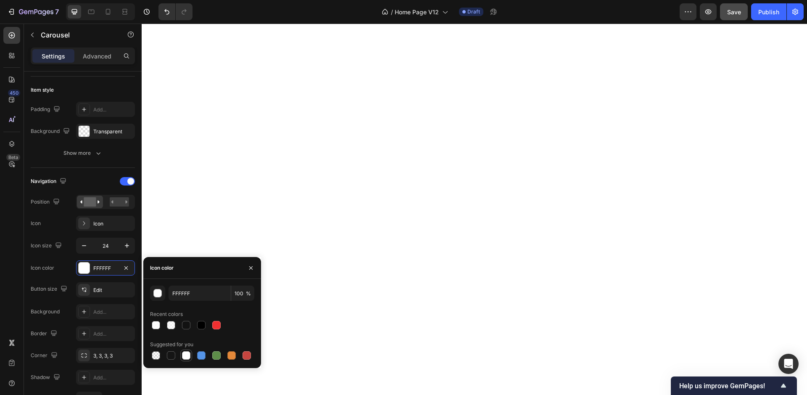
click at [185, 356] on div at bounding box center [186, 355] width 8 height 8
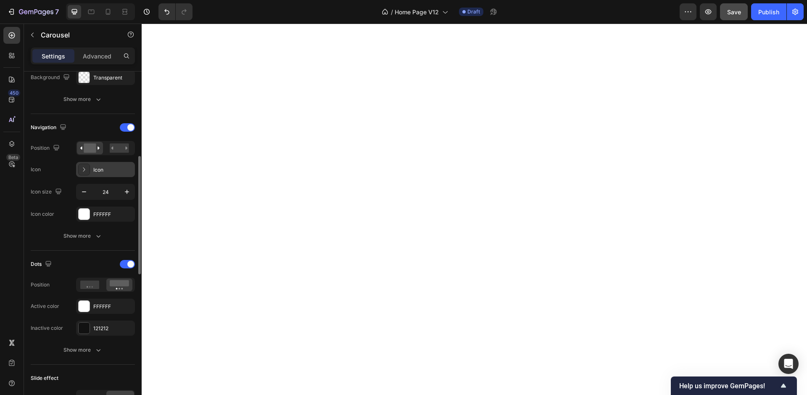
scroll to position [254, 0]
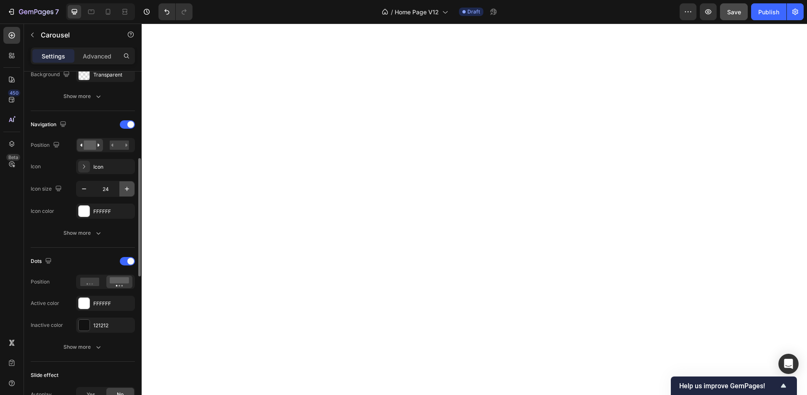
click at [124, 190] on icon "button" at bounding box center [127, 189] width 8 height 8
type input "25"
click at [108, 147] on div at bounding box center [119, 145] width 26 height 13
click at [88, 148] on rect at bounding box center [90, 144] width 12 height 9
click at [90, 239] on button "Show more" at bounding box center [83, 232] width 104 height 15
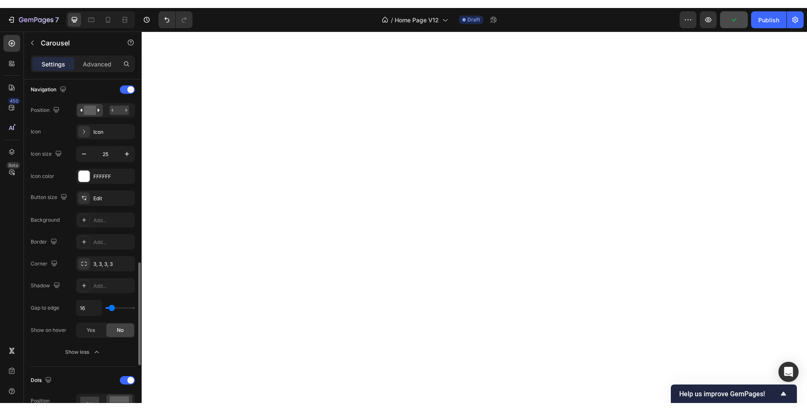
scroll to position [278, 0]
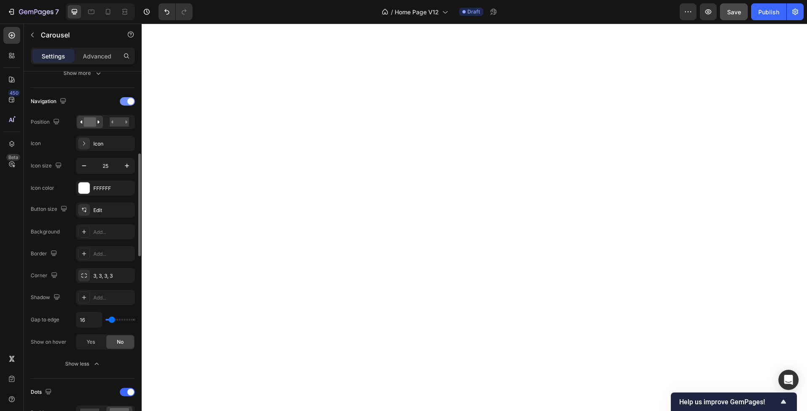
click at [124, 103] on div at bounding box center [127, 101] width 15 height 8
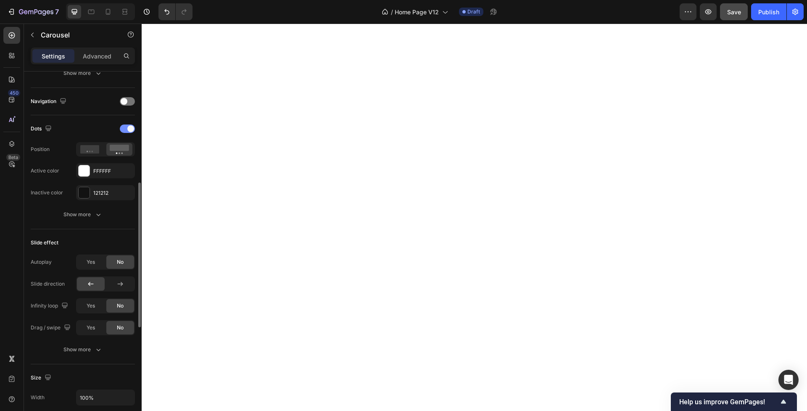
click at [134, 127] on span at bounding box center [130, 128] width 7 height 7
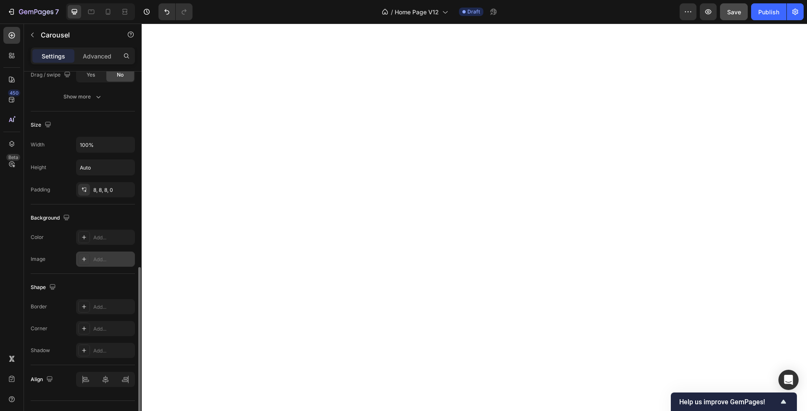
scroll to position [460, 0]
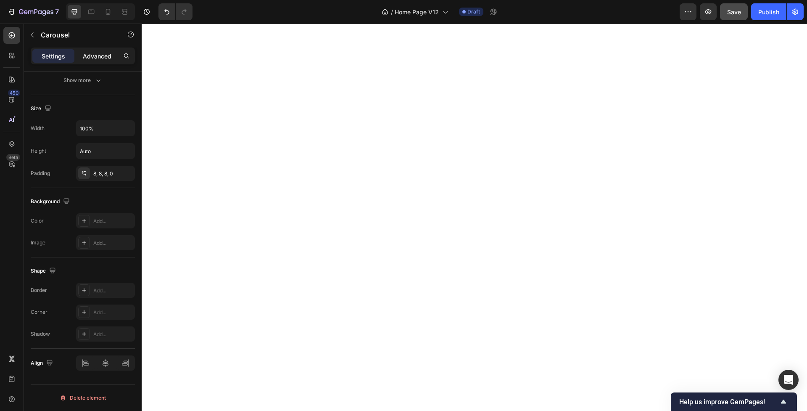
click at [99, 54] on p "Advanced" at bounding box center [97, 56] width 29 height 9
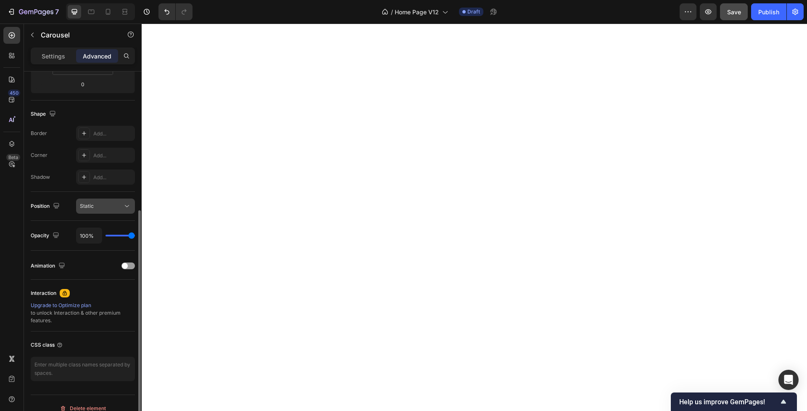
scroll to position [198, 0]
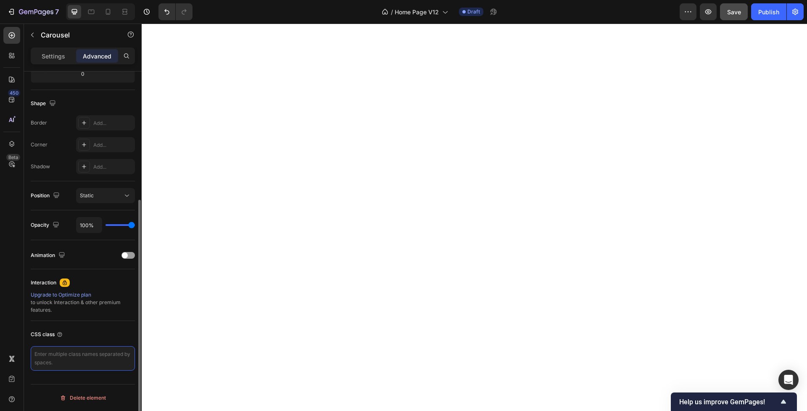
click at [50, 356] on textarea at bounding box center [83, 358] width 104 height 24
type textarea "v"
type textarea "C"
click at [36, 355] on textarea "Carousel" at bounding box center [83, 358] width 104 height 24
type textarea "Clinical Proven Carousel"
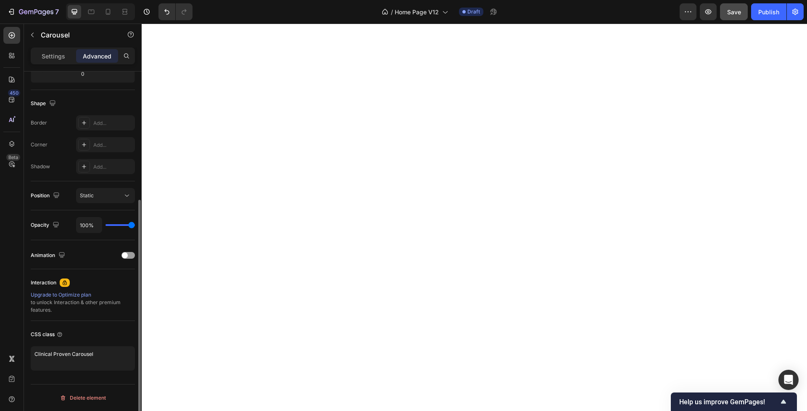
click at [45, 377] on div "CSS class Clinical Proven Carousel" at bounding box center [83, 349] width 104 height 56
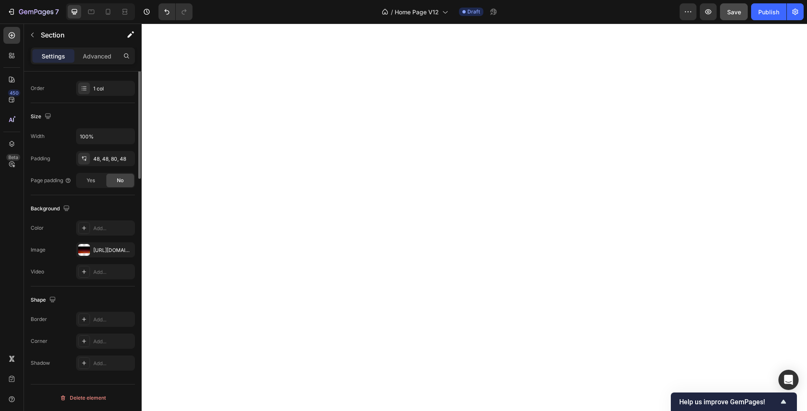
scroll to position [0, 0]
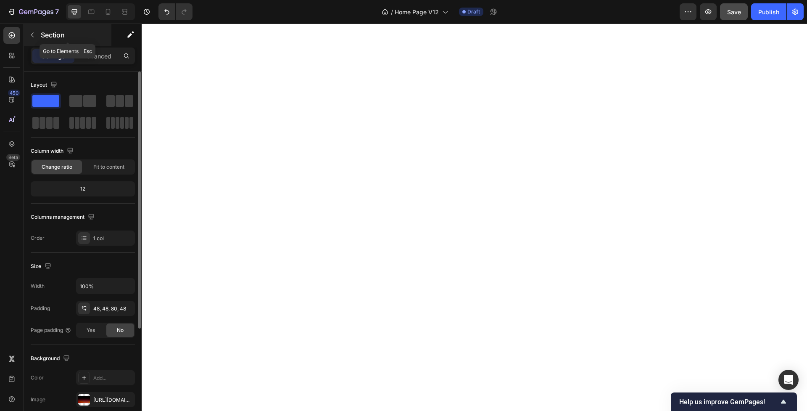
click at [34, 35] on icon "button" at bounding box center [32, 35] width 7 height 7
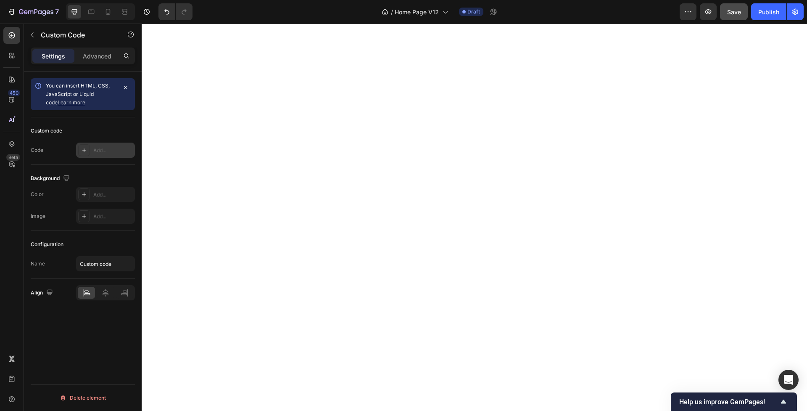
click at [107, 150] on div "Add..." at bounding box center [113, 151] width 40 height 8
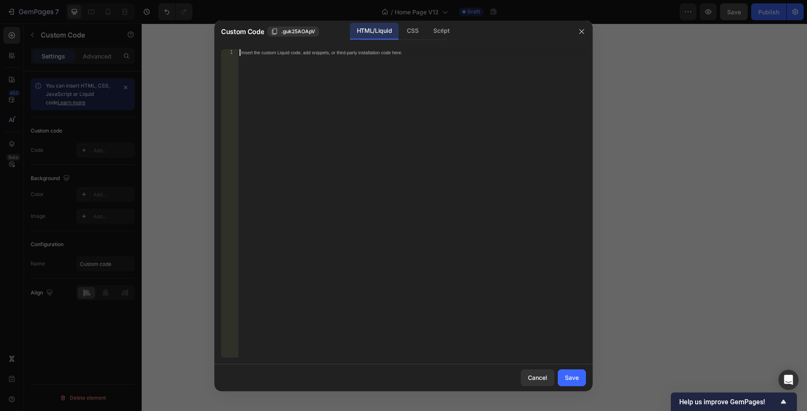
click at [304, 124] on div "Insert the custom Liquid code, add snippets, or third-party installation code h…" at bounding box center [412, 210] width 348 height 322
paste textarea "</div>"
type textarea "</div>"
click at [410, 31] on div "CSS" at bounding box center [412, 31] width 25 height 17
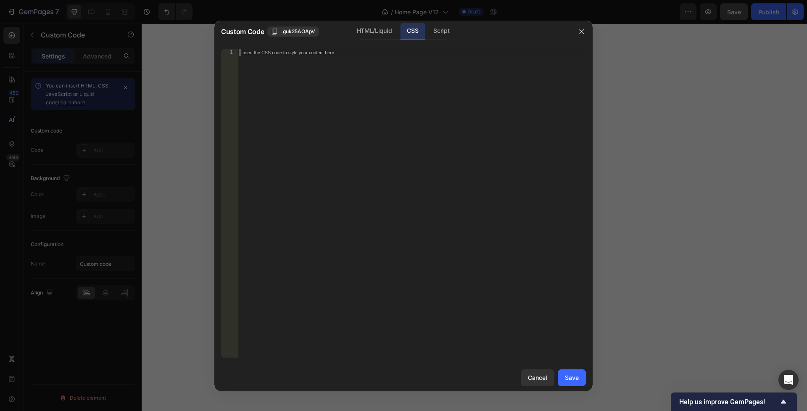
click at [378, 62] on div "Insert the CSS code to style your content here." at bounding box center [412, 210] width 348 height 322
paste textarea "}"
type textarea "}"
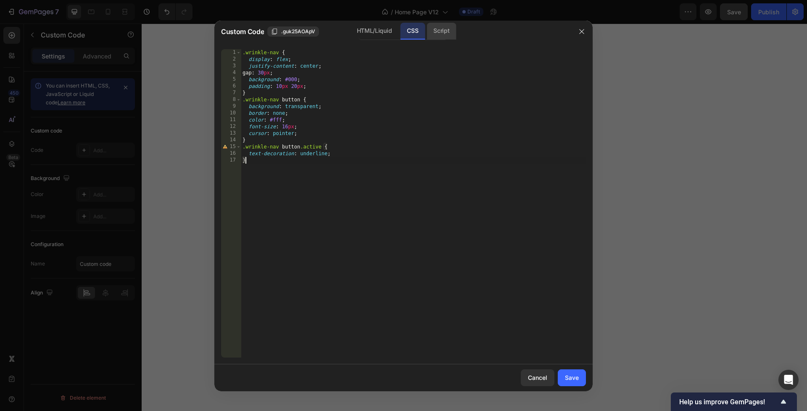
click at [442, 33] on div "Script" at bounding box center [441, 31] width 29 height 17
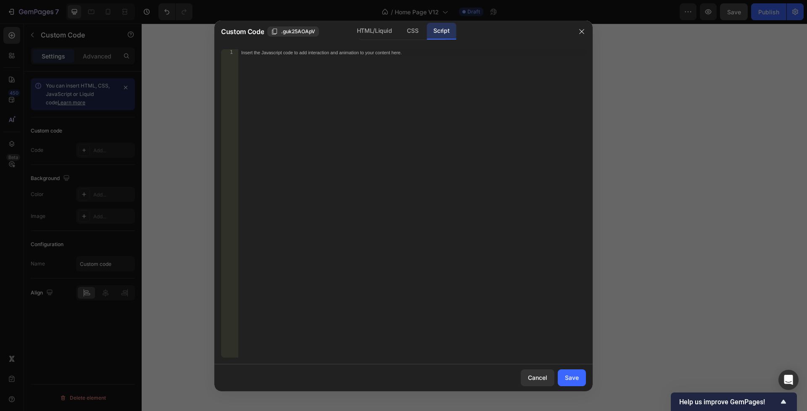
click at [375, 60] on div "Insert the Javascript code to add interaction and animation to your content her…" at bounding box center [412, 210] width 348 height 322
paste textarea "});"
type textarea "});"
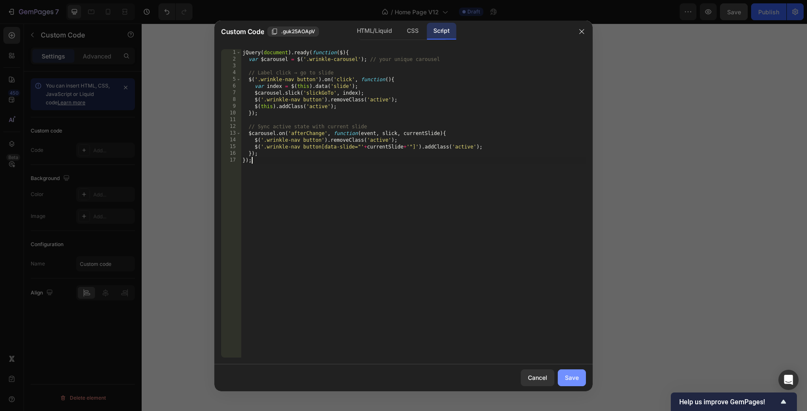
click at [571, 378] on div "Save" at bounding box center [572, 377] width 14 height 9
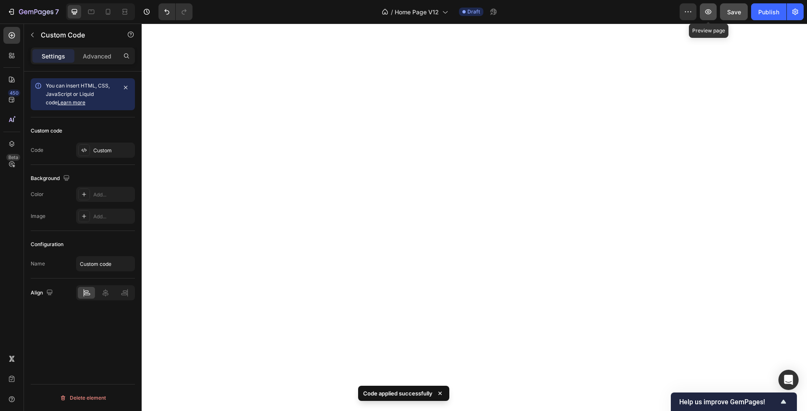
click at [712, 13] on icon "button" at bounding box center [708, 12] width 8 height 8
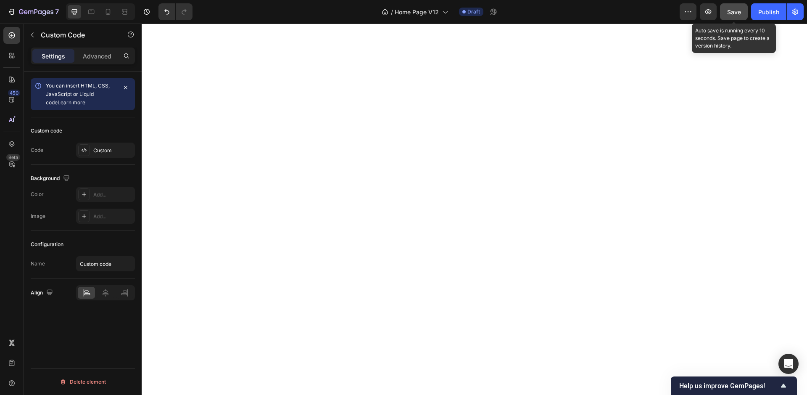
click at [732, 11] on span "Save" at bounding box center [735, 11] width 14 height 7
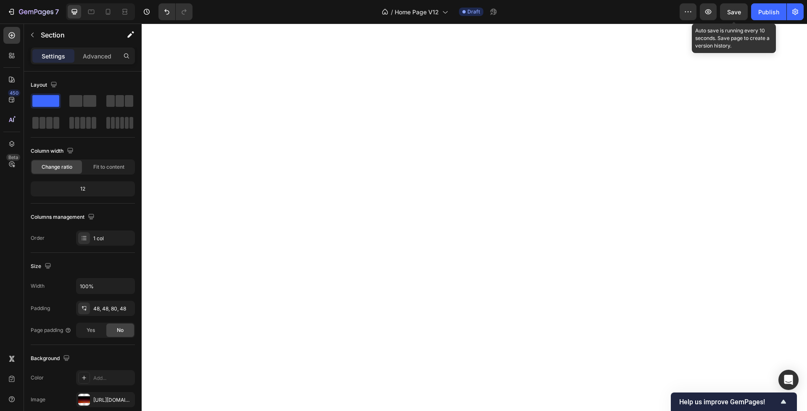
drag, startPoint x: 732, startPoint y: 11, endPoint x: 671, endPoint y: 4, distance: 61.3
click at [732, 11] on span "Save" at bounding box center [735, 11] width 14 height 7
